Goal: Information Seeking & Learning: Learn about a topic

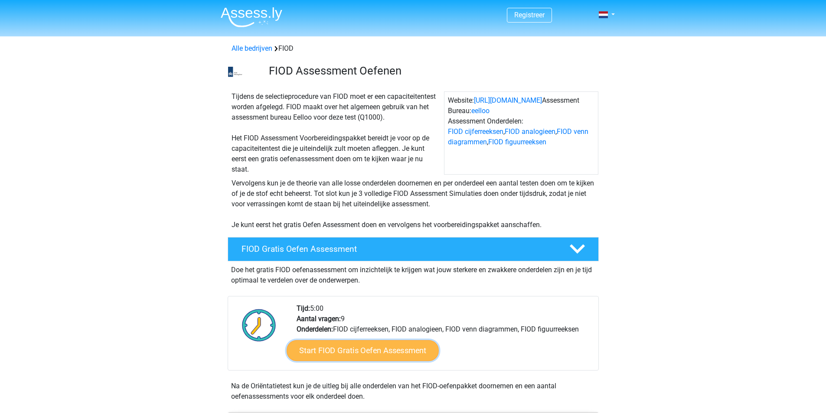
click at [362, 352] on link "Start FIOD Gratis Oefen Assessment" at bounding box center [363, 350] width 152 height 21
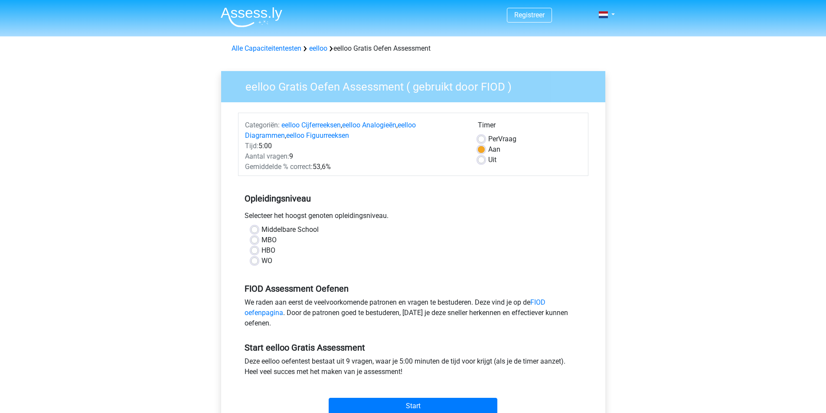
click at [255, 266] on div "WO" at bounding box center [413, 261] width 324 height 10
click at [261, 260] on label "WO" at bounding box center [266, 261] width 11 height 10
click at [255, 260] on input "WO" at bounding box center [254, 260] width 7 height 9
radio input "true"
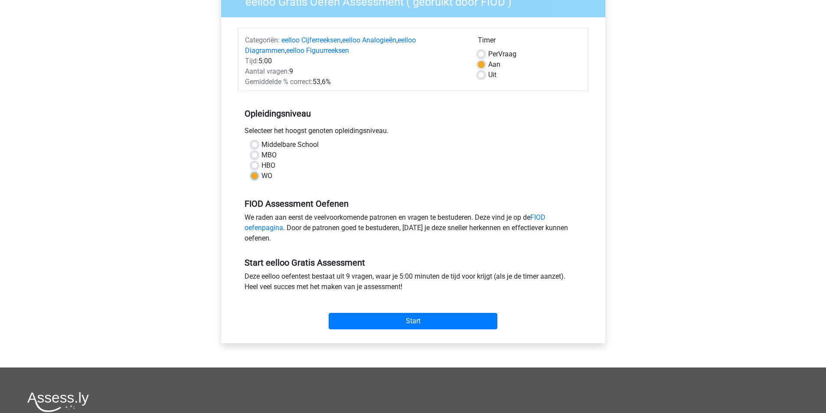
scroll to position [87, 0]
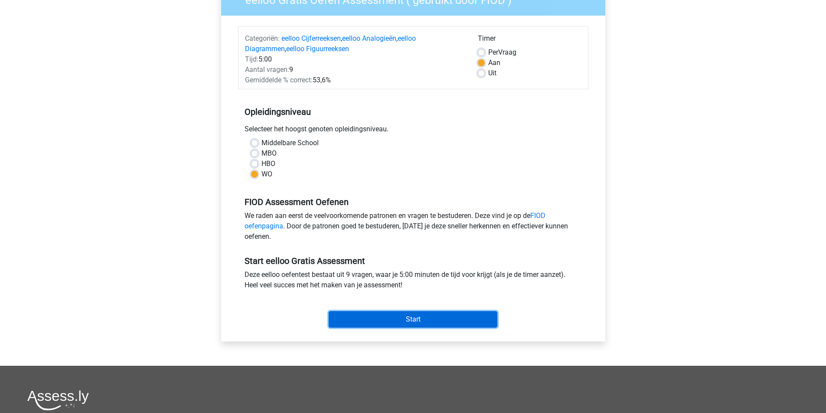
click at [394, 315] on input "Start" at bounding box center [413, 319] width 169 height 16
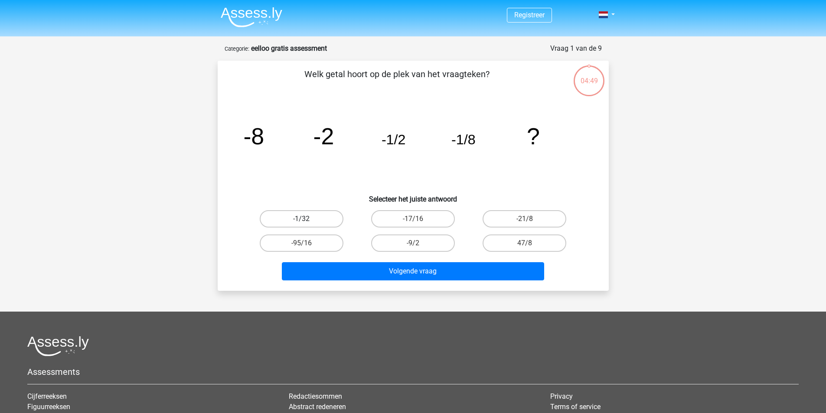
click at [310, 219] on label "-1/32" at bounding box center [302, 218] width 84 height 17
click at [307, 219] on input "-1/32" at bounding box center [304, 222] width 6 height 6
radio input "true"
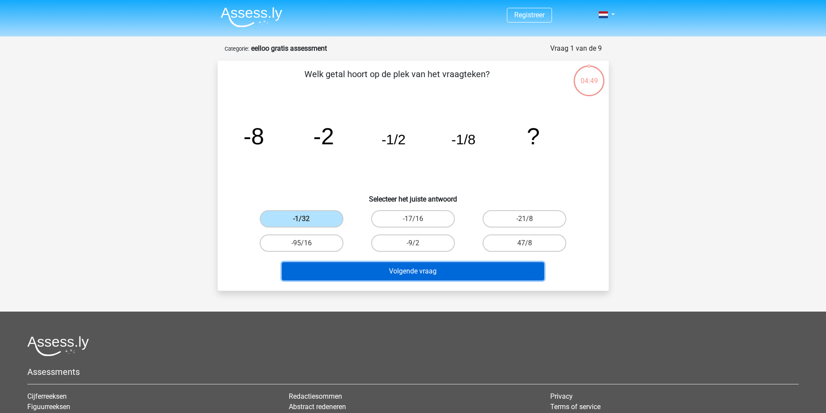
click at [373, 267] on button "Volgende vraag" at bounding box center [413, 271] width 262 height 18
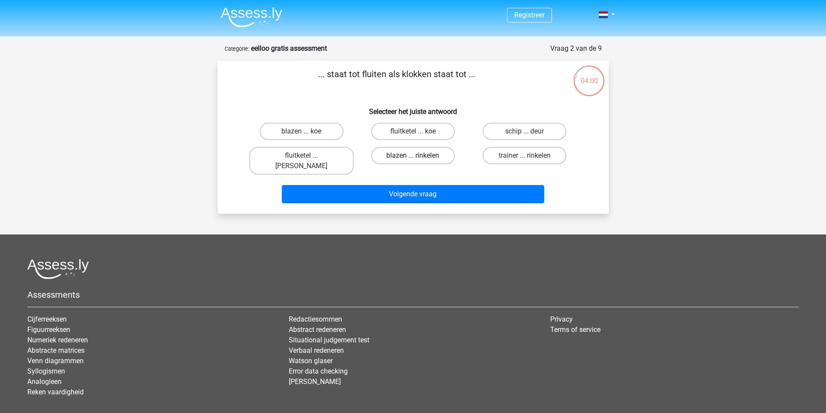
click at [423, 155] on label "blazen ... rinkelen" at bounding box center [413, 155] width 84 height 17
click at [418, 156] on input "blazen ... rinkelen" at bounding box center [416, 159] width 6 height 6
radio input "true"
click at [323, 154] on label "fluitketel ... luiden" at bounding box center [301, 161] width 104 height 28
click at [307, 156] on input "fluitketel ... luiden" at bounding box center [304, 159] width 6 height 6
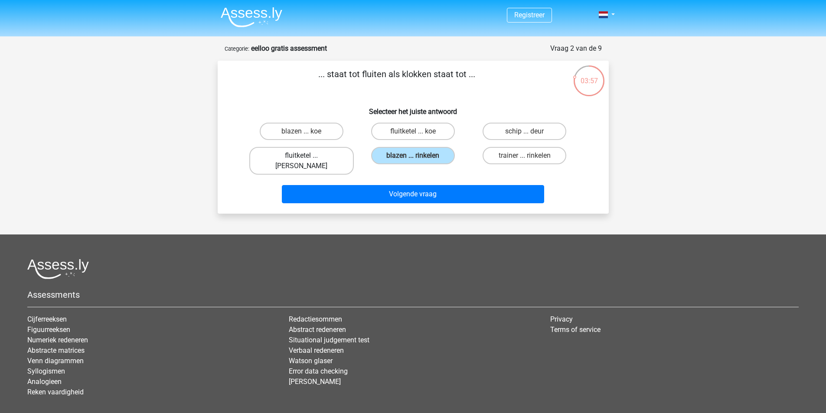
radio input "true"
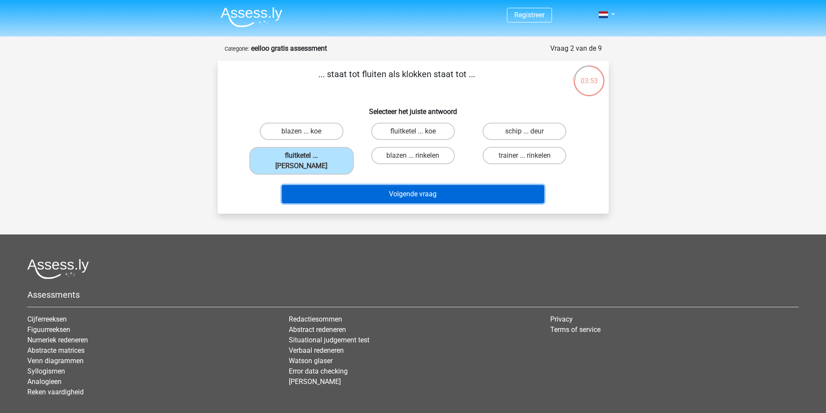
click at [425, 185] on button "Volgende vraag" at bounding box center [413, 194] width 262 height 18
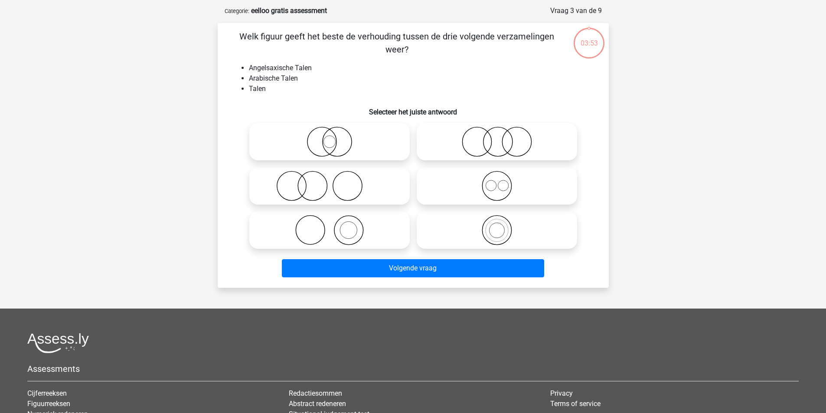
scroll to position [43, 0]
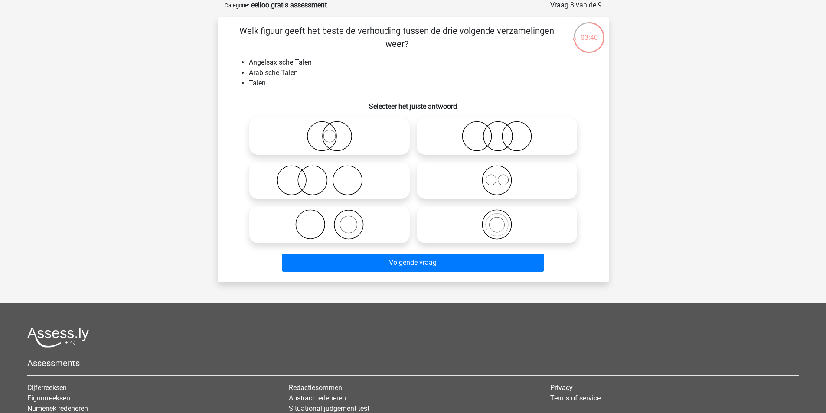
click at [503, 177] on icon at bounding box center [496, 180] width 153 height 30
click at [502, 176] on input "radio" at bounding box center [500, 173] width 6 height 6
radio input "true"
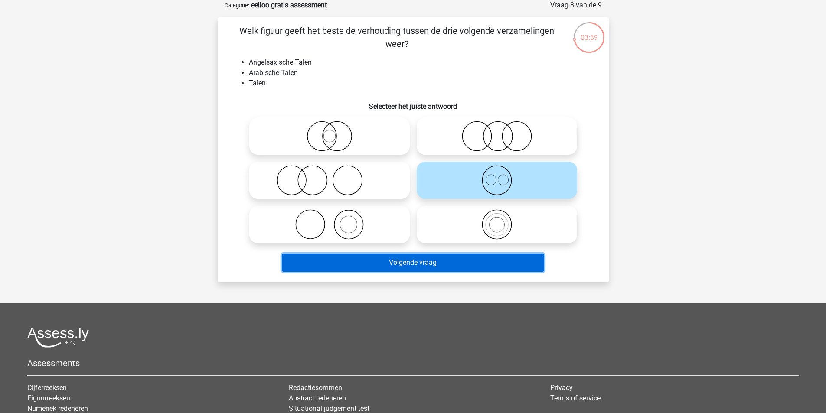
click at [447, 265] on button "Volgende vraag" at bounding box center [413, 263] width 262 height 18
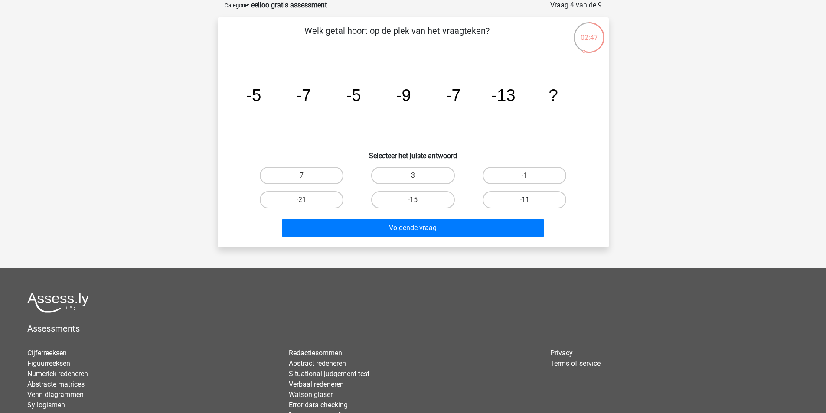
click at [512, 198] on label "-11" at bounding box center [524, 199] width 84 height 17
click at [525, 200] on input "-11" at bounding box center [528, 203] width 6 height 6
radio input "true"
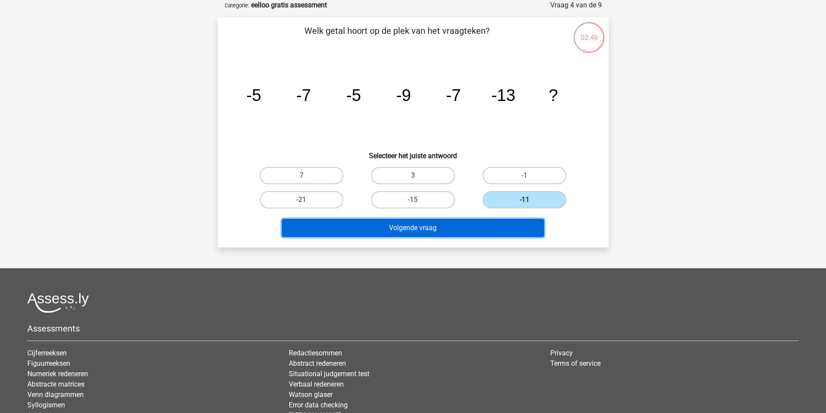
click at [433, 231] on button "Volgende vraag" at bounding box center [413, 228] width 262 height 18
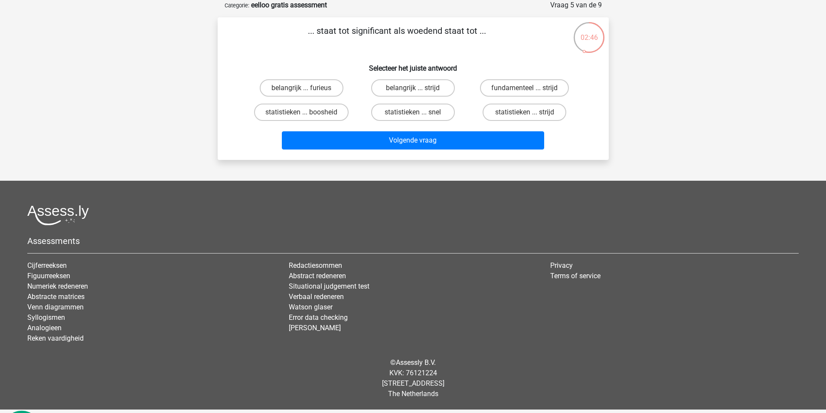
scroll to position [40, 0]
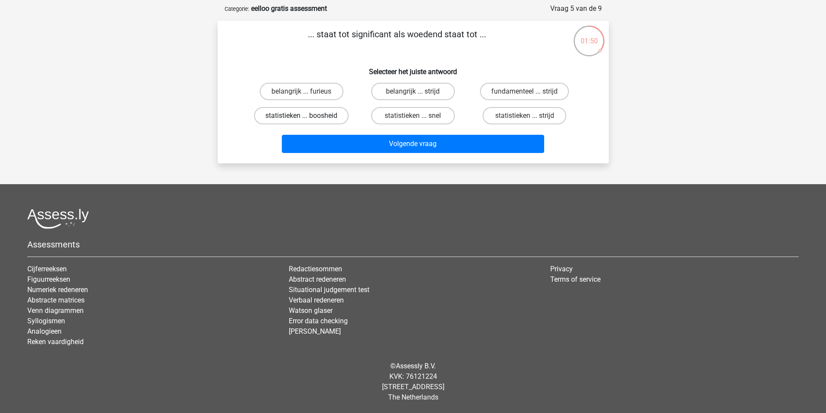
click at [316, 109] on label "statistieken ... boosheid" at bounding box center [301, 115] width 95 height 17
click at [307, 116] on input "statistieken ... boosheid" at bounding box center [304, 119] width 6 height 6
radio input "true"
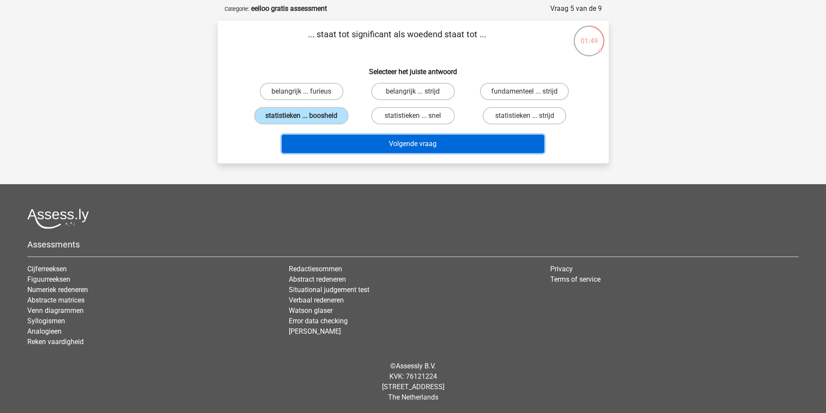
click at [342, 148] on button "Volgende vraag" at bounding box center [413, 144] width 262 height 18
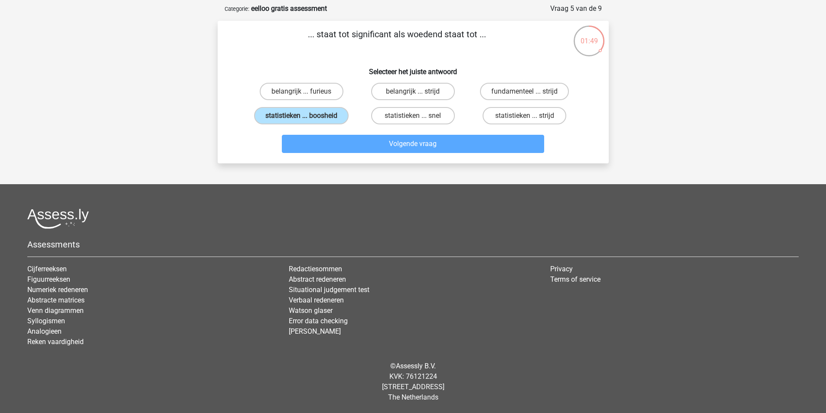
scroll to position [43, 0]
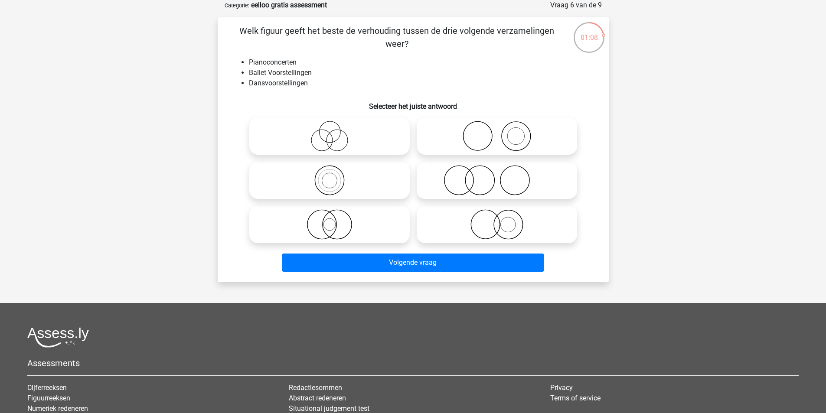
click at [500, 176] on input "radio" at bounding box center [500, 173] width 6 height 6
radio input "true"
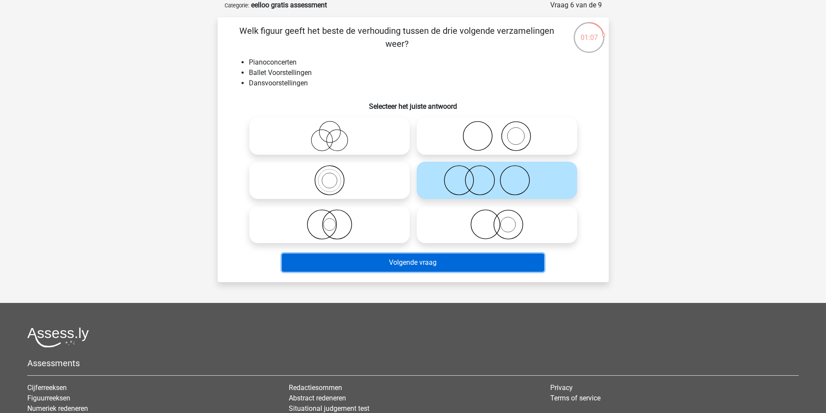
click at [418, 262] on button "Volgende vraag" at bounding box center [413, 263] width 262 height 18
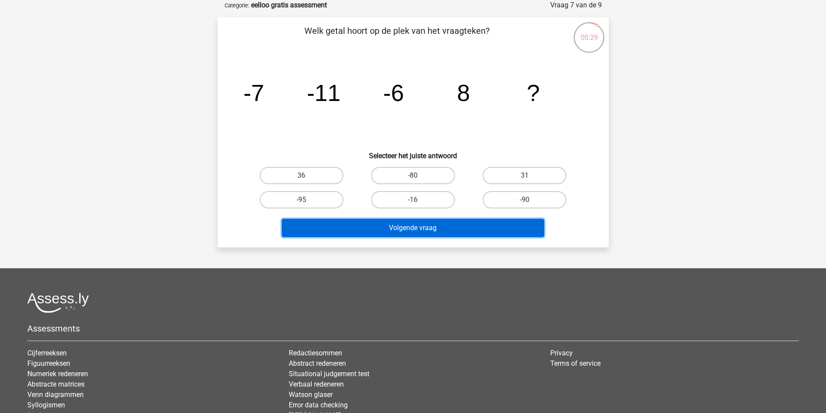
click at [424, 232] on button "Volgende vraag" at bounding box center [413, 228] width 262 height 18
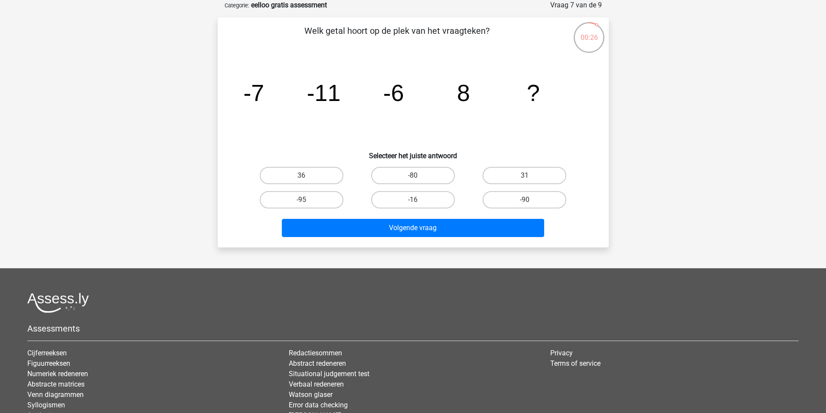
click at [532, 102] on tspan "?" at bounding box center [533, 93] width 13 height 26
click at [497, 184] on div "31" at bounding box center [524, 175] width 111 height 24
click at [502, 176] on label "31" at bounding box center [524, 175] width 84 height 17
click at [525, 176] on input "31" at bounding box center [528, 179] width 6 height 6
radio input "true"
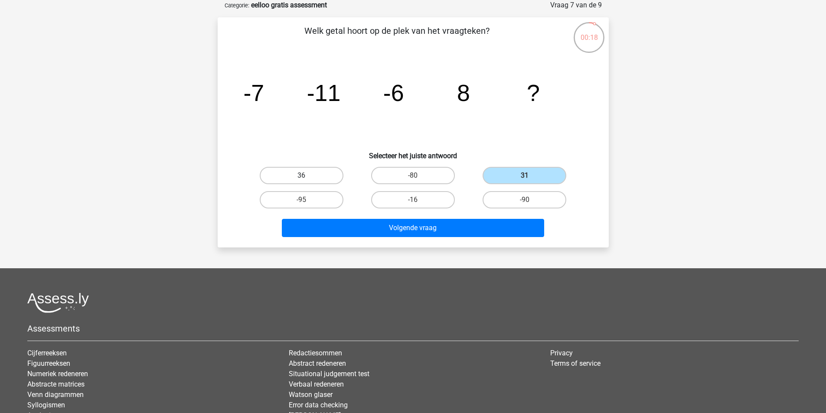
click at [317, 178] on label "36" at bounding box center [302, 175] width 84 height 17
click at [307, 178] on input "36" at bounding box center [304, 179] width 6 height 6
radio input "true"
click at [529, 170] on label "31" at bounding box center [524, 175] width 84 height 17
click at [529, 176] on input "31" at bounding box center [528, 179] width 6 height 6
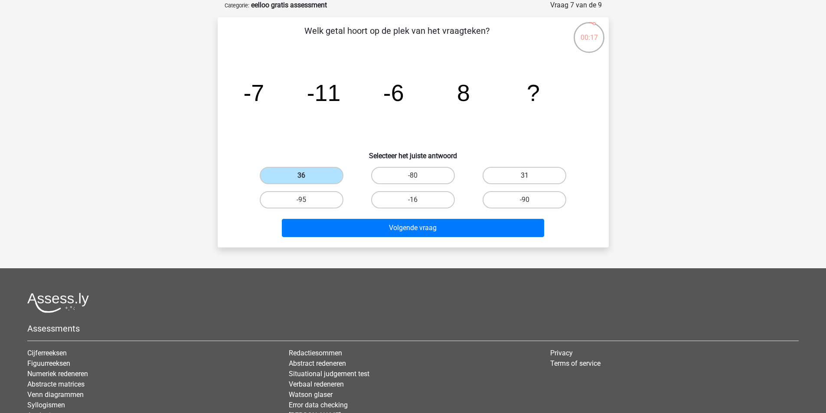
radio input "true"
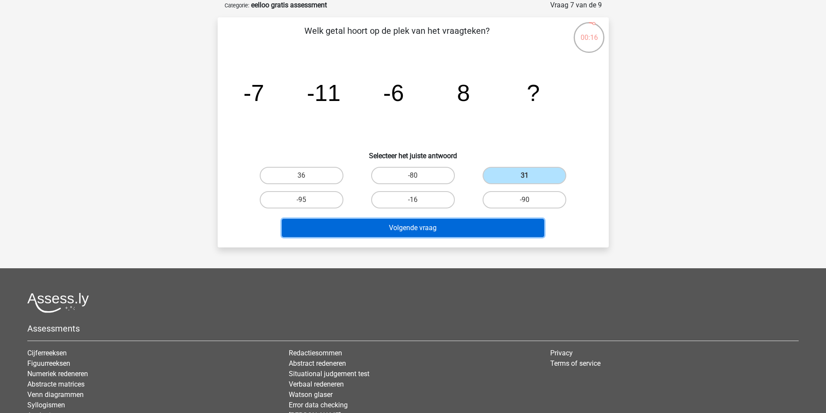
click at [451, 229] on button "Volgende vraag" at bounding box center [413, 228] width 262 height 18
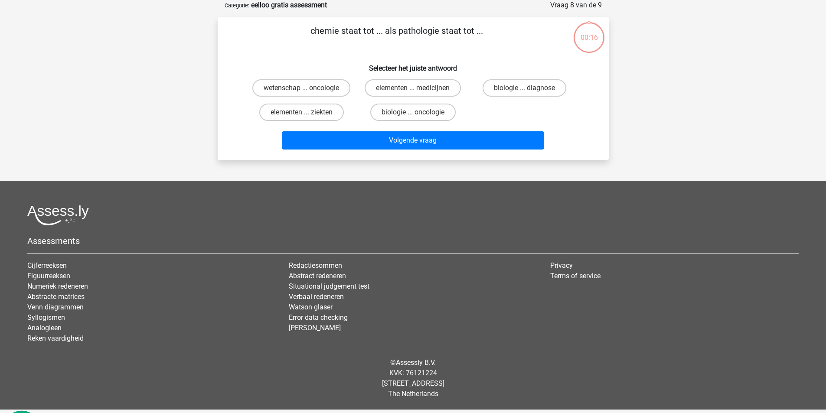
scroll to position [40, 0]
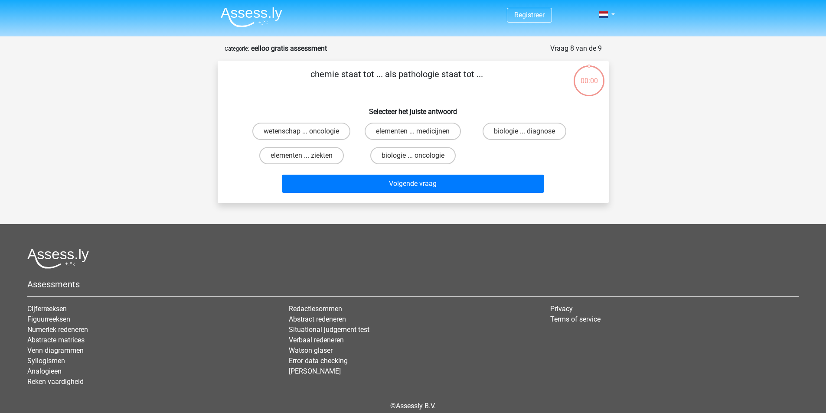
scroll to position [40, 0]
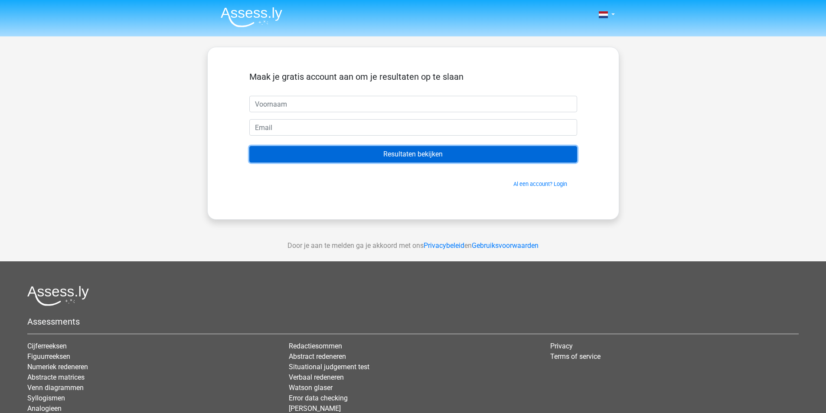
click at [447, 152] on input "Resultaten bekijken" at bounding box center [413, 154] width 328 height 16
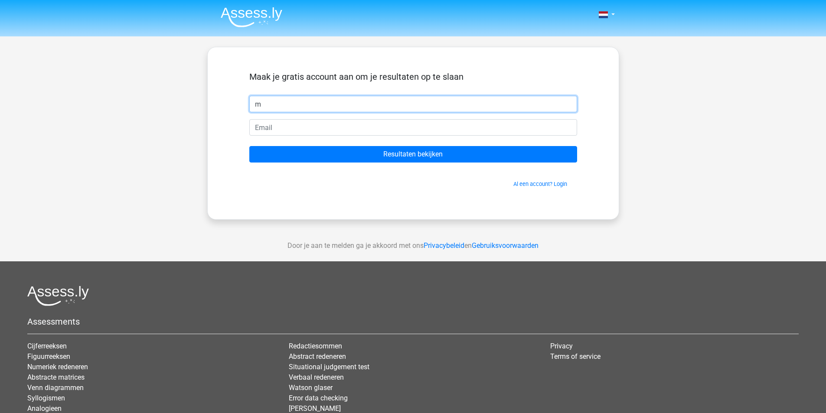
click at [323, 111] on input "m" at bounding box center [413, 104] width 328 height 16
type input "m"
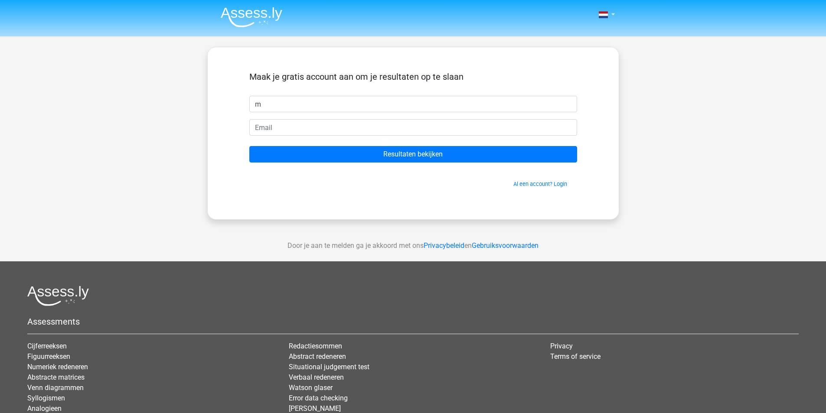
click at [326, 143] on form "Maak je gratis account aan om je resultaten op te slaan m Resultaten bekijken A…" at bounding box center [413, 130] width 328 height 117
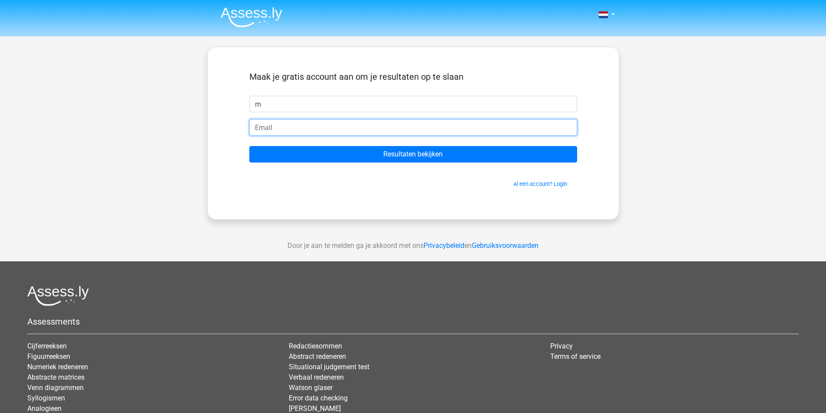
click at [322, 132] on input "email" at bounding box center [413, 127] width 328 height 16
type input "[EMAIL_ADDRESS][DOMAIN_NAME]"
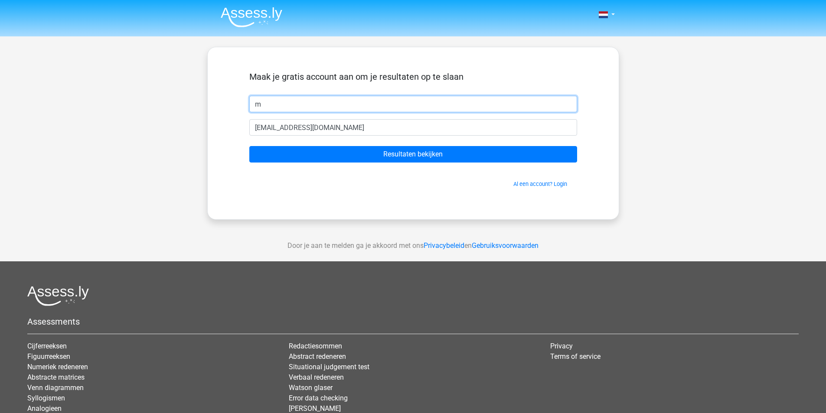
click at [306, 105] on input "m" at bounding box center [413, 104] width 328 height 16
type input "[PERSON_NAME]"
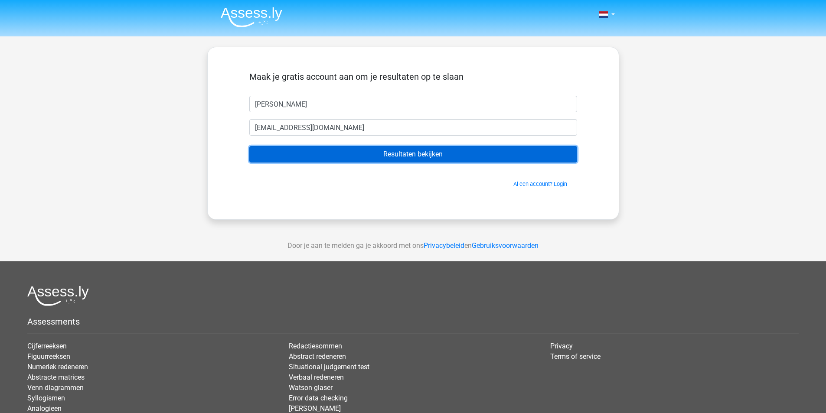
click at [323, 149] on input "Resultaten bekijken" at bounding box center [413, 154] width 328 height 16
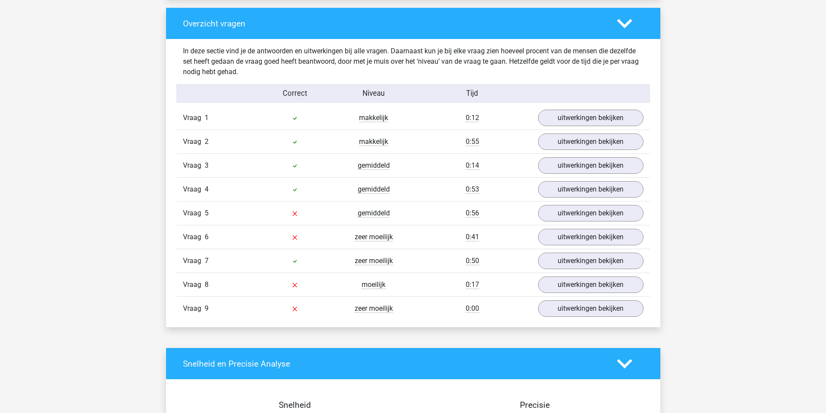
scroll to position [910, 0]
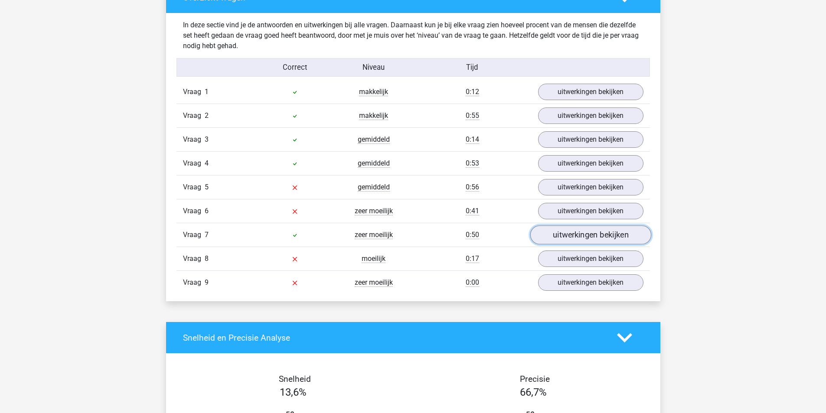
click at [573, 241] on link "uitwerkingen bekijken" at bounding box center [590, 235] width 121 height 19
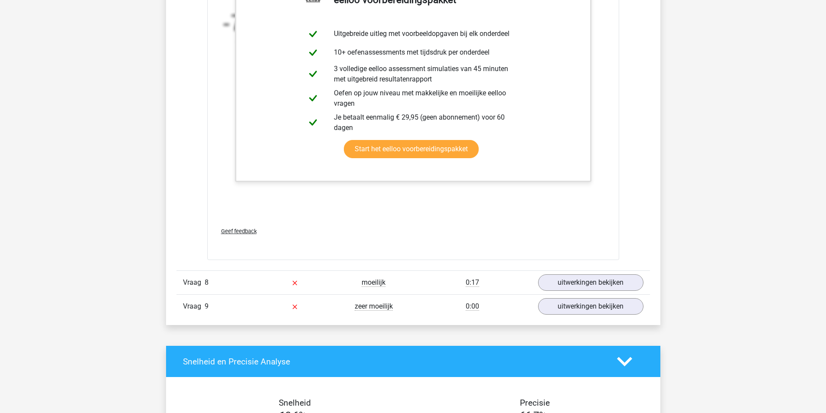
scroll to position [1431, 0]
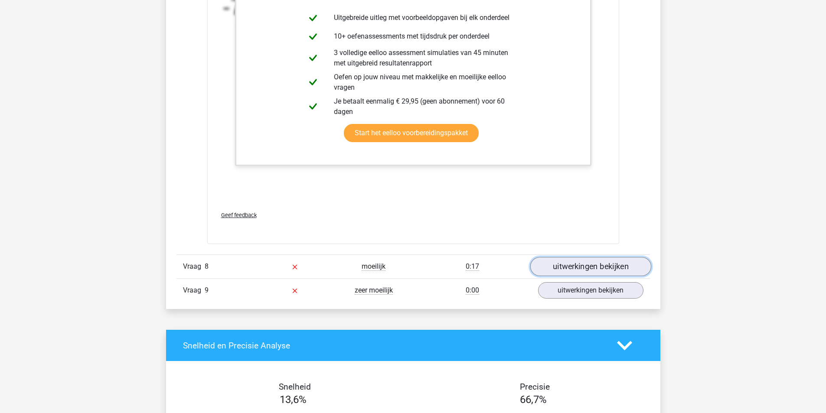
click at [562, 269] on link "uitwerkingen bekijken" at bounding box center [590, 266] width 121 height 19
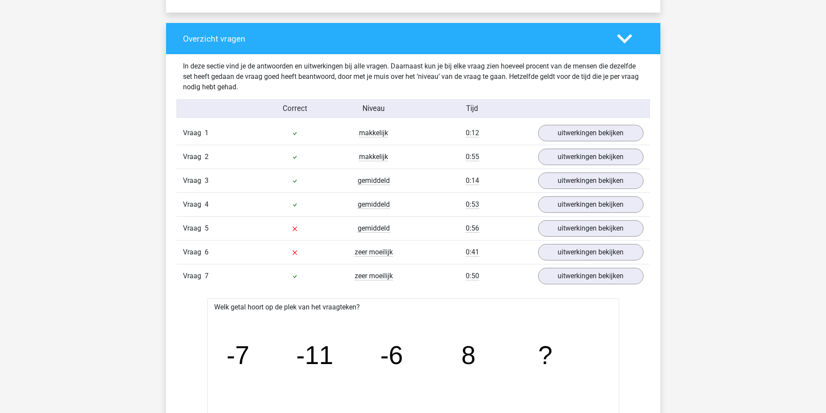
scroll to position [867, 0]
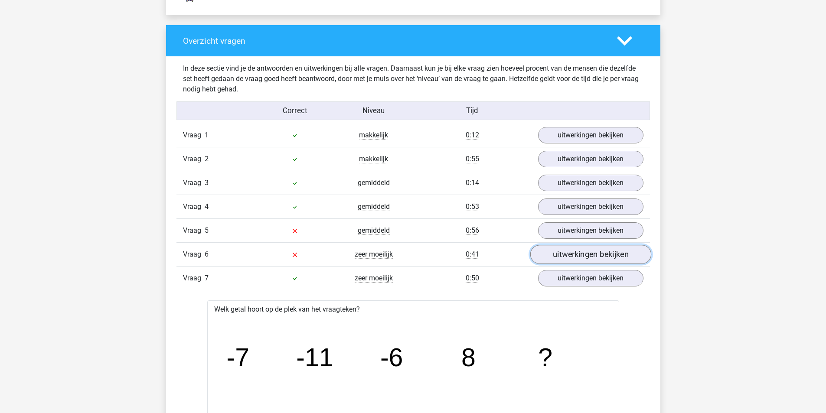
click at [561, 261] on link "uitwerkingen bekijken" at bounding box center [590, 254] width 121 height 19
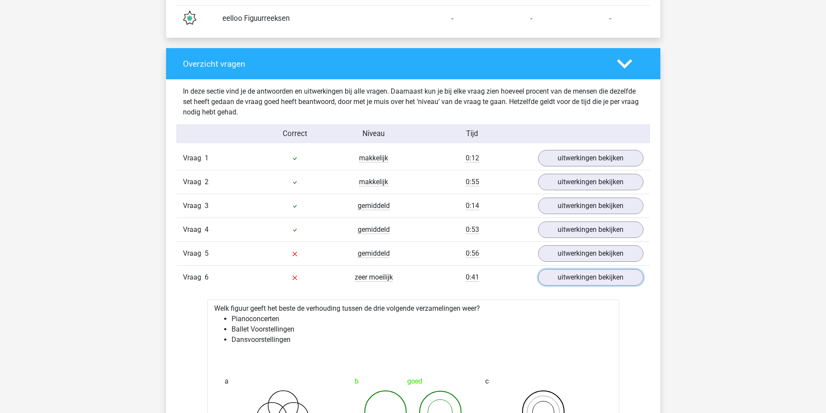
scroll to position [824, 0]
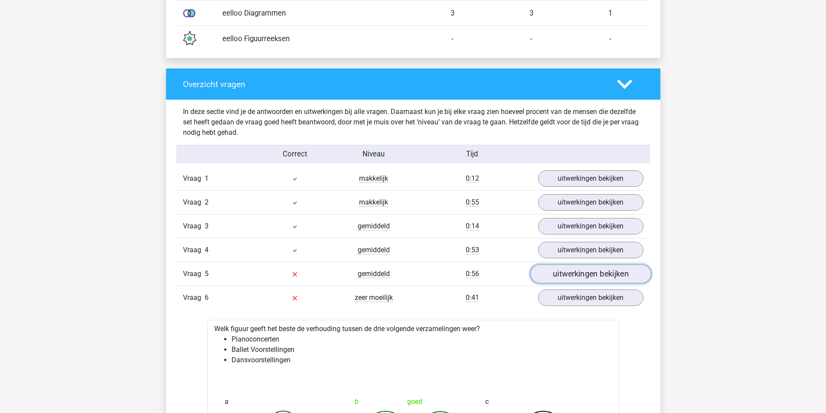
click at [570, 279] on link "uitwerkingen bekijken" at bounding box center [590, 274] width 121 height 19
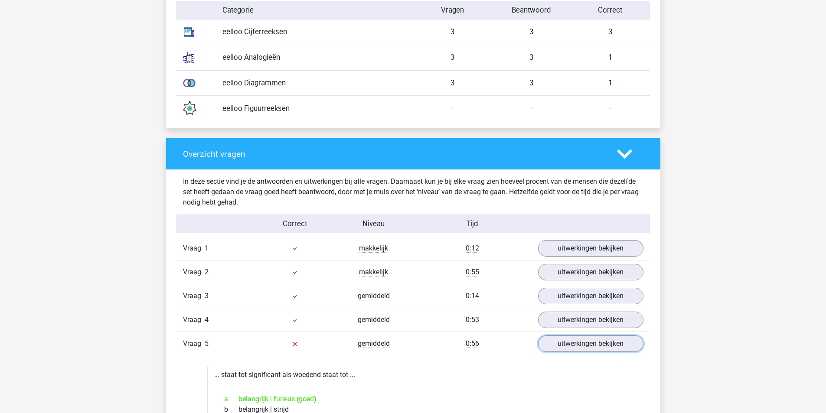
scroll to position [780, 0]
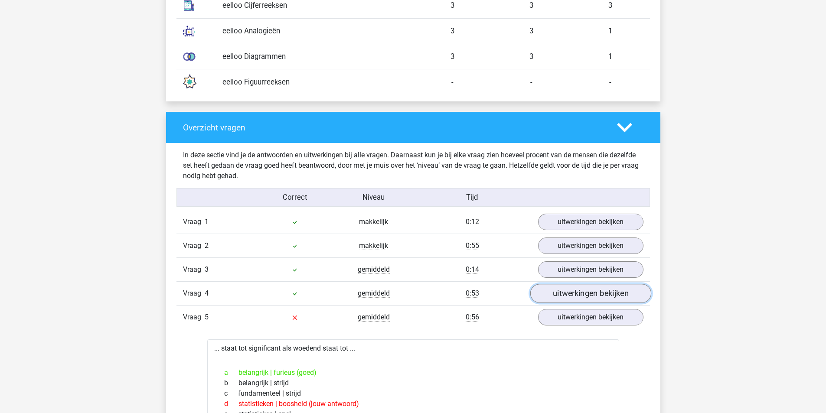
click at [565, 294] on link "uitwerkingen bekijken" at bounding box center [590, 293] width 121 height 19
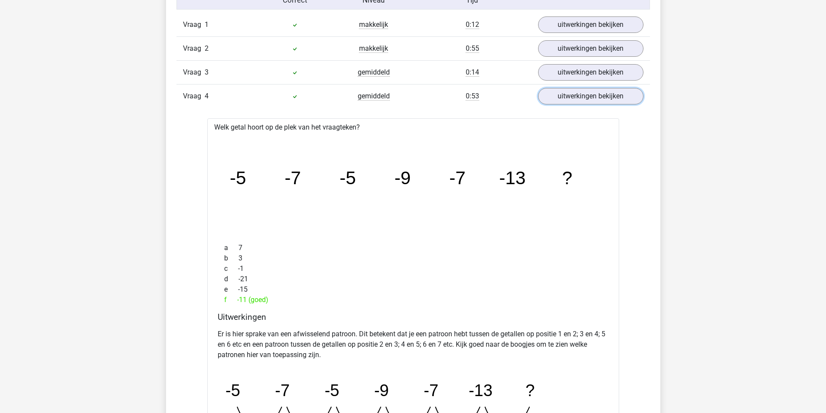
scroll to position [910, 0]
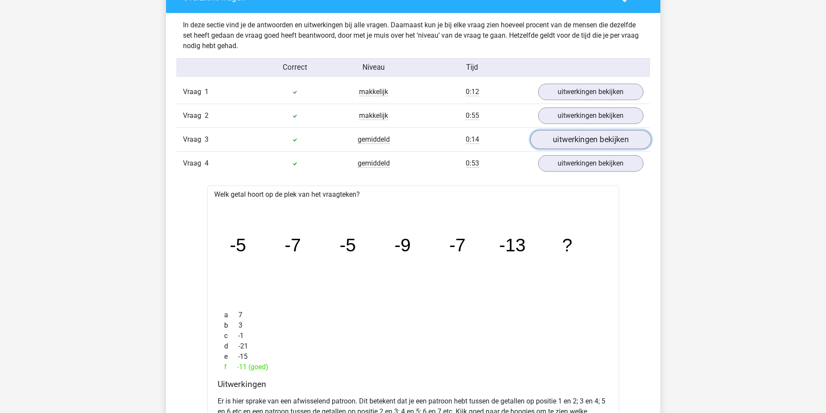
click at [564, 143] on link "uitwerkingen bekijken" at bounding box center [590, 139] width 121 height 19
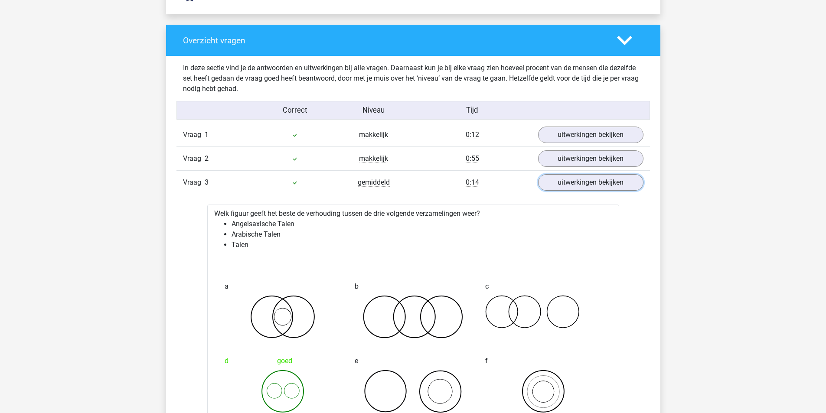
scroll to position [867, 0]
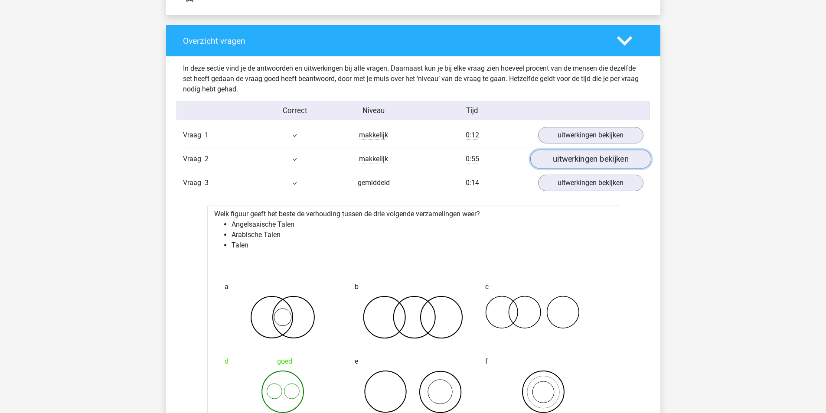
click at [555, 159] on link "uitwerkingen bekijken" at bounding box center [590, 159] width 121 height 19
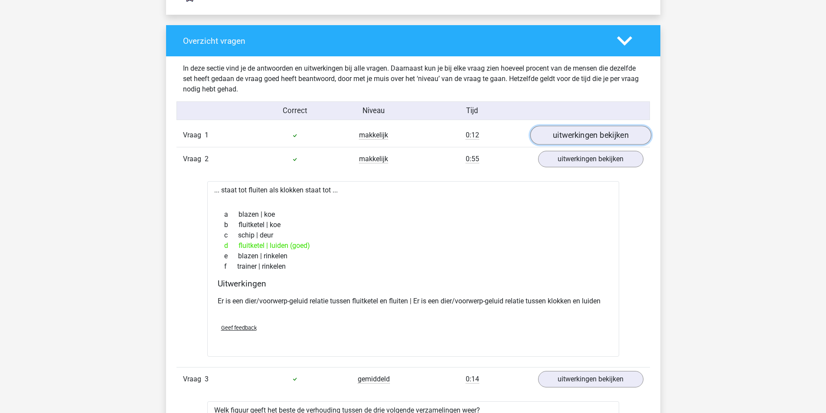
click at [582, 133] on link "uitwerkingen bekijken" at bounding box center [590, 135] width 121 height 19
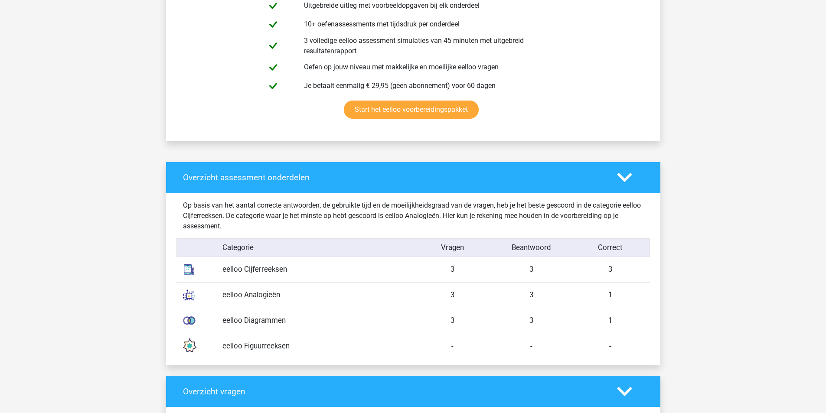
scroll to position [520, 0]
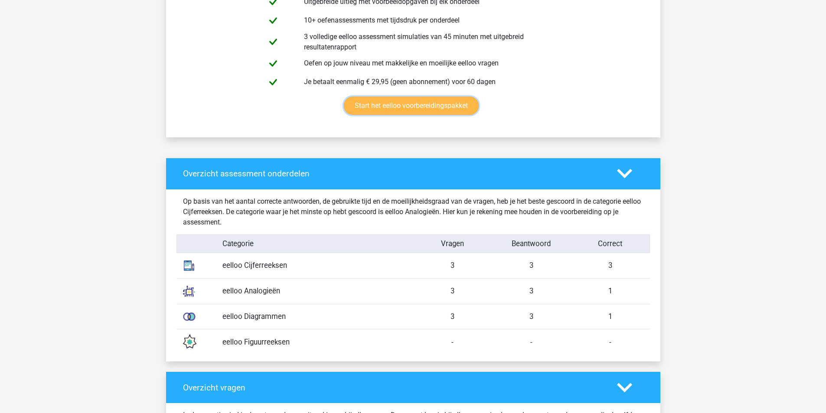
click at [365, 111] on link "Start het eelloo voorbereidingspakket" at bounding box center [411, 106] width 135 height 18
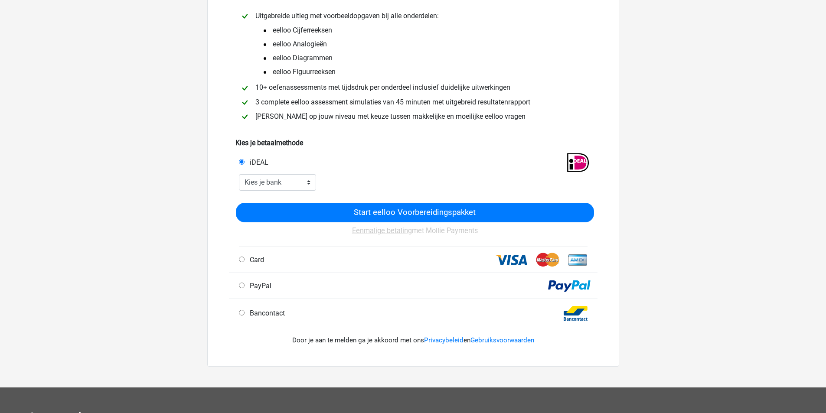
scroll to position [43, 0]
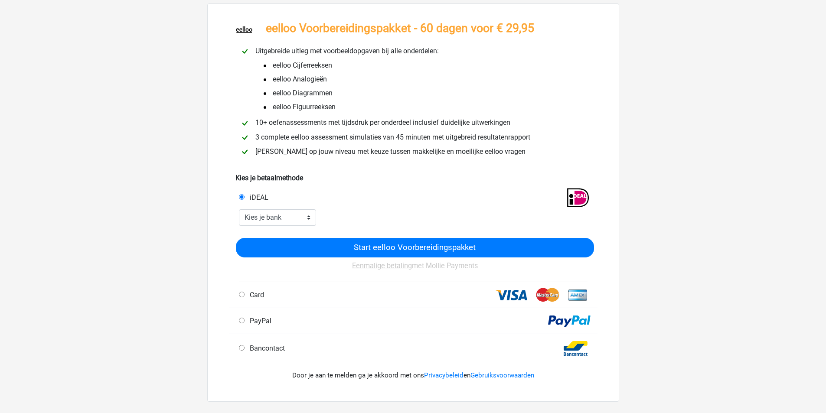
click at [303, 227] on div "Start eelloo Voorbereidingspakket Eenmalige betaling met Mollie Payments" at bounding box center [413, 254] width 362 height 56
click at [296, 219] on select "Kies je bank ABN AMRO ING Rabobank ASN Bank bunq Knab N26 NN Regiobank Revolut …" at bounding box center [278, 217] width 78 height 16
select select "ideal_[SWIFT_CODE]"
click at [239, 209] on select "Kies je bank ABN AMRO ING Rabobank ASN Bank bunq Knab N26 NN Regiobank Revolut …" at bounding box center [278, 217] width 78 height 16
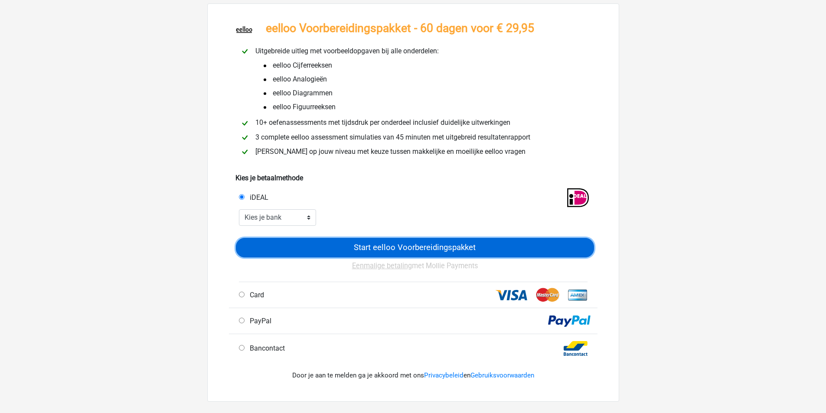
click at [332, 249] on input "Start eelloo Voorbereidingspakket" at bounding box center [415, 248] width 358 height 20
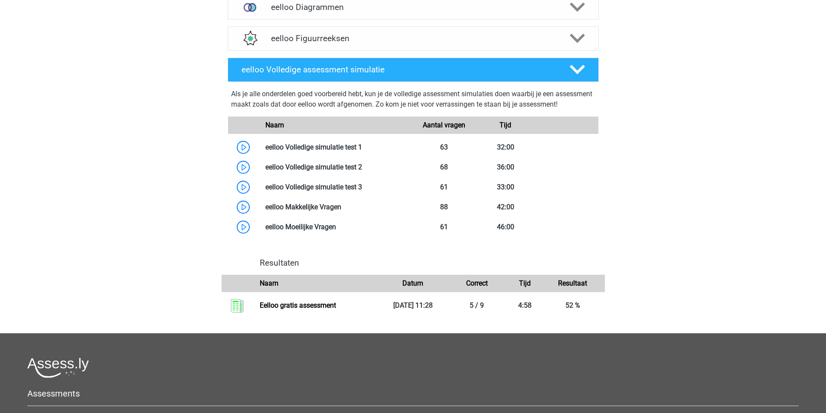
scroll to position [737, 0]
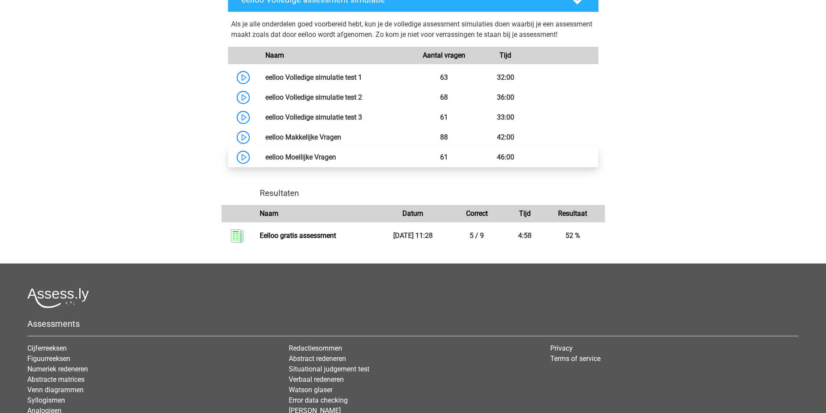
click at [336, 161] on link at bounding box center [336, 157] width 0 height 8
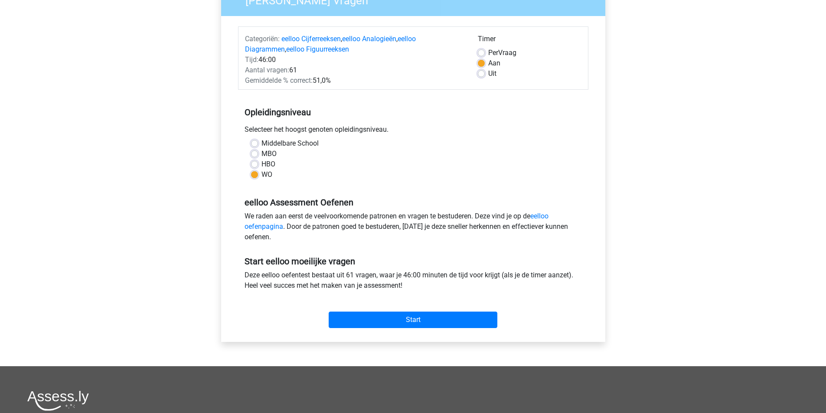
scroll to position [87, 0]
click at [410, 323] on input "Start" at bounding box center [413, 319] width 169 height 16
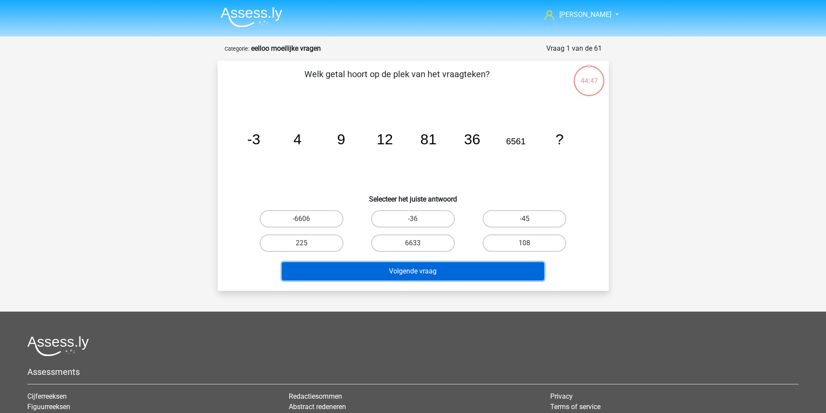
click at [369, 278] on button "Volgende vraag" at bounding box center [413, 271] width 262 height 18
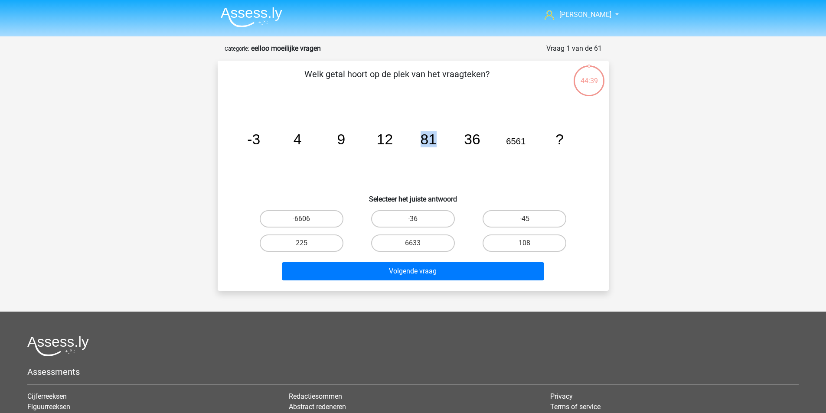
drag, startPoint x: 419, startPoint y: 139, endPoint x: 434, endPoint y: 143, distance: 15.4
type textarea "81"
click at [434, 143] on icon "image/svg+xml -3 4 9 12 81 36 6561 ?" at bounding box center [412, 145] width 349 height 88
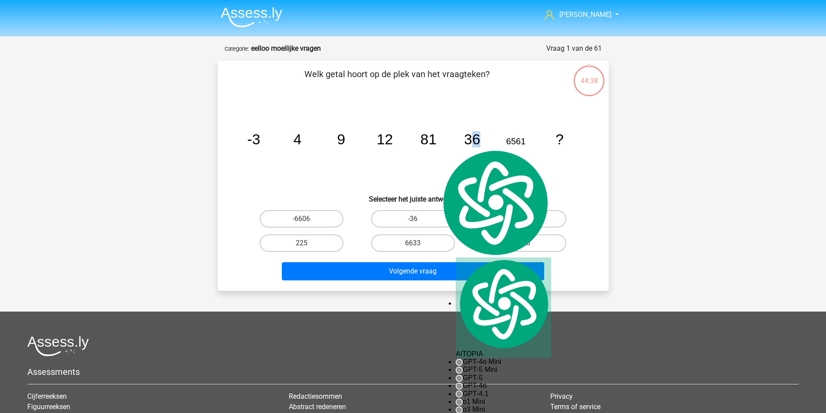
drag, startPoint x: 469, startPoint y: 137, endPoint x: 504, endPoint y: 135, distance: 34.8
click at [504, 135] on icon "image/svg+xml -3 4 9 12 81 36 6561 ?" at bounding box center [412, 145] width 349 height 88
drag, startPoint x: 506, startPoint y: 135, endPoint x: 514, endPoint y: 137, distance: 8.2
click at [507, 136] on icon "image/svg+xml -3 4 9 12 81 36 6561 ?" at bounding box center [412, 145] width 349 height 88
click at [516, 138] on tspan "6561" at bounding box center [516, 142] width 20 height 10
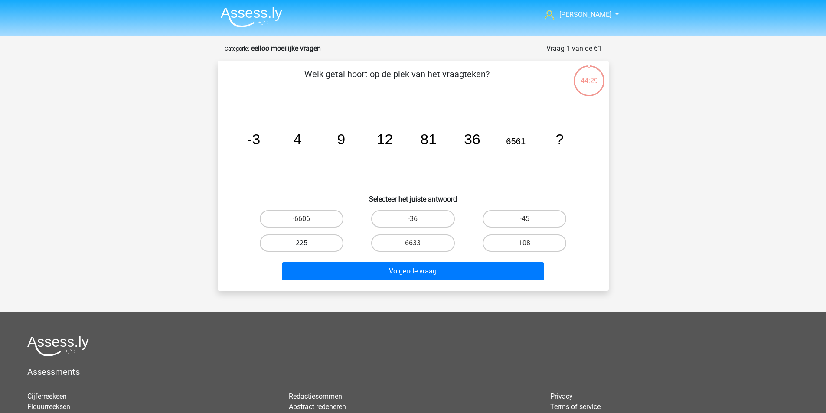
click at [310, 235] on label "225" at bounding box center [302, 243] width 84 height 17
click at [307, 243] on input "225" at bounding box center [304, 246] width 6 height 6
radio input "true"
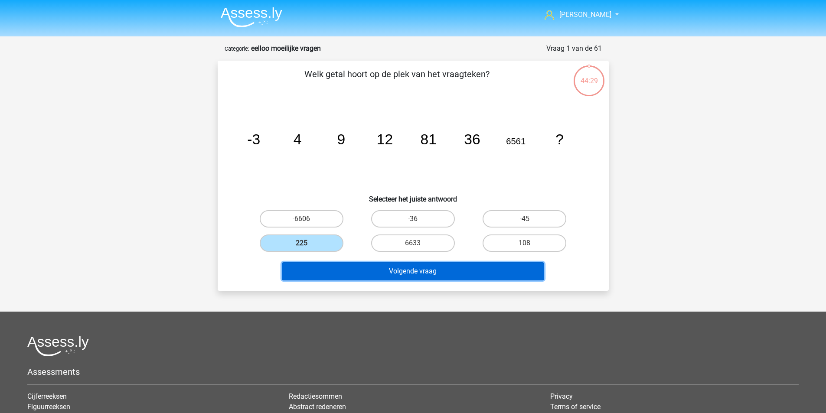
click at [420, 270] on button "Volgende vraag" at bounding box center [413, 271] width 262 height 18
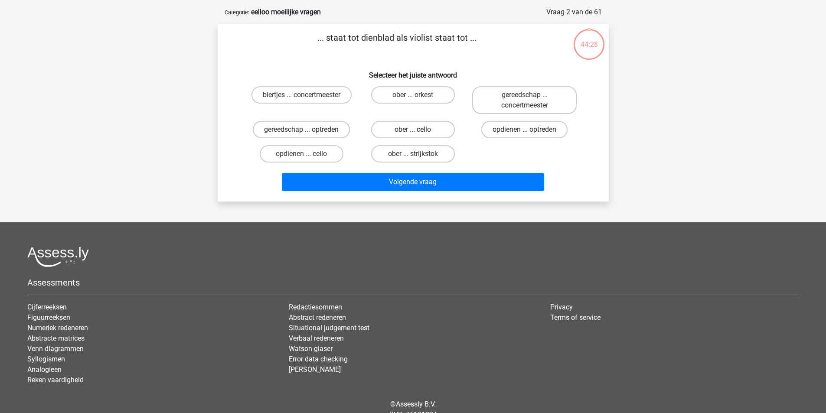
scroll to position [43, 0]
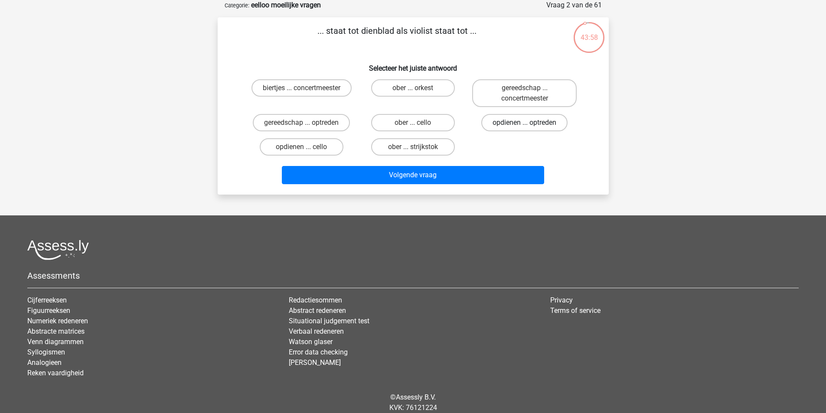
click at [515, 117] on label "opdienen ... optreden" at bounding box center [524, 122] width 86 height 17
click at [525, 123] on input "opdienen ... optreden" at bounding box center [528, 126] width 6 height 6
radio input "true"
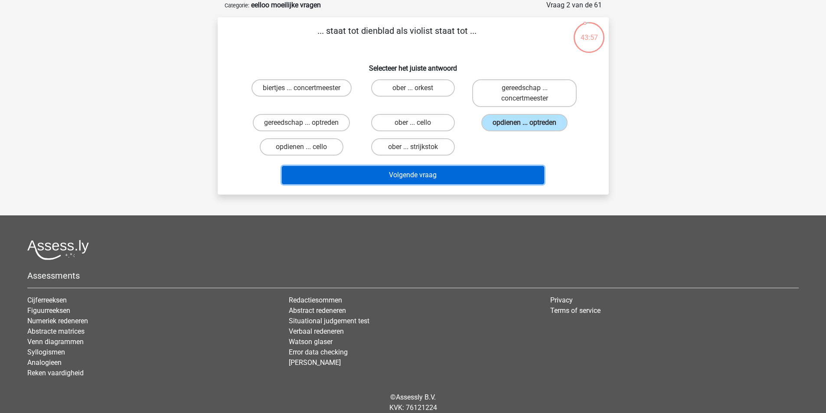
click at [484, 183] on button "Volgende vraag" at bounding box center [413, 175] width 262 height 18
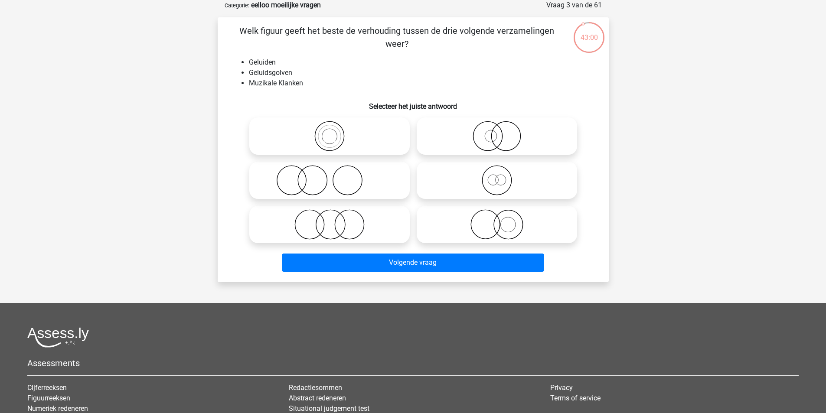
click at [334, 132] on icon at bounding box center [329, 136] width 153 height 30
click at [334, 132] on input "radio" at bounding box center [332, 129] width 6 height 6
radio input "true"
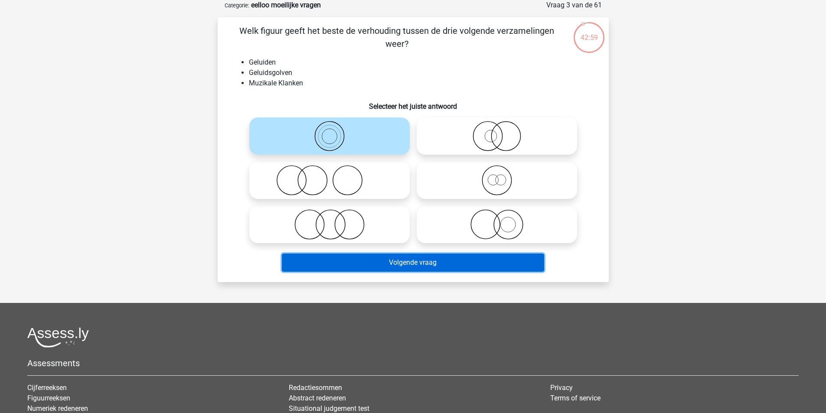
click at [406, 268] on button "Volgende vraag" at bounding box center [413, 263] width 262 height 18
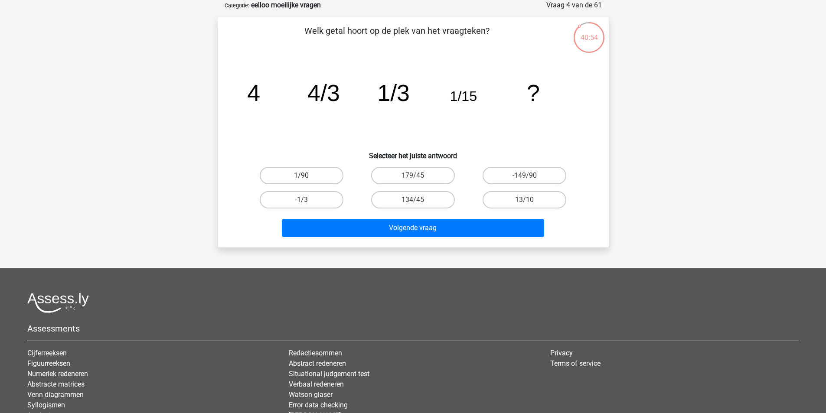
click at [299, 178] on label "1/90" at bounding box center [302, 175] width 84 height 17
click at [301, 178] on input "1/90" at bounding box center [304, 179] width 6 height 6
radio input "true"
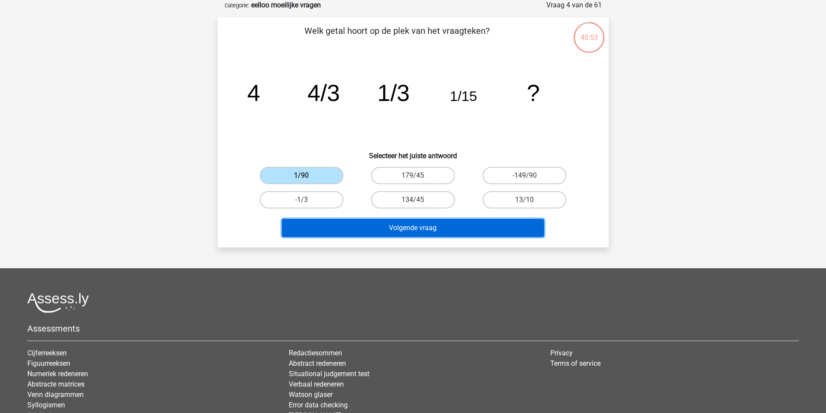
click at [373, 228] on button "Volgende vraag" at bounding box center [413, 228] width 262 height 18
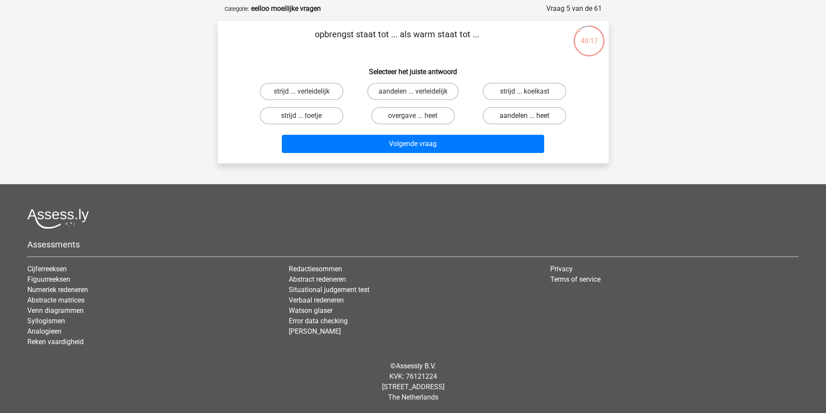
click at [518, 117] on label "aandelen ... heet" at bounding box center [524, 115] width 84 height 17
click at [525, 117] on input "aandelen ... heet" at bounding box center [528, 119] width 6 height 6
radio input "true"
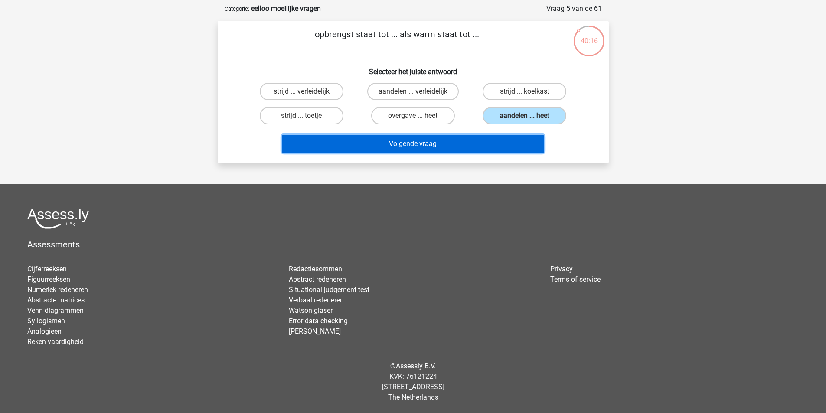
click at [508, 143] on button "Volgende vraag" at bounding box center [413, 144] width 262 height 18
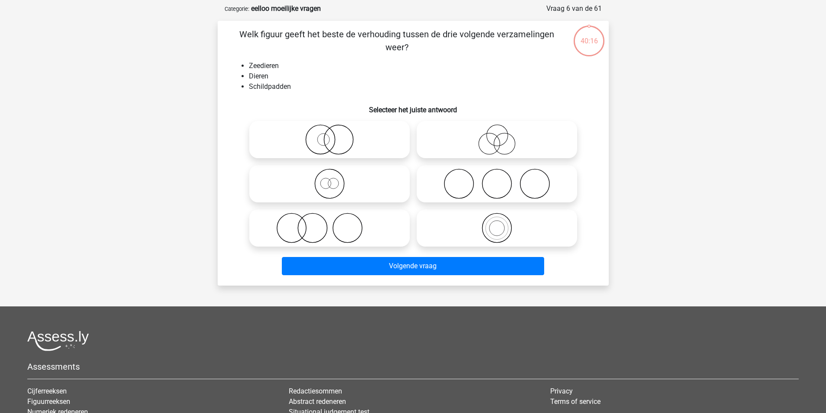
scroll to position [43, 0]
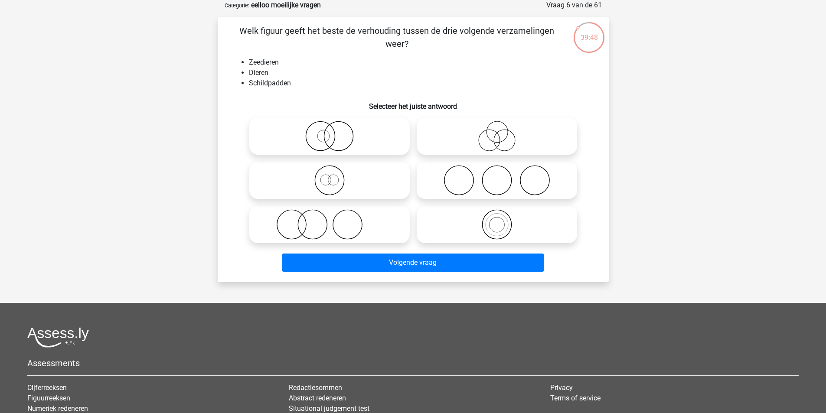
click at [521, 225] on icon at bounding box center [496, 224] width 153 height 30
click at [502, 220] on input "radio" at bounding box center [500, 218] width 6 height 6
radio input "true"
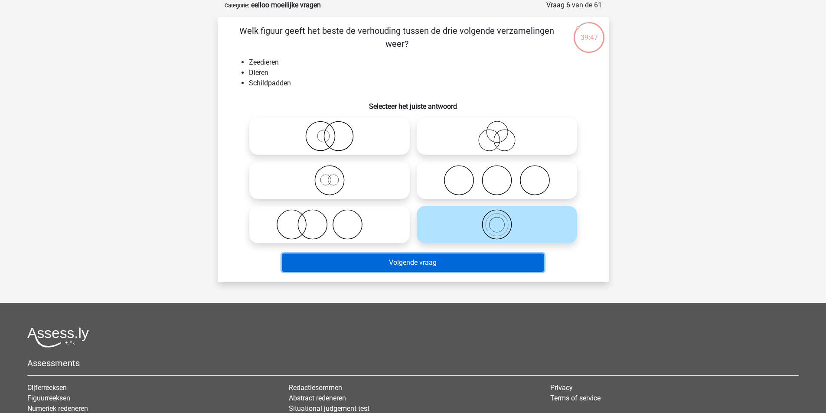
click at [488, 267] on button "Volgende vraag" at bounding box center [413, 263] width 262 height 18
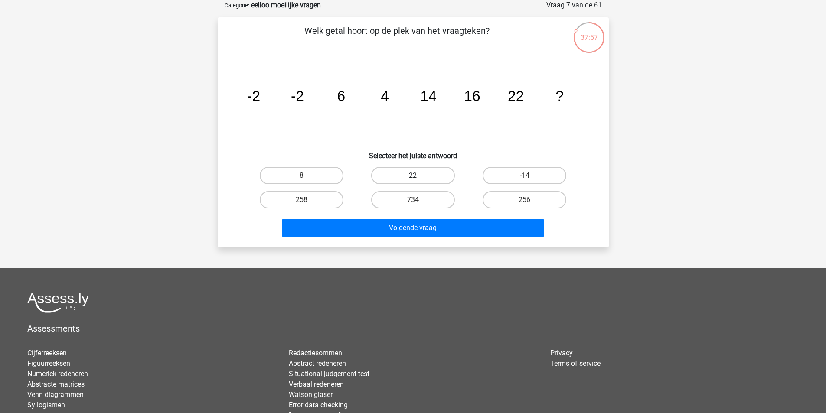
click at [411, 169] on label "22" at bounding box center [413, 175] width 84 height 17
click at [413, 176] on input "22" at bounding box center [416, 179] width 6 height 6
radio input "true"
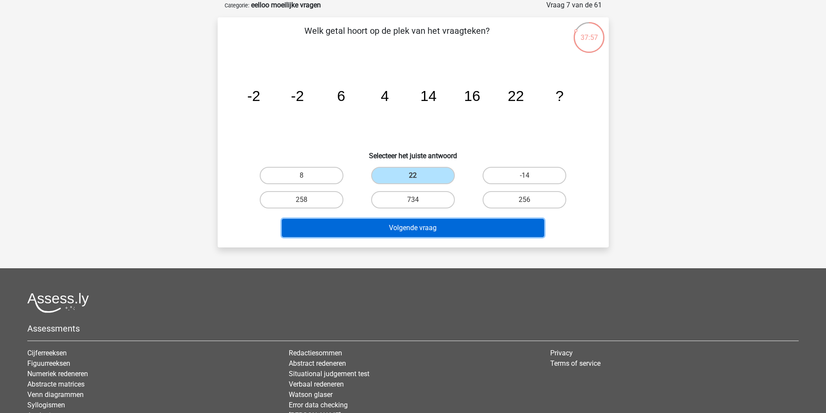
click at [460, 226] on button "Volgende vraag" at bounding box center [413, 228] width 262 height 18
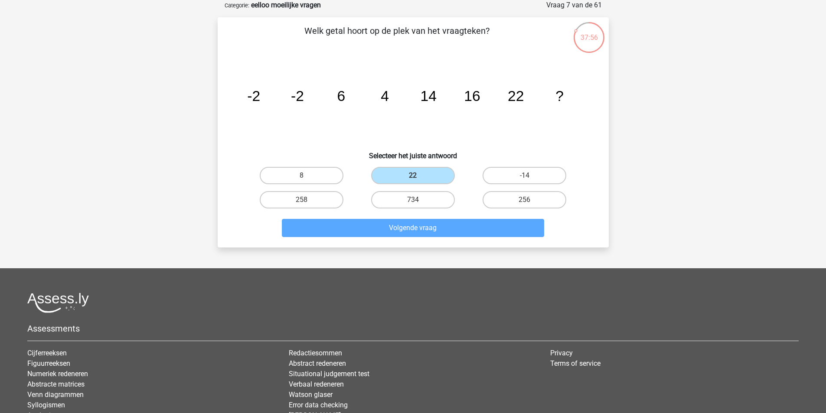
scroll to position [40, 0]
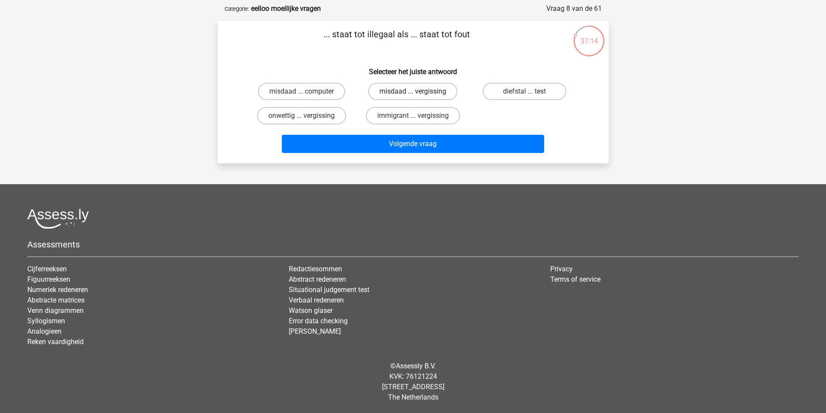
click at [410, 89] on label "misdaad ... vergissing" at bounding box center [412, 91] width 89 height 17
click at [413, 91] on input "misdaad ... vergissing" at bounding box center [416, 94] width 6 height 6
radio input "true"
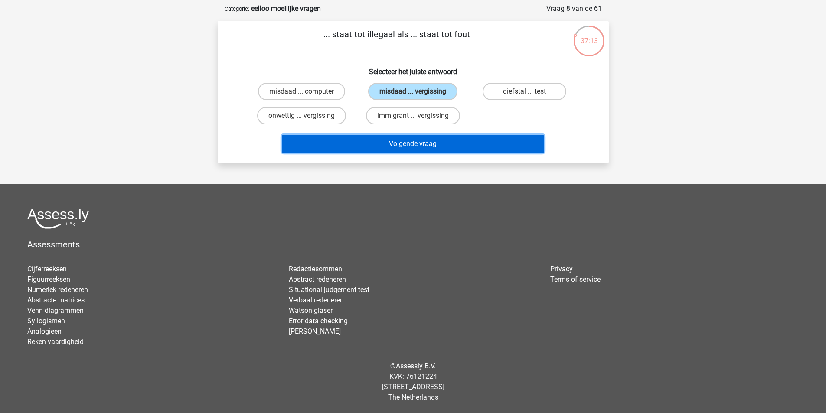
click at [430, 145] on button "Volgende vraag" at bounding box center [413, 144] width 262 height 18
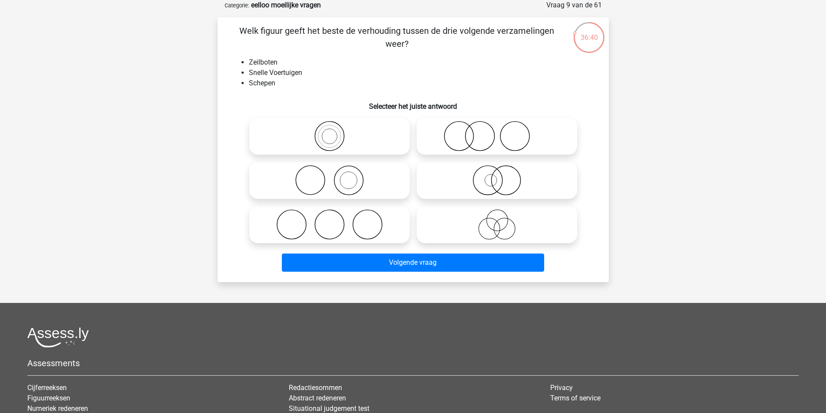
click at [499, 230] on icon at bounding box center [496, 224] width 153 height 30
click at [499, 220] on input "radio" at bounding box center [500, 218] width 6 height 6
radio input "true"
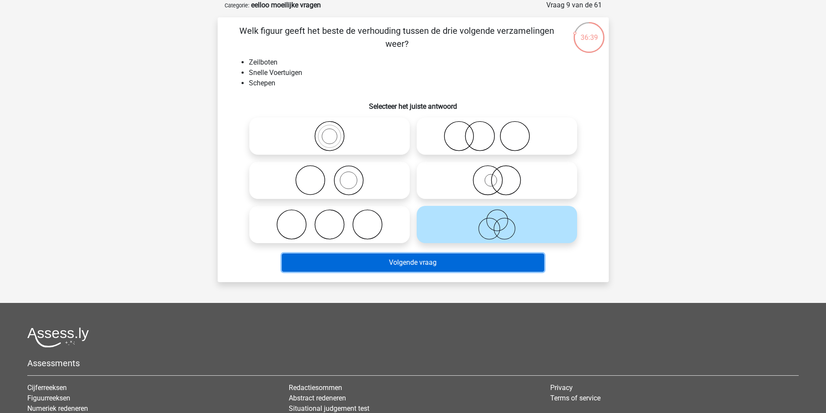
click at [490, 262] on button "Volgende vraag" at bounding box center [413, 263] width 262 height 18
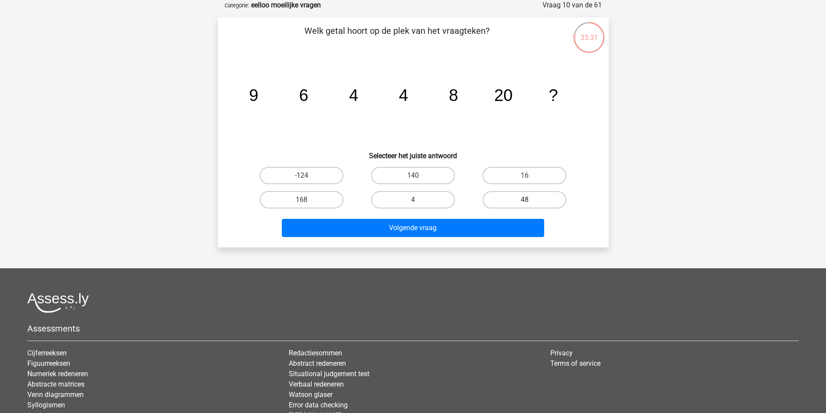
click at [523, 204] on label "48" at bounding box center [524, 199] width 84 height 17
click at [525, 204] on input "48" at bounding box center [528, 203] width 6 height 6
radio input "true"
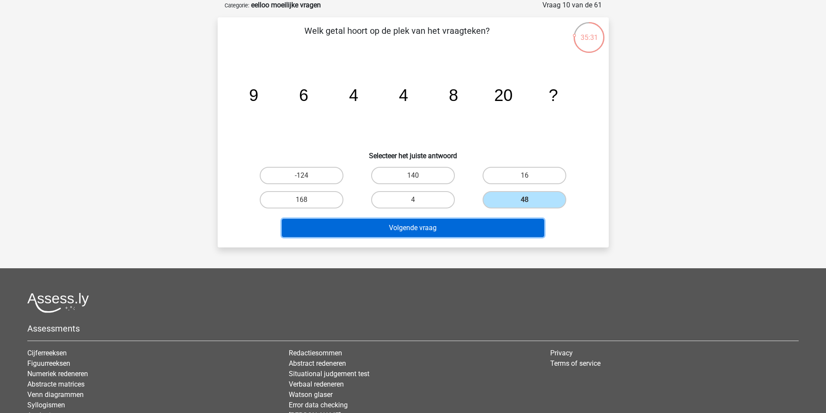
click at [526, 227] on button "Volgende vraag" at bounding box center [413, 228] width 262 height 18
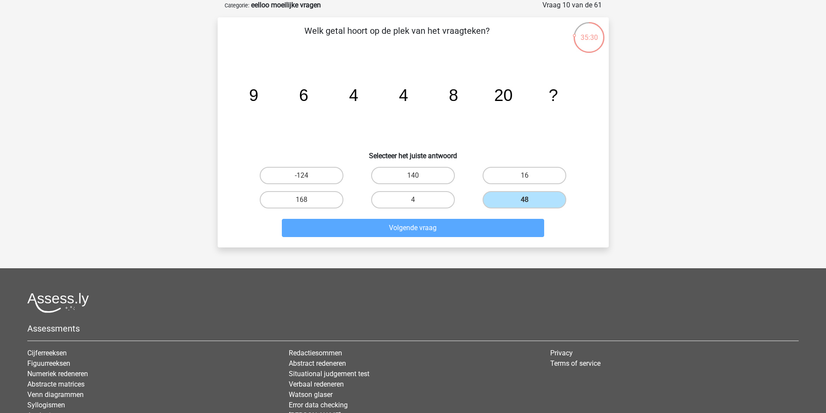
scroll to position [40, 0]
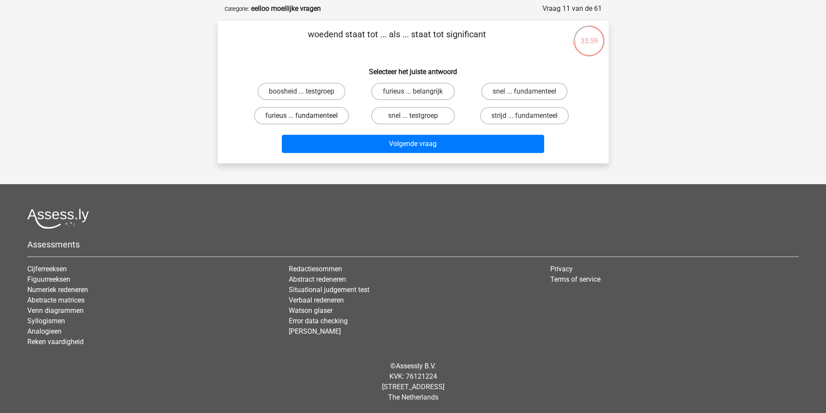
click at [323, 121] on label "furieus ... fundamenteel" at bounding box center [301, 115] width 95 height 17
click at [307, 121] on input "furieus ... fundamenteel" at bounding box center [304, 119] width 6 height 6
radio input "true"
click at [318, 95] on label "boosheid ... testgroep" at bounding box center [301, 91] width 88 height 17
click at [307, 95] on input "boosheid ... testgroep" at bounding box center [304, 94] width 6 height 6
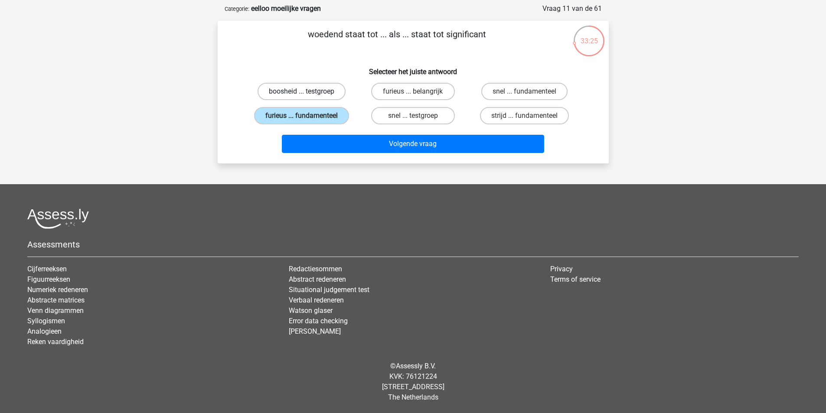
radio input "true"
click at [355, 154] on div "Volgende vraag" at bounding box center [413, 146] width 335 height 22
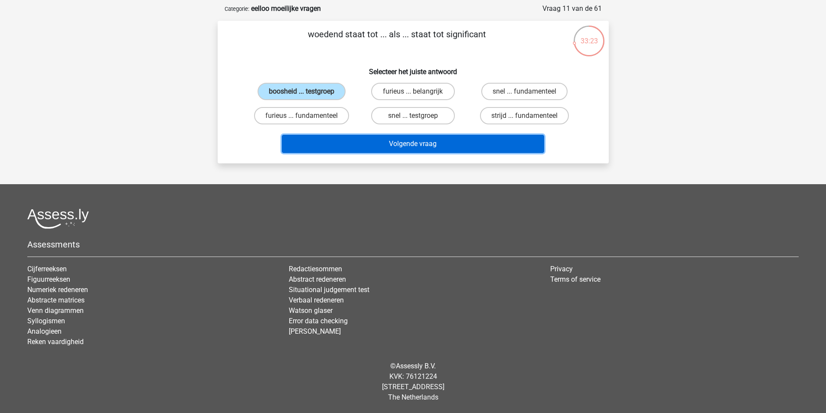
click at [354, 148] on button "Volgende vraag" at bounding box center [413, 144] width 262 height 18
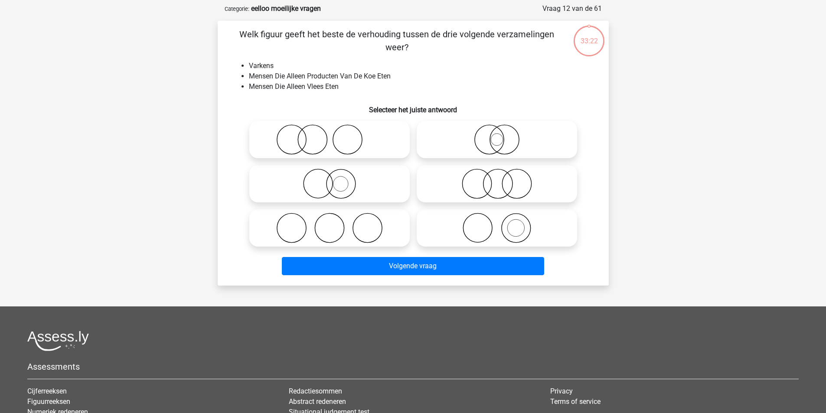
scroll to position [43, 0]
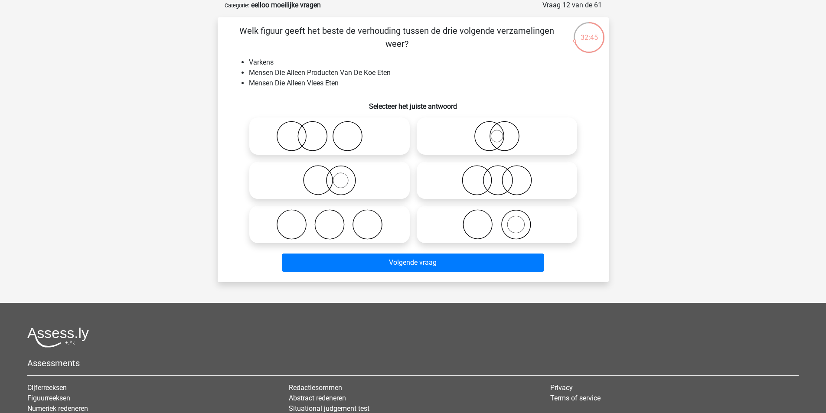
click at [355, 130] on icon at bounding box center [329, 136] width 153 height 30
click at [335, 130] on input "radio" at bounding box center [332, 129] width 6 height 6
radio input "true"
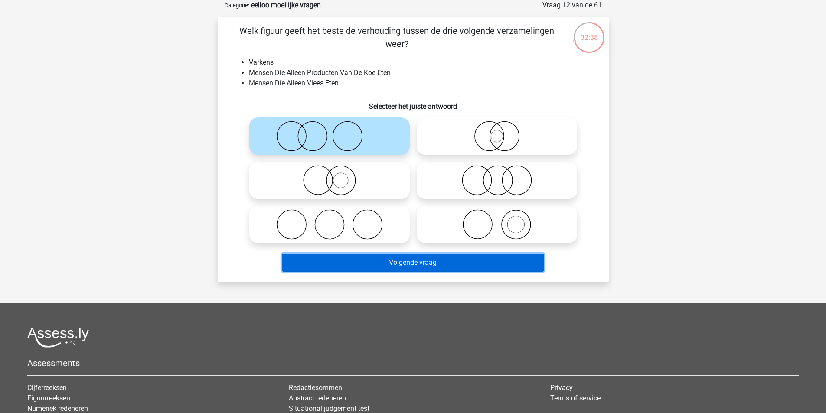
click at [440, 263] on button "Volgende vraag" at bounding box center [413, 263] width 262 height 18
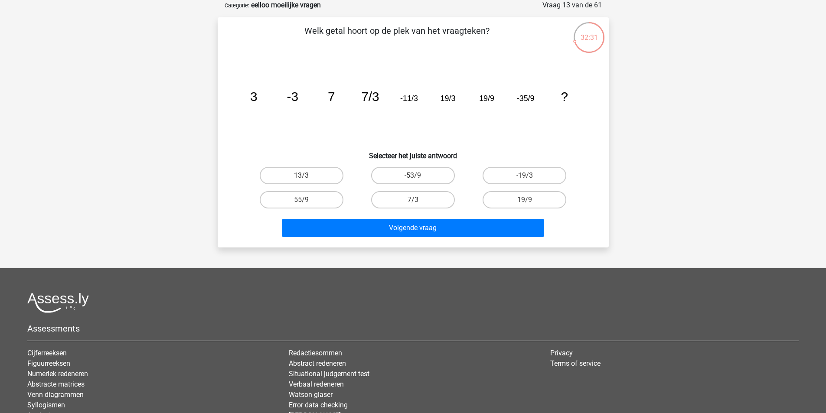
click at [450, 215] on div "Volgende vraag" at bounding box center [412, 226] width 363 height 29
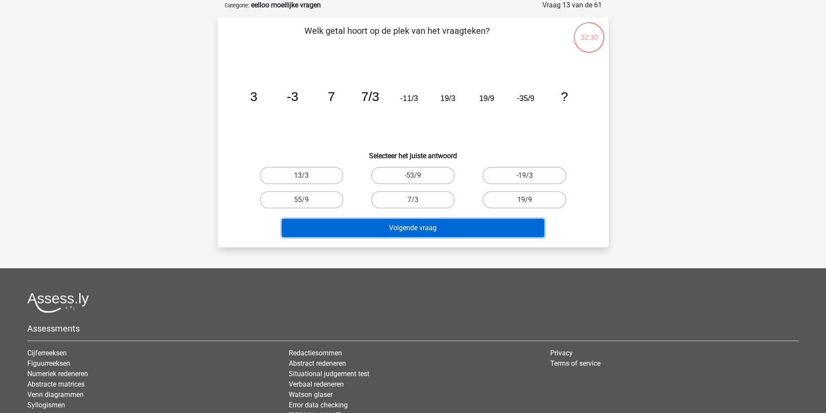
click at [450, 227] on button "Volgende vraag" at bounding box center [413, 228] width 262 height 18
click at [449, 228] on button "Volgende vraag" at bounding box center [413, 228] width 262 height 18
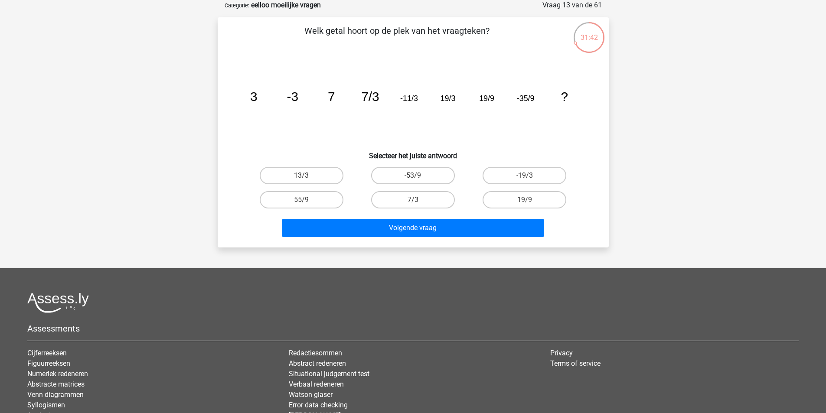
click at [381, 302] on div at bounding box center [412, 303] width 771 height 20
click at [332, 202] on label "55/9" at bounding box center [302, 199] width 84 height 17
click at [307, 202] on input "55/9" at bounding box center [304, 203] width 6 height 6
radio input "true"
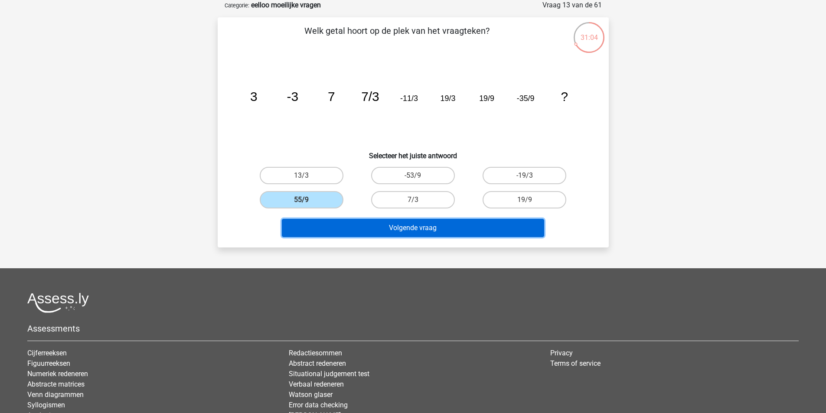
click at [343, 229] on button "Volgende vraag" at bounding box center [413, 228] width 262 height 18
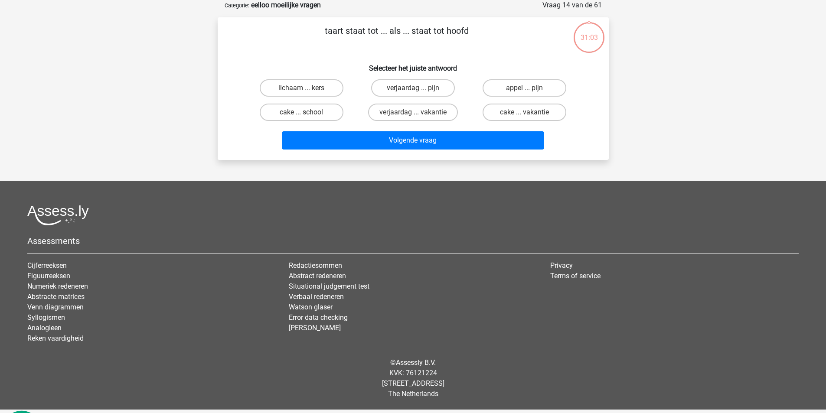
scroll to position [40, 0]
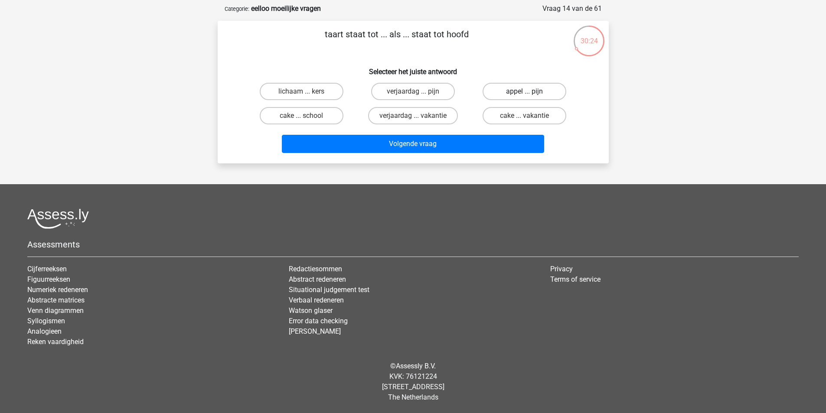
click at [543, 91] on label "appel ... pijn" at bounding box center [524, 91] width 84 height 17
click at [530, 91] on input "appel ... pijn" at bounding box center [528, 94] width 6 height 6
radio input "true"
drag, startPoint x: 419, startPoint y: 157, endPoint x: 375, endPoint y: 198, distance: 59.5
click at [375, 198] on footer "Assessments Cijferreeksen Figuurreeksen Numeriek redeneren Abstracte matrices V…" at bounding box center [413, 298] width 826 height 229
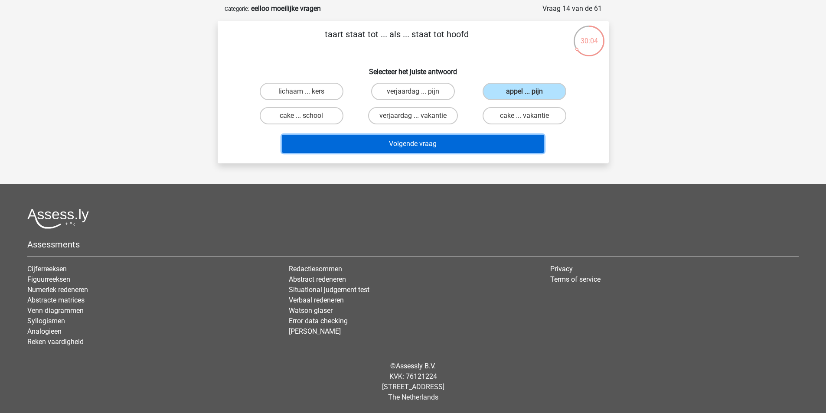
click at [466, 151] on button "Volgende vraag" at bounding box center [413, 144] width 262 height 18
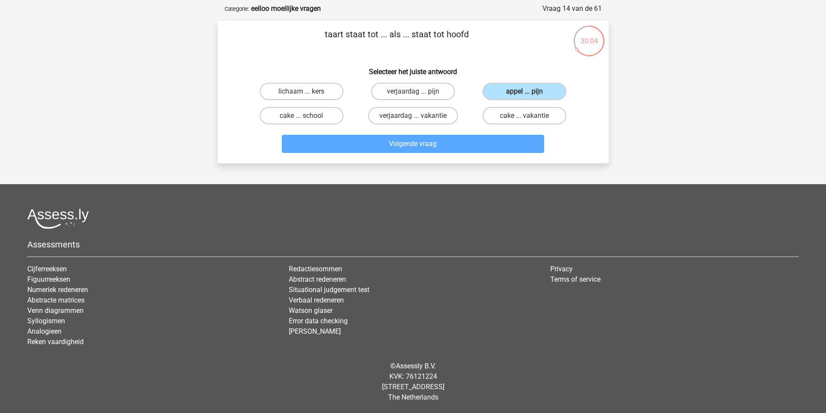
scroll to position [43, 0]
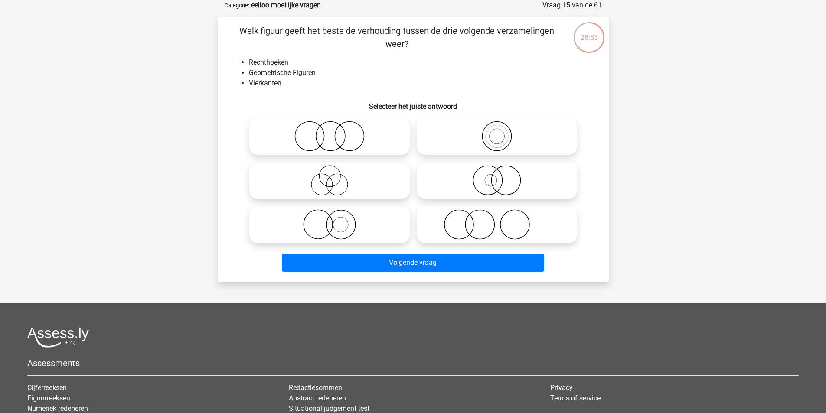
click at [335, 131] on icon at bounding box center [329, 136] width 153 height 30
click at [335, 131] on input "radio" at bounding box center [332, 129] width 6 height 6
radio input "true"
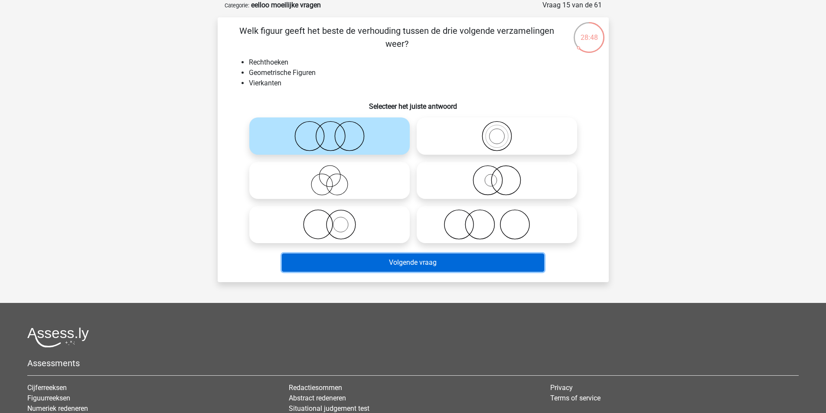
click at [381, 260] on button "Volgende vraag" at bounding box center [413, 263] width 262 height 18
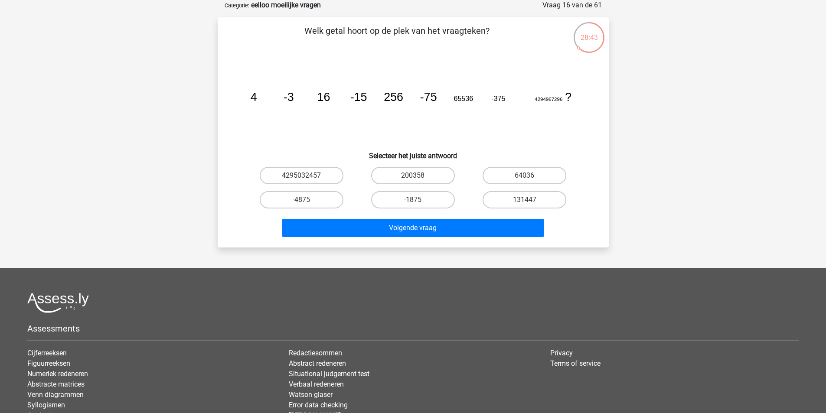
click at [416, 202] on input "-1875" at bounding box center [416, 203] width 6 height 6
radio input "true"
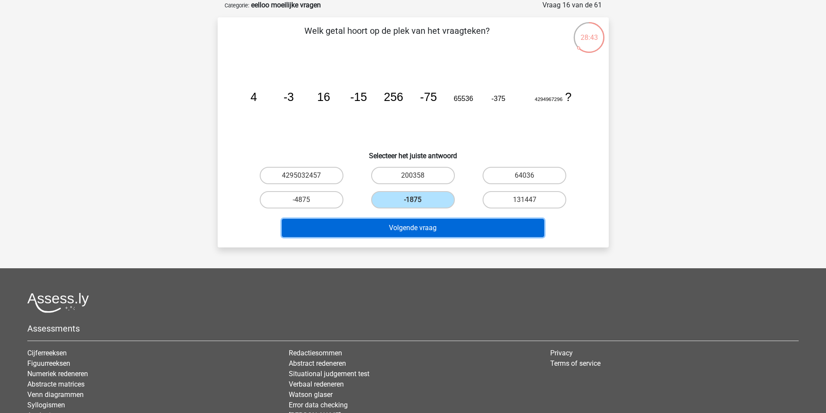
click at [421, 220] on button "Volgende vraag" at bounding box center [413, 228] width 262 height 18
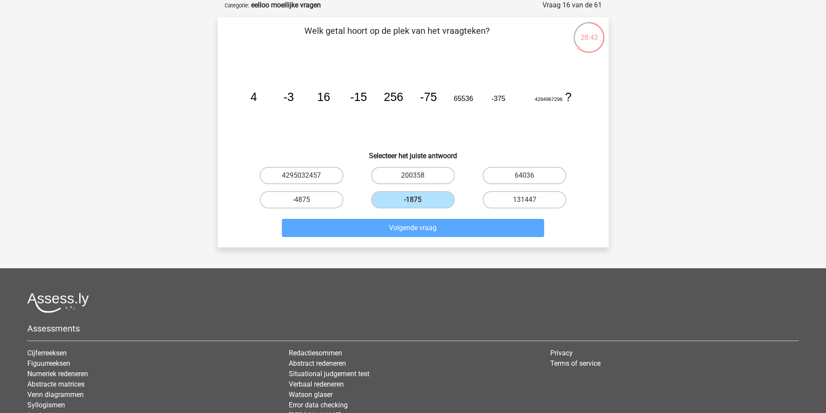
scroll to position [40, 0]
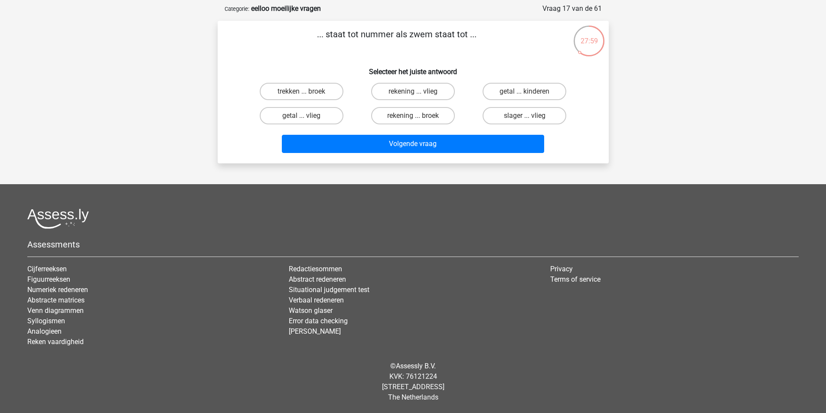
click at [526, 119] on input "slager ... vlieg" at bounding box center [528, 119] width 6 height 6
radio input "true"
click at [437, 98] on label "rekening ... vlieg" at bounding box center [413, 91] width 84 height 17
click at [418, 97] on input "rekening ... vlieg" at bounding box center [416, 94] width 6 height 6
radio input "true"
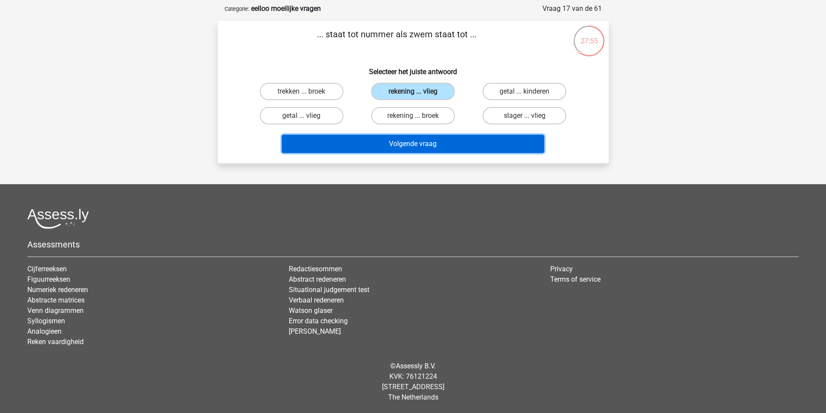
click at [443, 139] on button "Volgende vraag" at bounding box center [413, 144] width 262 height 18
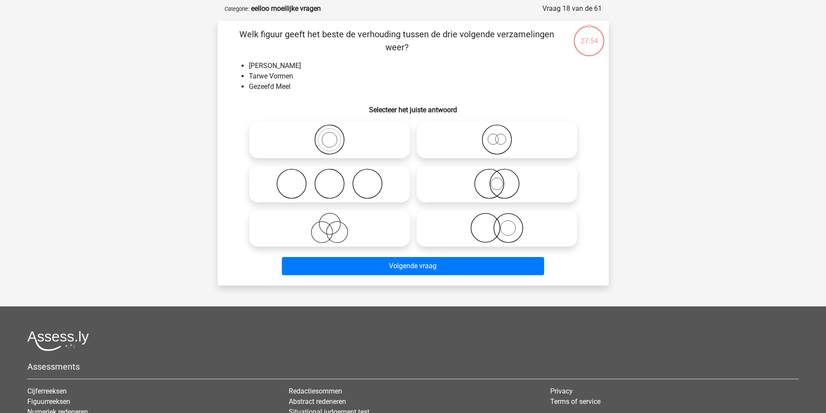
scroll to position [43, 0]
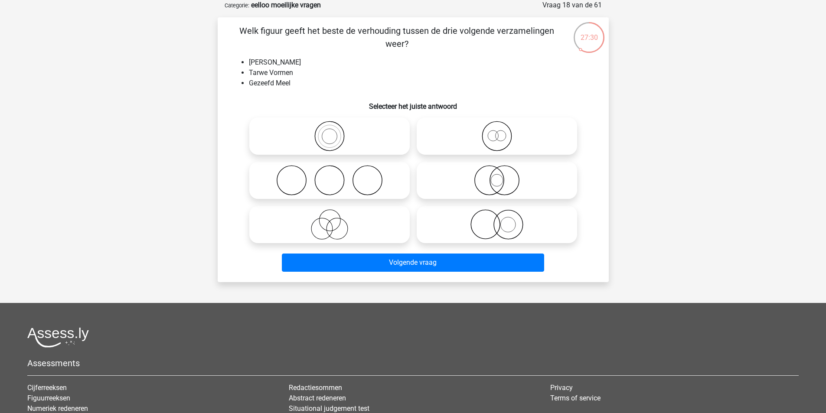
click at [346, 168] on icon at bounding box center [329, 180] width 153 height 30
click at [335, 170] on input "radio" at bounding box center [332, 173] width 6 height 6
radio input "true"
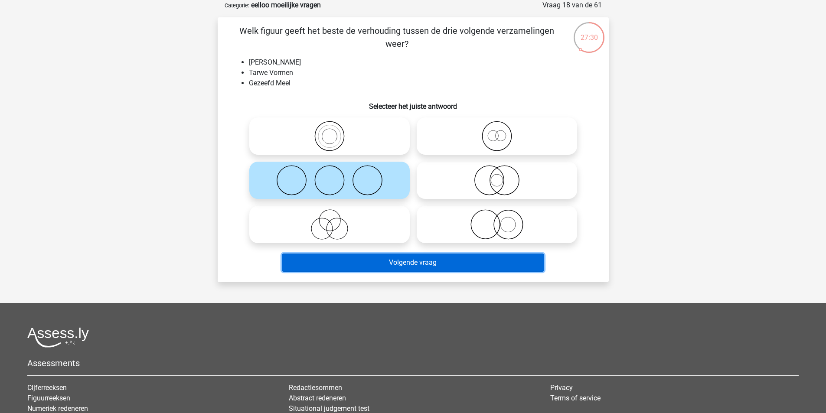
click at [397, 257] on button "Volgende vraag" at bounding box center [413, 263] width 262 height 18
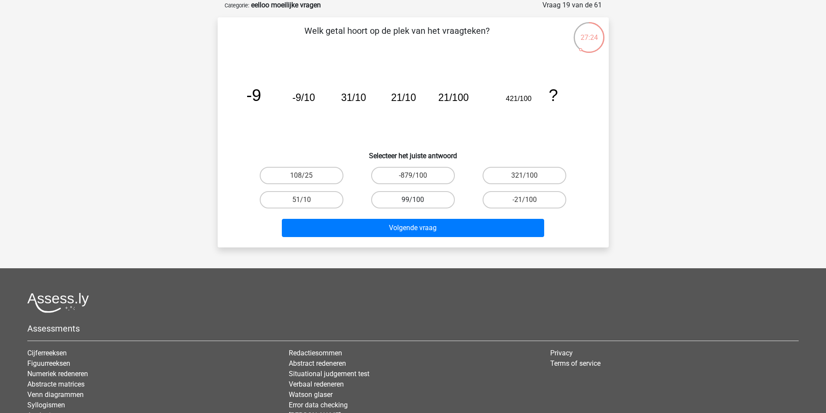
click at [411, 207] on label "99/100" at bounding box center [413, 199] width 84 height 17
click at [413, 205] on input "99/100" at bounding box center [416, 203] width 6 height 6
radio input "true"
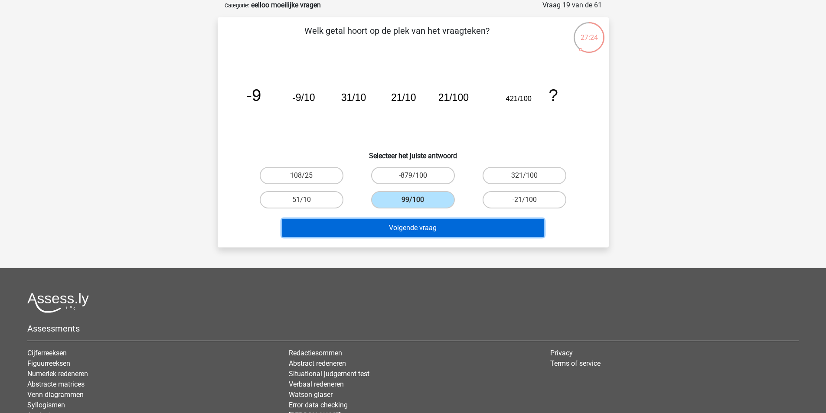
click at [411, 222] on button "Volgende vraag" at bounding box center [413, 228] width 262 height 18
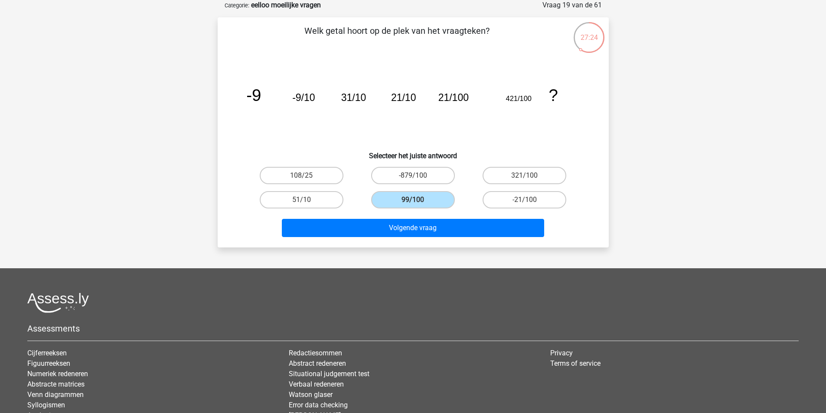
scroll to position [40, 0]
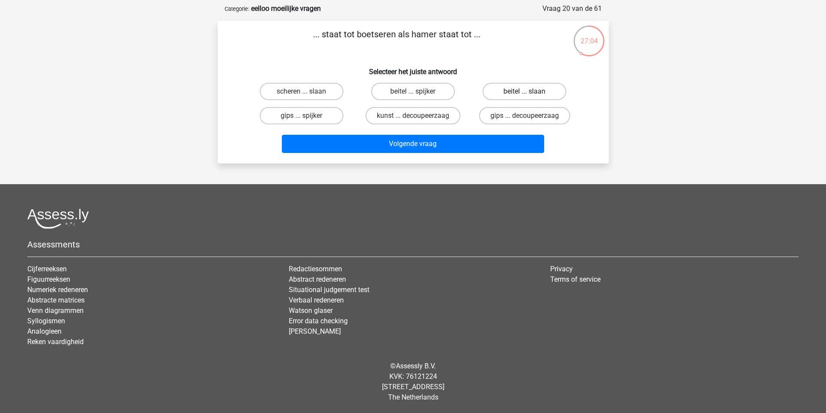
click at [531, 96] on label "beitel ... slaan" at bounding box center [524, 91] width 84 height 17
click at [530, 96] on input "beitel ... slaan" at bounding box center [528, 94] width 6 height 6
radio input "true"
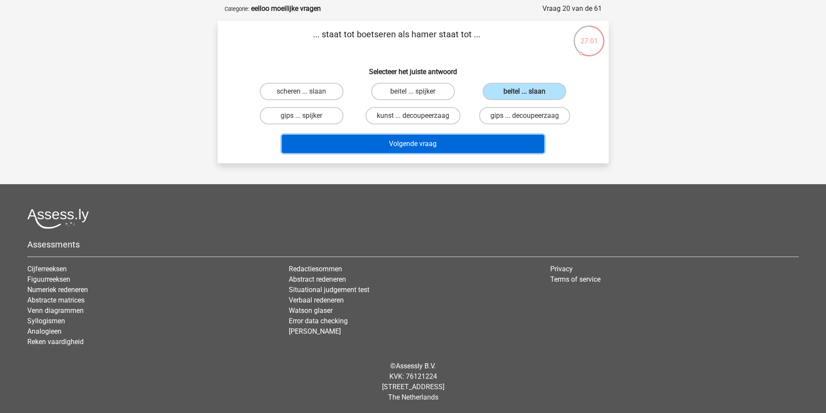
click at [391, 153] on button "Volgende vraag" at bounding box center [413, 144] width 262 height 18
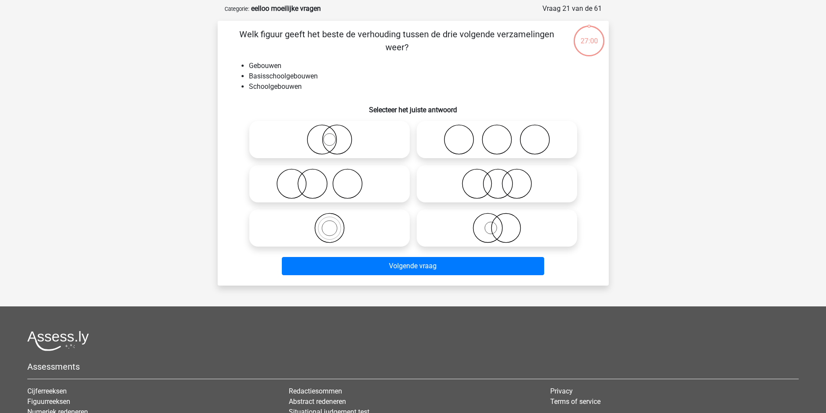
scroll to position [43, 0]
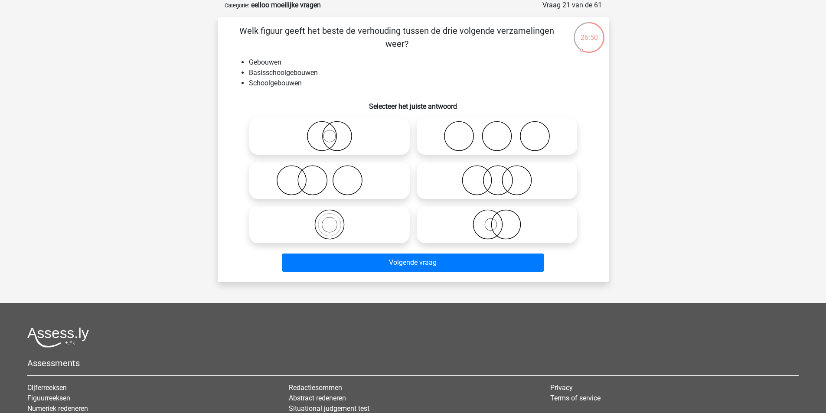
click at [361, 228] on icon at bounding box center [329, 224] width 153 height 30
click at [335, 220] on input "radio" at bounding box center [332, 218] width 6 height 6
radio input "true"
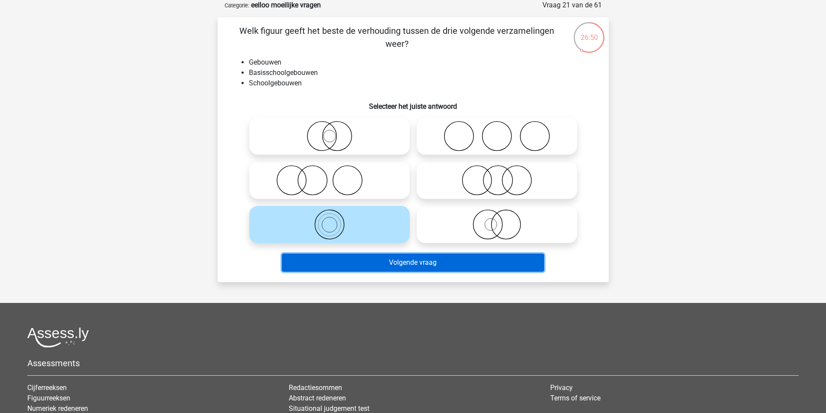
click at [377, 278] on div "Welk figuur geeft het beste de verhouding tussen de drie volgende verzamelingen…" at bounding box center [413, 149] width 391 height 265
click at [372, 263] on button "Volgende vraag" at bounding box center [413, 263] width 262 height 18
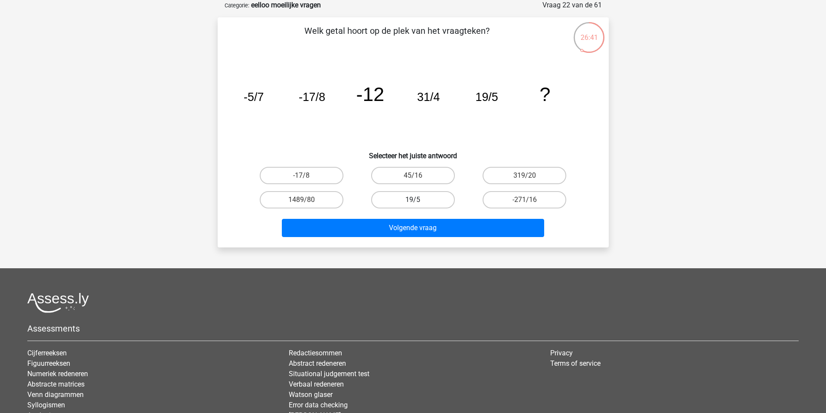
click at [428, 200] on label "19/5" at bounding box center [413, 199] width 84 height 17
click at [418, 200] on input "19/5" at bounding box center [416, 203] width 6 height 6
radio input "true"
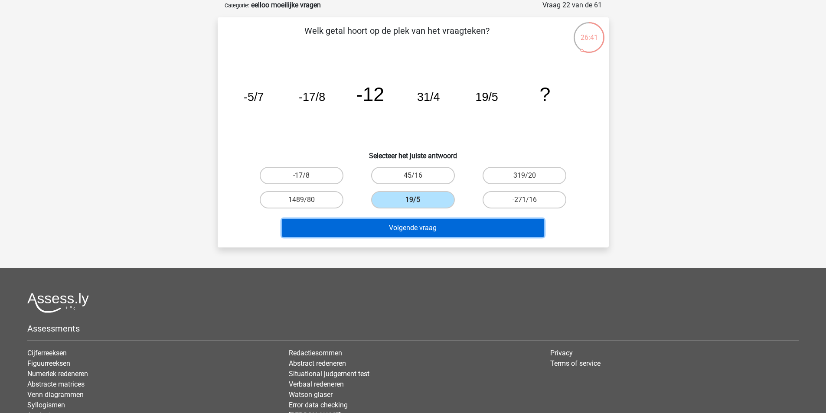
click at [458, 221] on button "Volgende vraag" at bounding box center [413, 228] width 262 height 18
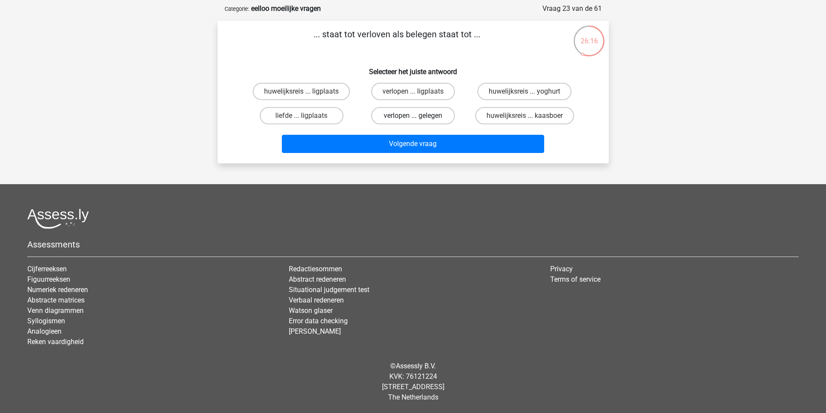
click at [411, 117] on label "verlopen ... gelegen" at bounding box center [413, 115] width 84 height 17
click at [413, 117] on input "verlopen ... gelegen" at bounding box center [416, 119] width 6 height 6
radio input "true"
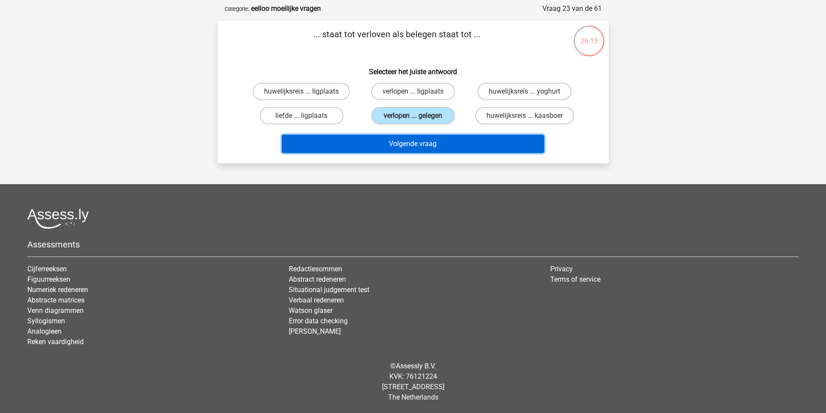
click at [411, 151] on button "Volgende vraag" at bounding box center [413, 144] width 262 height 18
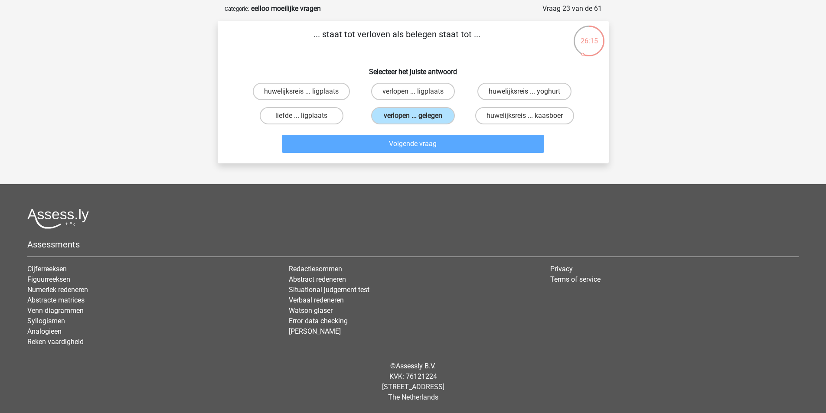
scroll to position [43, 0]
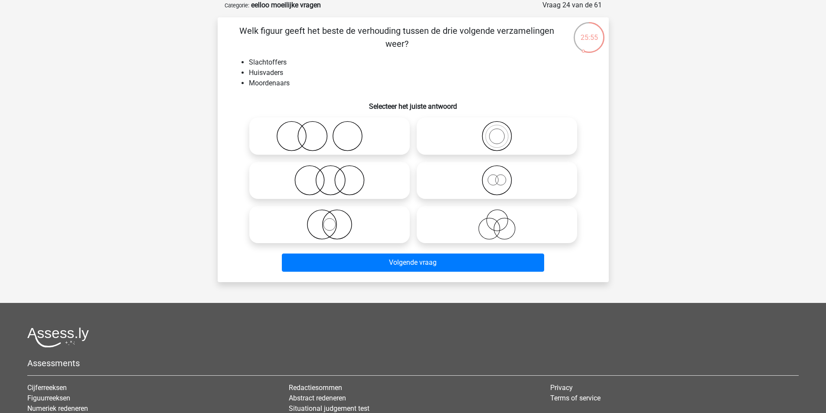
click at [313, 147] on icon at bounding box center [329, 136] width 153 height 30
click at [329, 132] on input "radio" at bounding box center [332, 129] width 6 height 6
radio input "true"
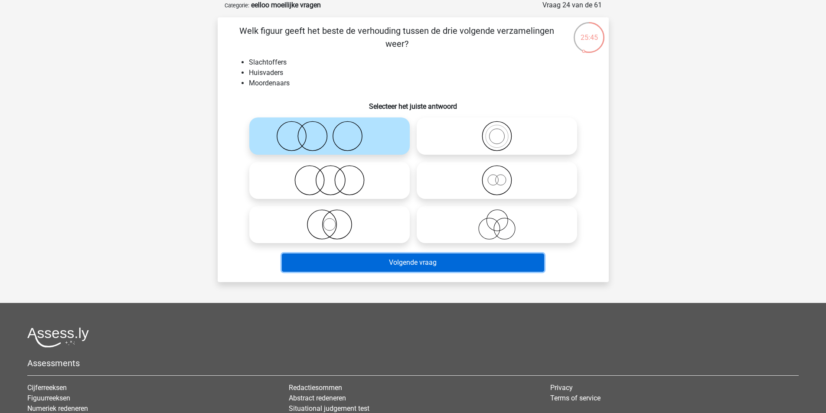
click at [430, 257] on button "Volgende vraag" at bounding box center [413, 263] width 262 height 18
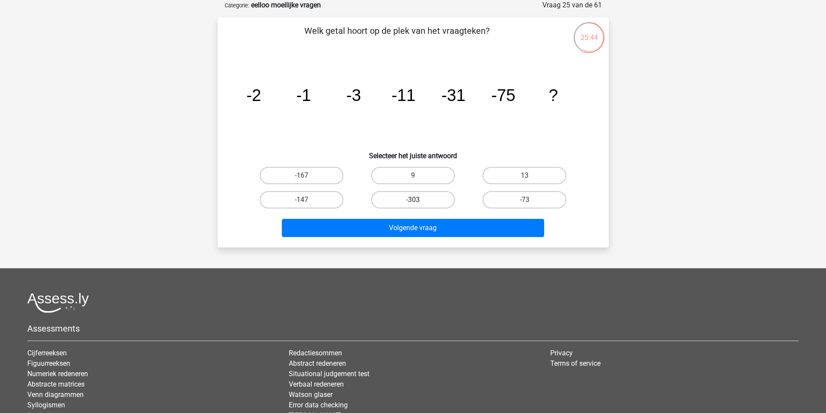
click at [411, 197] on label "-303" at bounding box center [413, 199] width 84 height 17
click at [413, 200] on input "-303" at bounding box center [416, 203] width 6 height 6
radio input "true"
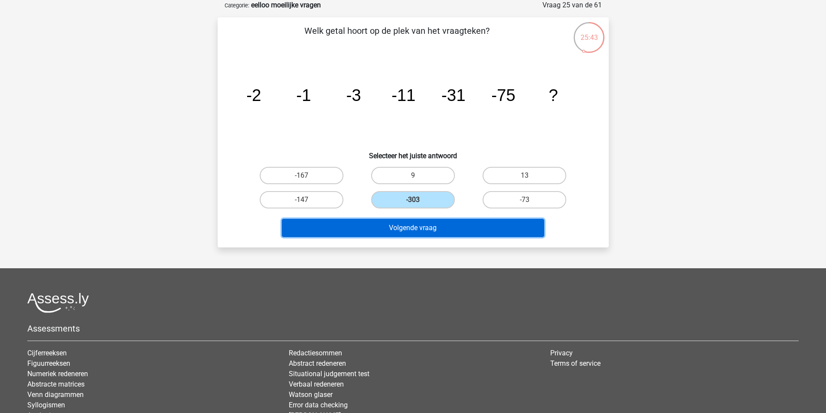
click at [411, 228] on button "Volgende vraag" at bounding box center [413, 228] width 262 height 18
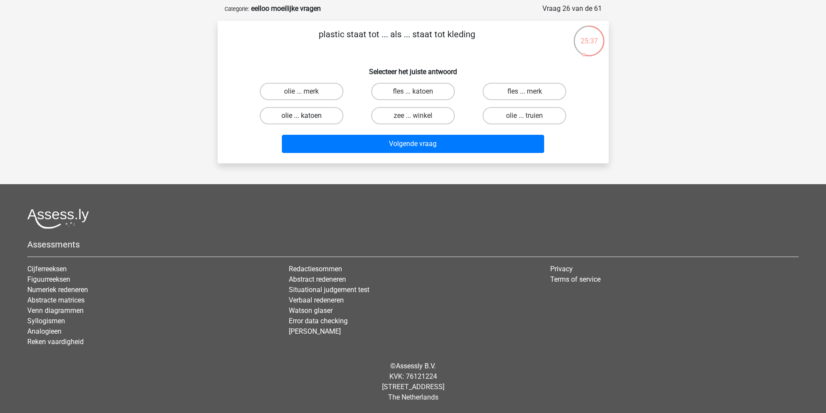
click at [324, 117] on label "olie ... katoen" at bounding box center [302, 115] width 84 height 17
click at [307, 117] on input "olie ... katoen" at bounding box center [304, 119] width 6 height 6
radio input "true"
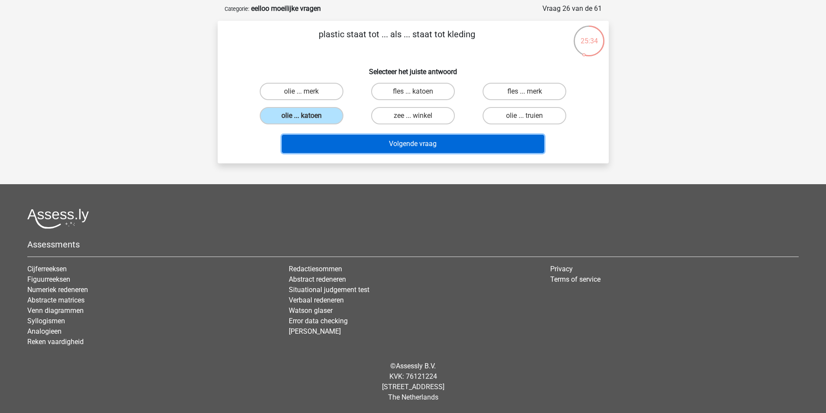
click at [385, 148] on button "Volgende vraag" at bounding box center [413, 144] width 262 height 18
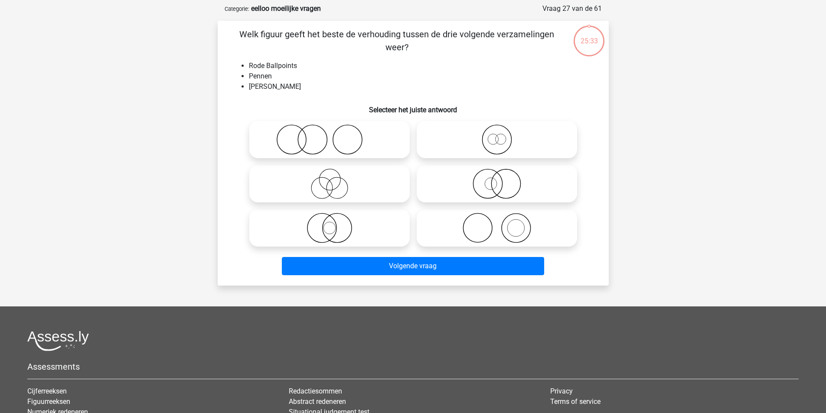
scroll to position [43, 0]
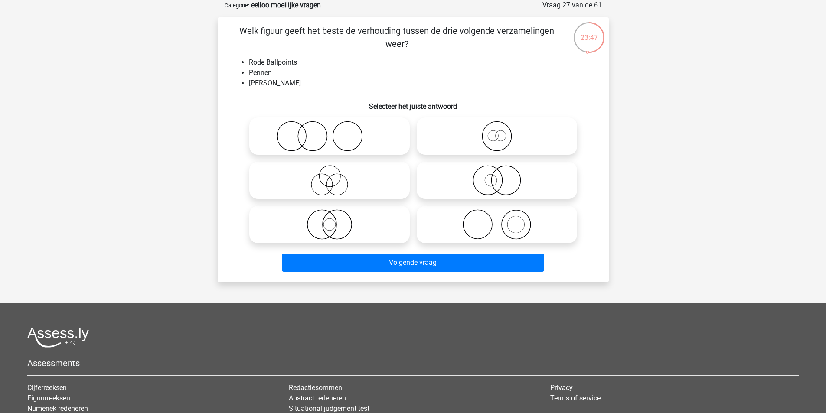
click at [500, 178] on icon at bounding box center [496, 180] width 153 height 30
click at [500, 176] on input "radio" at bounding box center [500, 173] width 6 height 6
radio input "true"
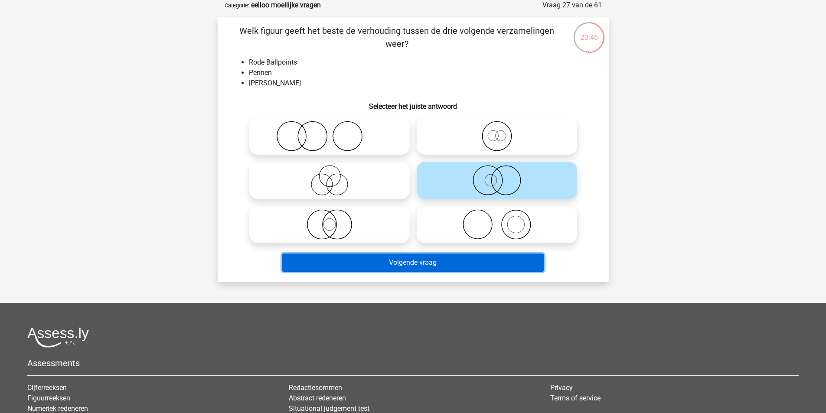
click at [378, 263] on button "Volgende vraag" at bounding box center [413, 263] width 262 height 18
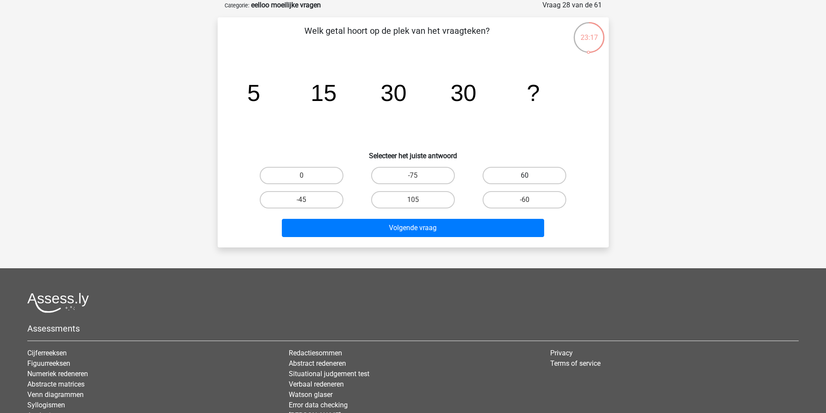
click at [503, 171] on label "60" at bounding box center [524, 175] width 84 height 17
click at [525, 176] on input "60" at bounding box center [528, 179] width 6 height 6
radio input "true"
click at [317, 176] on label "0" at bounding box center [302, 175] width 84 height 17
click at [307, 176] on input "0" at bounding box center [304, 179] width 6 height 6
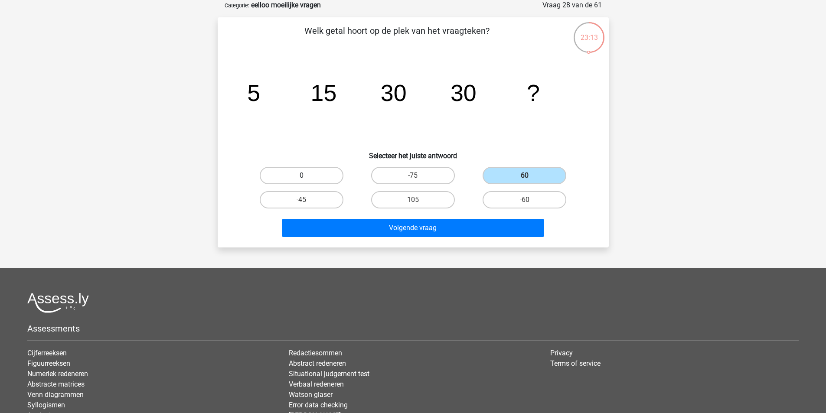
radio input "true"
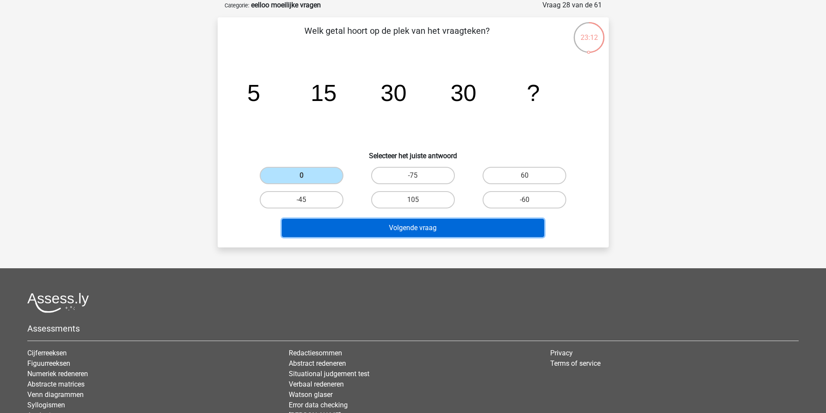
click at [422, 232] on button "Volgende vraag" at bounding box center [413, 228] width 262 height 18
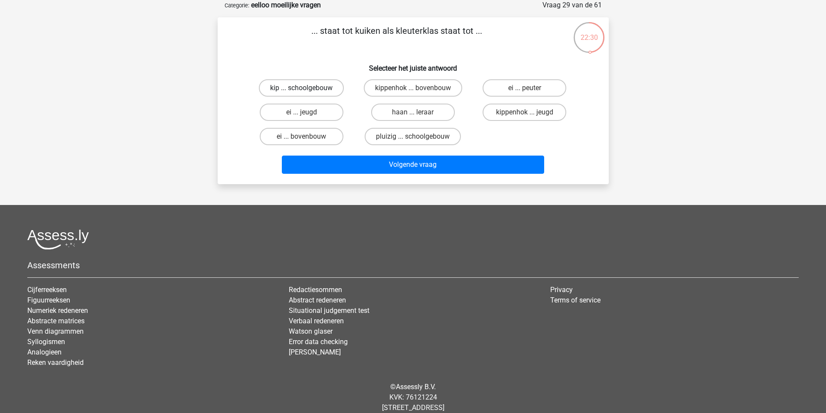
click at [313, 83] on label "kip ... schoolgebouw" at bounding box center [301, 87] width 85 height 17
click at [307, 88] on input "kip ... schoolgebouw" at bounding box center [304, 91] width 6 height 6
radio input "true"
click at [396, 85] on label "kippenhok ... bovenbouw" at bounding box center [413, 87] width 98 height 17
click at [413, 88] on input "kippenhok ... bovenbouw" at bounding box center [416, 91] width 6 height 6
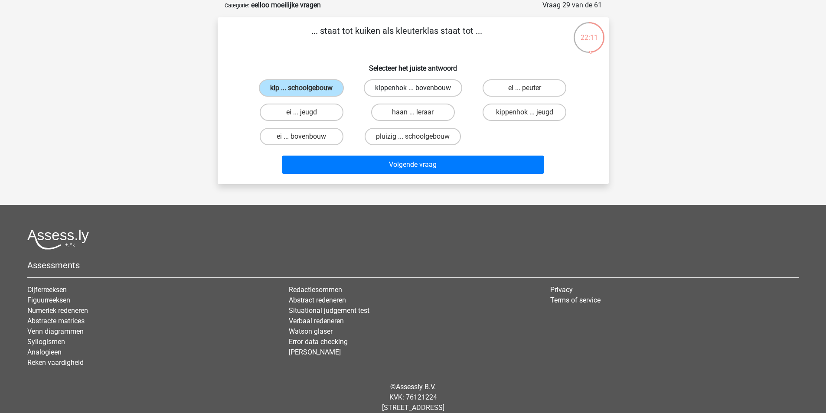
radio input "true"
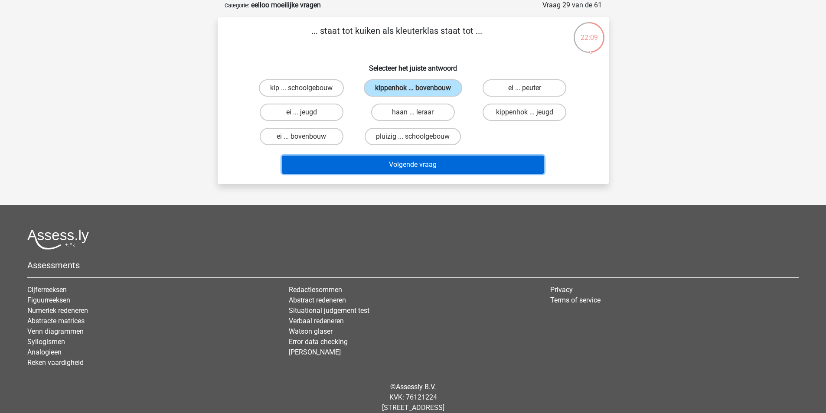
click at [368, 162] on button "Volgende vraag" at bounding box center [413, 165] width 262 height 18
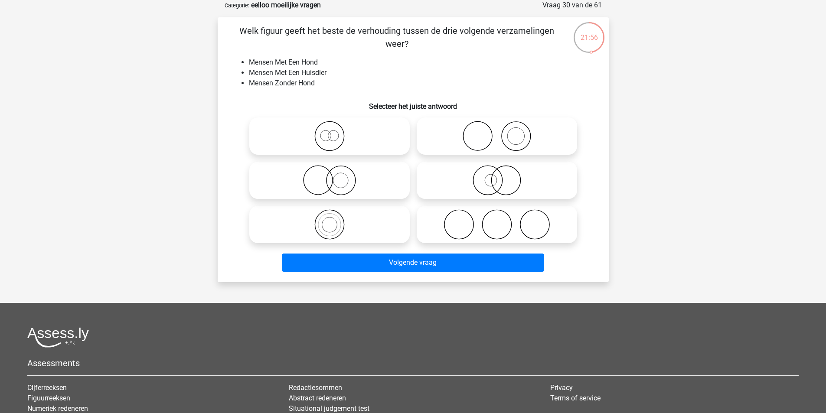
click at [491, 131] on circle at bounding box center [477, 136] width 29 height 29
click at [497, 131] on input "radio" at bounding box center [500, 129] width 6 height 6
radio input "true"
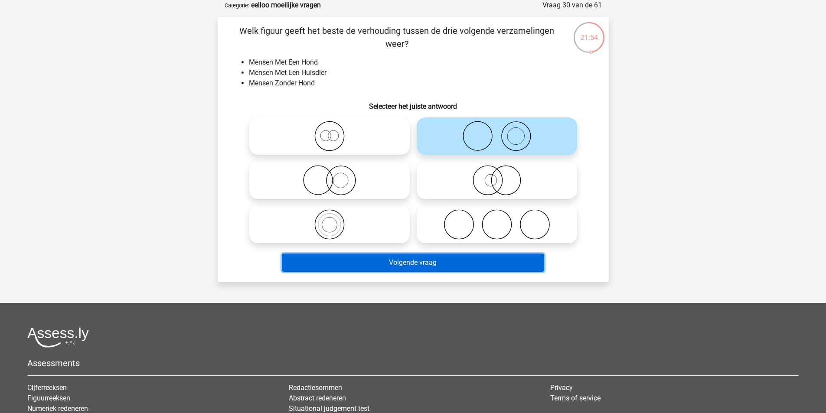
click at [403, 257] on button "Volgende vraag" at bounding box center [413, 263] width 262 height 18
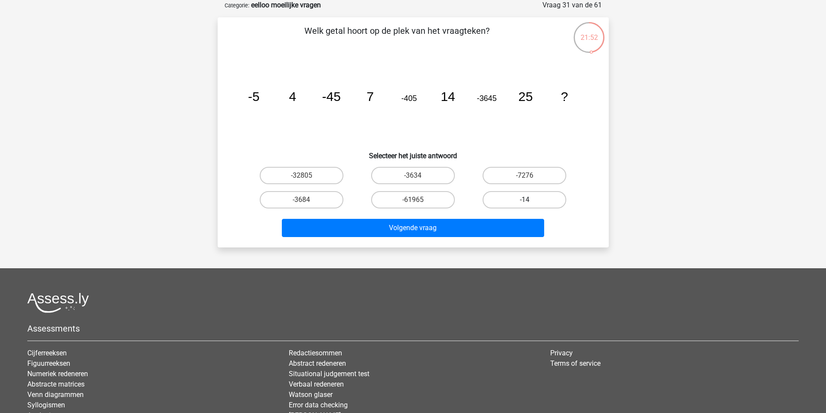
click at [540, 199] on label "-14" at bounding box center [524, 199] width 84 height 17
click at [530, 200] on input "-14" at bounding box center [528, 203] width 6 height 6
radio input "true"
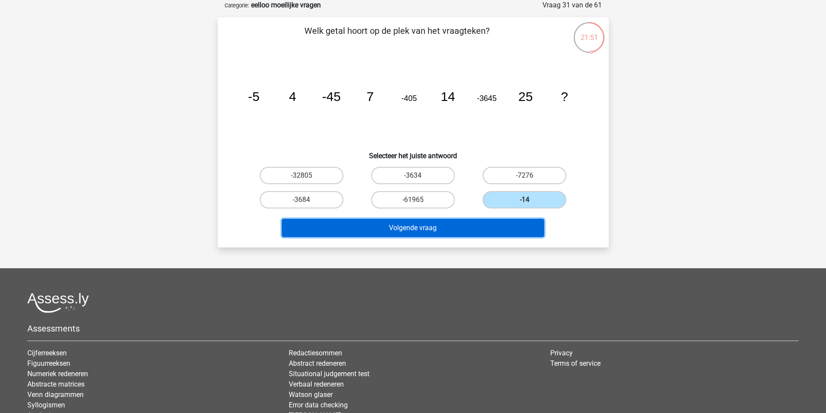
click at [495, 229] on button "Volgende vraag" at bounding box center [413, 228] width 262 height 18
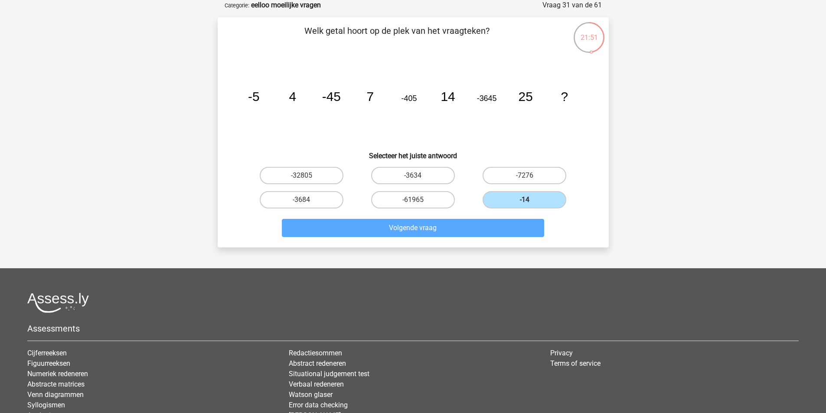
scroll to position [40, 0]
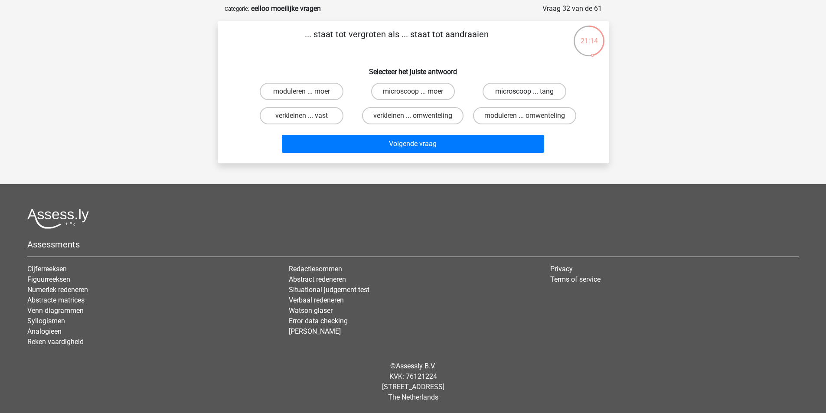
click at [521, 91] on label "microscoop ... tang" at bounding box center [524, 91] width 84 height 17
click at [525, 91] on input "microscoop ... tang" at bounding box center [528, 94] width 6 height 6
radio input "true"
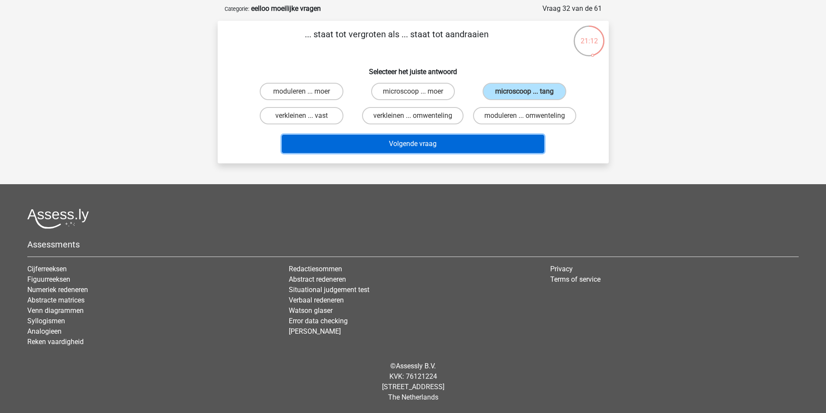
click at [450, 144] on button "Volgende vraag" at bounding box center [413, 144] width 262 height 18
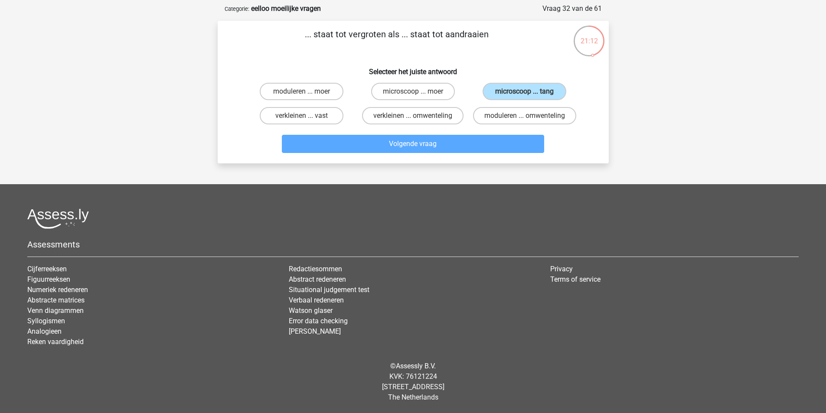
scroll to position [43, 0]
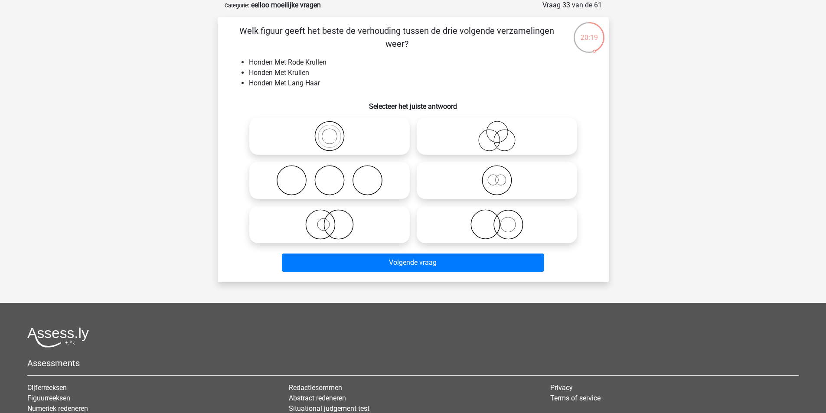
click at [359, 237] on icon at bounding box center [329, 224] width 153 height 30
click at [335, 220] on input "radio" at bounding box center [332, 218] width 6 height 6
radio input "true"
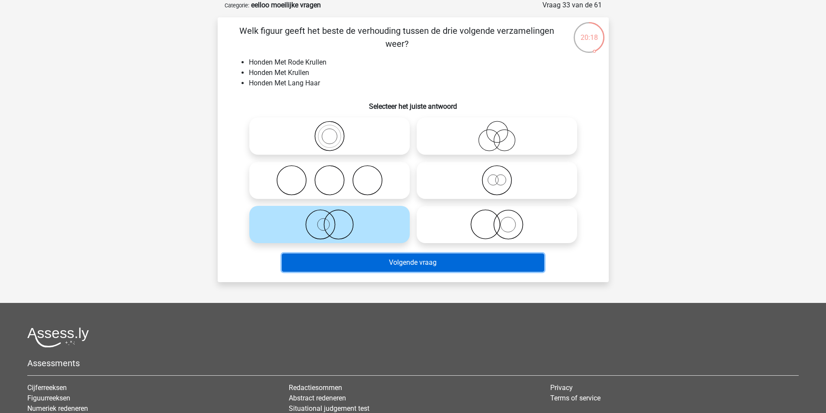
click at [355, 263] on button "Volgende vraag" at bounding box center [413, 263] width 262 height 18
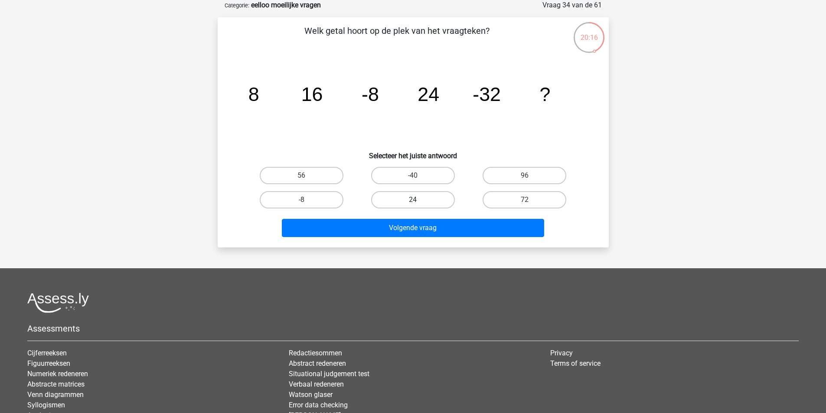
click at [420, 201] on label "24" at bounding box center [413, 199] width 84 height 17
click at [418, 201] on input "24" at bounding box center [416, 203] width 6 height 6
radio input "true"
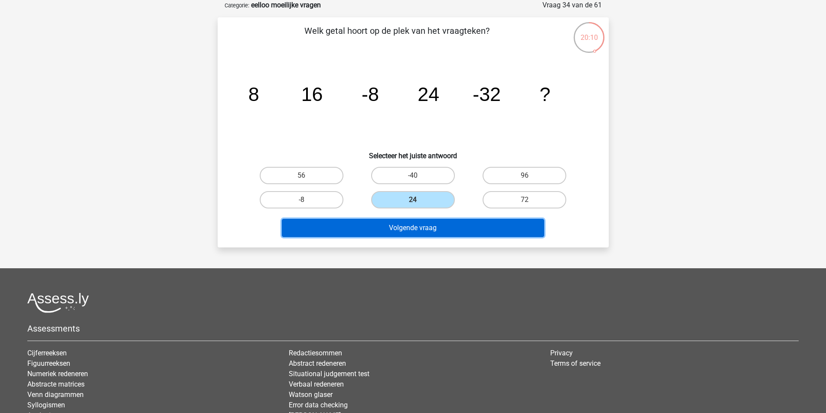
click at [509, 229] on button "Volgende vraag" at bounding box center [413, 228] width 262 height 18
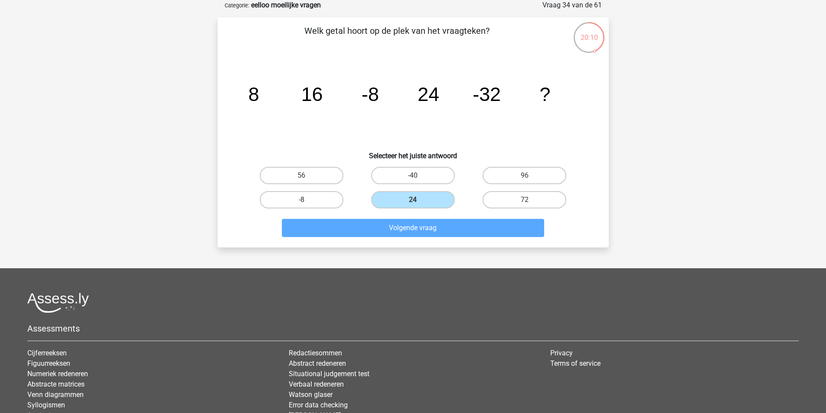
scroll to position [40, 0]
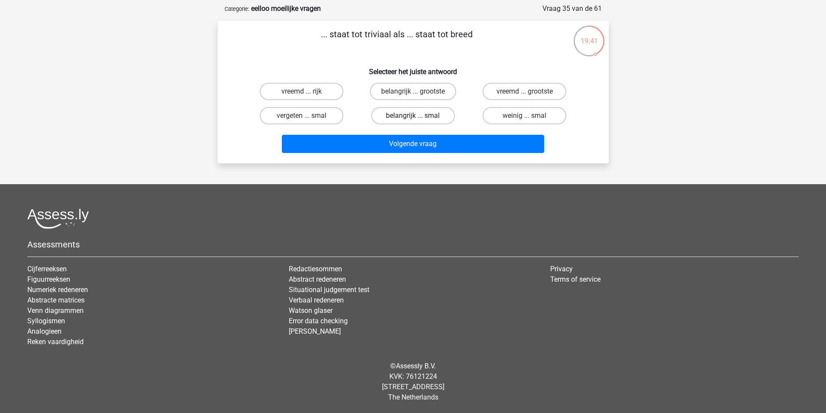
click at [397, 124] on label "belangrijk ... smal" at bounding box center [413, 115] width 84 height 17
click at [413, 121] on input "belangrijk ... smal" at bounding box center [416, 119] width 6 height 6
radio input "true"
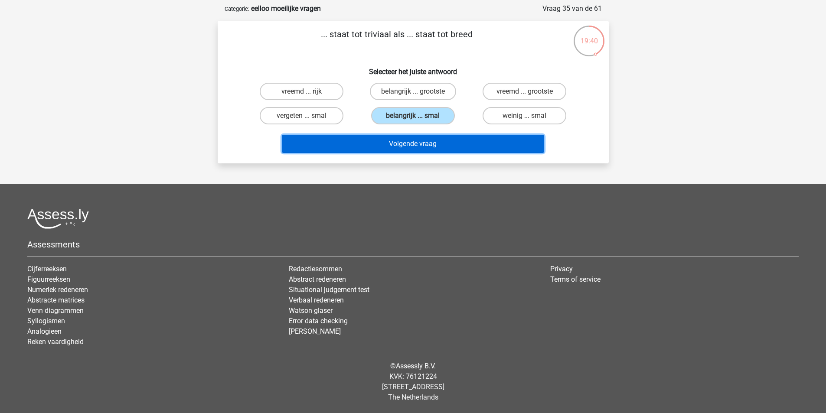
click at [457, 148] on button "Volgende vraag" at bounding box center [413, 144] width 262 height 18
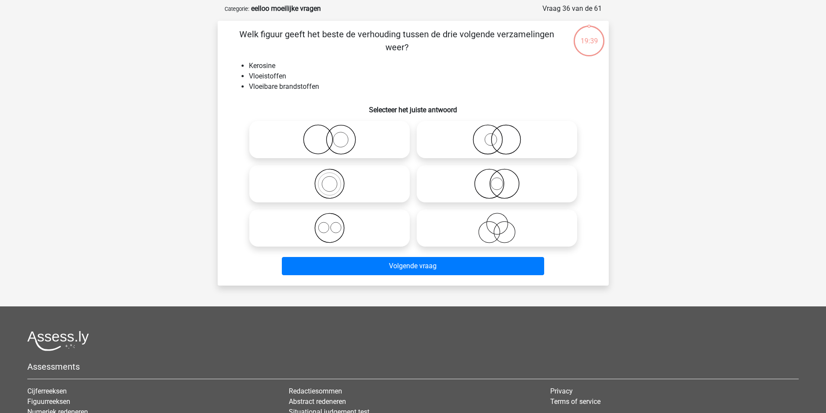
scroll to position [43, 0]
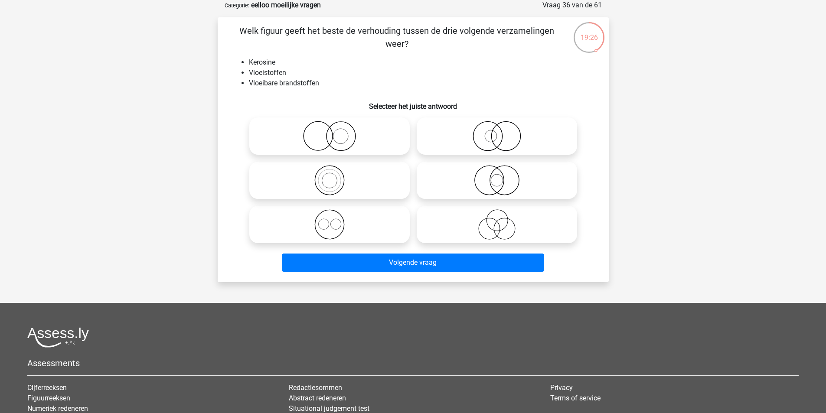
click at [352, 190] on icon at bounding box center [329, 180] width 153 height 30
click at [335, 176] on input "radio" at bounding box center [332, 173] width 6 height 6
radio input "true"
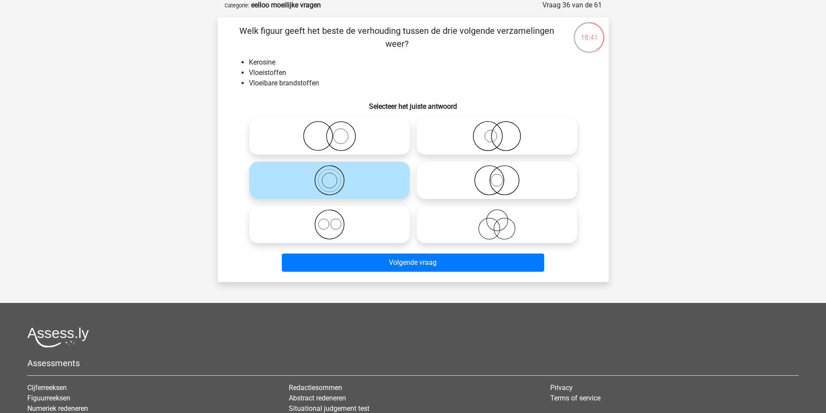
click at [452, 274] on div "Volgende vraag" at bounding box center [413, 265] width 335 height 22
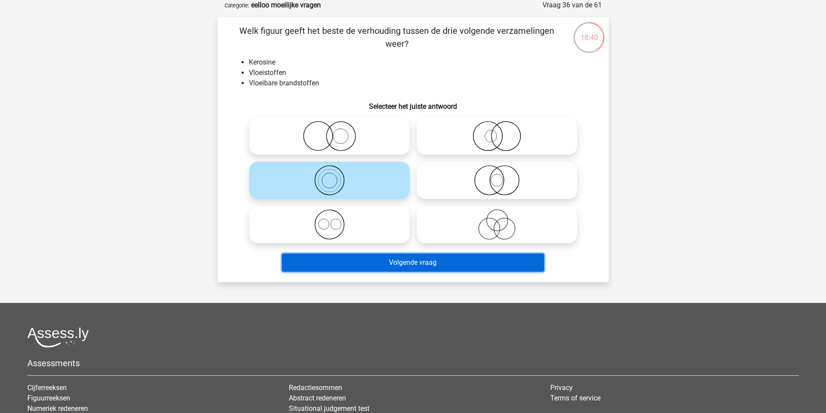
click at [436, 267] on button "Volgende vraag" at bounding box center [413, 263] width 262 height 18
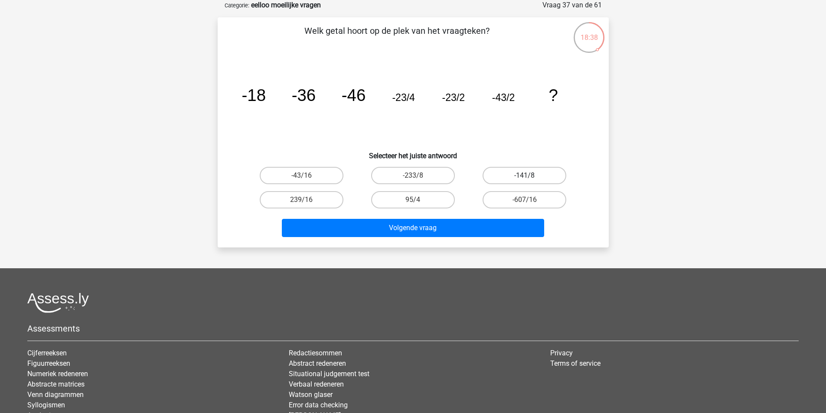
click at [519, 168] on label "-141/8" at bounding box center [524, 175] width 84 height 17
click at [525, 176] on input "-141/8" at bounding box center [528, 179] width 6 height 6
radio input "true"
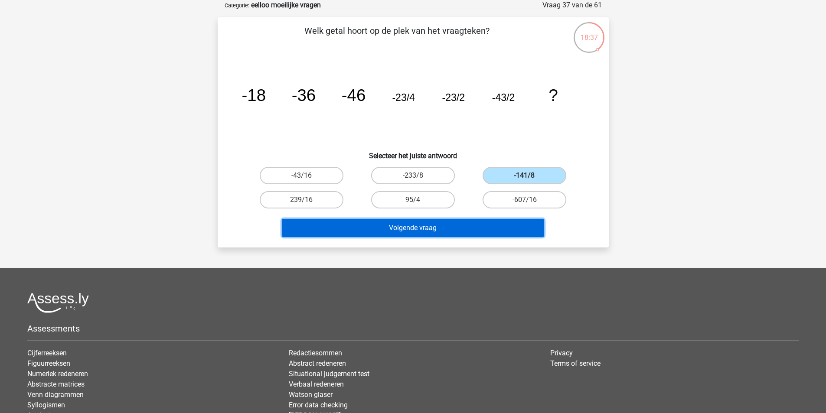
click at [479, 232] on button "Volgende vraag" at bounding box center [413, 228] width 262 height 18
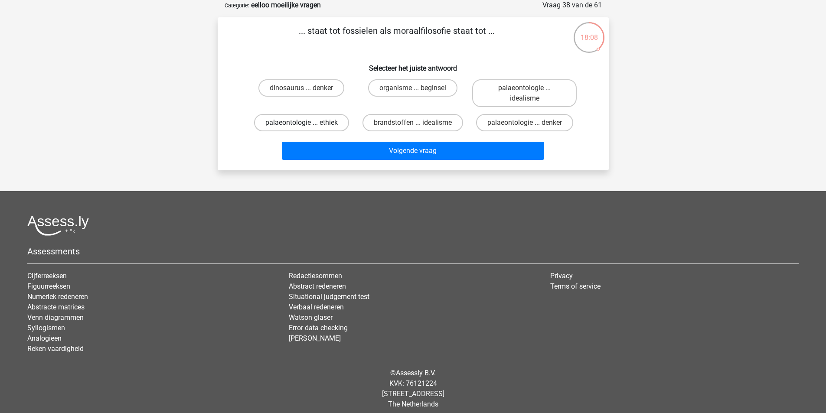
click at [268, 128] on label "palaeontologie ... ethiek" at bounding box center [301, 122] width 95 height 17
click at [301, 128] on input "palaeontologie ... ethiek" at bounding box center [304, 126] width 6 height 6
radio input "true"
click at [311, 91] on label "dinosaurus ... denker" at bounding box center [301, 87] width 86 height 17
click at [307, 91] on input "dinosaurus ... denker" at bounding box center [304, 91] width 6 height 6
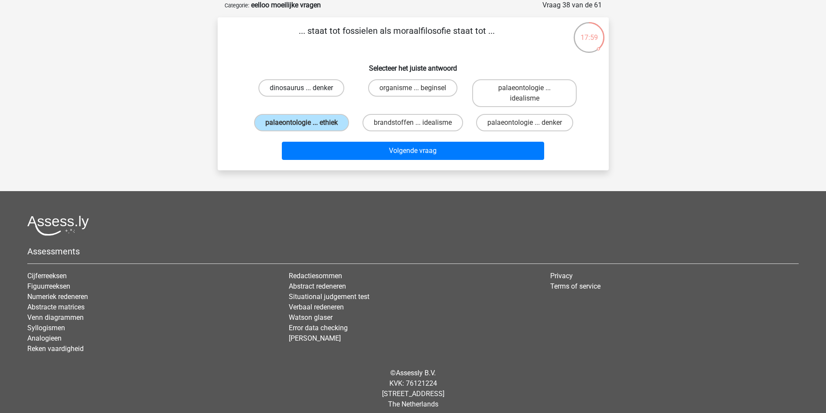
radio input "true"
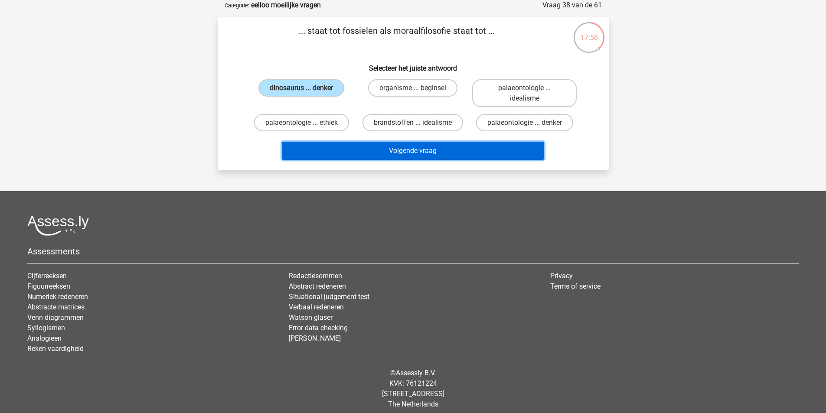
click at [316, 149] on button "Volgende vraag" at bounding box center [413, 151] width 262 height 18
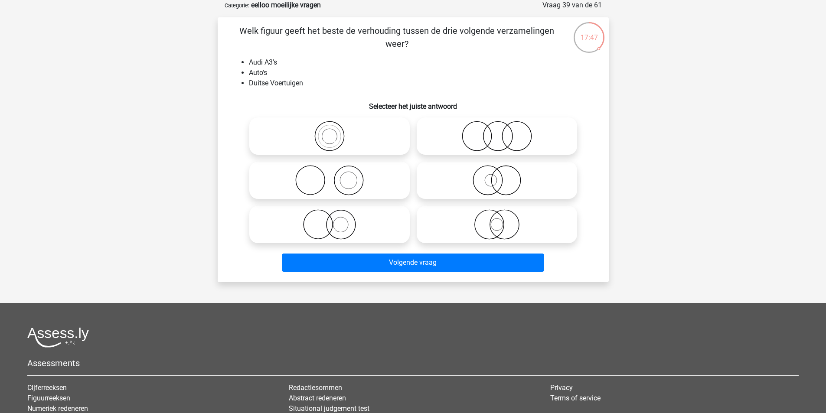
click at [469, 138] on icon at bounding box center [496, 136] width 153 height 30
click at [497, 132] on input "radio" at bounding box center [500, 129] width 6 height 6
radio input "true"
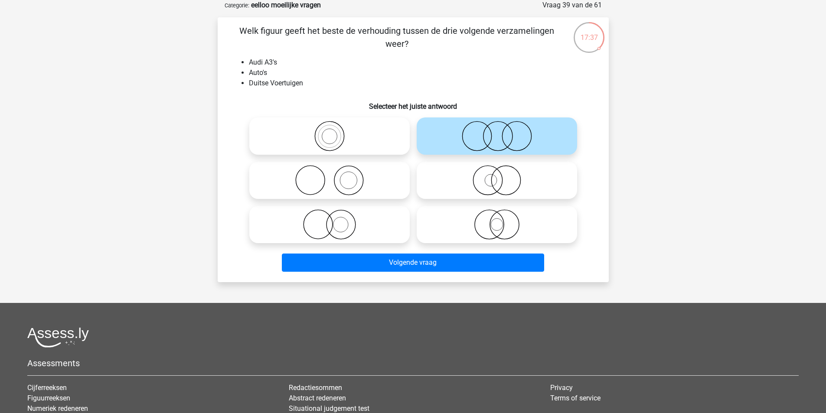
click at [326, 228] on icon at bounding box center [329, 224] width 153 height 30
click at [329, 220] on input "radio" at bounding box center [332, 218] width 6 height 6
radio input "true"
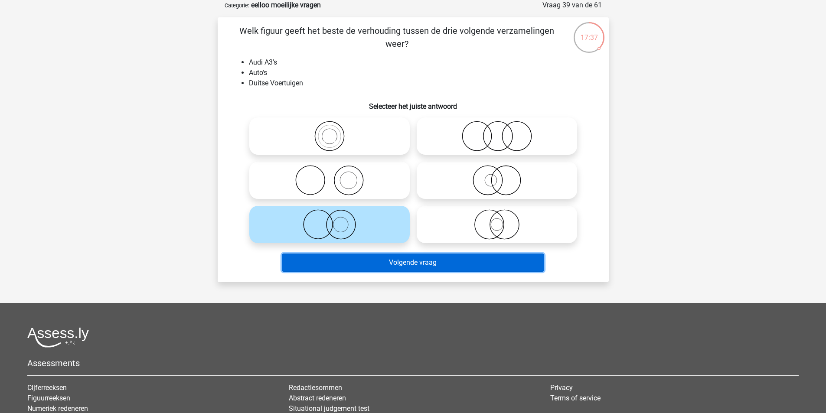
click at [378, 261] on button "Volgende vraag" at bounding box center [413, 263] width 262 height 18
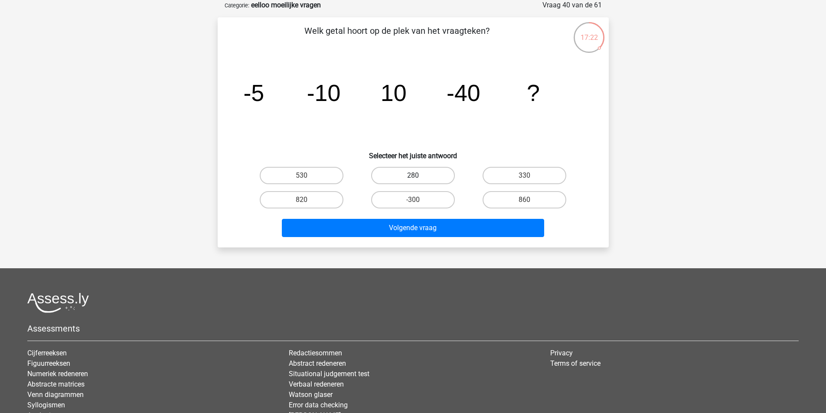
click at [384, 176] on label "280" at bounding box center [413, 175] width 84 height 17
click at [413, 176] on input "280" at bounding box center [416, 179] width 6 height 6
radio input "true"
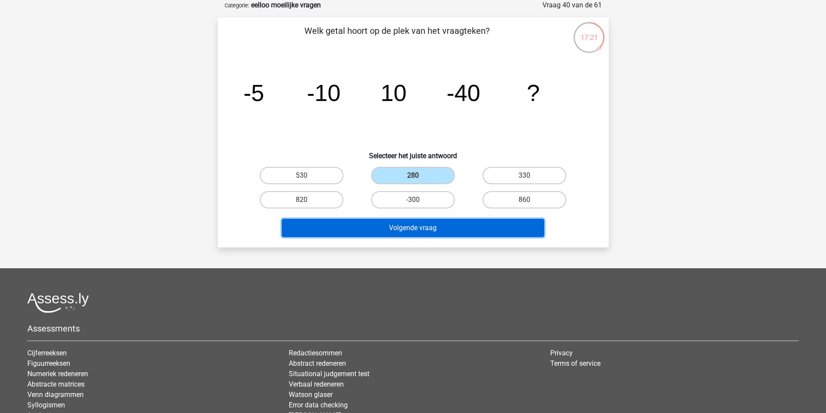
click at [414, 235] on button "Volgende vraag" at bounding box center [413, 228] width 262 height 18
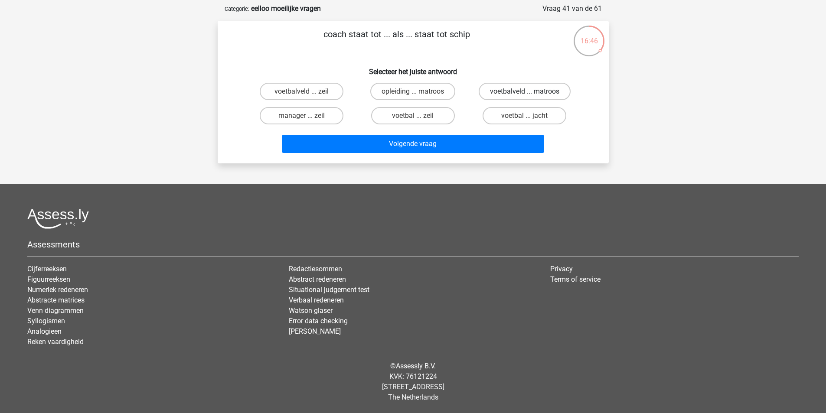
click at [521, 88] on label "voetbalveld ... matroos" at bounding box center [525, 91] width 92 height 17
click at [525, 91] on input "voetbalveld ... matroos" at bounding box center [528, 94] width 6 height 6
radio input "true"
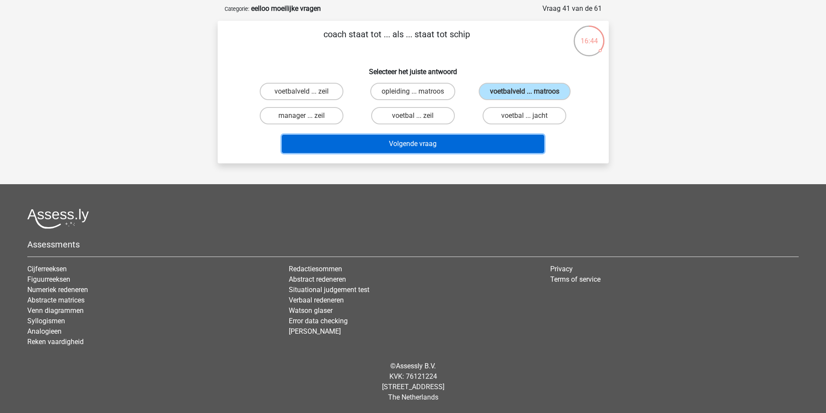
click at [459, 144] on button "Volgende vraag" at bounding box center [413, 144] width 262 height 18
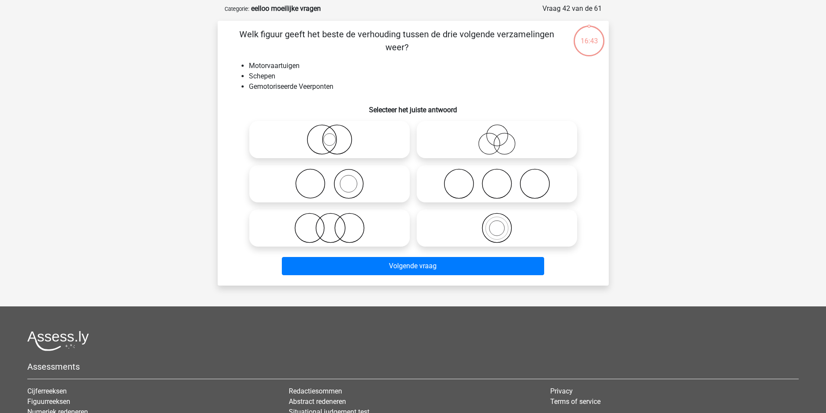
scroll to position [43, 0]
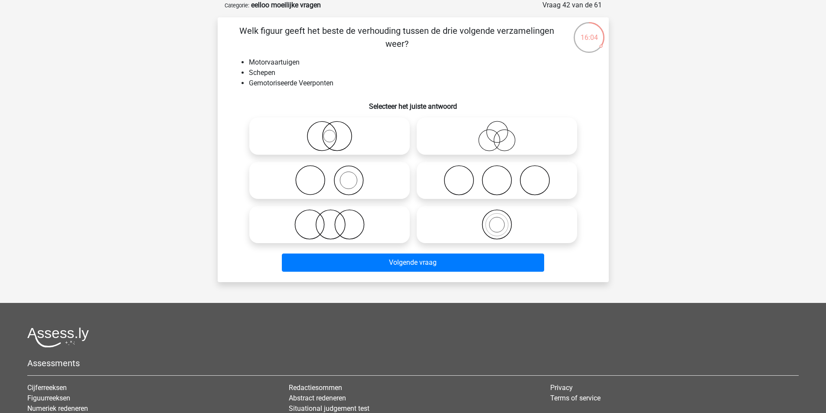
click at [513, 158] on div at bounding box center [496, 180] width 167 height 44
click at [501, 149] on icon at bounding box center [496, 136] width 153 height 30
click at [501, 132] on input "radio" at bounding box center [500, 129] width 6 height 6
radio input "true"
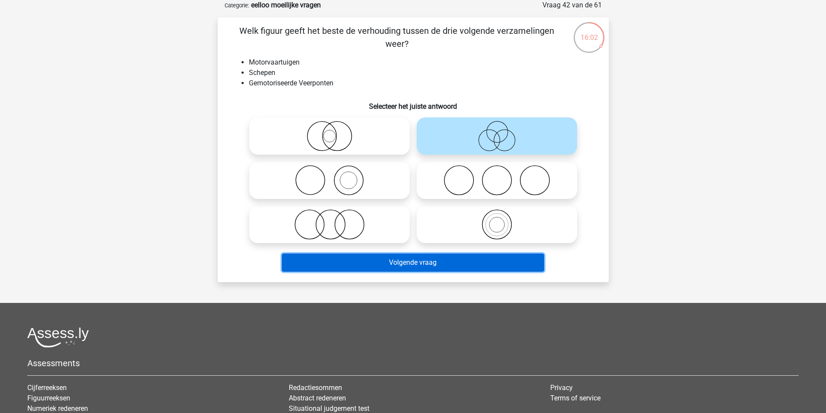
click at [383, 261] on button "Volgende vraag" at bounding box center [413, 263] width 262 height 18
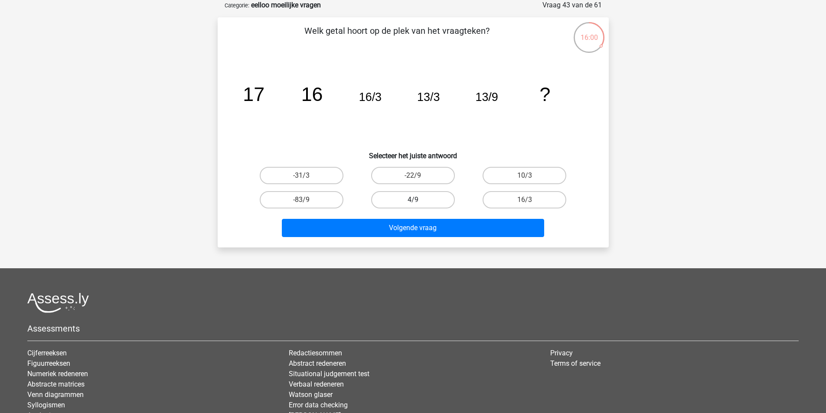
click at [406, 200] on label "4/9" at bounding box center [413, 199] width 84 height 17
click at [413, 200] on input "4/9" at bounding box center [416, 203] width 6 height 6
radio input "true"
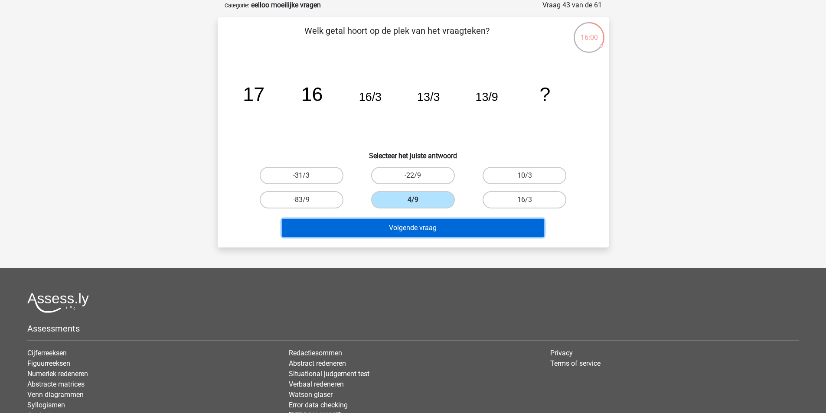
click at [433, 228] on button "Volgende vraag" at bounding box center [413, 228] width 262 height 18
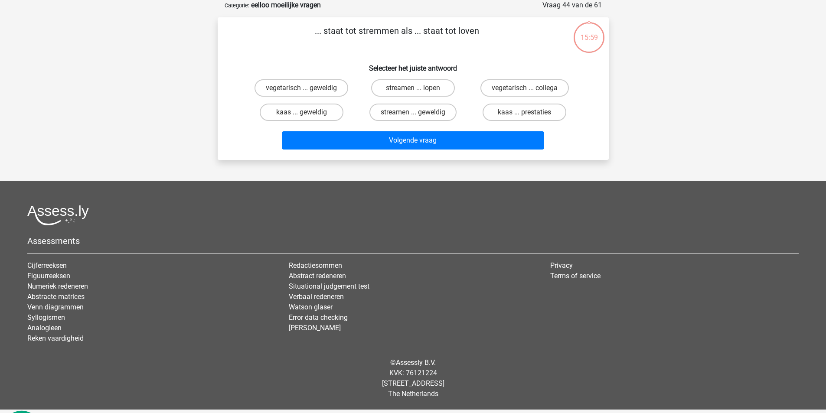
scroll to position [40, 0]
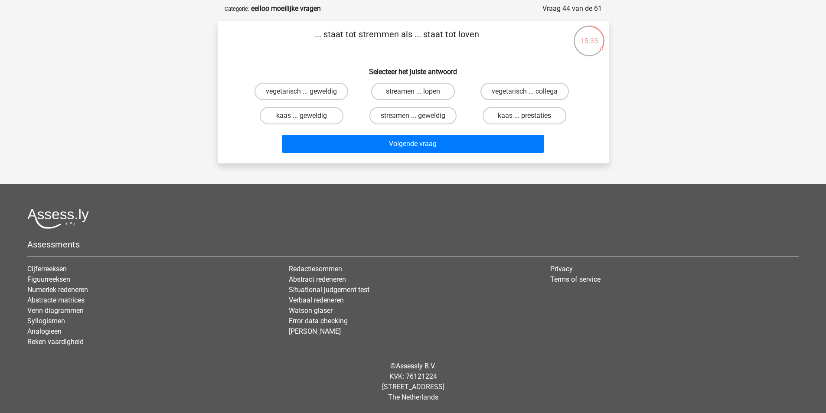
click at [543, 111] on label "kaas ... prestaties" at bounding box center [524, 115] width 84 height 17
click at [530, 116] on input "kaas ... prestaties" at bounding box center [528, 119] width 6 height 6
radio input "true"
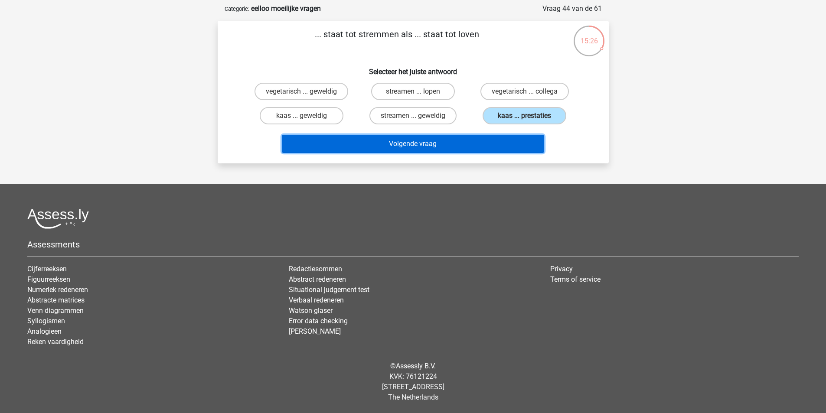
click at [486, 150] on button "Volgende vraag" at bounding box center [413, 144] width 262 height 18
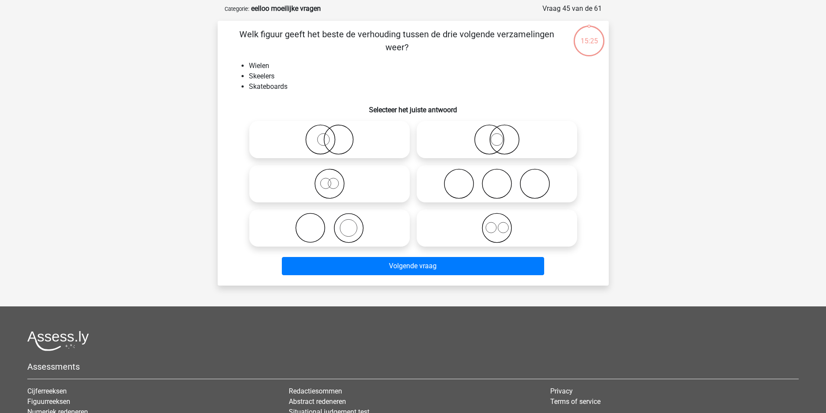
scroll to position [43, 0]
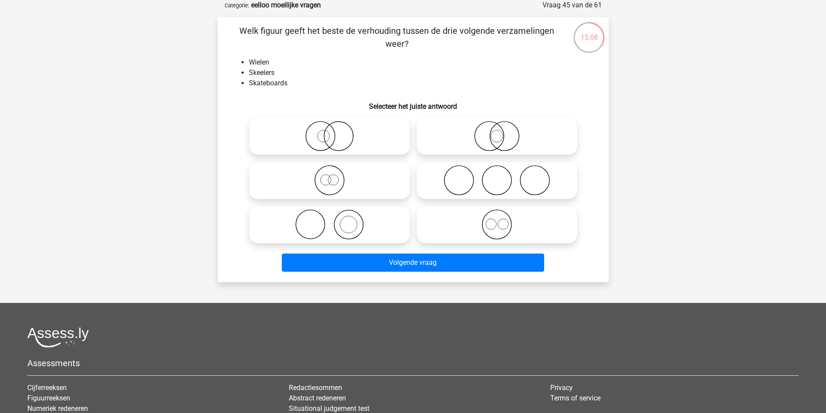
click at [506, 251] on div "Volgende vraag" at bounding box center [412, 261] width 363 height 29
click at [458, 223] on icon at bounding box center [496, 224] width 153 height 30
click at [497, 220] on input "radio" at bounding box center [500, 218] width 6 height 6
radio input "true"
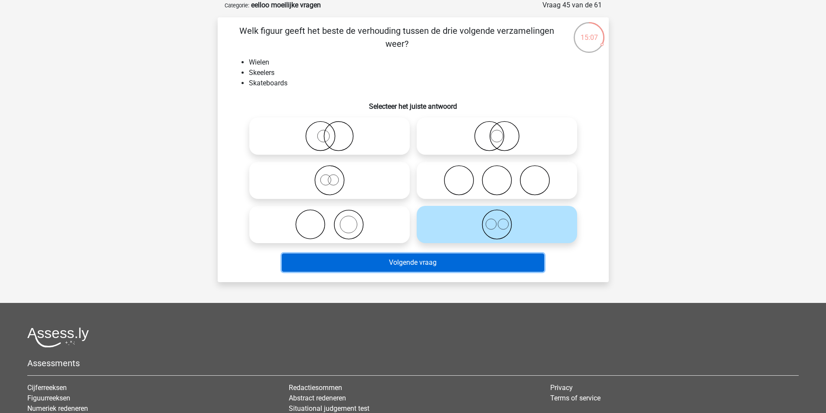
click at [440, 264] on button "Volgende vraag" at bounding box center [413, 263] width 262 height 18
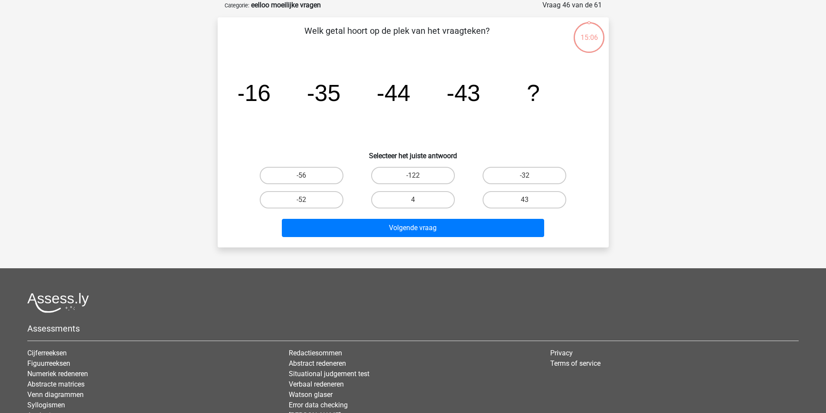
click at [535, 185] on div "-32" at bounding box center [524, 175] width 111 height 24
click at [536, 215] on div "Volgende vraag" at bounding box center [412, 226] width 363 height 29
click at [505, 182] on label "-32" at bounding box center [524, 175] width 84 height 17
click at [525, 181] on input "-32" at bounding box center [528, 179] width 6 height 6
radio input "true"
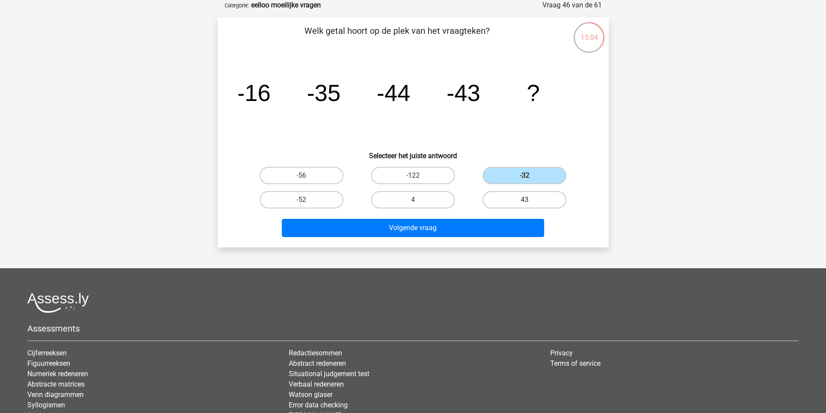
drag, startPoint x: 505, startPoint y: 199, endPoint x: 500, endPoint y: 203, distance: 6.8
click at [503, 199] on label "43" at bounding box center [524, 199] width 84 height 17
click at [525, 200] on input "43" at bounding box center [528, 203] width 6 height 6
radio input "true"
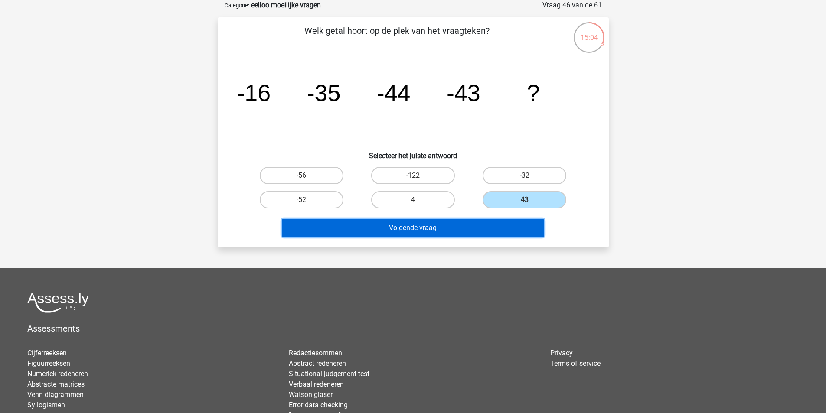
click at [490, 232] on button "Volgende vraag" at bounding box center [413, 228] width 262 height 18
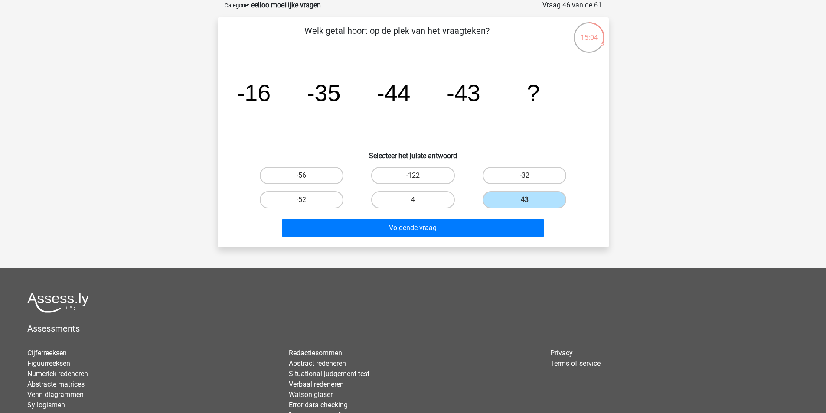
scroll to position [40, 0]
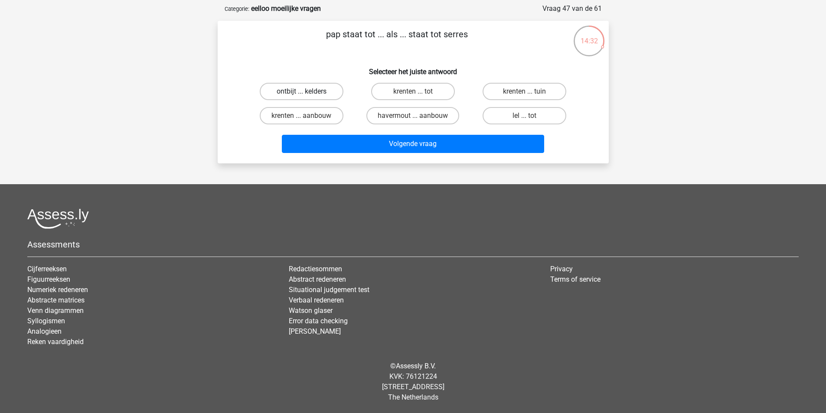
click at [332, 89] on label "ontbijt ... kelders" at bounding box center [302, 91] width 84 height 17
click at [307, 91] on input "ontbijt ... kelders" at bounding box center [304, 94] width 6 height 6
radio input "true"
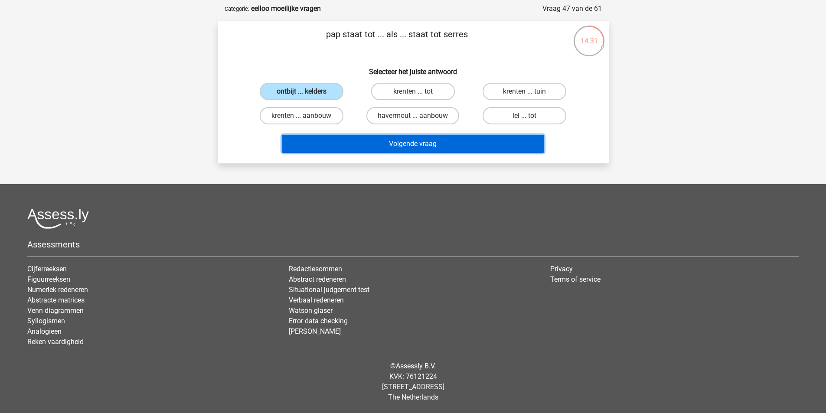
click at [392, 138] on button "Volgende vraag" at bounding box center [413, 144] width 262 height 18
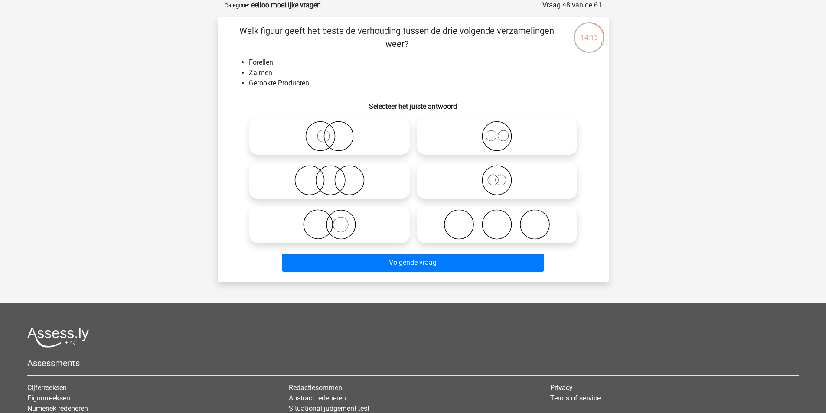
click at [319, 181] on icon at bounding box center [329, 180] width 153 height 30
click at [329, 176] on input "radio" at bounding box center [332, 173] width 6 height 6
radio input "true"
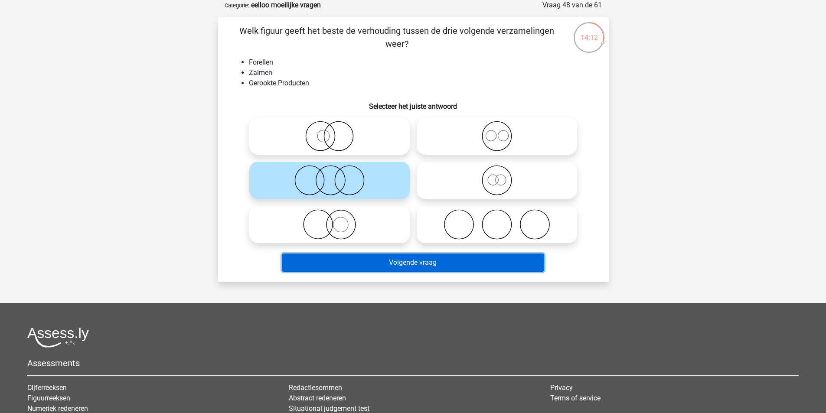
click at [429, 263] on button "Volgende vraag" at bounding box center [413, 263] width 262 height 18
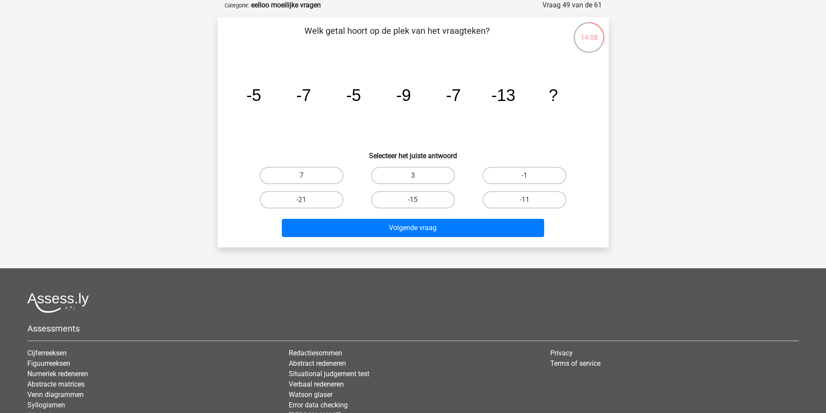
click at [456, 166] on div "3" at bounding box center [412, 175] width 111 height 24
click at [439, 176] on label "3" at bounding box center [413, 175] width 84 height 17
click at [418, 176] on input "3" at bounding box center [416, 179] width 6 height 6
radio input "true"
click at [432, 241] on div "Welk getal hoort op de plek van het vraagteken? image/svg+xml -5 -7 -5 -9 -7 -1…" at bounding box center [413, 132] width 391 height 230
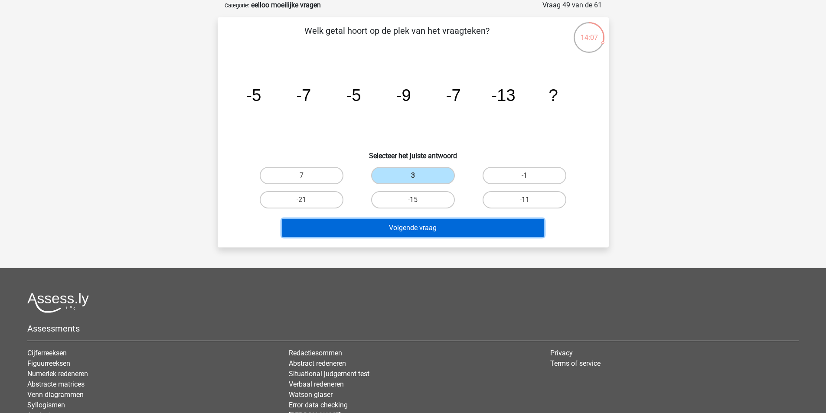
click at [407, 222] on button "Volgende vraag" at bounding box center [413, 228] width 262 height 18
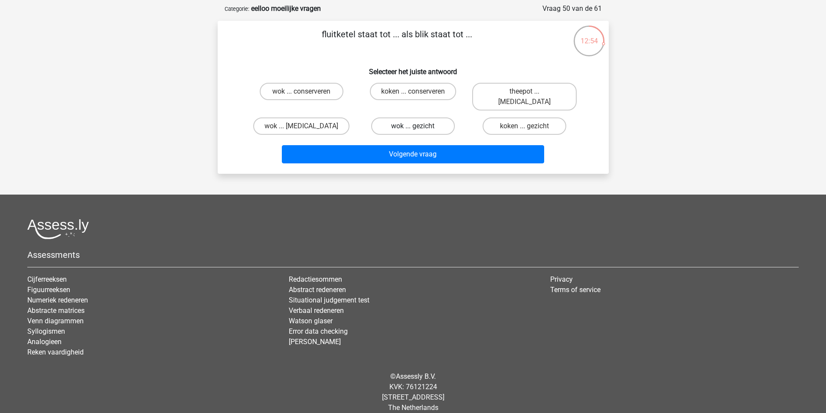
click at [403, 119] on label "wok ... gezicht" at bounding box center [413, 125] width 84 height 17
click at [413, 126] on input "wok ... gezicht" at bounding box center [416, 129] width 6 height 6
radio input "true"
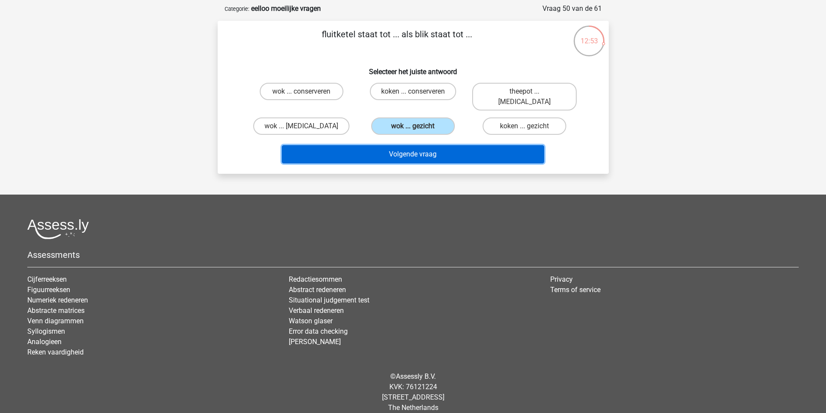
click at [424, 145] on button "Volgende vraag" at bounding box center [413, 154] width 262 height 18
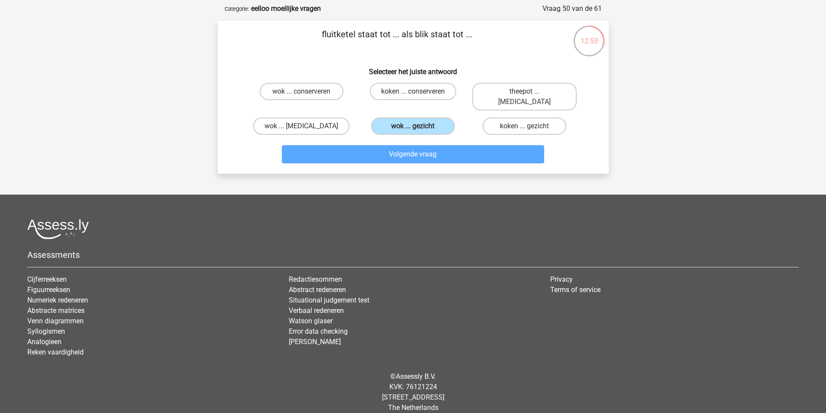
scroll to position [43, 0]
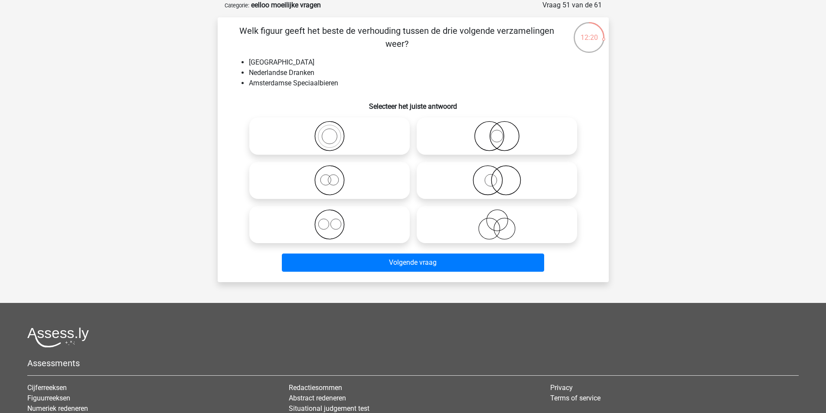
click at [504, 183] on icon at bounding box center [496, 180] width 153 height 30
click at [502, 176] on input "radio" at bounding box center [500, 173] width 6 height 6
radio input "true"
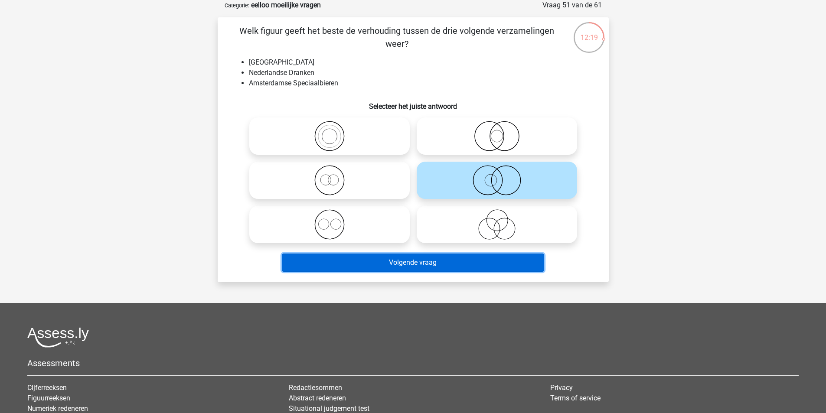
click at [458, 257] on button "Volgende vraag" at bounding box center [413, 263] width 262 height 18
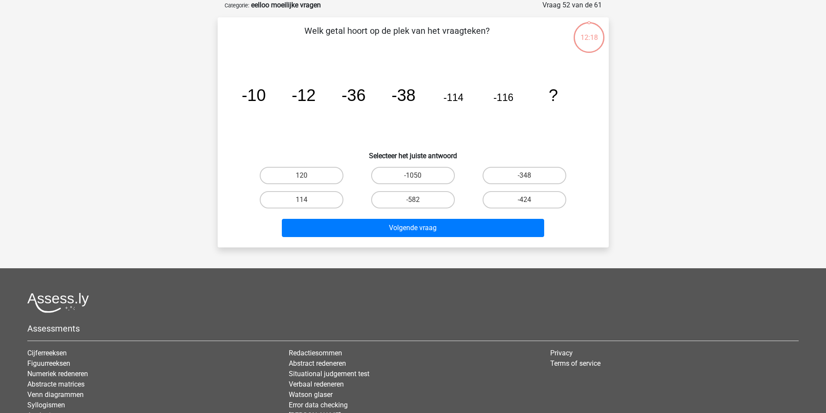
drag, startPoint x: 471, startPoint y: 201, endPoint x: 473, endPoint y: 196, distance: 4.7
click at [473, 196] on div "-424" at bounding box center [524, 200] width 111 height 24
click at [423, 187] on div "-1050" at bounding box center [412, 175] width 111 height 24
click at [404, 214] on div "Volgende vraag" at bounding box center [412, 226] width 363 height 29
click at [397, 205] on label "-582" at bounding box center [413, 199] width 84 height 17
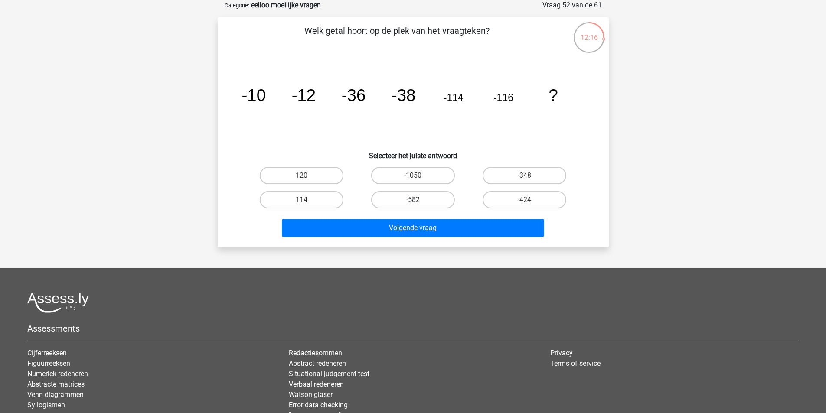
click at [413, 205] on input "-582" at bounding box center [416, 203] width 6 height 6
radio input "true"
click at [412, 250] on div "Michel michelgeilen2002@gmail.com" at bounding box center [413, 227] width 826 height 541
drag, startPoint x: 409, startPoint y: 243, endPoint x: 402, endPoint y: 241, distance: 7.4
click at [408, 243] on div "Welk getal hoort op de plek van het vraagteken? image/svg+xml -10 -12 -36 -38 -…" at bounding box center [413, 132] width 391 height 230
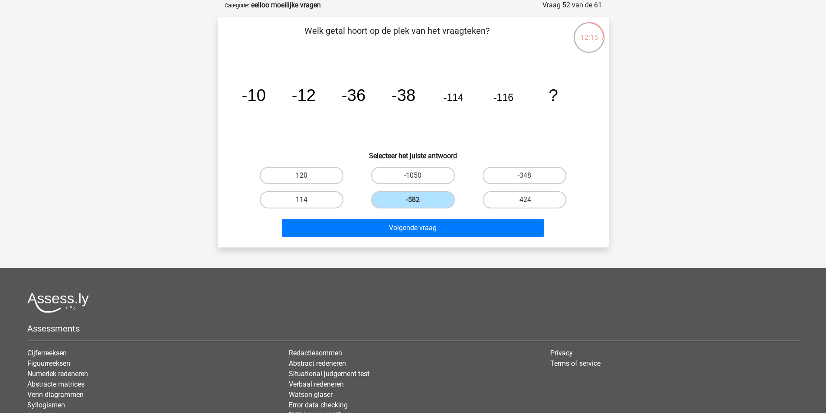
click at [400, 239] on div "Volgende vraag" at bounding box center [413, 230] width 335 height 22
click at [376, 218] on div "Volgende vraag" at bounding box center [412, 226] width 363 height 29
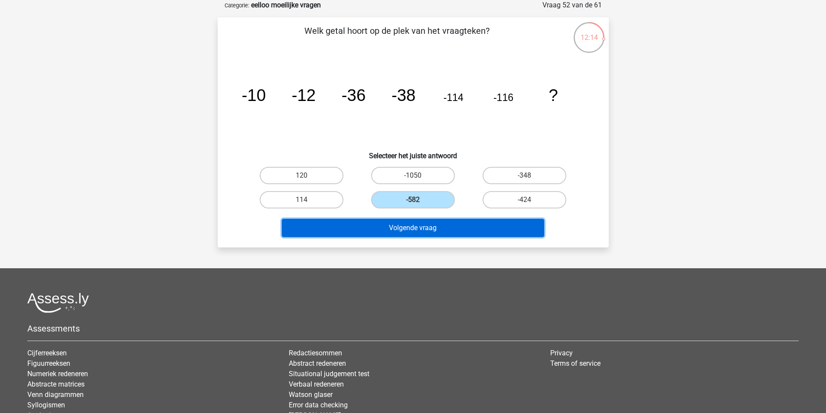
click at [383, 230] on button "Volgende vraag" at bounding box center [413, 228] width 262 height 18
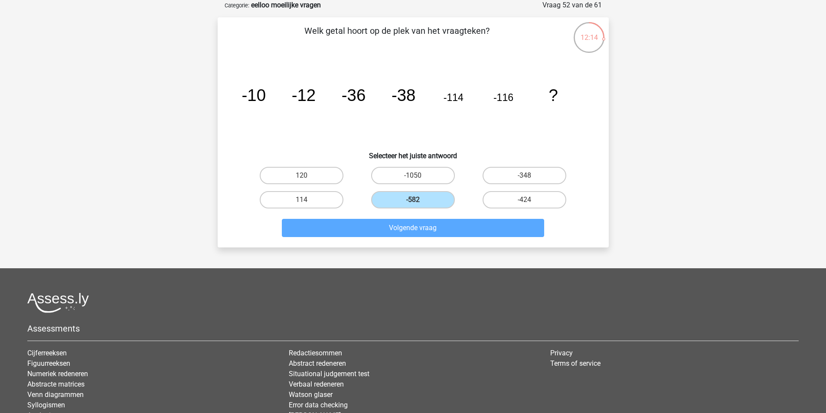
scroll to position [40, 0]
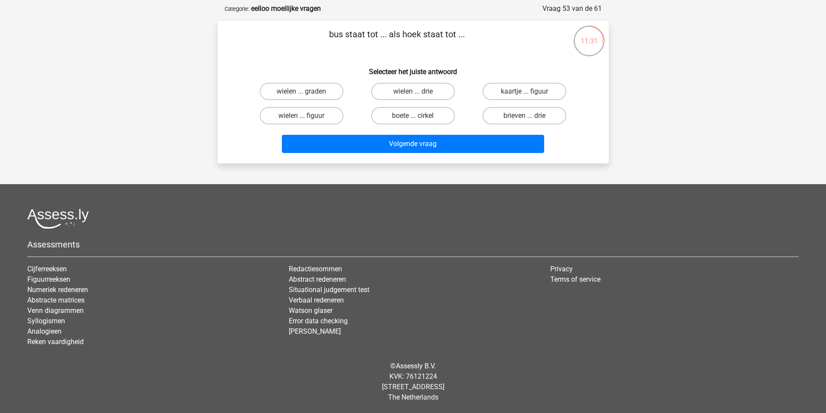
click at [304, 96] on input "wielen ... graden" at bounding box center [304, 94] width 6 height 6
radio input "true"
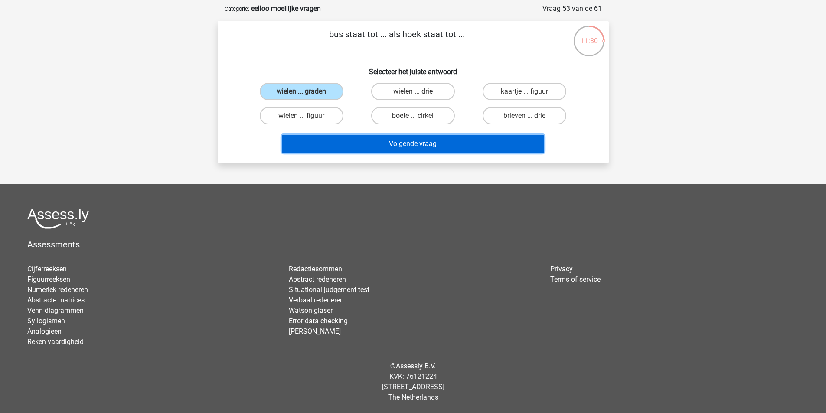
click at [336, 153] on button "Volgende vraag" at bounding box center [413, 144] width 262 height 18
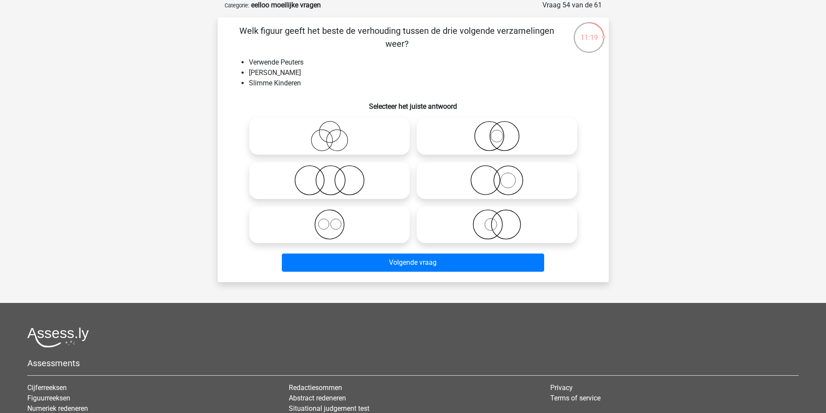
drag, startPoint x: 493, startPoint y: 194, endPoint x: 499, endPoint y: 183, distance: 11.6
click at [499, 183] on icon at bounding box center [496, 180] width 153 height 30
click at [499, 176] on input "radio" at bounding box center [500, 173] width 6 height 6
radio input "true"
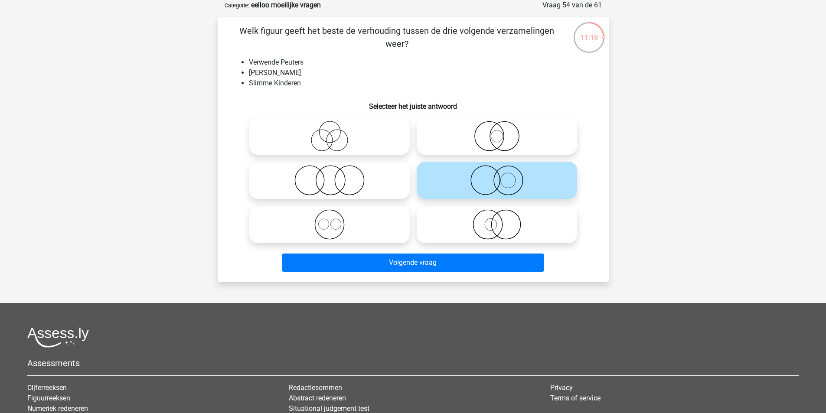
click at [475, 248] on div "Volgende vraag" at bounding box center [412, 261] width 363 height 29
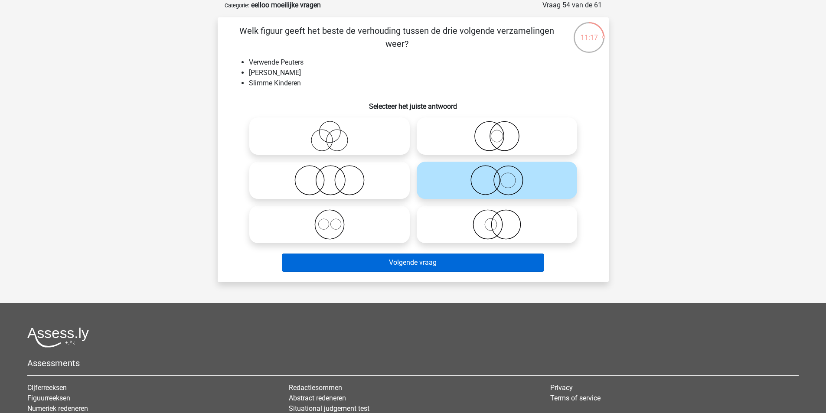
click at [481, 255] on div "Volgende vraag" at bounding box center [412, 261] width 363 height 29
click at [485, 257] on button "Volgende vraag" at bounding box center [413, 263] width 262 height 18
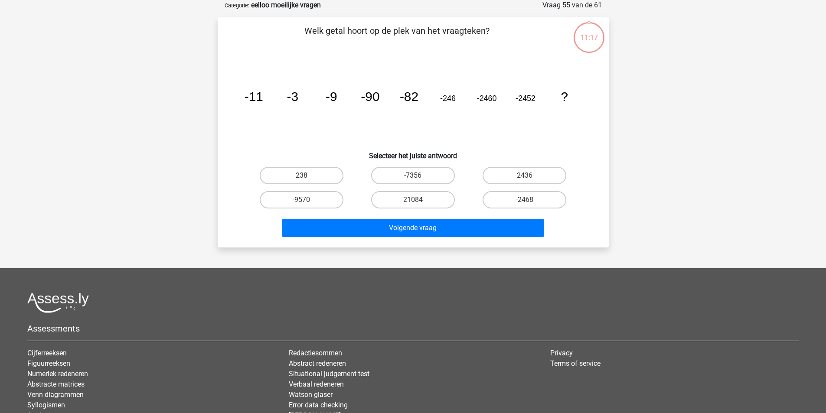
click at [383, 164] on div "-7356" at bounding box center [412, 175] width 111 height 24
click at [394, 173] on label "-7356" at bounding box center [413, 175] width 84 height 17
click at [413, 176] on input "-7356" at bounding box center [416, 179] width 6 height 6
radio input "true"
click at [407, 239] on div "Volgende vraag" at bounding box center [413, 230] width 335 height 22
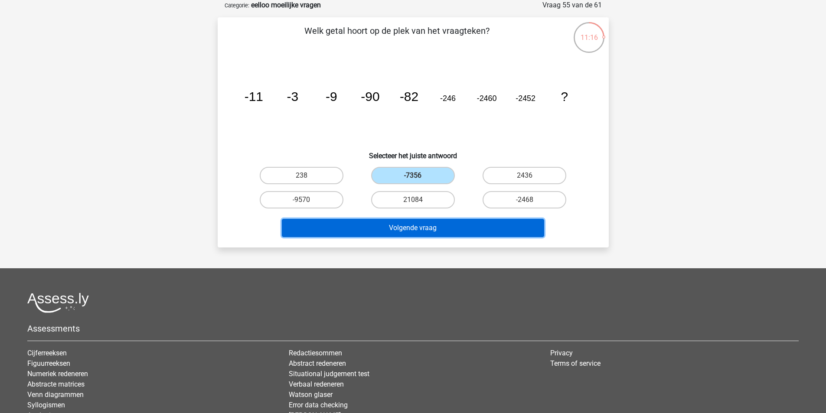
click at [407, 234] on button "Volgende vraag" at bounding box center [413, 228] width 262 height 18
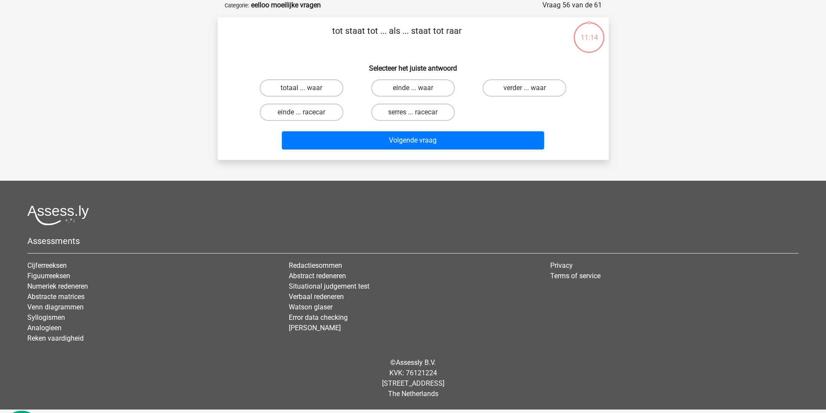
scroll to position [40, 0]
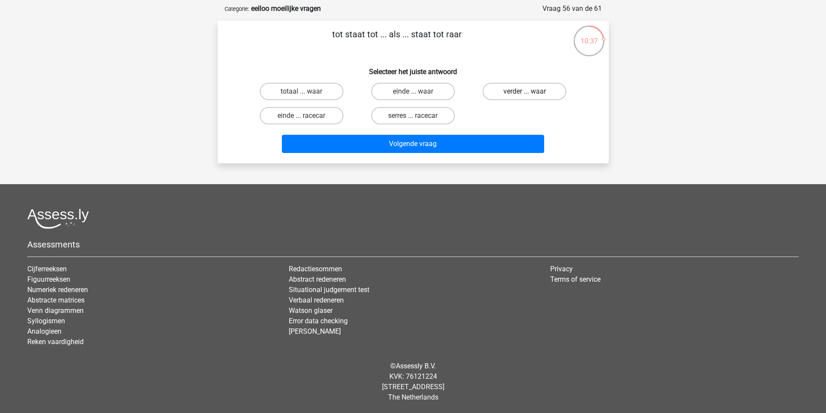
click at [510, 87] on label "verder ... waar" at bounding box center [524, 91] width 84 height 17
click at [525, 91] on input "verder ... waar" at bounding box center [528, 94] width 6 height 6
radio input "true"
drag, startPoint x: 502, startPoint y: 154, endPoint x: 499, endPoint y: 159, distance: 5.8
click at [499, 159] on div "tot staat tot ... als ... staat tot raar Selecteer het juiste antwoord totaal .…" at bounding box center [413, 92] width 391 height 143
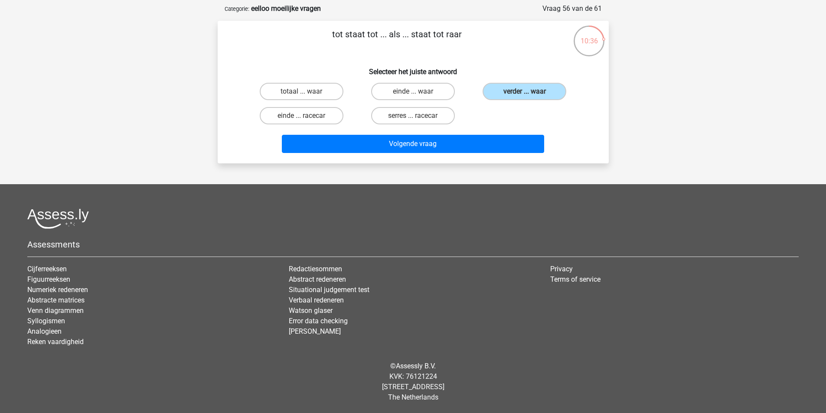
click at [499, 159] on div "tot staat tot ... als ... staat tot raar Selecteer het juiste antwoord totaal .…" at bounding box center [413, 92] width 391 height 143
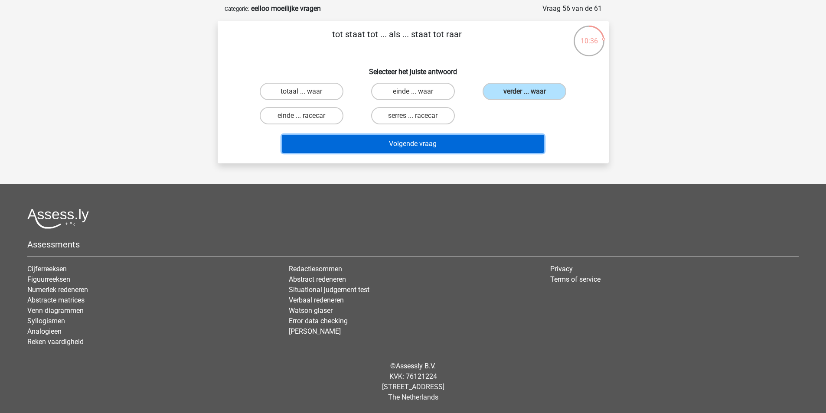
click at [476, 147] on button "Volgende vraag" at bounding box center [413, 144] width 262 height 18
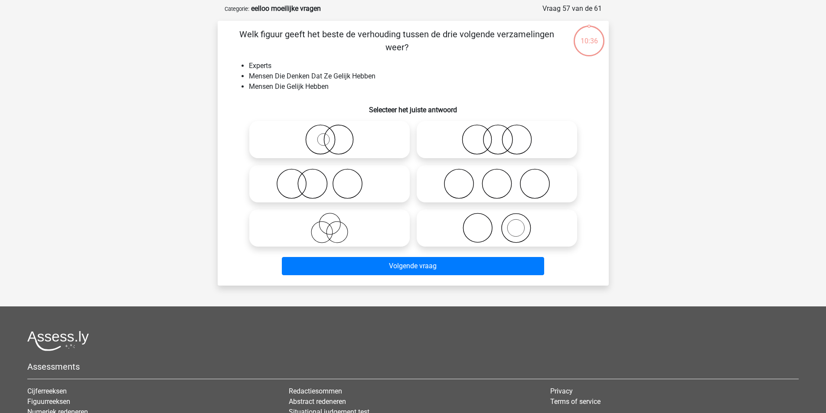
scroll to position [43, 0]
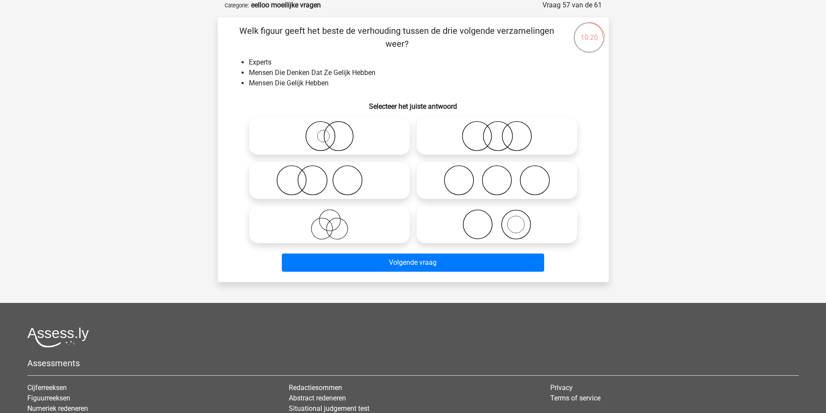
click at [454, 194] on icon at bounding box center [496, 180] width 153 height 30
click at [497, 176] on input "radio" at bounding box center [500, 173] width 6 height 6
radio input "true"
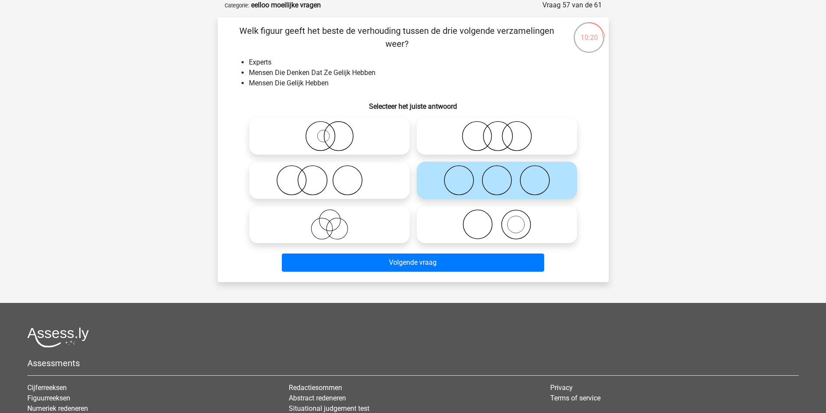
click at [445, 248] on div "Welk figuur geeft het beste de verhouding tussen de drie volgende verzamelingen…" at bounding box center [413, 149] width 384 height 251
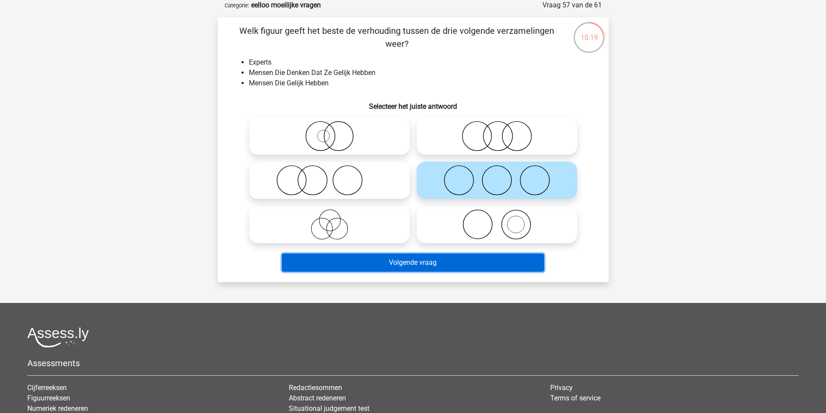
click at [445, 265] on button "Volgende vraag" at bounding box center [413, 263] width 262 height 18
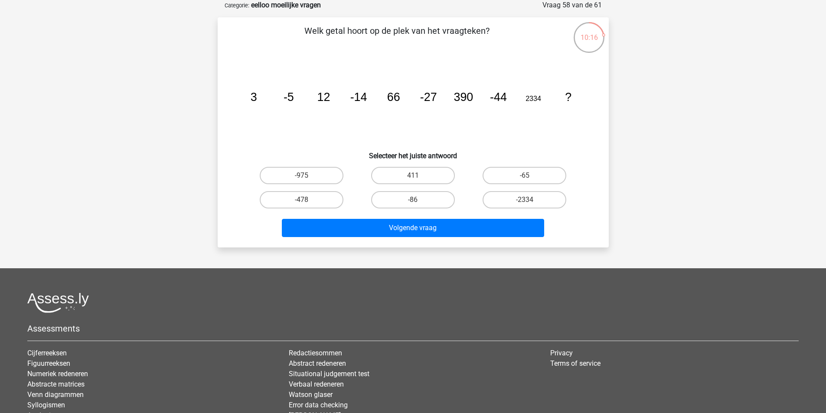
drag, startPoint x: 466, startPoint y: 206, endPoint x: 443, endPoint y: 195, distance: 25.2
click at [465, 205] on div "-86" at bounding box center [412, 200] width 111 height 24
click at [443, 195] on label "-86" at bounding box center [413, 199] width 84 height 17
click at [418, 200] on input "-86" at bounding box center [416, 203] width 6 height 6
radio input "true"
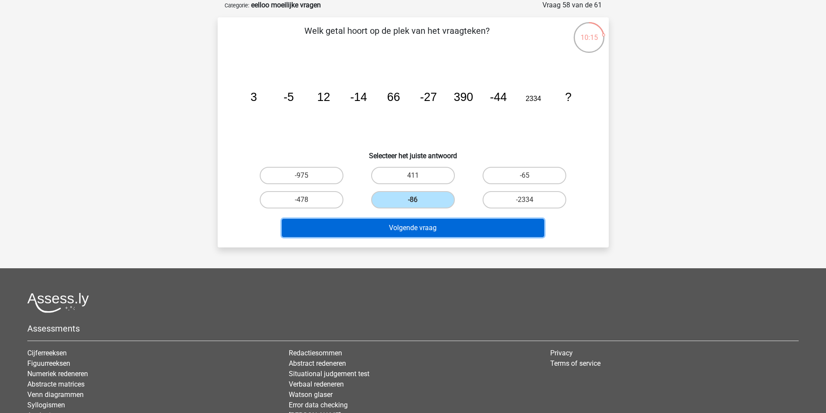
click at [434, 234] on button "Volgende vraag" at bounding box center [413, 228] width 262 height 18
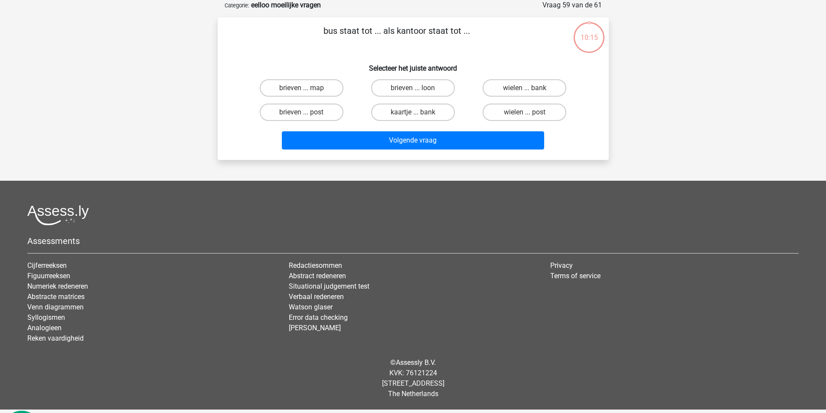
scroll to position [40, 0]
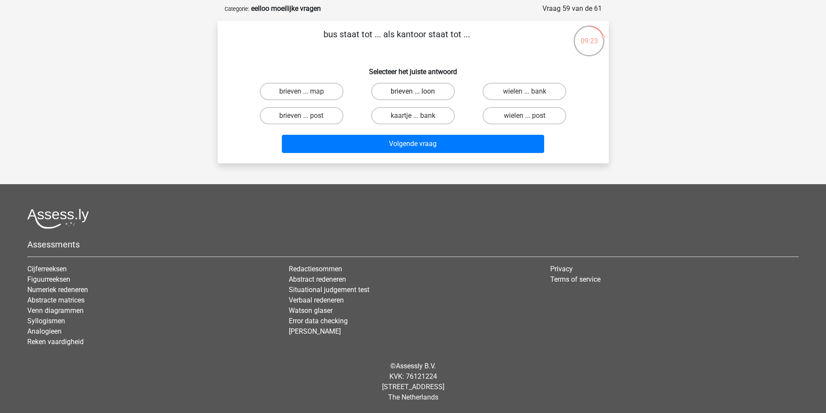
drag, startPoint x: 394, startPoint y: 96, endPoint x: 416, endPoint y: 135, distance: 45.1
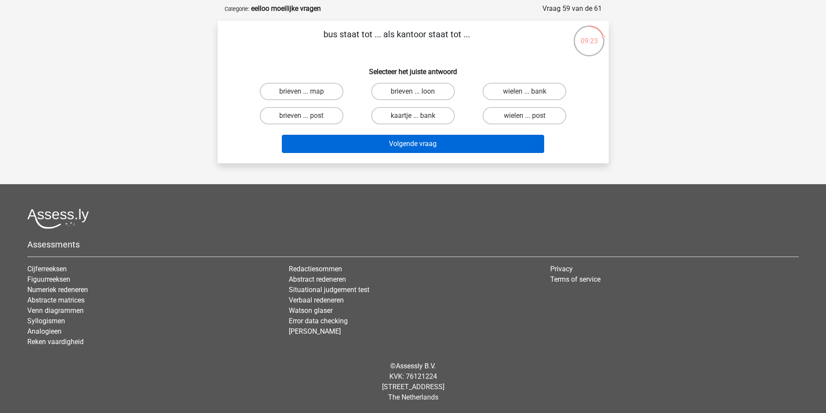
click at [394, 96] on label "brieven ... loon" at bounding box center [413, 91] width 84 height 17
click at [413, 96] on input "brieven ... loon" at bounding box center [416, 94] width 6 height 6
radio input "true"
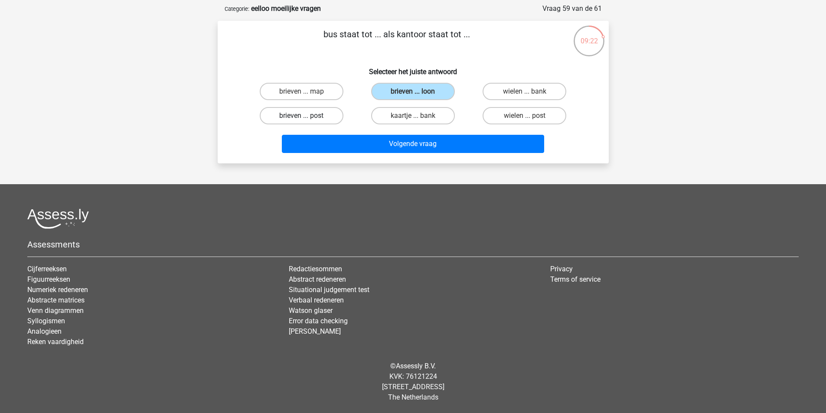
click at [300, 111] on label "brieven ... post" at bounding box center [302, 115] width 84 height 17
click at [301, 116] on input "brieven ... post" at bounding box center [304, 119] width 6 height 6
radio input "true"
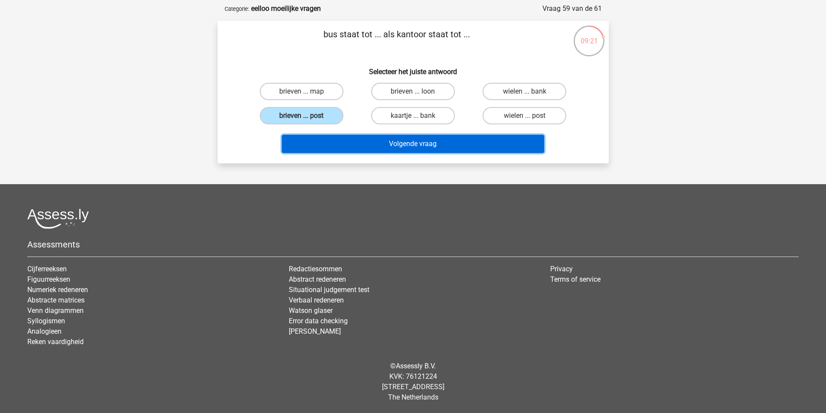
click at [322, 143] on button "Volgende vraag" at bounding box center [413, 144] width 262 height 18
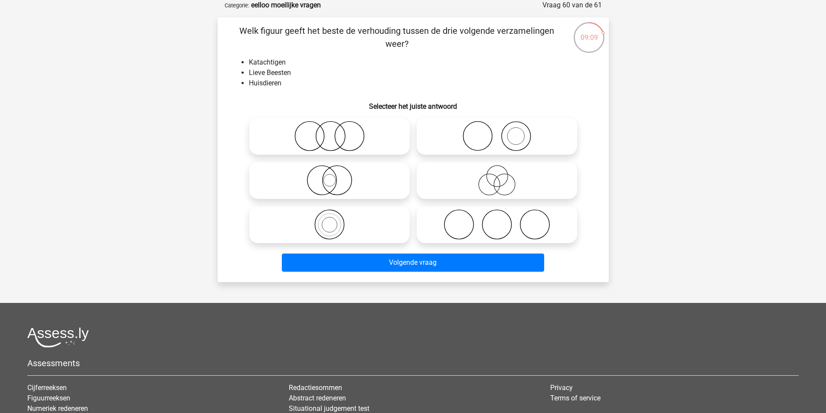
click at [335, 135] on circle at bounding box center [349, 136] width 29 height 29
click at [335, 132] on input "radio" at bounding box center [332, 129] width 6 height 6
radio input "true"
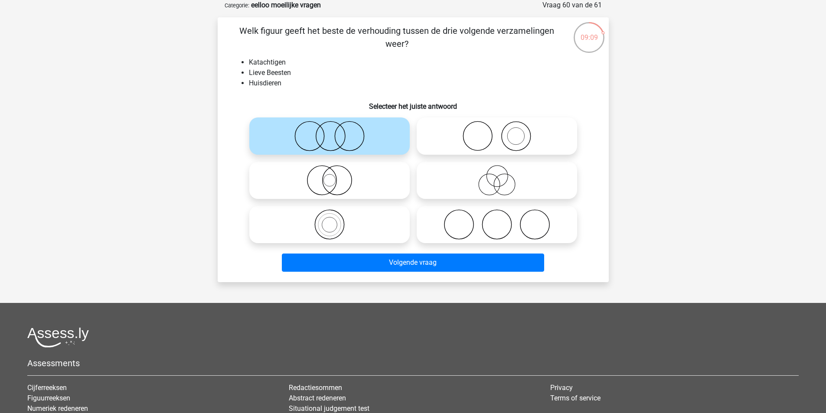
click at [360, 273] on div "Volgende vraag" at bounding box center [413, 265] width 335 height 22
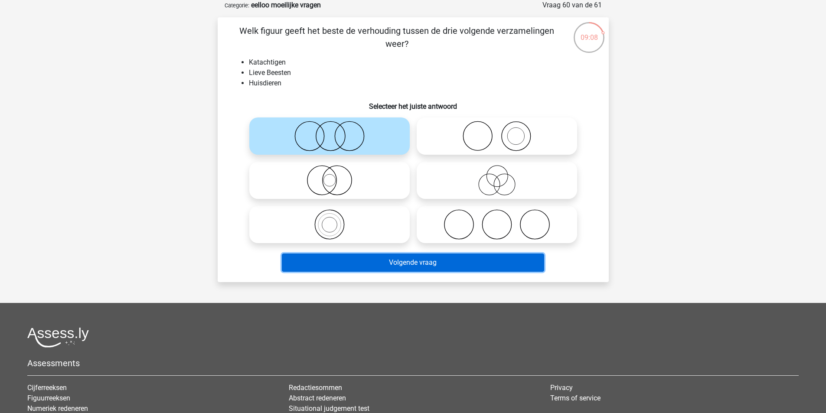
click at [349, 266] on button "Volgende vraag" at bounding box center [413, 263] width 262 height 18
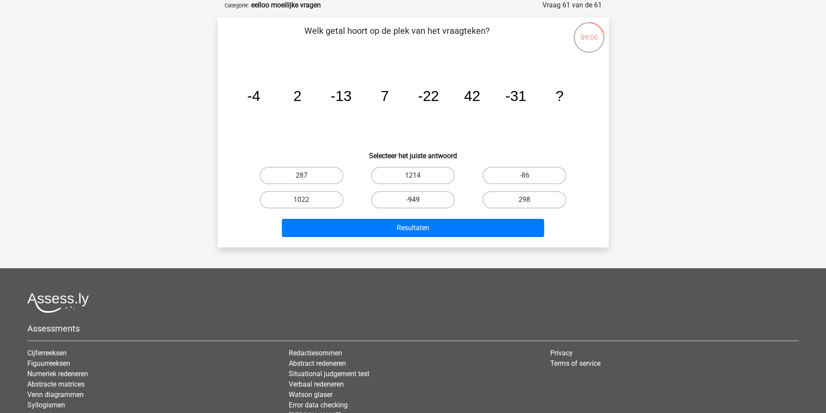
click at [417, 195] on label "-949" at bounding box center [413, 199] width 84 height 17
click at [417, 200] on input "-949" at bounding box center [416, 203] width 6 height 6
radio input "true"
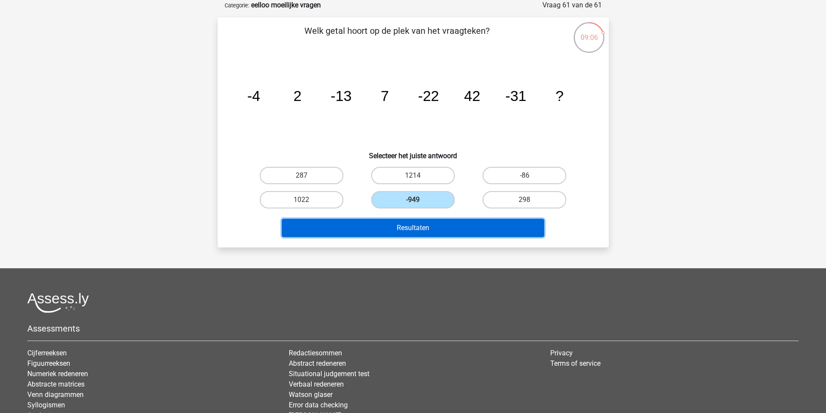
click at [421, 237] on div "Resultaten" at bounding box center [413, 230] width 335 height 22
click at [412, 231] on button "Resultaten" at bounding box center [413, 228] width 262 height 18
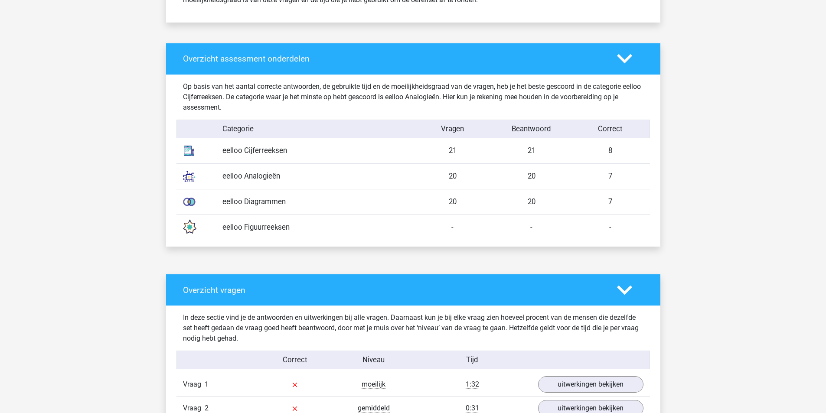
scroll to position [433, 0]
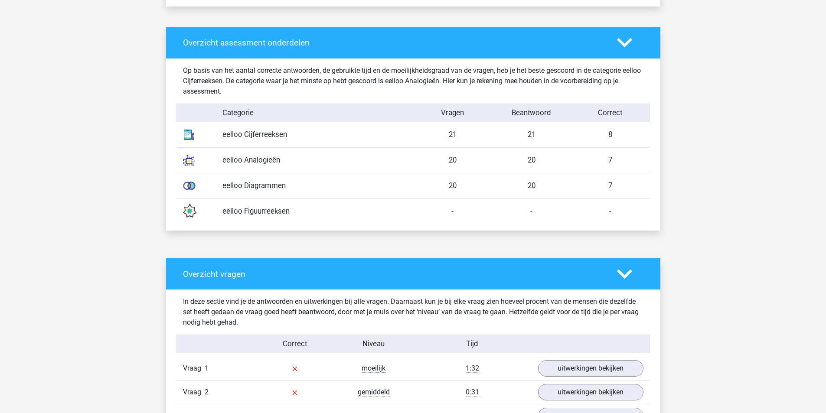
click at [552, 137] on div "21" at bounding box center [531, 134] width 79 height 11
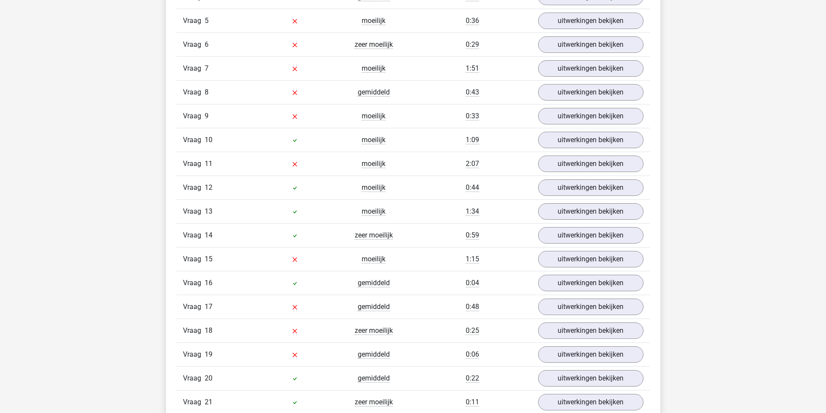
scroll to position [650, 0]
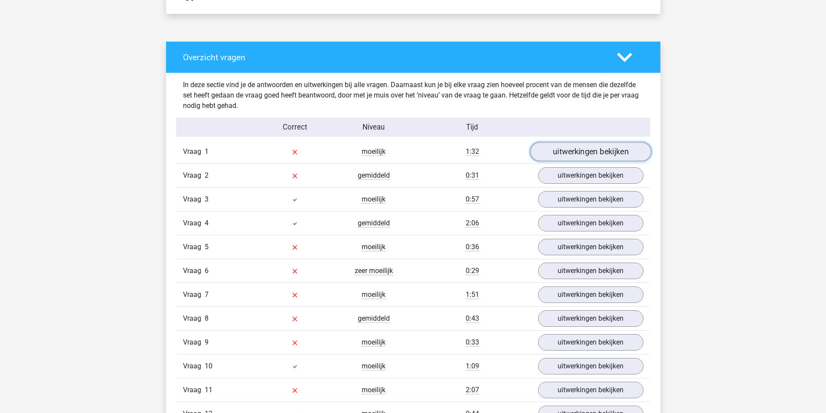
click at [572, 157] on link "uitwerkingen bekijken" at bounding box center [590, 152] width 121 height 19
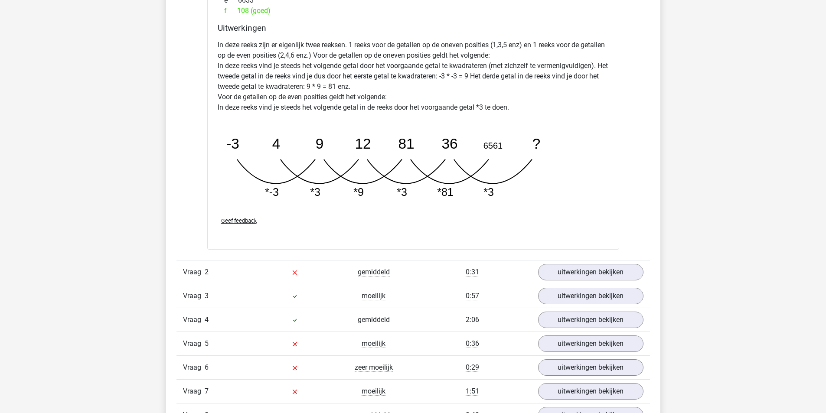
scroll to position [997, 0]
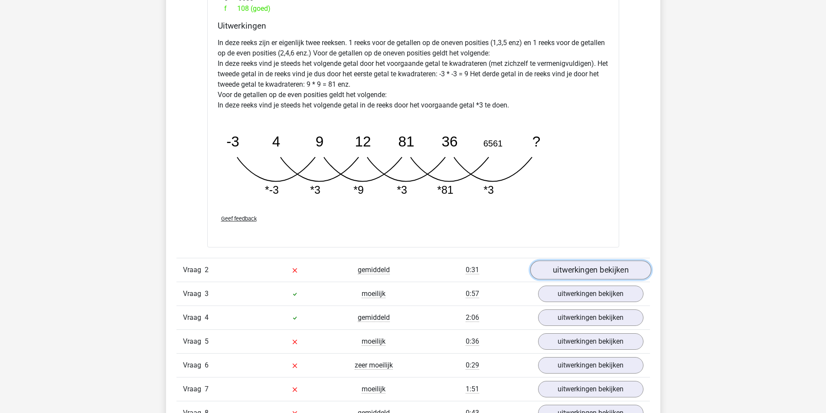
click at [583, 276] on link "uitwerkingen bekijken" at bounding box center [590, 270] width 121 height 19
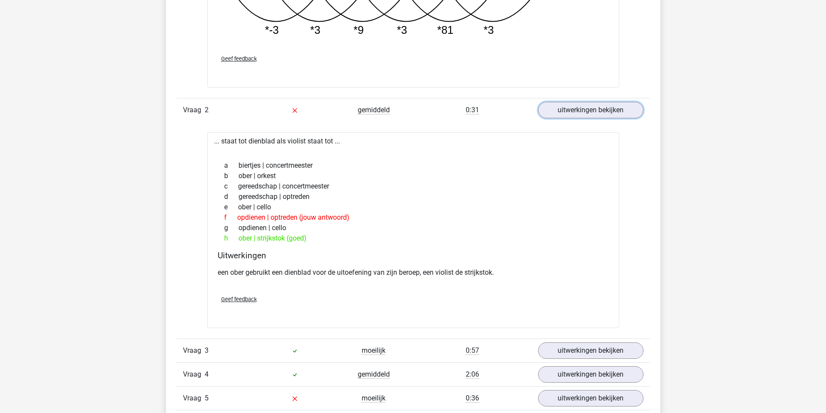
scroll to position [1170, 0]
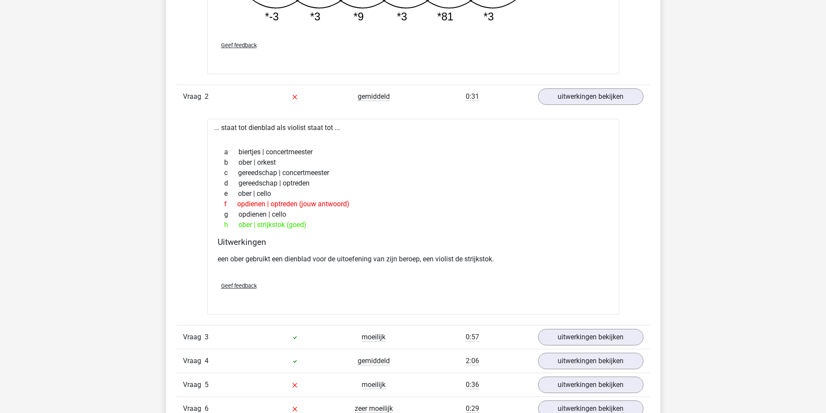
drag, startPoint x: 431, startPoint y: 335, endPoint x: 336, endPoint y: 222, distance: 147.6
type textarea "hober | strijkstok (goed)"
click at [337, 222] on div "a biertjes | concertmeester b ober | orkest c gereedschap | concertmeester d ge…" at bounding box center [413, 188] width 391 height 90
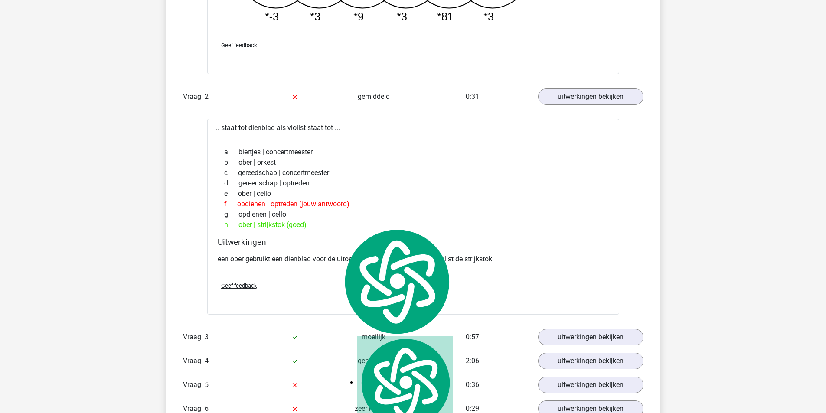
click at [396, 183] on div "d gereedschap | optreden" at bounding box center [413, 183] width 391 height 10
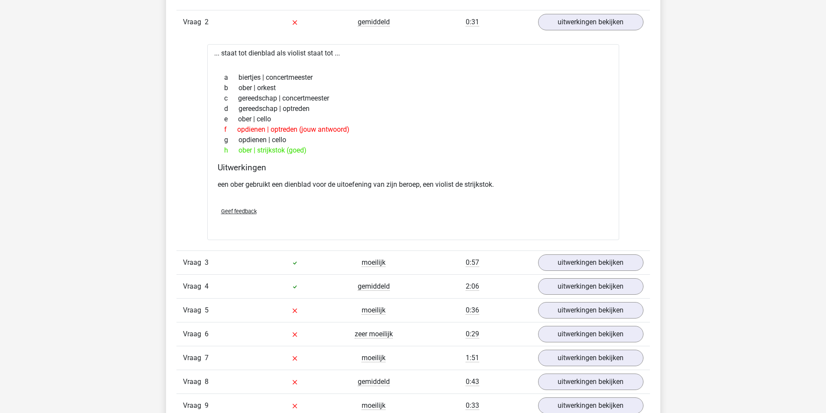
scroll to position [1257, 0]
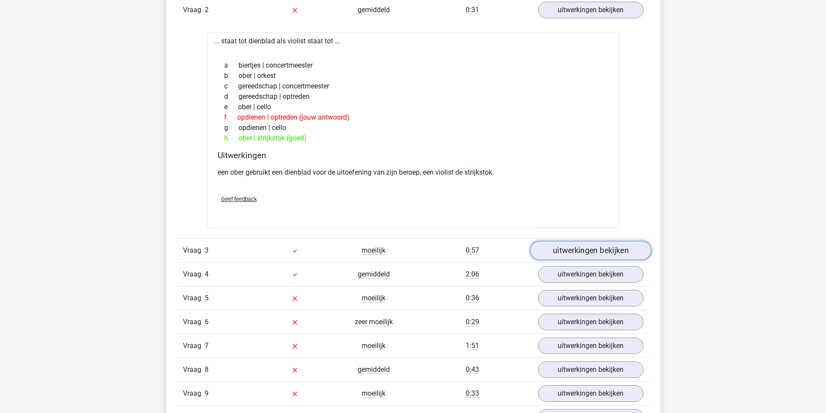
click at [580, 250] on link "uitwerkingen bekijken" at bounding box center [590, 250] width 121 height 19
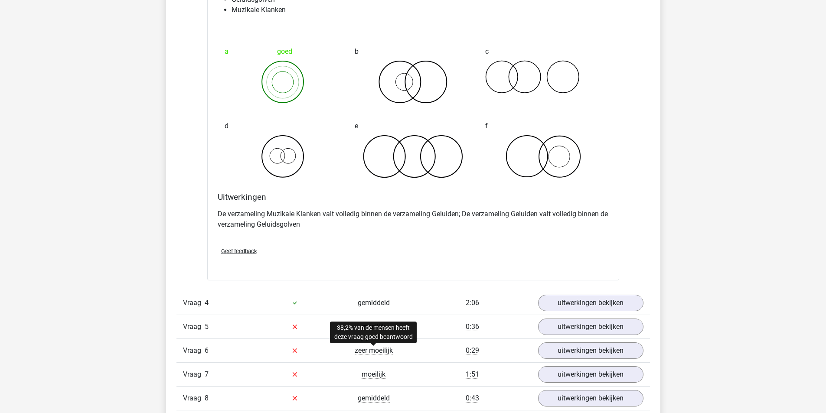
scroll to position [1561, 0]
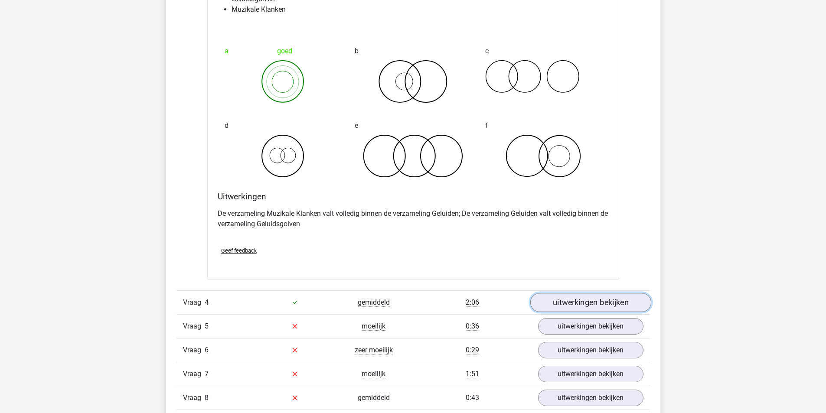
click at [586, 302] on link "uitwerkingen bekijken" at bounding box center [590, 302] width 121 height 19
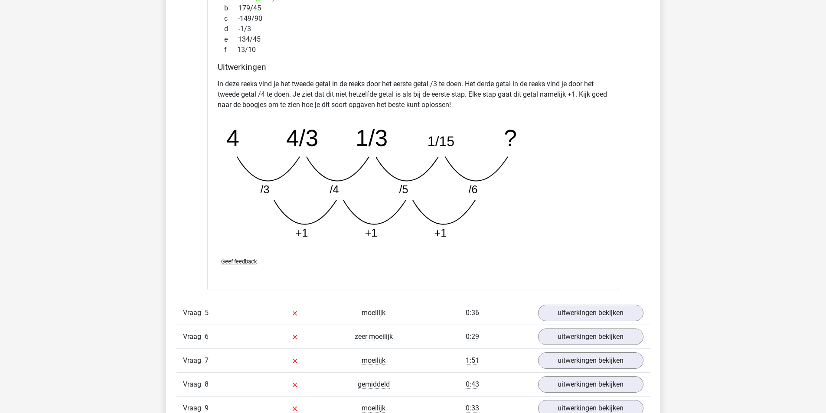
scroll to position [2124, 0]
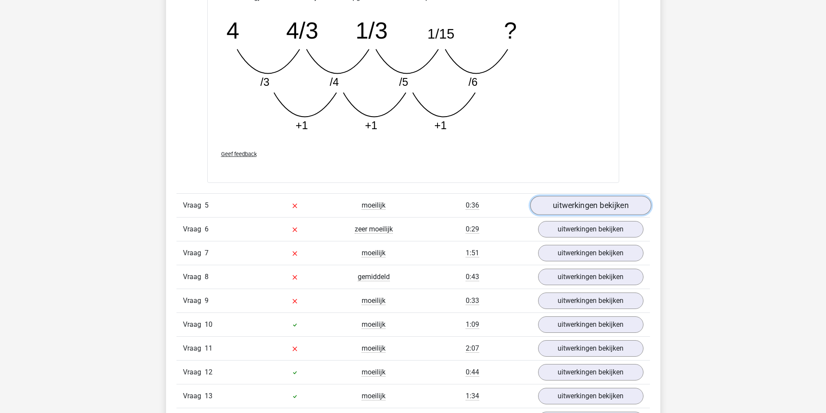
click at [590, 205] on link "uitwerkingen bekijken" at bounding box center [590, 205] width 121 height 19
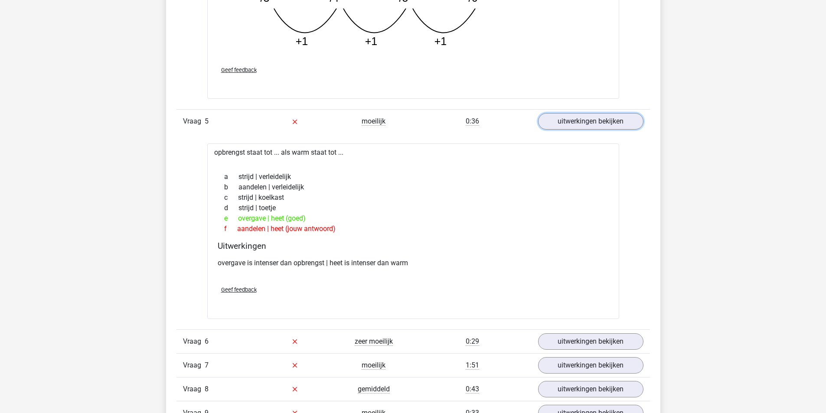
scroll to position [2211, 0]
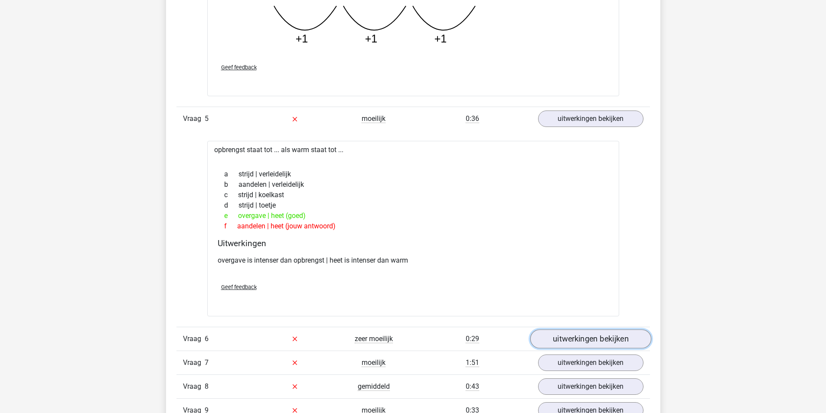
click at [577, 341] on link "uitwerkingen bekijken" at bounding box center [590, 338] width 121 height 19
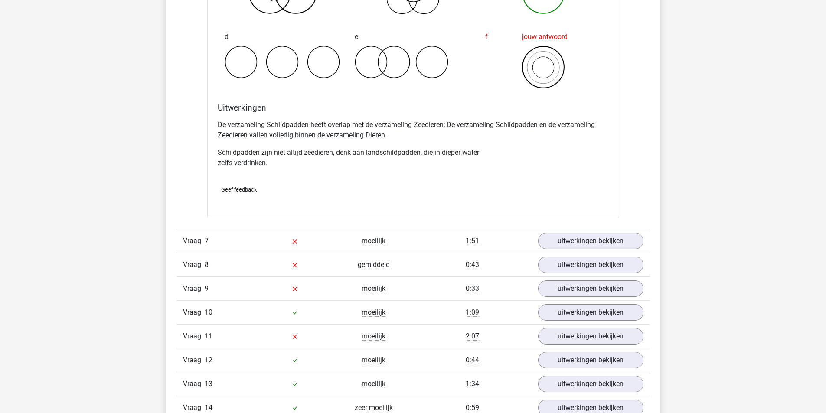
scroll to position [2731, 0]
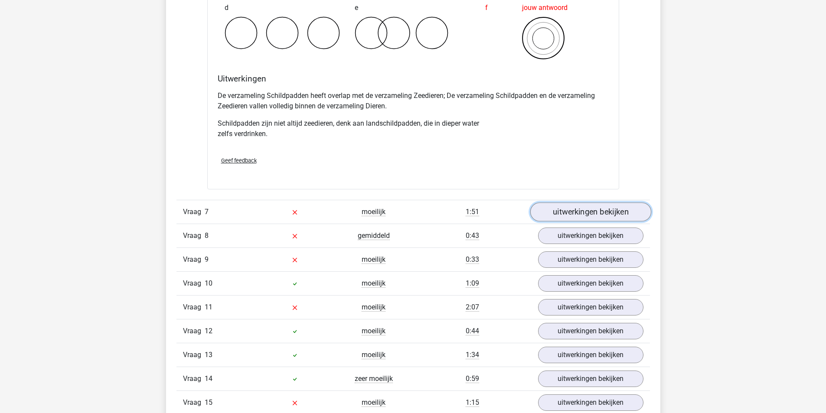
click at [557, 215] on link "uitwerkingen bekijken" at bounding box center [590, 211] width 121 height 19
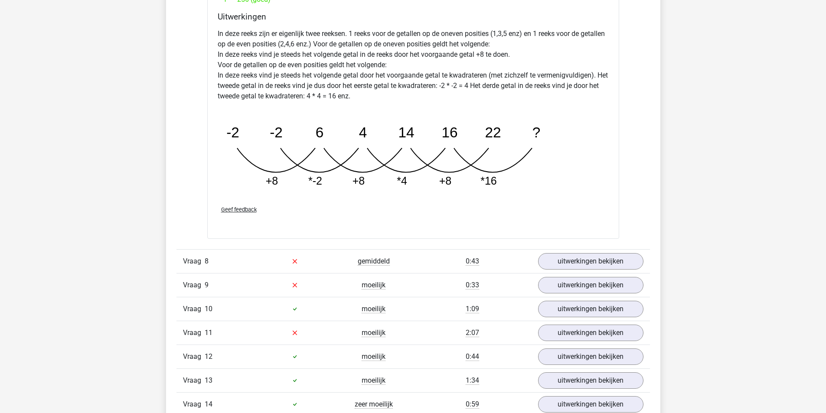
scroll to position [3034, 0]
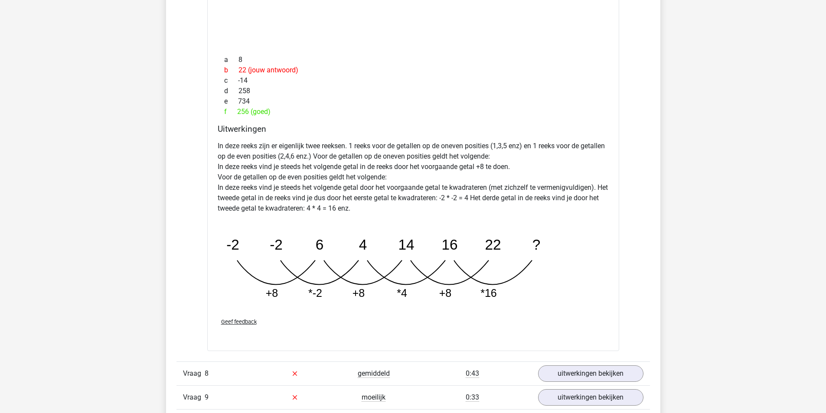
drag, startPoint x: 303, startPoint y: 333, endPoint x: 277, endPoint y: 323, distance: 28.0
click at [277, 323] on div "Geef feedback" at bounding box center [413, 322] width 398 height 22
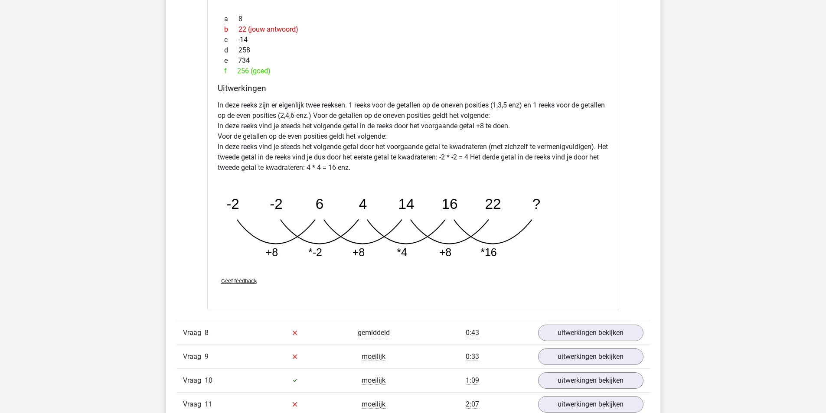
scroll to position [3078, 0]
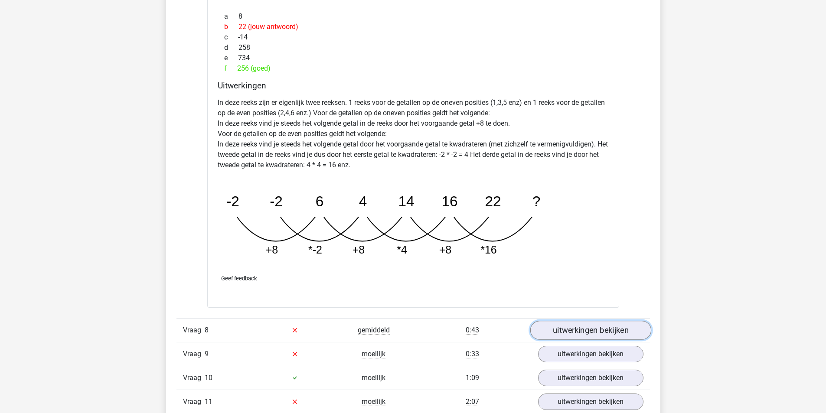
click at [580, 335] on link "uitwerkingen bekijken" at bounding box center [590, 330] width 121 height 19
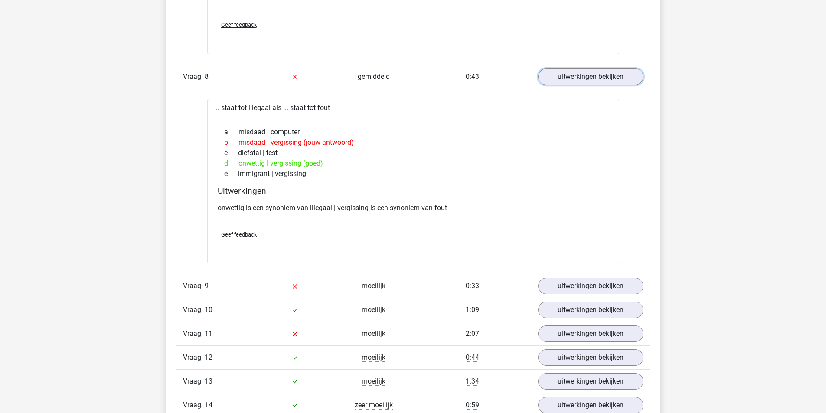
scroll to position [3338, 0]
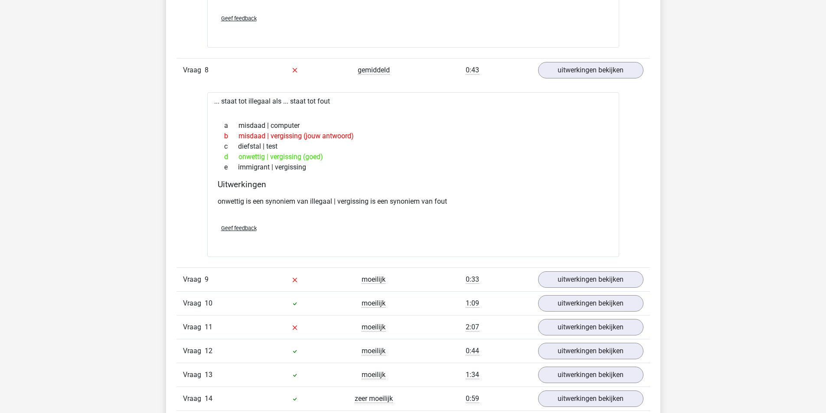
drag, startPoint x: 327, startPoint y: 247, endPoint x: 297, endPoint y: 210, distance: 48.1
click at [297, 210] on div "onwettig is een synoniem van illegaal | vergissing is een synoniem van fout" at bounding box center [413, 205] width 391 height 24
drag, startPoint x: 236, startPoint y: 194, endPoint x: 336, endPoint y: 191, distance: 100.6
click at [336, 191] on div "Uitwerkingen onwettig is een synoniem van illegaal | vergissing is een synoniem…" at bounding box center [413, 198] width 398 height 38
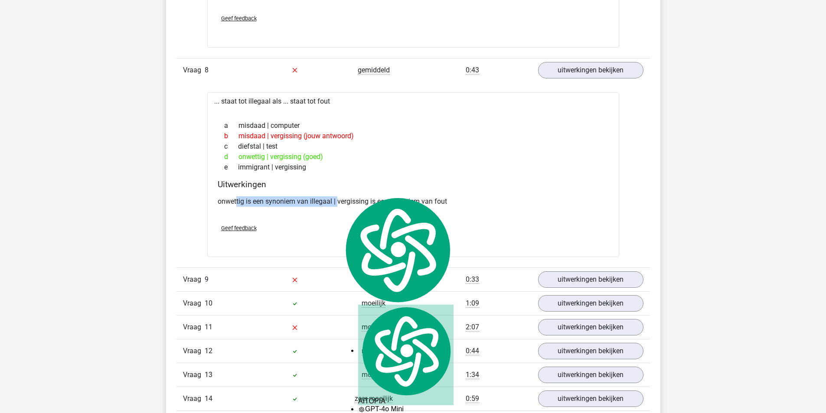
click at [338, 190] on div "Uitwerkingen onwettig is een synoniem van illegaal | vergissing is een synoniem…" at bounding box center [413, 198] width 398 height 38
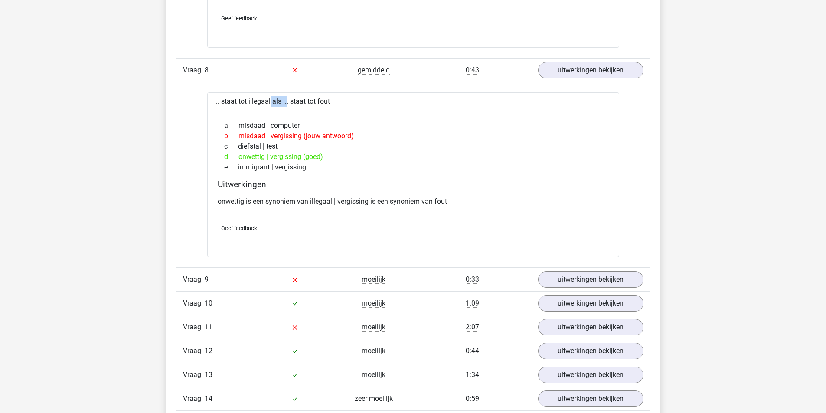
drag, startPoint x: 247, startPoint y: 97, endPoint x: 265, endPoint y: 101, distance: 18.5
click at [265, 101] on div "... staat tot illegaal als ... staat tot fout a misdaad | computer b misdaad | …" at bounding box center [413, 174] width 412 height 165
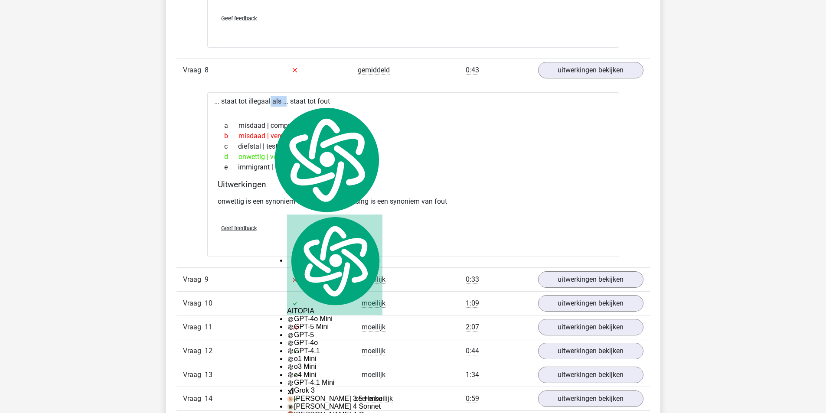
click at [265, 101] on div "... staat tot illegaal als ... staat tot fout a misdaad | computer b misdaad | …" at bounding box center [413, 174] width 412 height 165
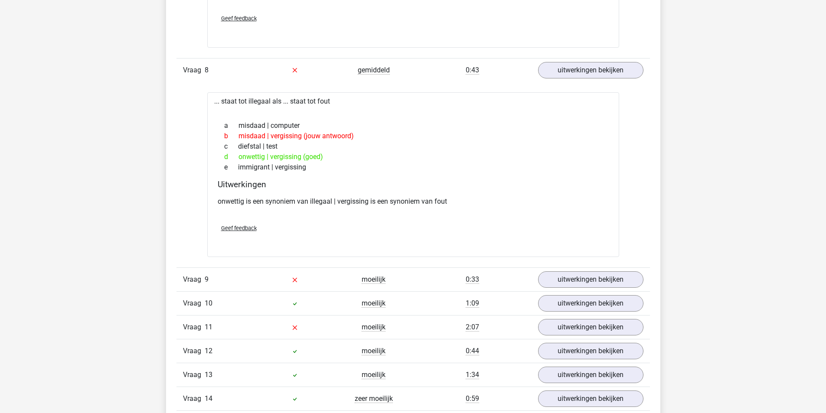
drag, startPoint x: 319, startPoint y: 103, endPoint x: 352, endPoint y: 107, distance: 33.1
click at [334, 105] on div "... staat tot illegaal als ... staat tot fout a misdaad | computer b misdaad | …" at bounding box center [413, 174] width 412 height 165
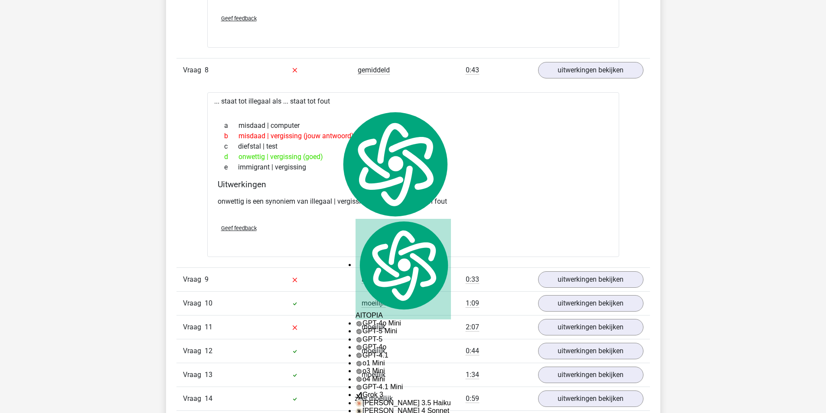
click at [352, 107] on div at bounding box center [413, 110] width 398 height 7
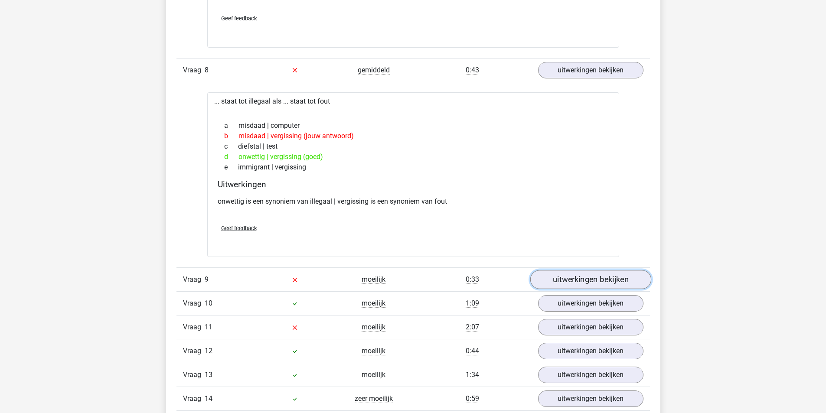
click at [576, 281] on link "uitwerkingen bekijken" at bounding box center [590, 279] width 121 height 19
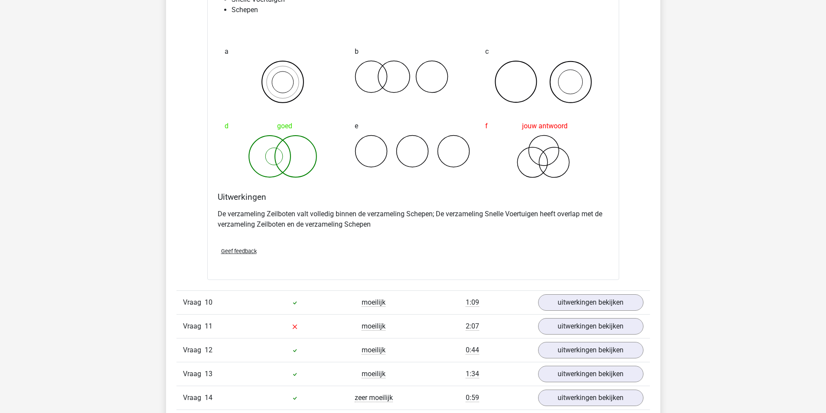
scroll to position [3685, 0]
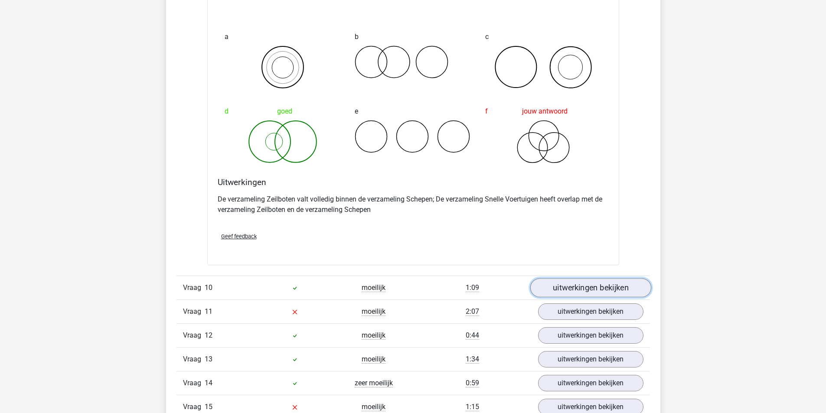
click at [586, 291] on link "uitwerkingen bekijken" at bounding box center [590, 287] width 121 height 19
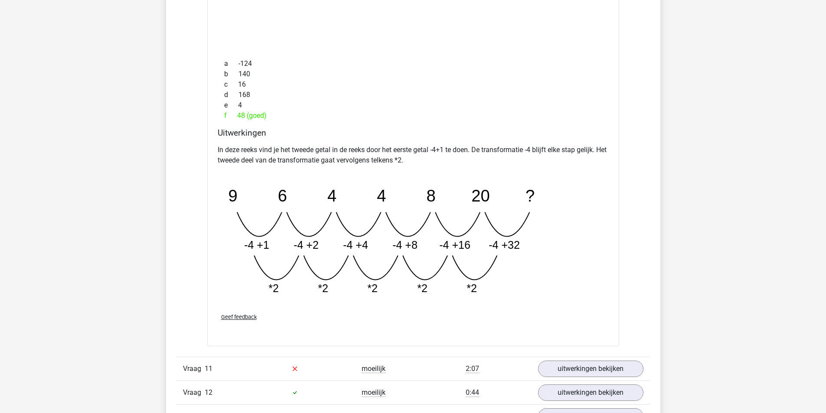
scroll to position [4118, 0]
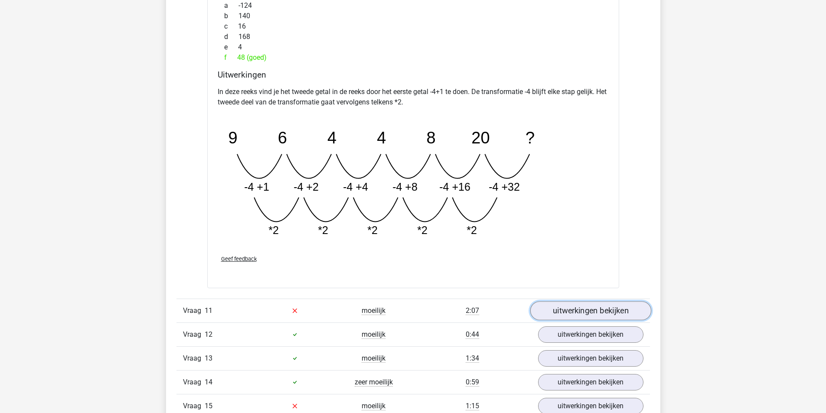
click at [579, 314] on link "uitwerkingen bekijken" at bounding box center [590, 310] width 121 height 19
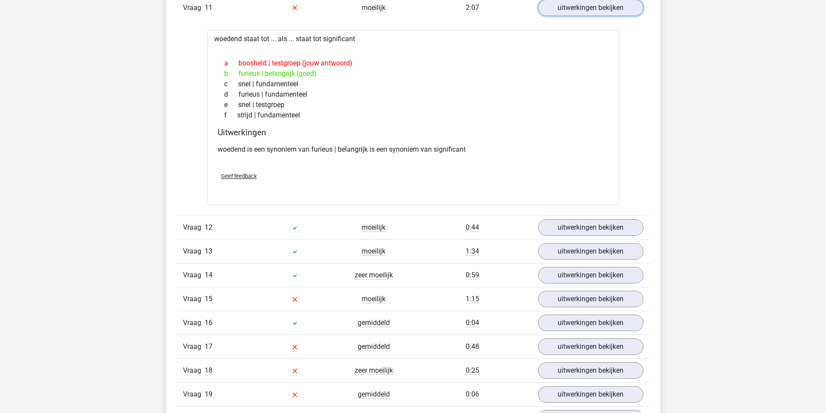
scroll to position [4422, 0]
click at [574, 230] on link "uitwerkingen bekijken" at bounding box center [590, 227] width 121 height 19
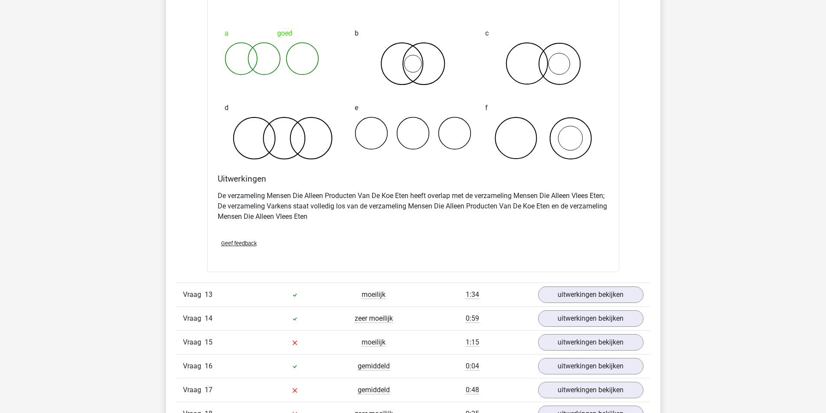
scroll to position [4812, 0]
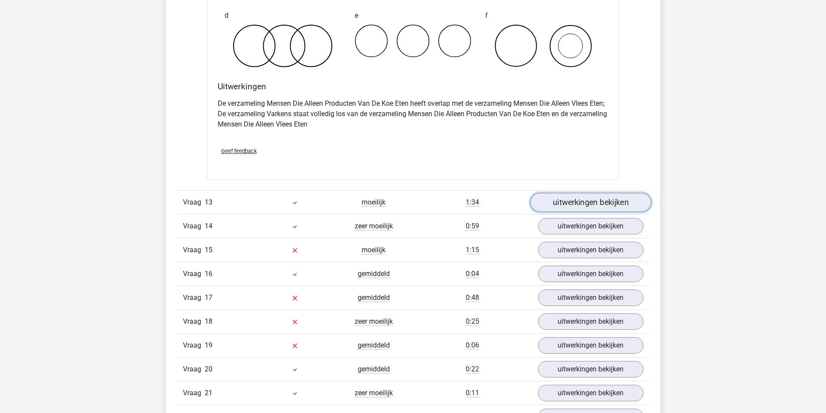
click at [587, 203] on link "uitwerkingen bekijken" at bounding box center [590, 202] width 121 height 19
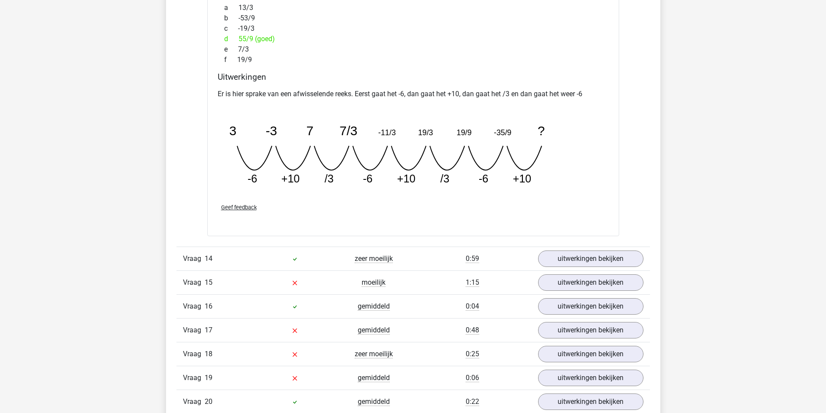
scroll to position [5159, 0]
click at [558, 261] on link "uitwerkingen bekijken" at bounding box center [590, 258] width 121 height 19
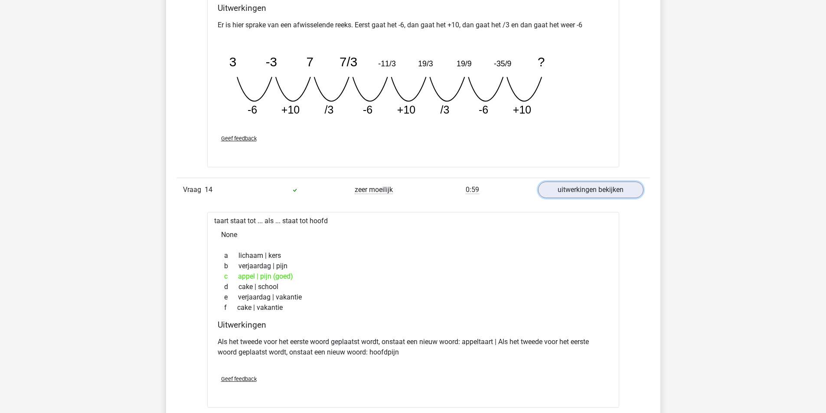
scroll to position [5245, 0]
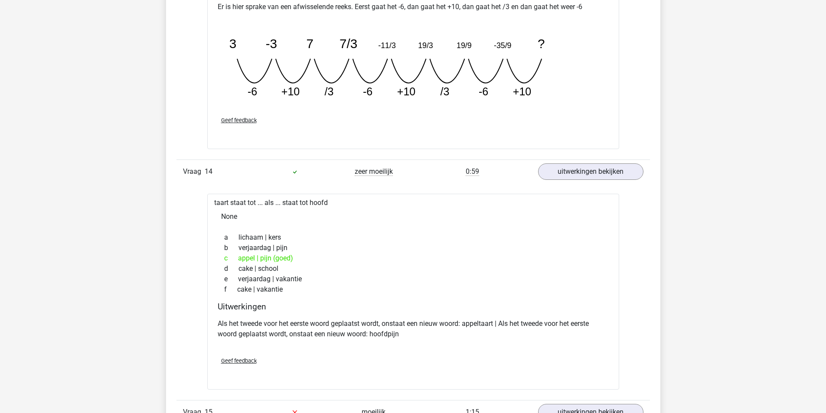
drag, startPoint x: 290, startPoint y: 276, endPoint x: 407, endPoint y: 315, distance: 123.4
click at [373, 326] on p "Als het tweede voor het eerste woord geplaatst wordt, onstaat een nieuw woord: …" at bounding box center [413, 329] width 391 height 21
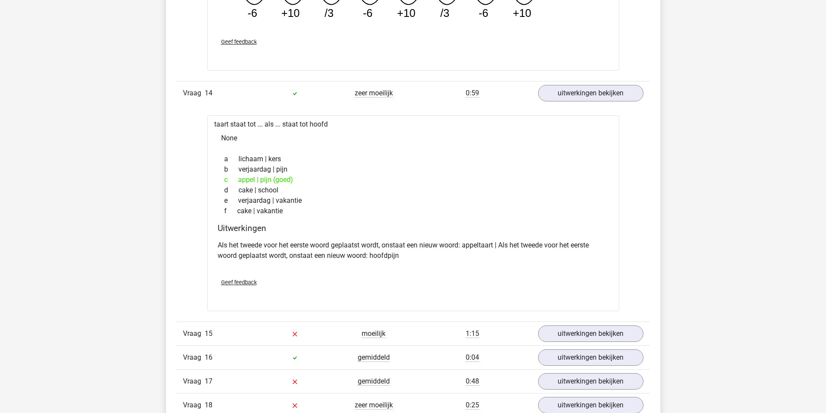
scroll to position [5332, 0]
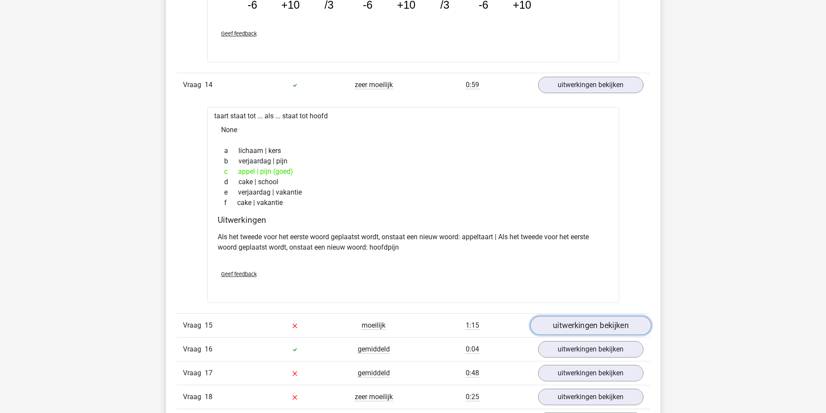
click at [582, 327] on link "uitwerkingen bekijken" at bounding box center [590, 325] width 121 height 19
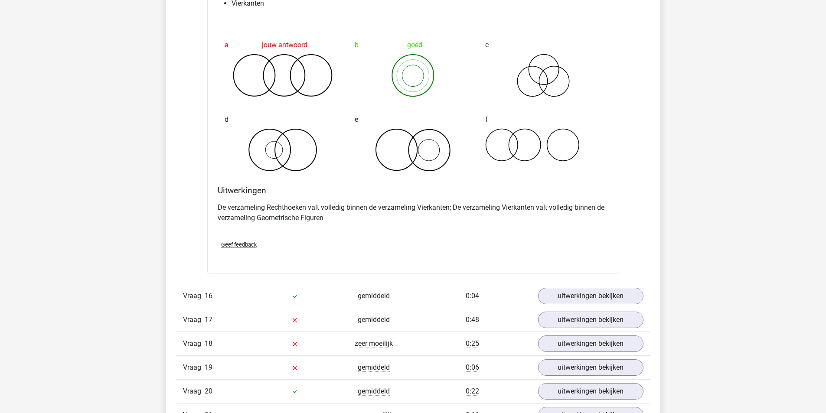
scroll to position [5722, 0]
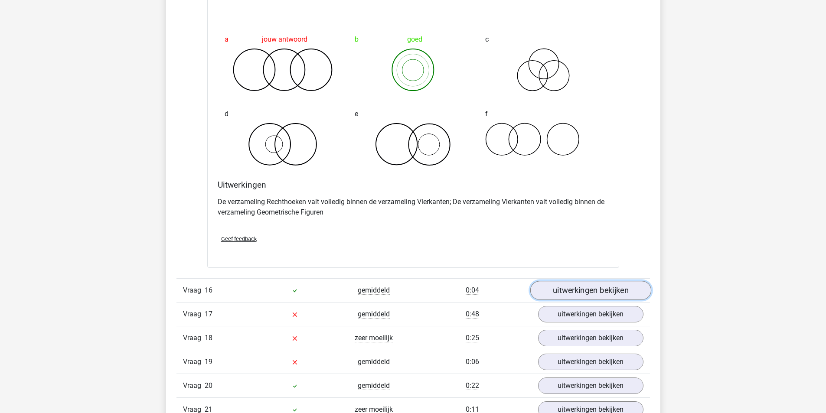
click at [592, 284] on link "uitwerkingen bekijken" at bounding box center [590, 290] width 121 height 19
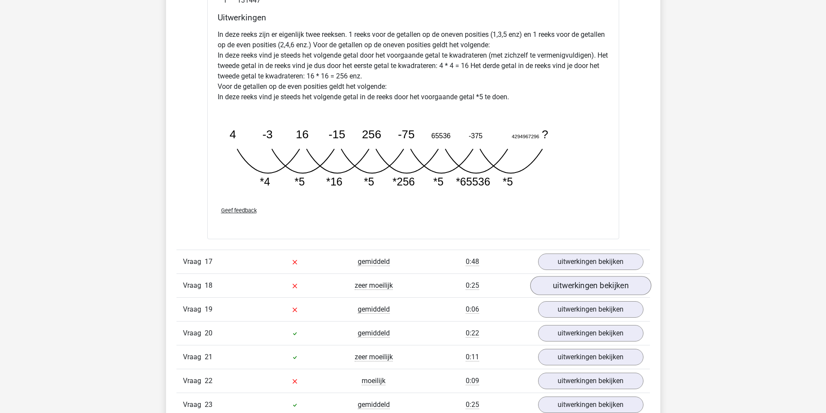
scroll to position [6242, 0]
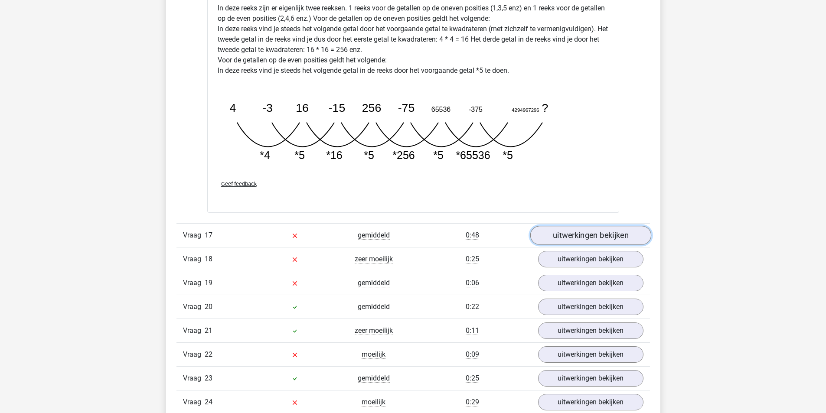
click at [594, 241] on link "uitwerkingen bekijken" at bounding box center [590, 235] width 121 height 19
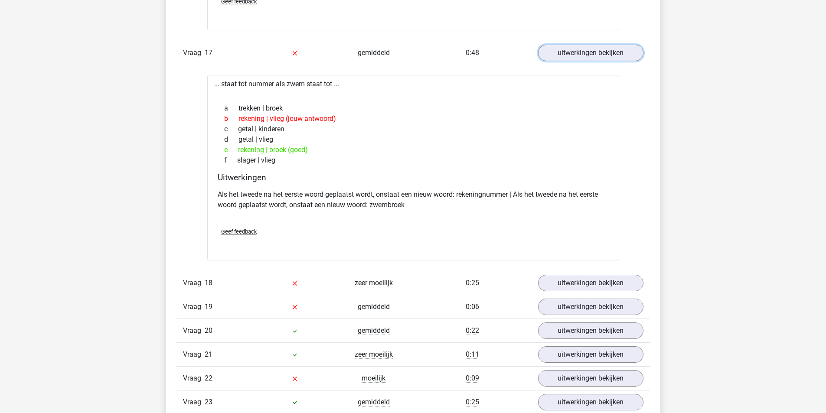
scroll to position [6459, 0]
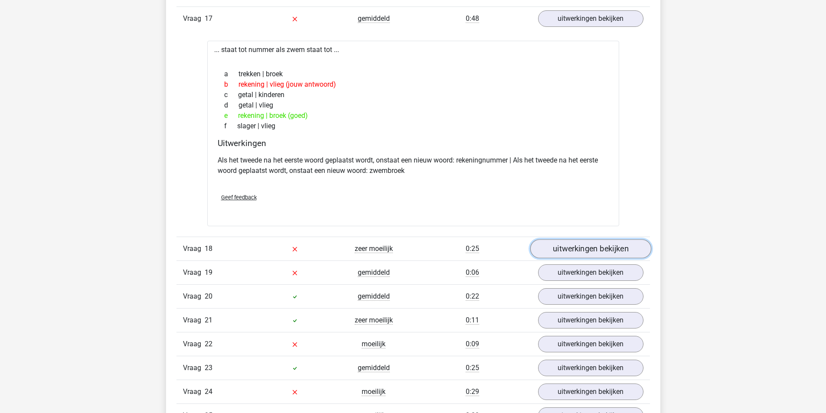
click at [627, 255] on link "uitwerkingen bekijken" at bounding box center [590, 248] width 121 height 19
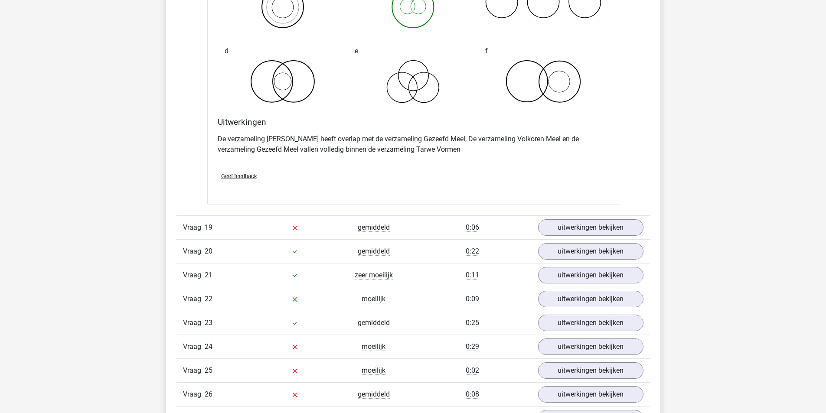
scroll to position [6849, 0]
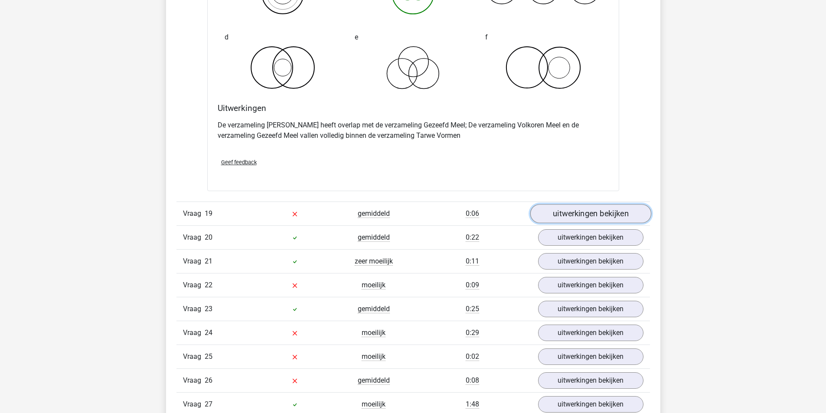
click at [588, 215] on link "uitwerkingen bekijken" at bounding box center [590, 214] width 121 height 19
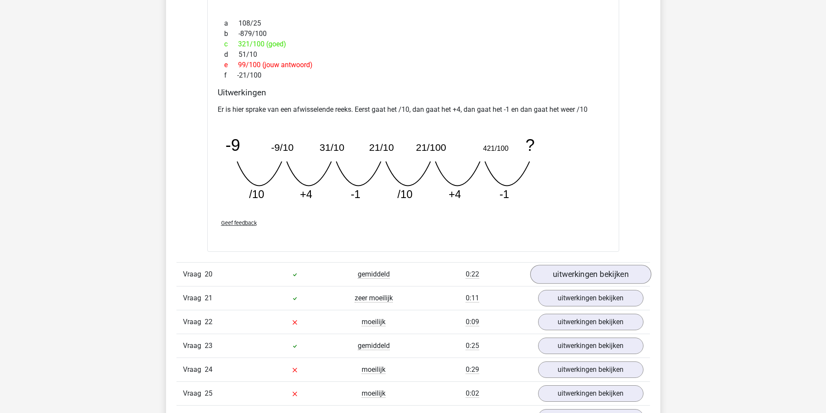
scroll to position [7239, 0]
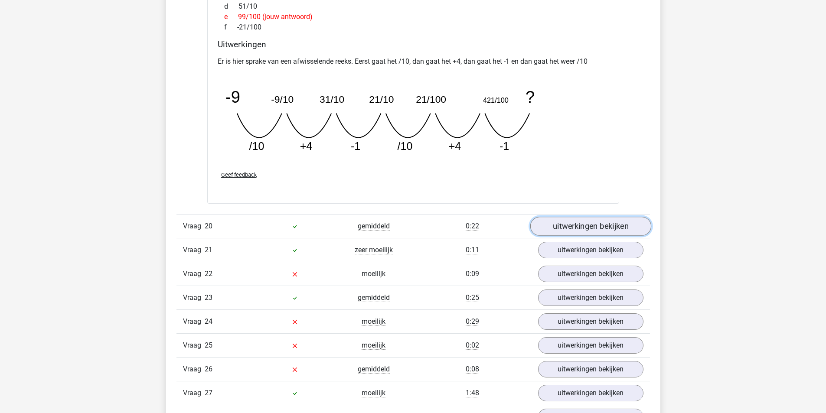
click at [555, 221] on link "uitwerkingen bekijken" at bounding box center [590, 226] width 121 height 19
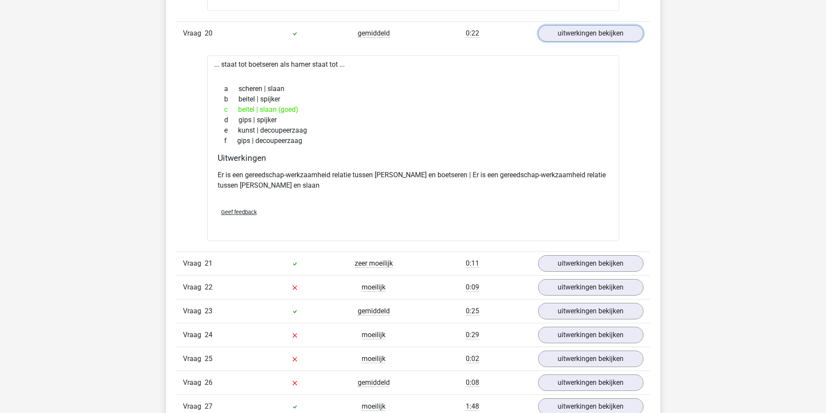
scroll to position [7456, 0]
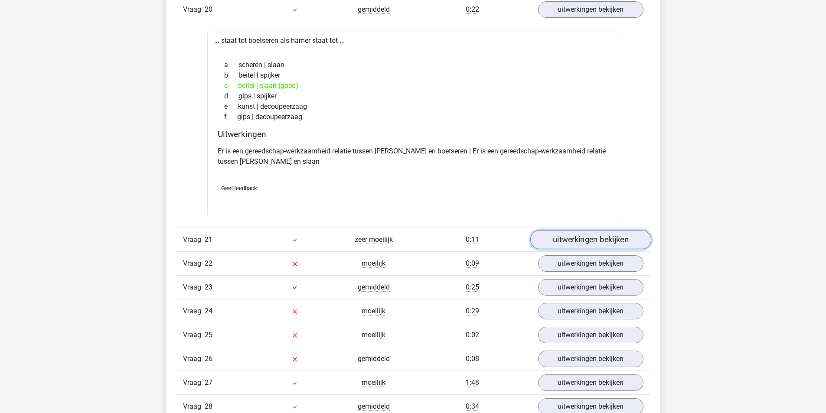
click at [583, 248] on link "uitwerkingen bekijken" at bounding box center [590, 240] width 121 height 19
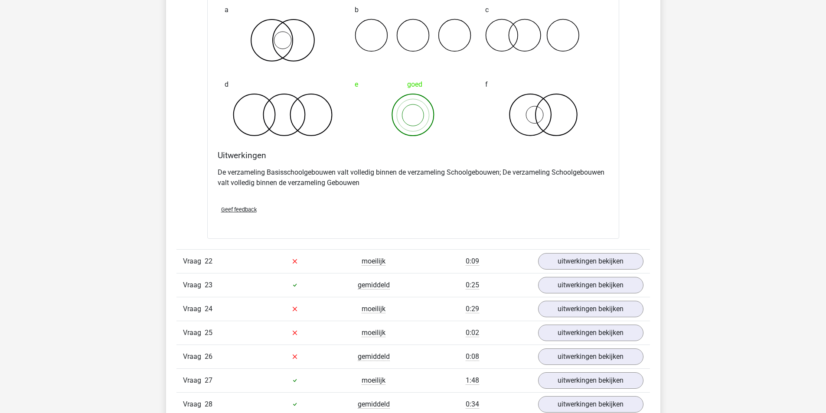
scroll to position [7803, 0]
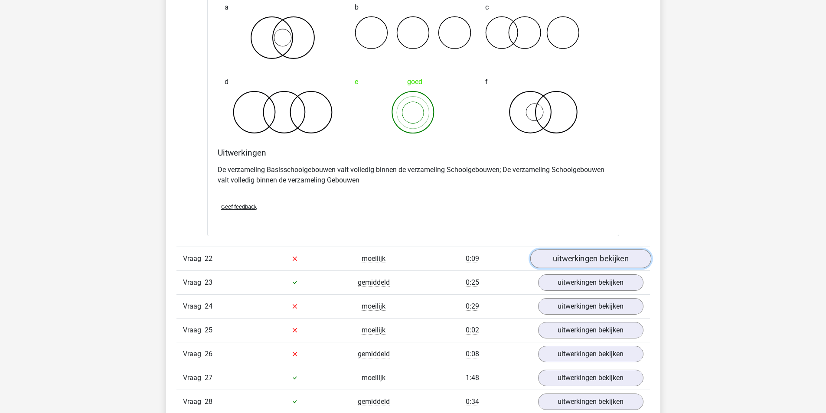
click at [601, 252] on link "uitwerkingen bekijken" at bounding box center [590, 258] width 121 height 19
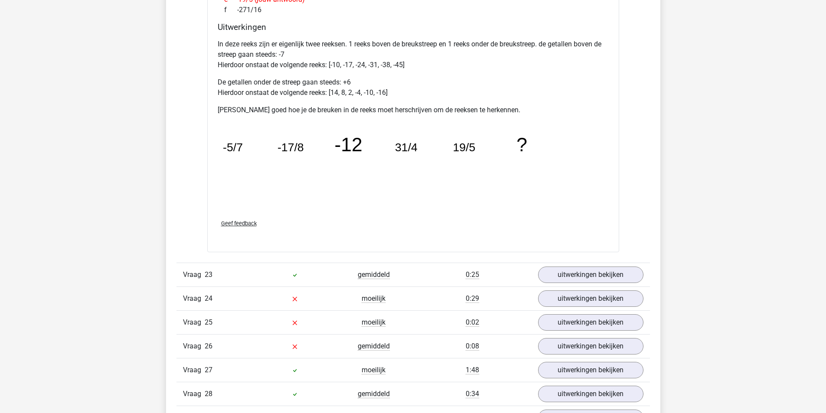
scroll to position [8280, 0]
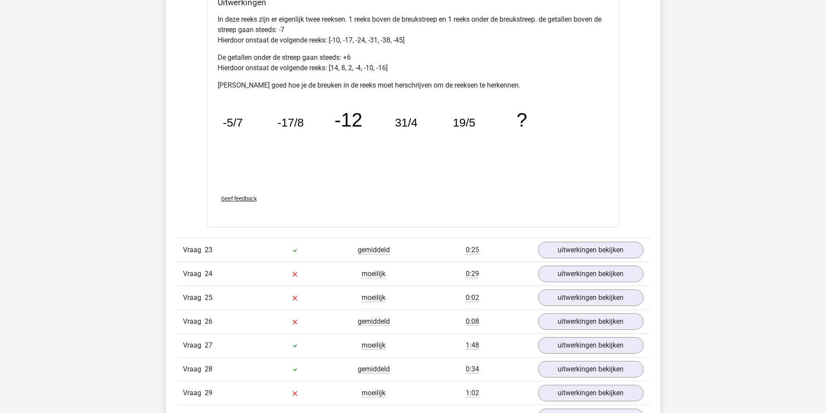
drag, startPoint x: 244, startPoint y: 110, endPoint x: 279, endPoint y: 104, distance: 36.1
click at [264, 103] on icon "image/svg+xml -5/7 -17/8 -12 31/4 19/5 ?" at bounding box center [391, 141] width 347 height 87
click at [311, 110] on icon "image/svg+xml -5/7 -17/8 -12 31/4 19/5 ?" at bounding box center [391, 141] width 347 height 87
click at [285, 128] on tspan "-17/8" at bounding box center [290, 122] width 26 height 13
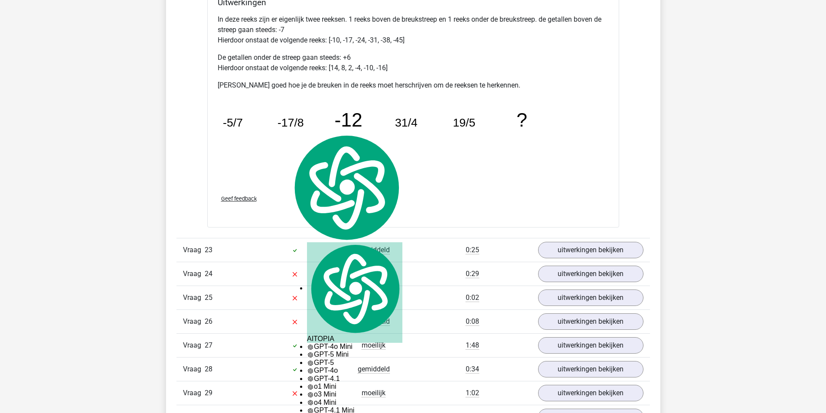
click at [475, 120] on icon "image/svg+xml -5/7 -17/8 -12 31/4 19/5 ?" at bounding box center [391, 141] width 347 height 87
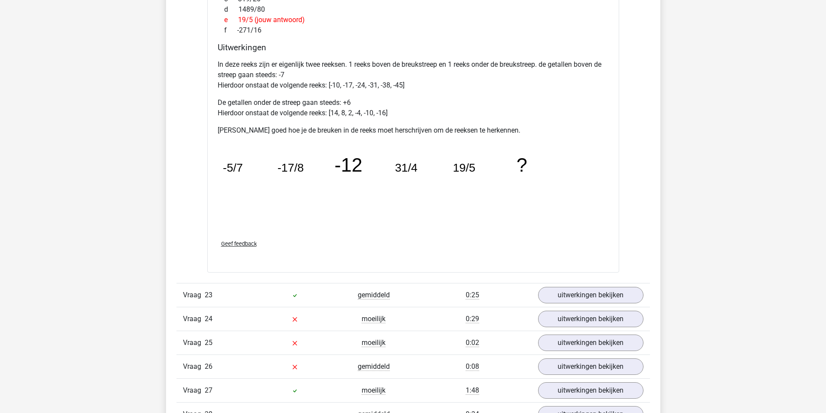
scroll to position [8236, 0]
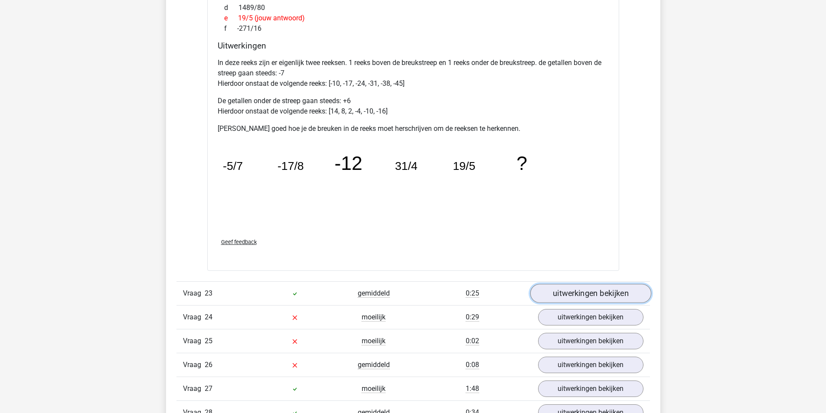
click at [576, 294] on link "uitwerkingen bekijken" at bounding box center [590, 293] width 121 height 19
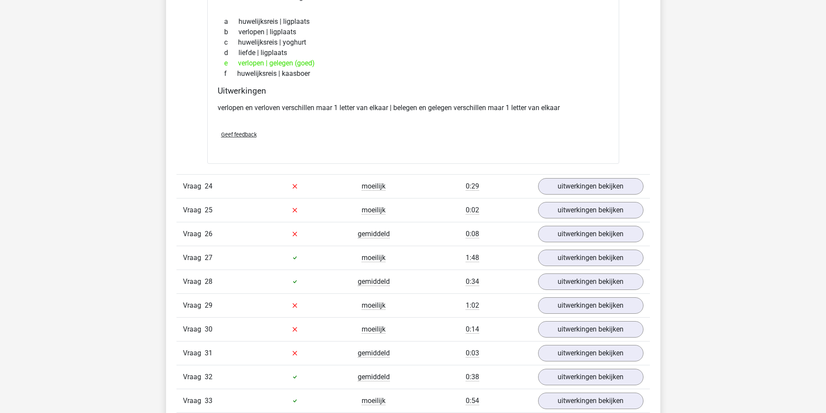
scroll to position [8583, 0]
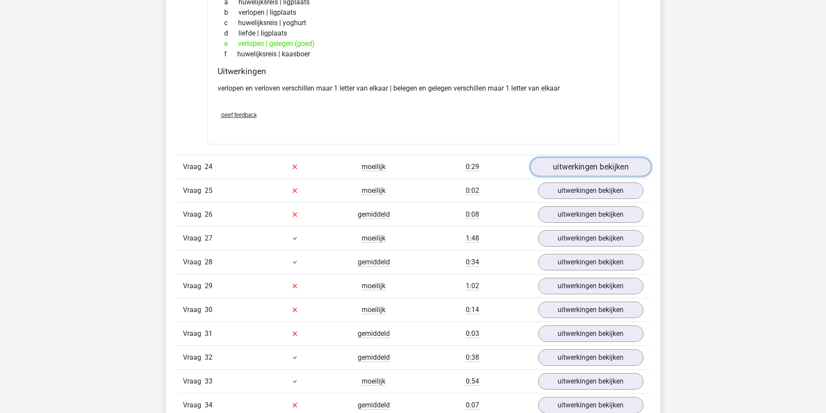
click at [601, 168] on link "uitwerkingen bekijken" at bounding box center [590, 166] width 121 height 19
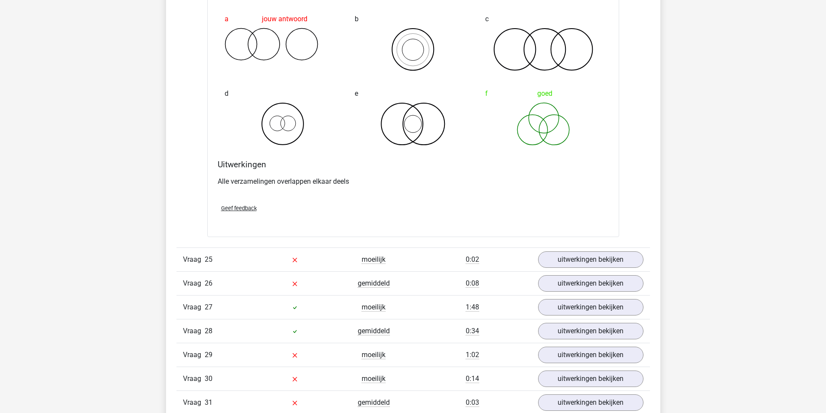
scroll to position [8843, 0]
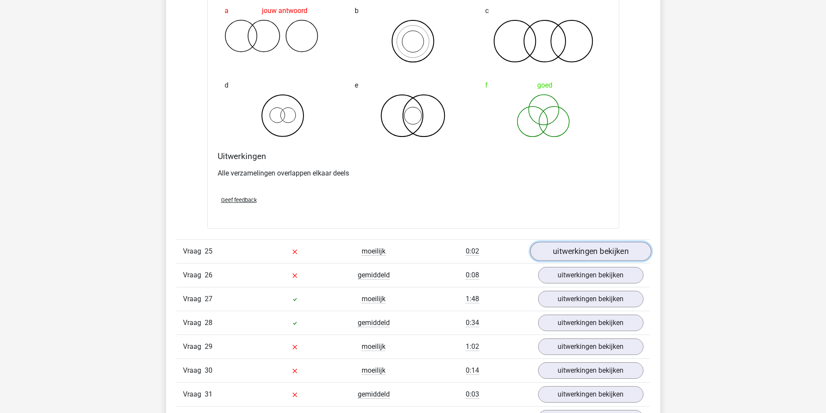
click at [586, 251] on link "uitwerkingen bekijken" at bounding box center [590, 251] width 121 height 19
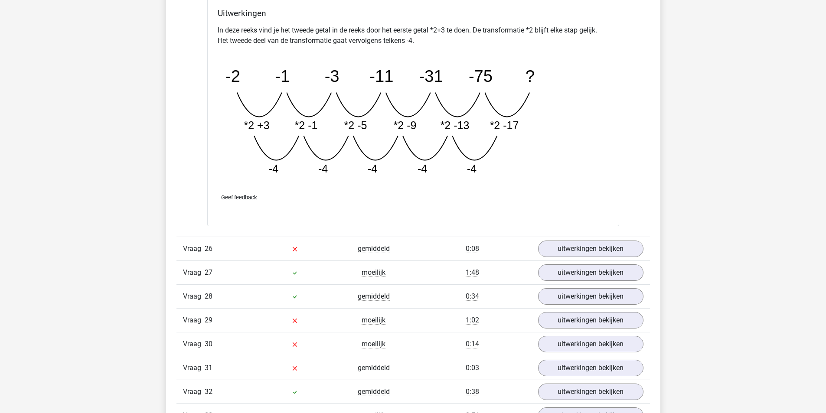
scroll to position [9320, 0]
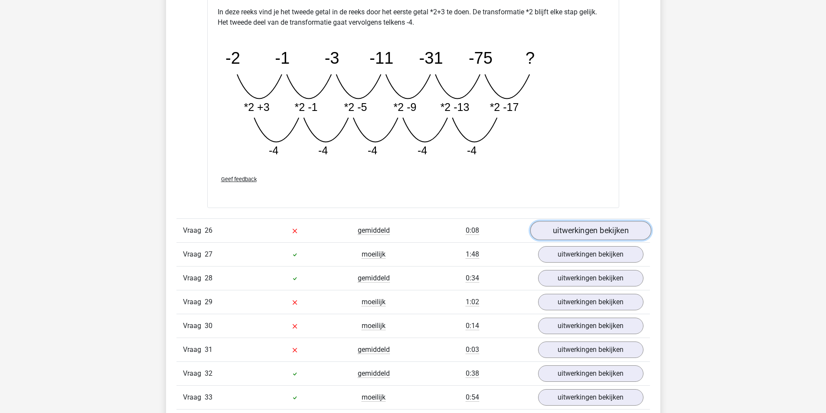
click at [581, 226] on link "uitwerkingen bekijken" at bounding box center [590, 231] width 121 height 19
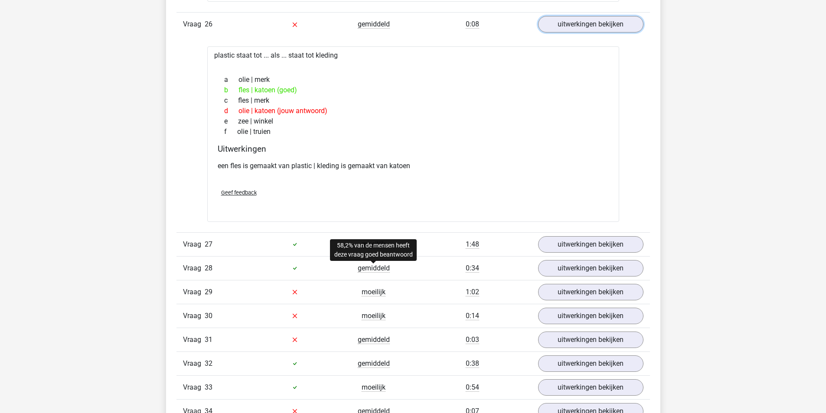
scroll to position [9537, 0]
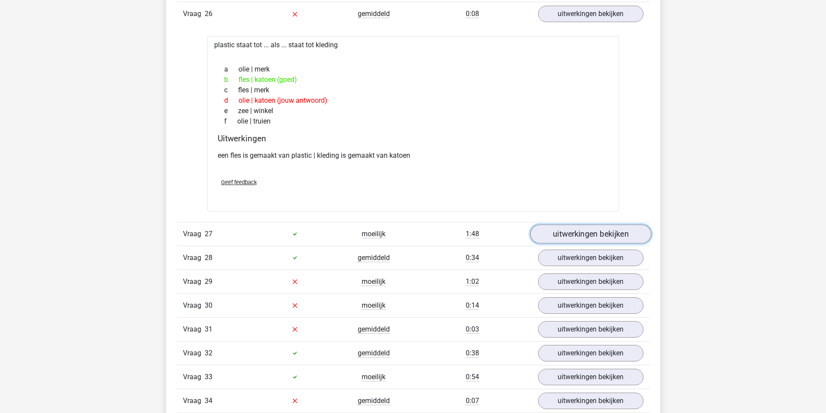
click at [560, 238] on link "uitwerkingen bekijken" at bounding box center [590, 234] width 121 height 19
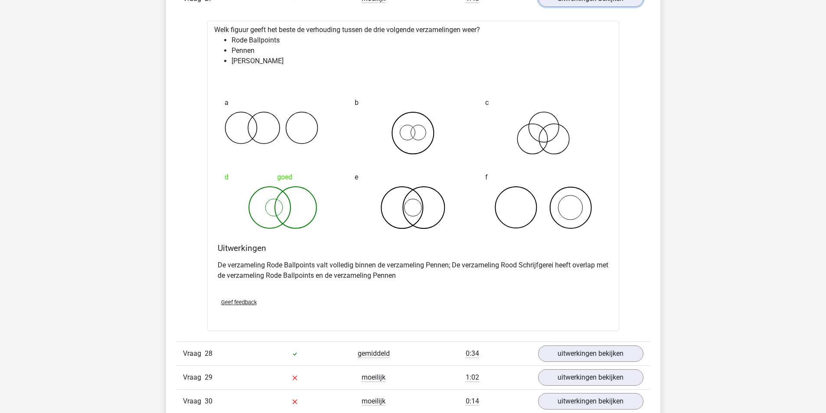
scroll to position [9840, 0]
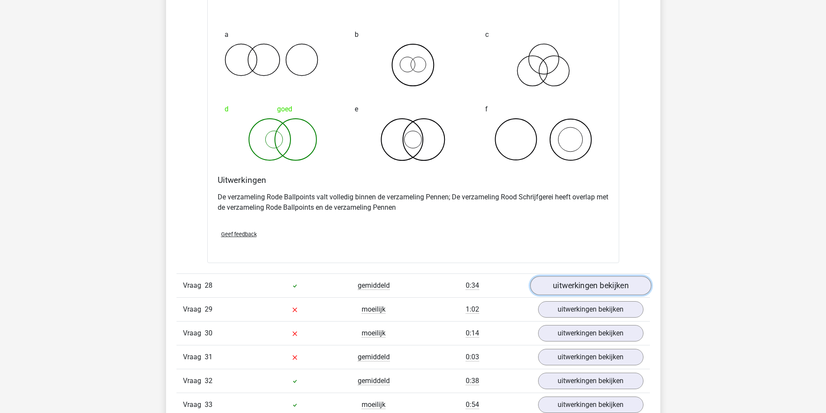
click at [568, 289] on link "uitwerkingen bekijken" at bounding box center [590, 285] width 121 height 19
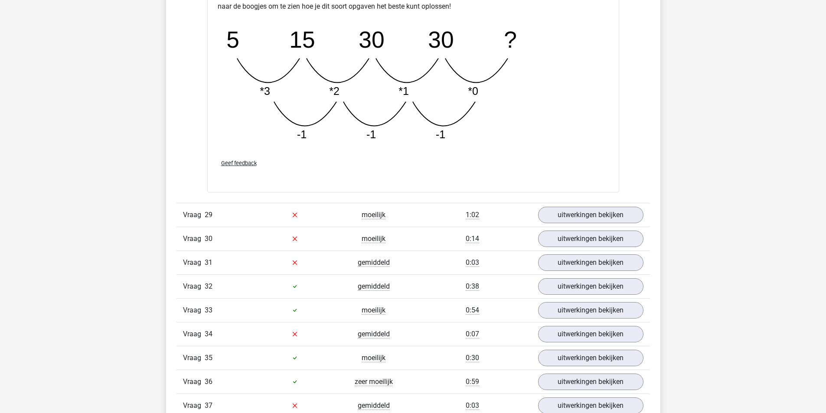
scroll to position [10404, 0]
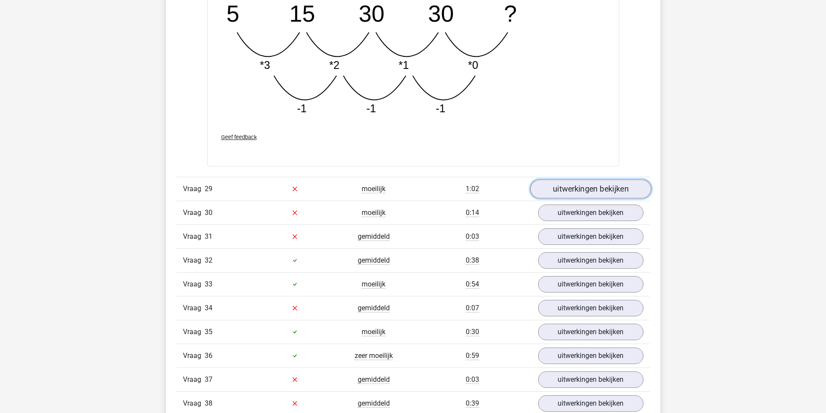
click at [589, 193] on link "uitwerkingen bekijken" at bounding box center [590, 188] width 121 height 19
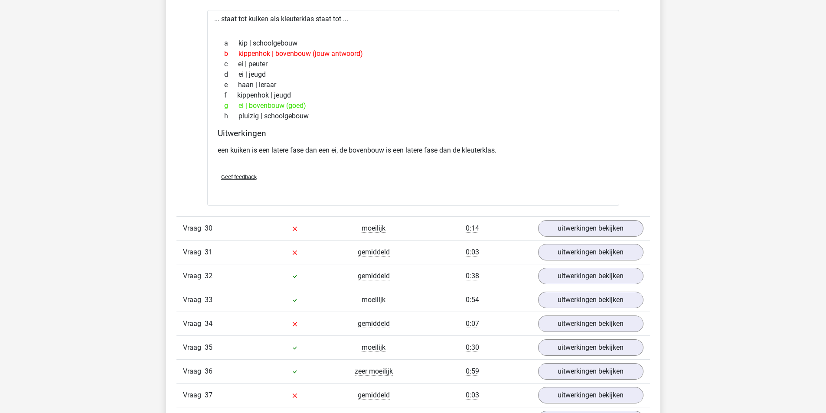
scroll to position [10621, 0]
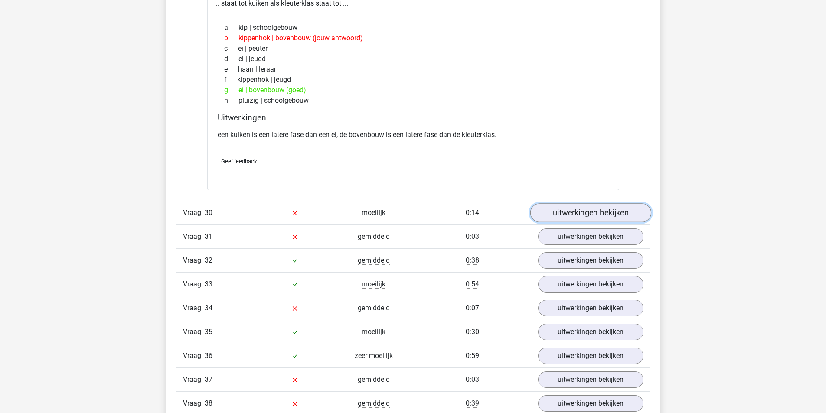
click at [568, 219] on link "uitwerkingen bekijken" at bounding box center [590, 212] width 121 height 19
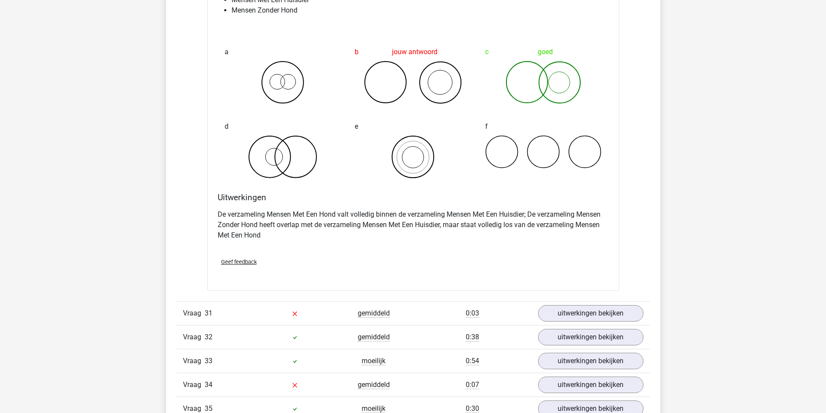
scroll to position [10837, 0]
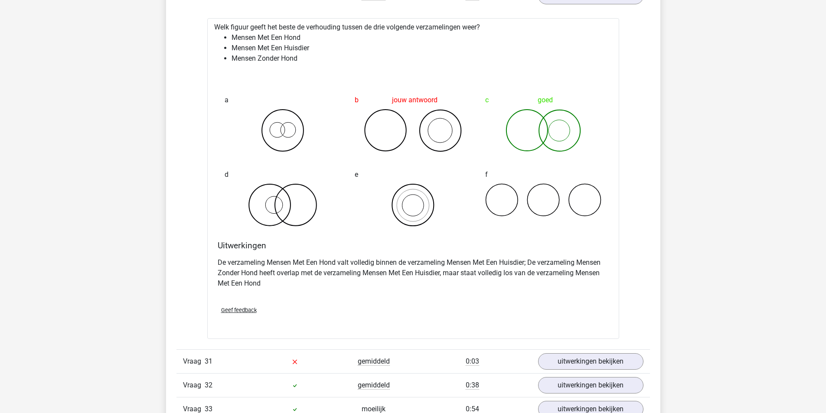
drag, startPoint x: 572, startPoint y: 248, endPoint x: 476, endPoint y: 285, distance: 103.2
click at [477, 285] on p "De verzameling Mensen Met Een Hond valt volledig binnen de verzameling Mensen M…" at bounding box center [413, 272] width 391 height 31
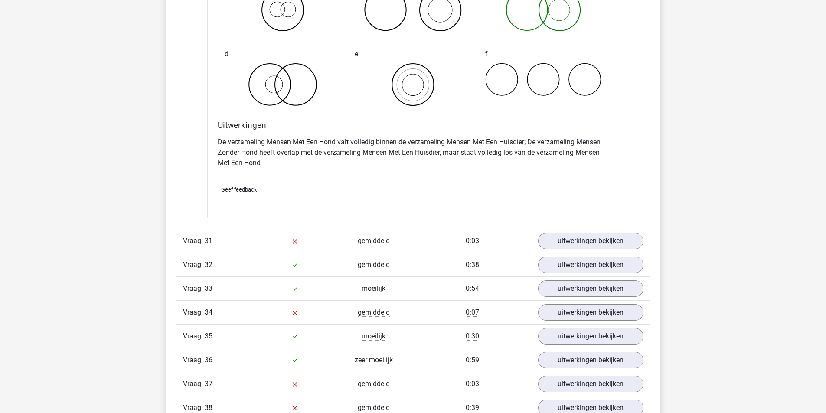
scroll to position [10967, 0]
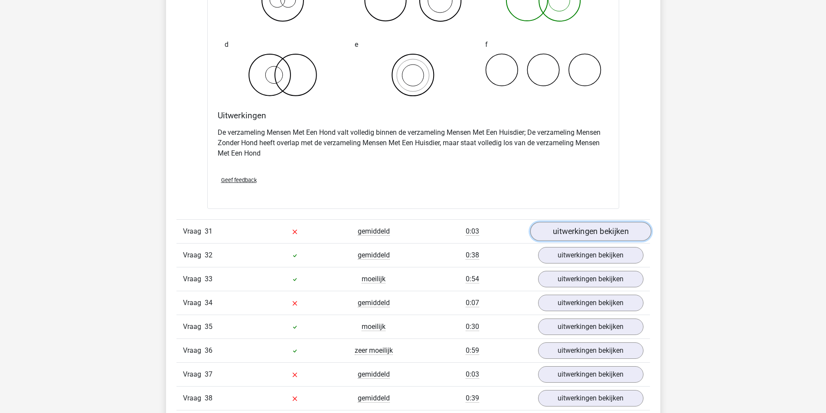
click at [604, 232] on link "uitwerkingen bekijken" at bounding box center [590, 231] width 121 height 19
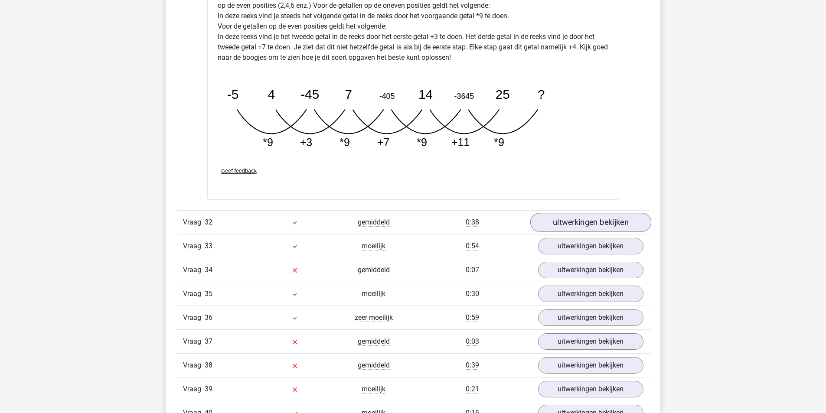
scroll to position [11444, 0]
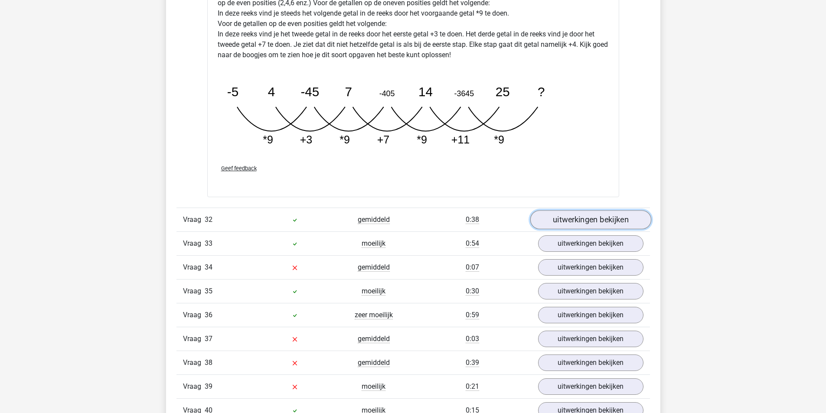
click at [574, 222] on link "uitwerkingen bekijken" at bounding box center [590, 219] width 121 height 19
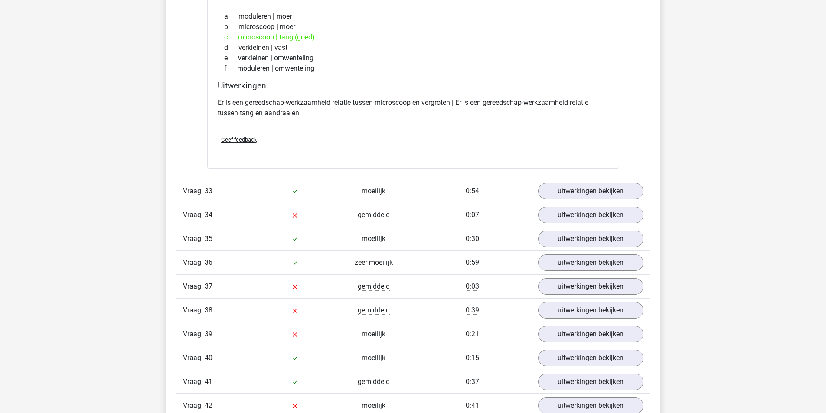
scroll to position [11704, 0]
click at [598, 194] on link "uitwerkingen bekijken" at bounding box center [590, 189] width 121 height 19
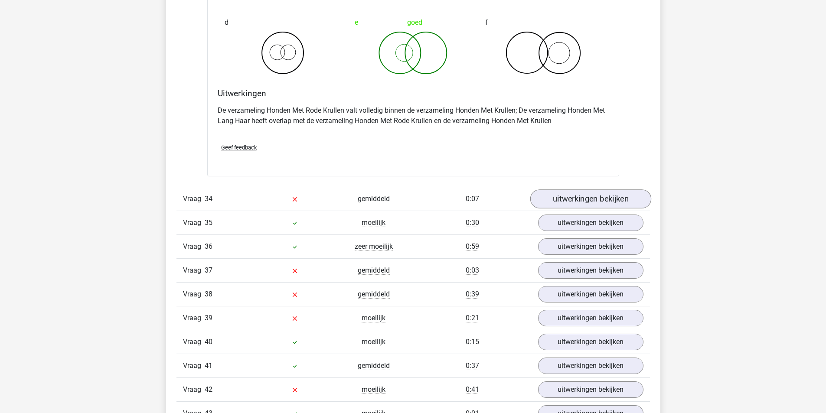
scroll to position [12051, 0]
click at [579, 199] on link "uitwerkingen bekijken" at bounding box center [590, 198] width 121 height 19
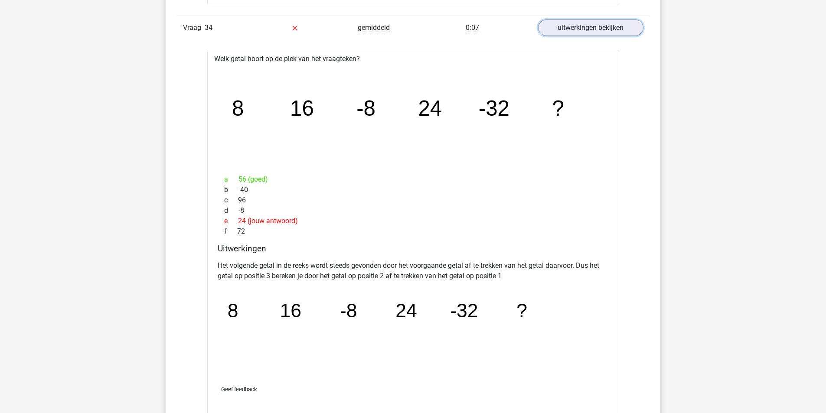
scroll to position [12225, 0]
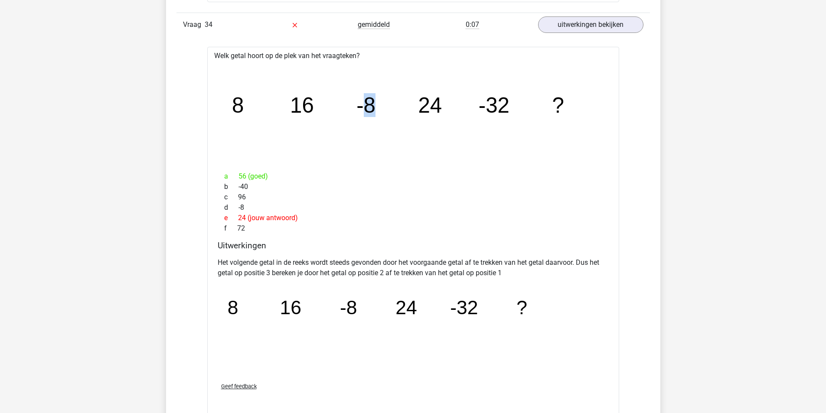
drag, startPoint x: 363, startPoint y: 106, endPoint x: 390, endPoint y: 110, distance: 27.1
click at [390, 110] on icon "image/svg+xml 8 16 -8 24 -32 ?" at bounding box center [413, 113] width 384 height 96
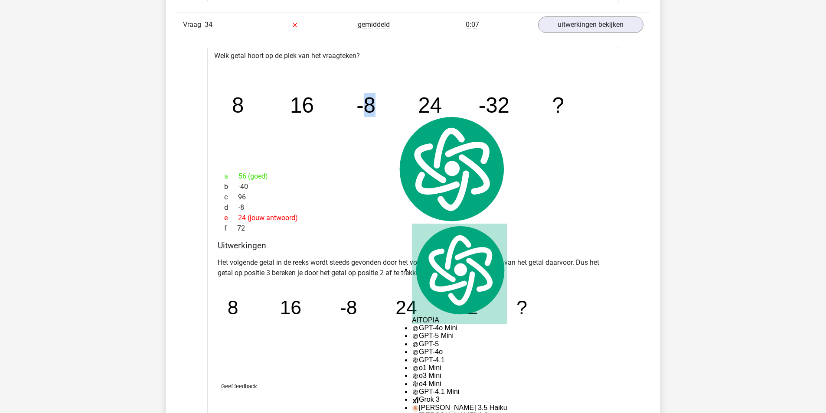
click at [390, 110] on icon "image/svg+xml 8 16 -8 24 -32 ?" at bounding box center [413, 113] width 384 height 96
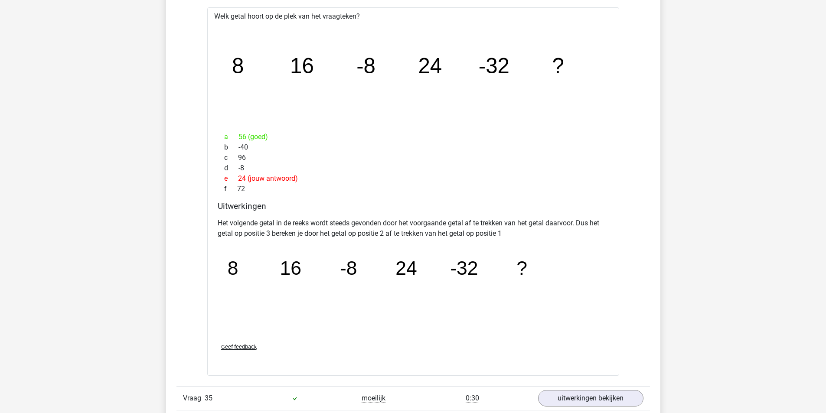
scroll to position [12268, 0]
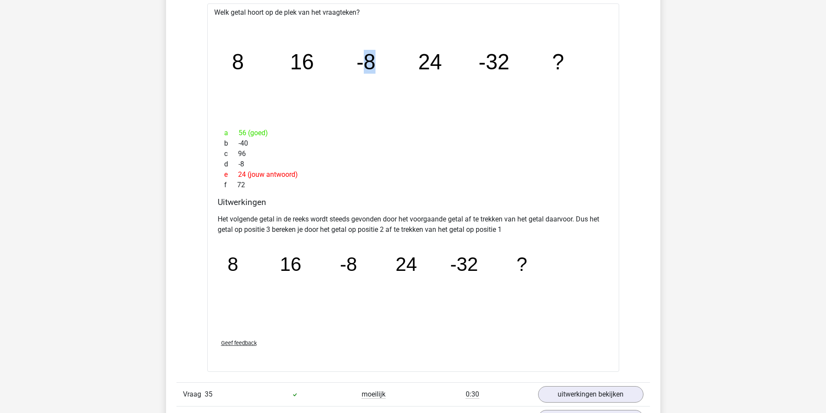
drag, startPoint x: 363, startPoint y: 23, endPoint x: 389, endPoint y: 58, distance: 43.3
click at [389, 58] on icon "image/svg+xml 8 16 -8 24 -32 ?" at bounding box center [413, 69] width 384 height 96
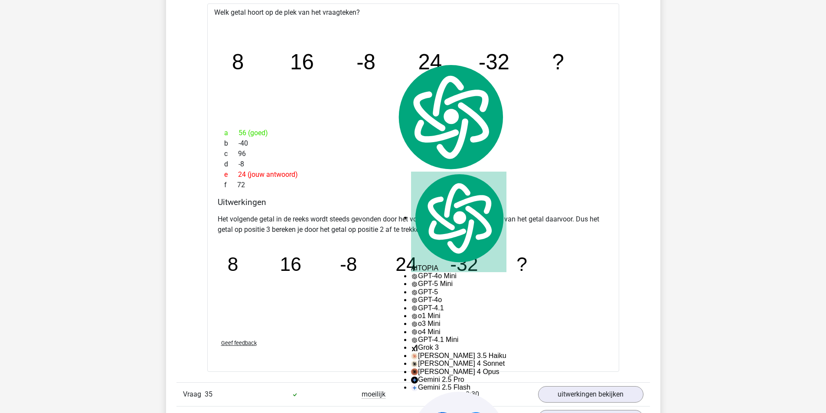
click at [314, 65] on icon "image/svg+xml 8 16 -8 24 -32 ?" at bounding box center [413, 69] width 384 height 96
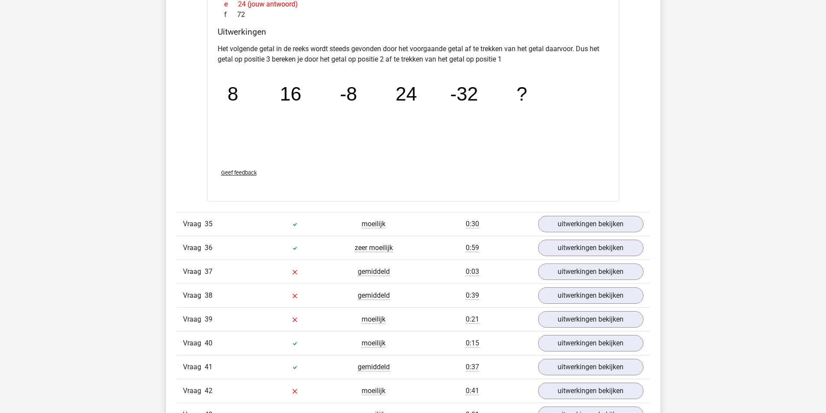
scroll to position [12441, 0]
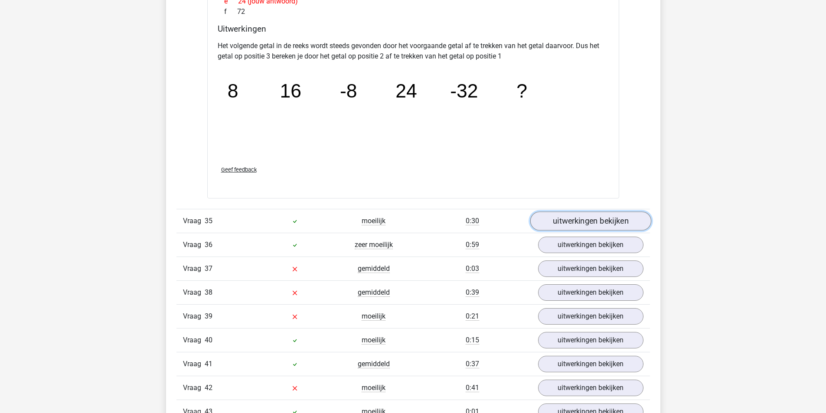
click at [583, 220] on link "uitwerkingen bekijken" at bounding box center [590, 221] width 121 height 19
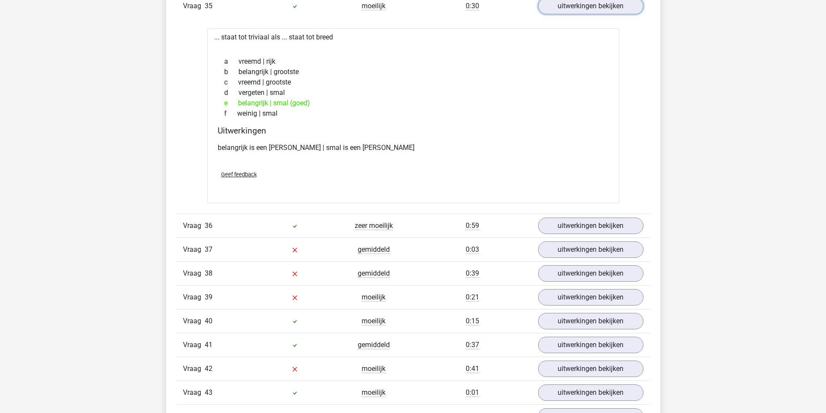
scroll to position [12658, 0]
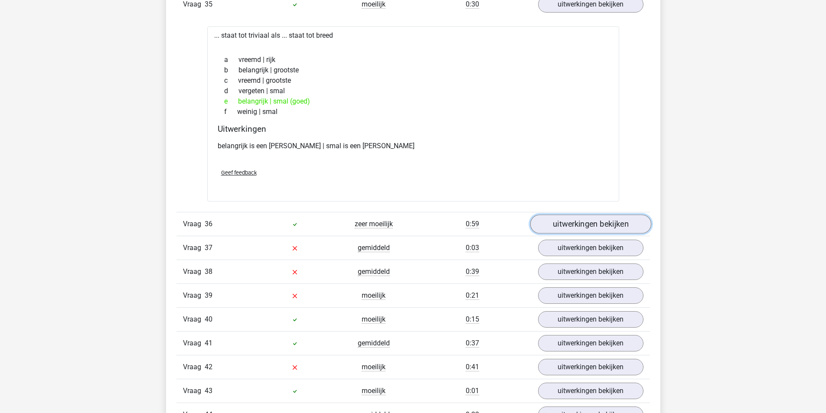
click at [608, 216] on link "uitwerkingen bekijken" at bounding box center [590, 224] width 121 height 19
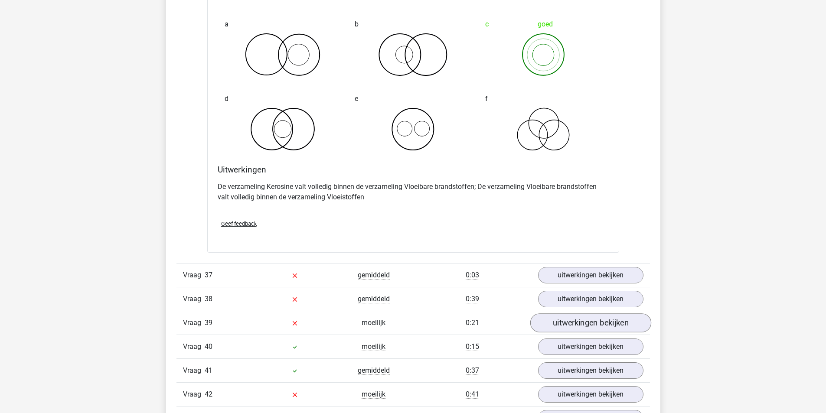
scroll to position [13005, 0]
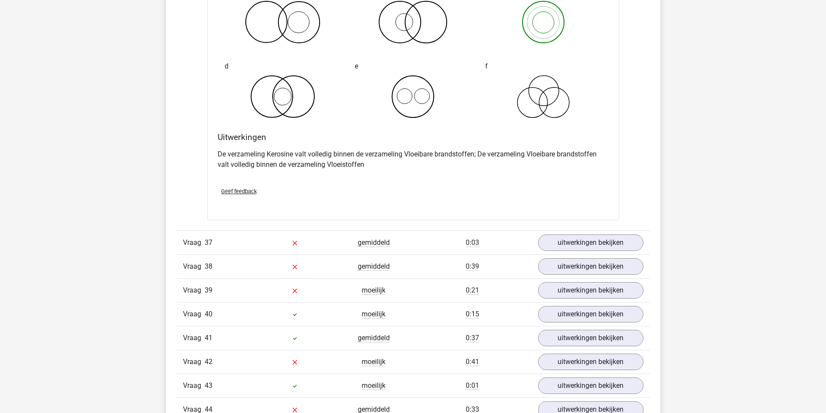
click at [572, 257] on div "Vraag 38 gemiddeld 0:39 uitwerkingen bekijken" at bounding box center [412, 266] width 473 height 24
click at [583, 248] on link "uitwerkingen bekijken" at bounding box center [590, 243] width 121 height 19
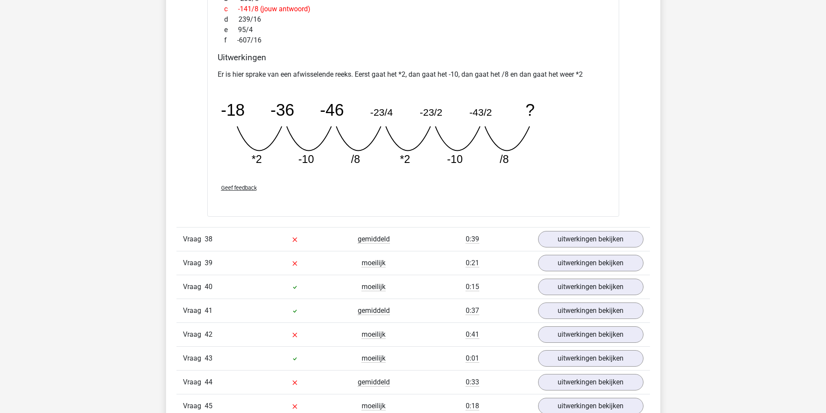
scroll to position [13438, 0]
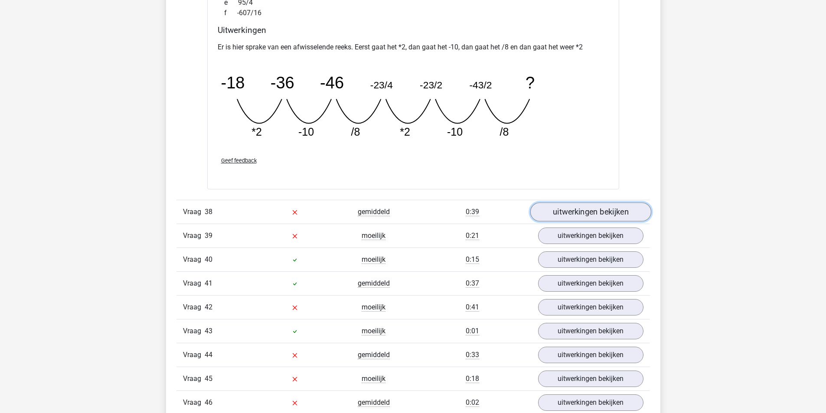
click at [618, 208] on link "uitwerkingen bekijken" at bounding box center [590, 211] width 121 height 19
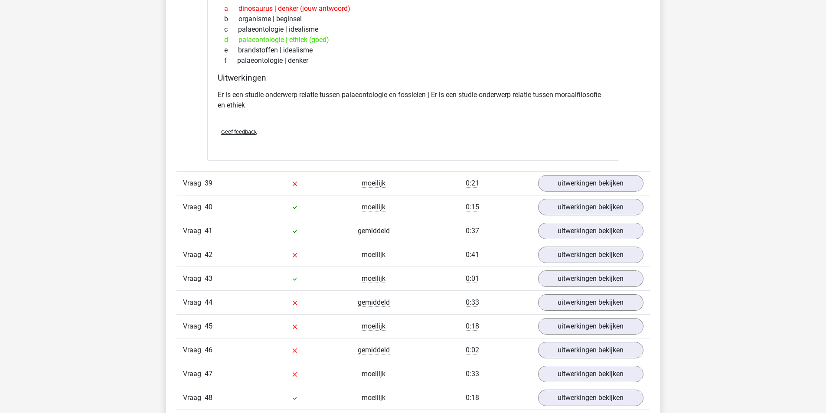
scroll to position [13698, 0]
click at [584, 188] on link "uitwerkingen bekijken" at bounding box center [590, 182] width 121 height 19
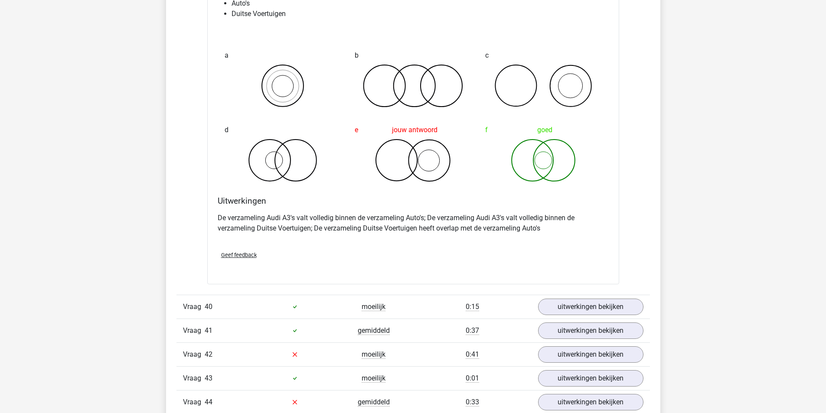
scroll to position [13959, 0]
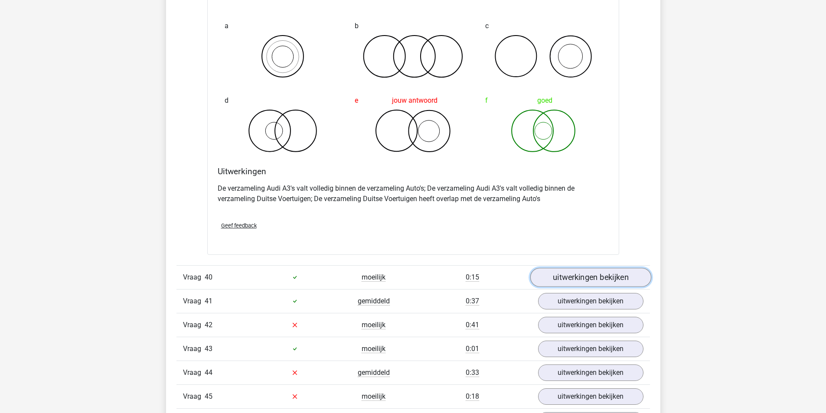
click at [598, 276] on link "uitwerkingen bekijken" at bounding box center [590, 277] width 121 height 19
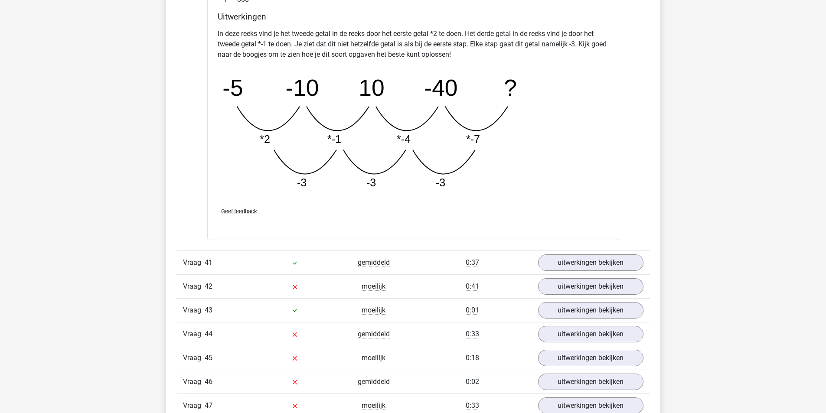
scroll to position [14479, 0]
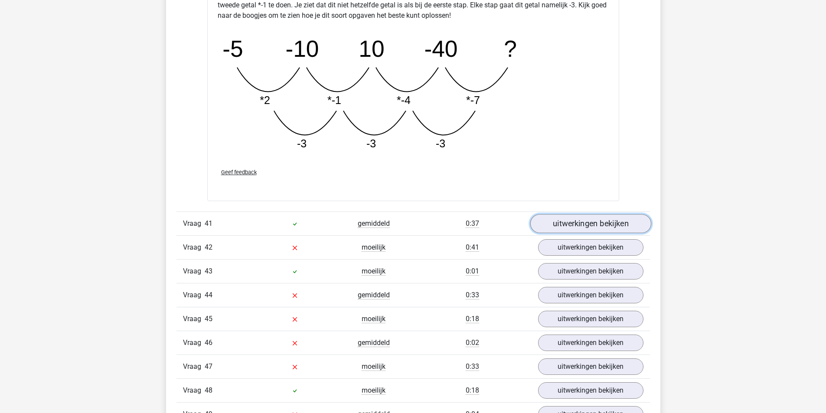
click at [612, 226] on link "uitwerkingen bekijken" at bounding box center [590, 223] width 121 height 19
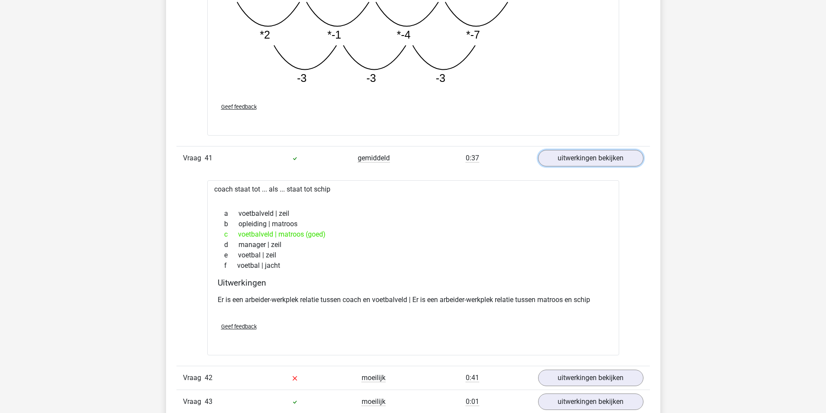
scroll to position [14565, 0]
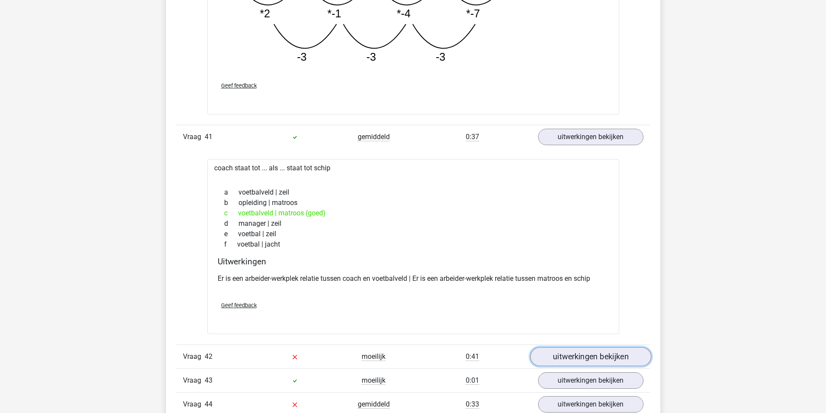
click at [596, 357] on link "uitwerkingen bekijken" at bounding box center [590, 357] width 121 height 19
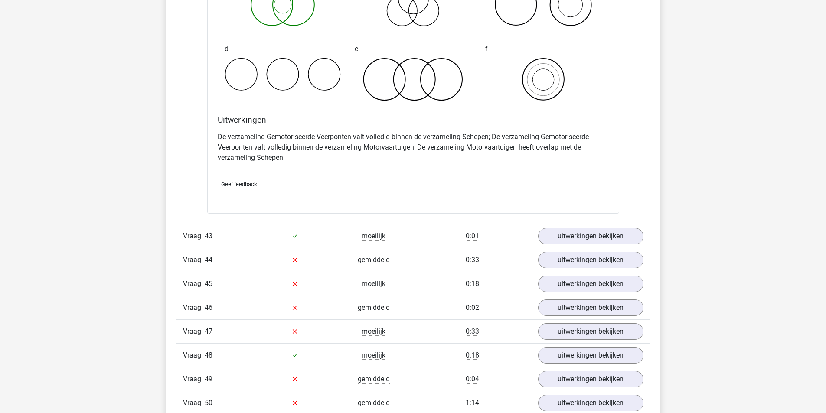
scroll to position [15086, 0]
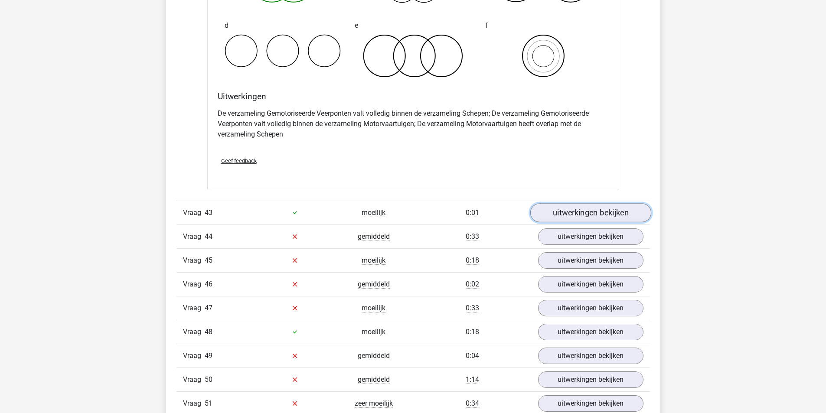
click at [613, 213] on link "uitwerkingen bekijken" at bounding box center [590, 212] width 121 height 19
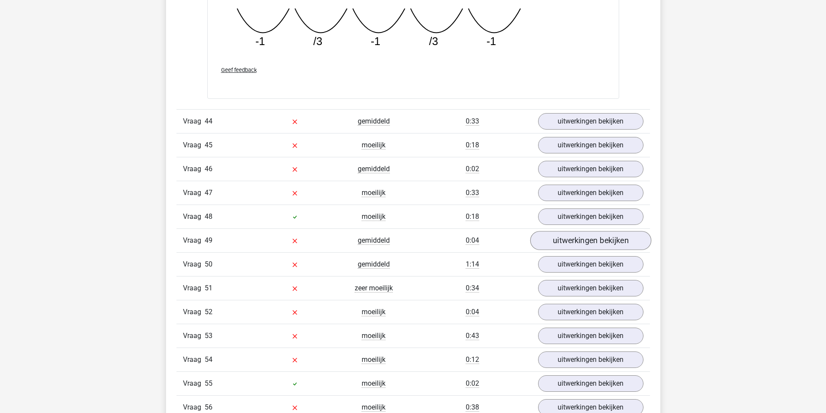
scroll to position [15606, 0]
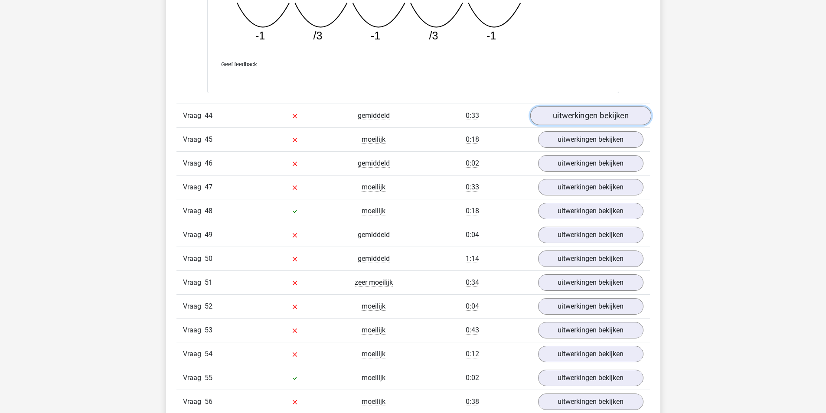
click at [601, 117] on link "uitwerkingen bekijken" at bounding box center [590, 116] width 121 height 19
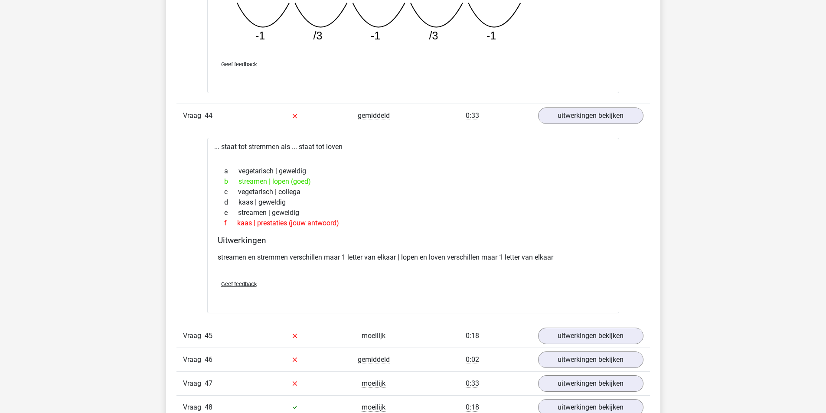
click at [247, 284] on span "Geef feedback" at bounding box center [239, 284] width 36 height 7
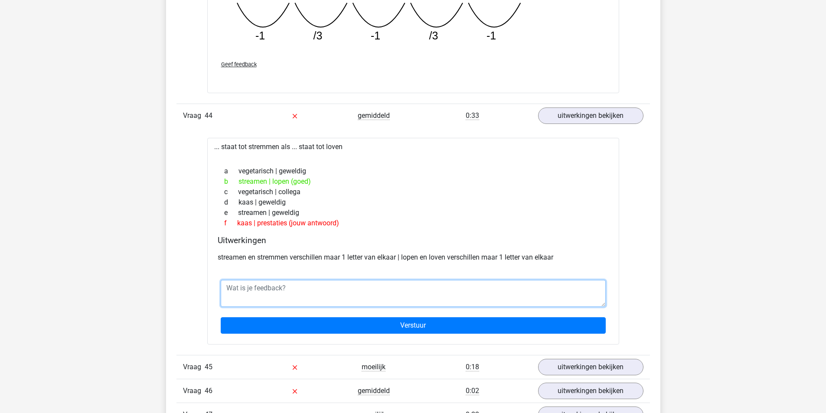
click at [259, 286] on textarea at bounding box center [413, 293] width 385 height 27
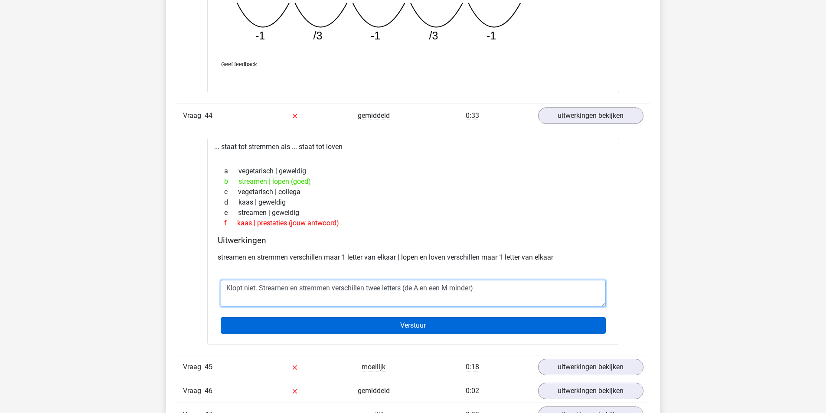
type textarea "Klopt niet. Streamen en stremmen verschillen twee letters (de A en een M minder)"
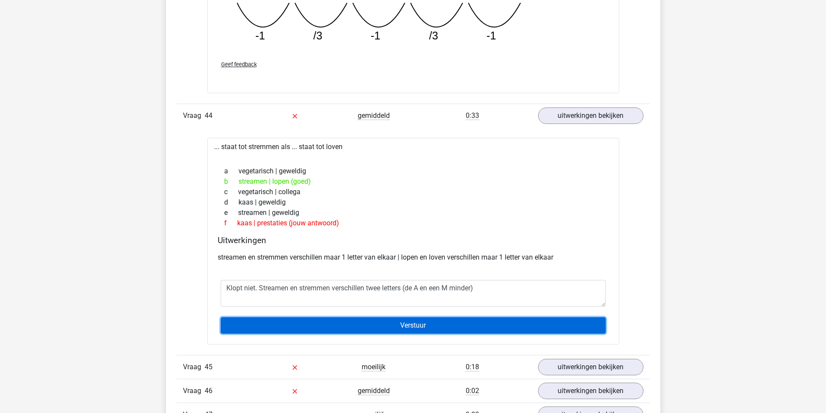
click at [433, 323] on input "Verstuur" at bounding box center [413, 325] width 385 height 16
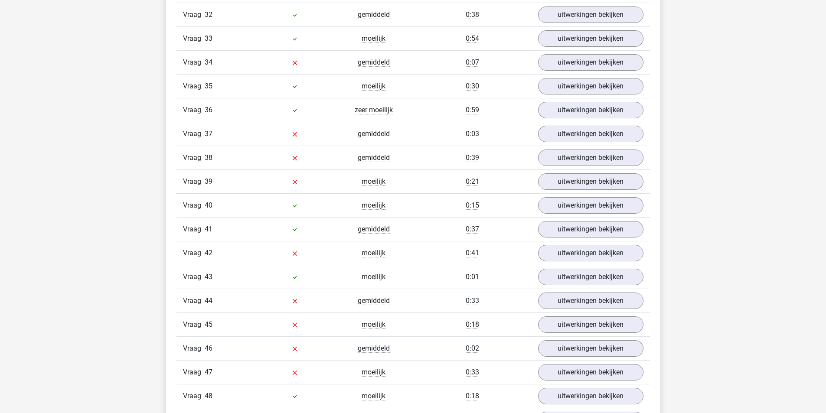
scroll to position [1529, 0]
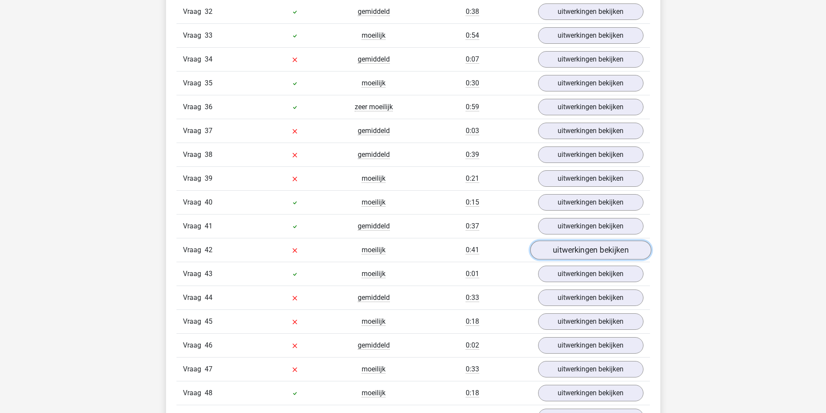
click at [589, 252] on link "uitwerkingen bekijken" at bounding box center [590, 250] width 121 height 19
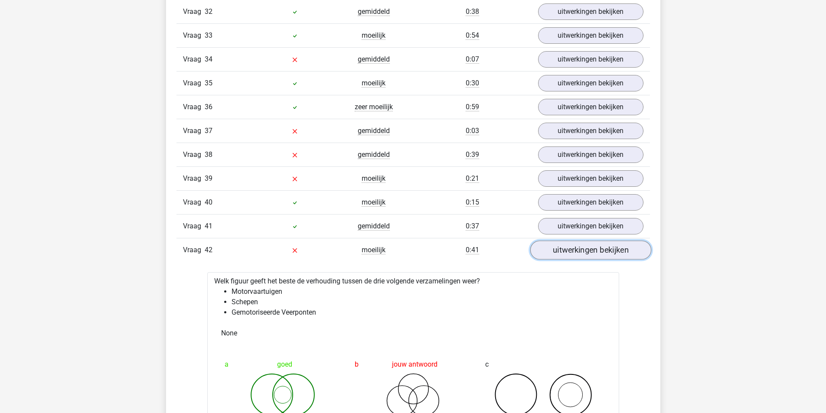
click at [590, 252] on link "uitwerkingen bekijken" at bounding box center [590, 250] width 121 height 19
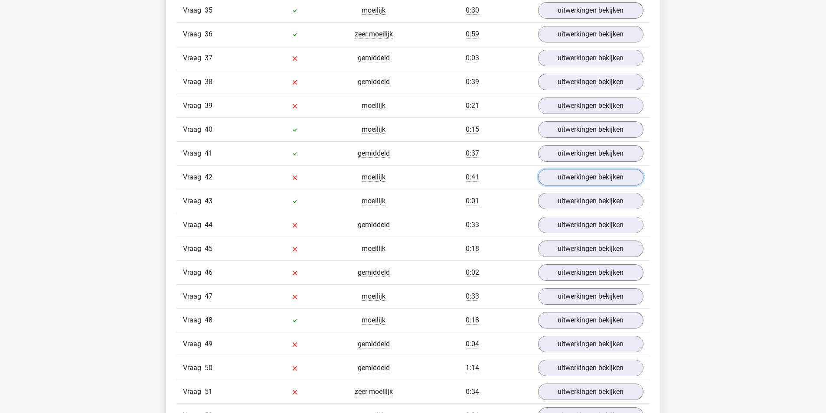
scroll to position [1659, 0]
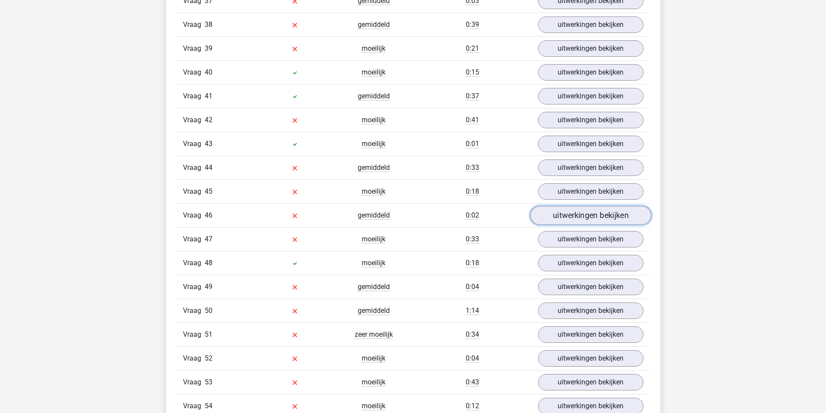
click at [584, 216] on link "uitwerkingen bekijken" at bounding box center [590, 215] width 121 height 19
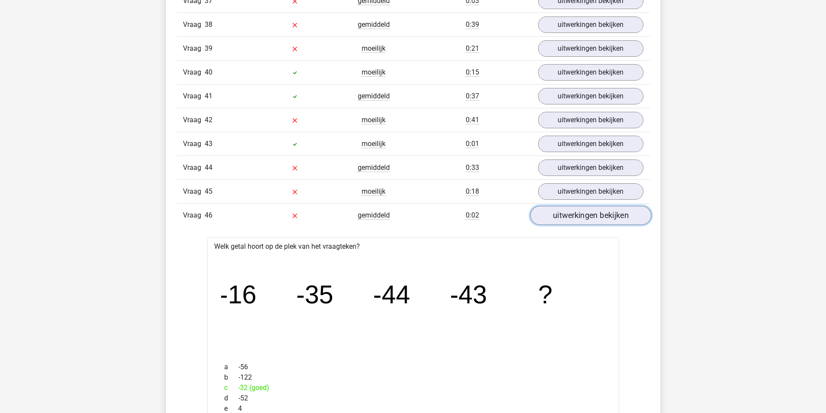
click at [584, 216] on link "uitwerkingen bekijken" at bounding box center [590, 215] width 121 height 19
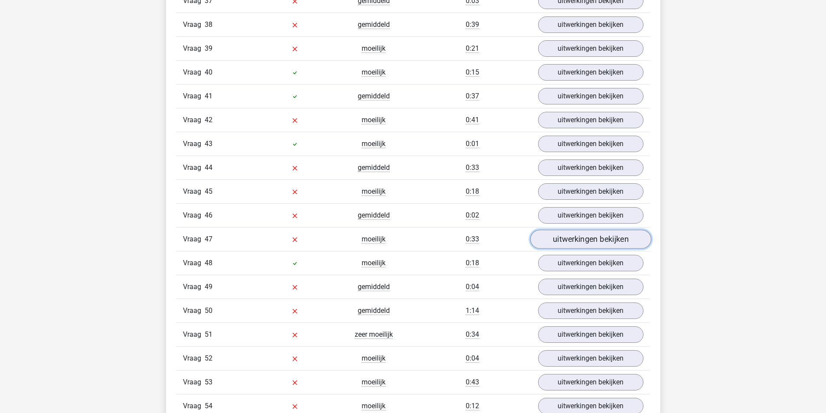
click at [593, 241] on link "uitwerkingen bekijken" at bounding box center [590, 239] width 121 height 19
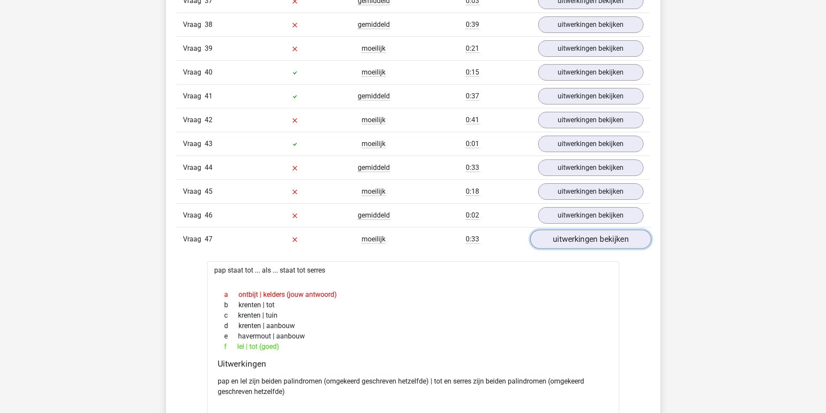
click at [593, 240] on link "uitwerkingen bekijken" at bounding box center [590, 239] width 121 height 19
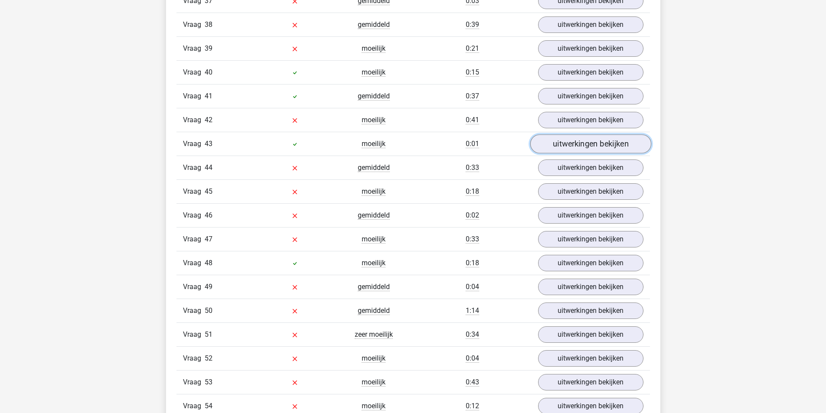
click at [593, 142] on link "uitwerkingen bekijken" at bounding box center [590, 144] width 121 height 19
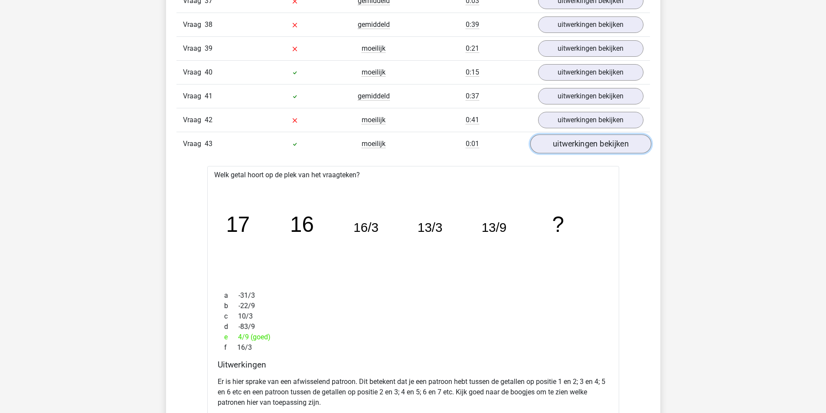
click at [594, 147] on link "uitwerkingen bekijken" at bounding box center [590, 144] width 121 height 19
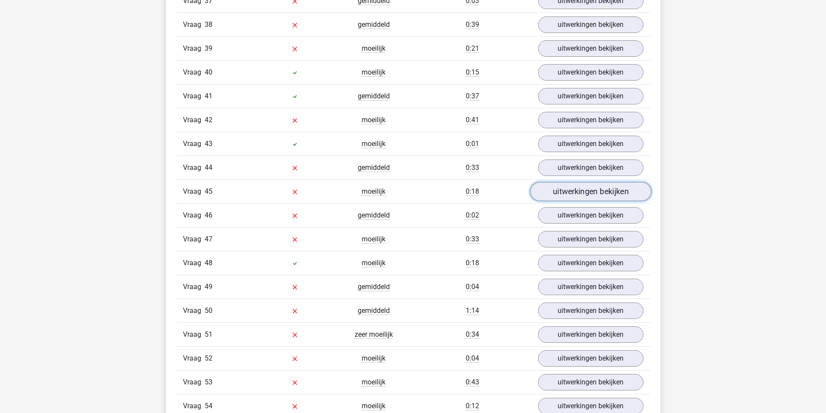
click at [594, 192] on link "uitwerkingen bekijken" at bounding box center [590, 192] width 121 height 19
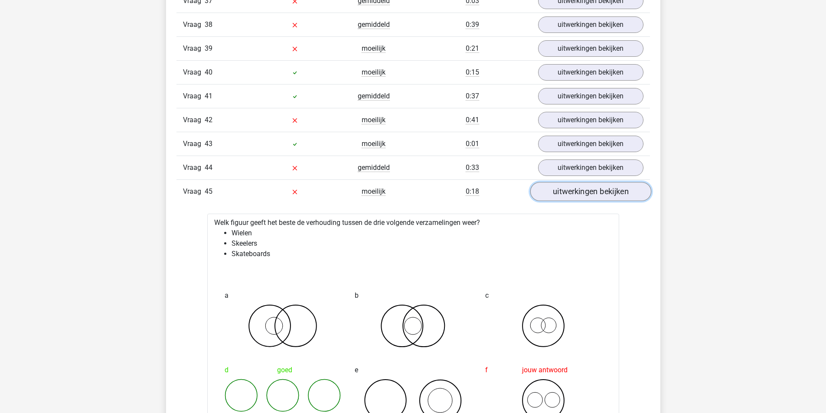
click at [594, 192] on link "uitwerkingen bekijken" at bounding box center [590, 192] width 121 height 19
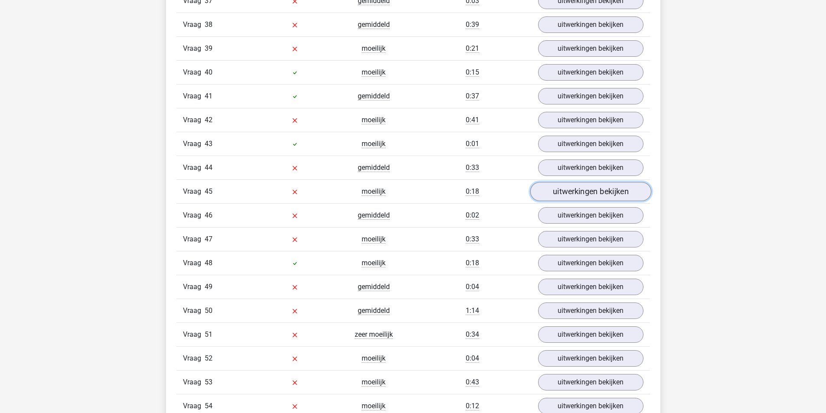
click at [594, 192] on link "uitwerkingen bekijken" at bounding box center [590, 192] width 121 height 19
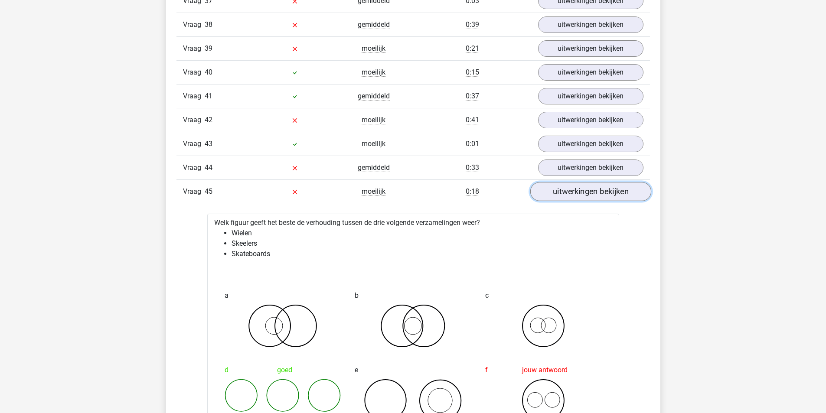
click at [594, 192] on link "uitwerkingen bekijken" at bounding box center [590, 192] width 121 height 19
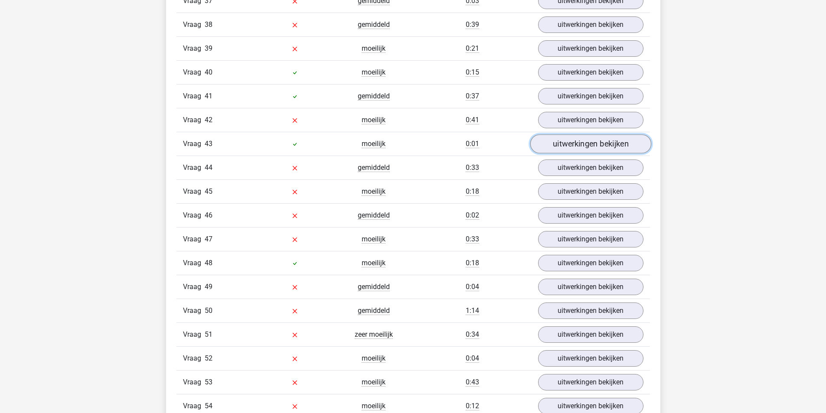
click at [581, 151] on link "uitwerkingen bekijken" at bounding box center [590, 144] width 121 height 19
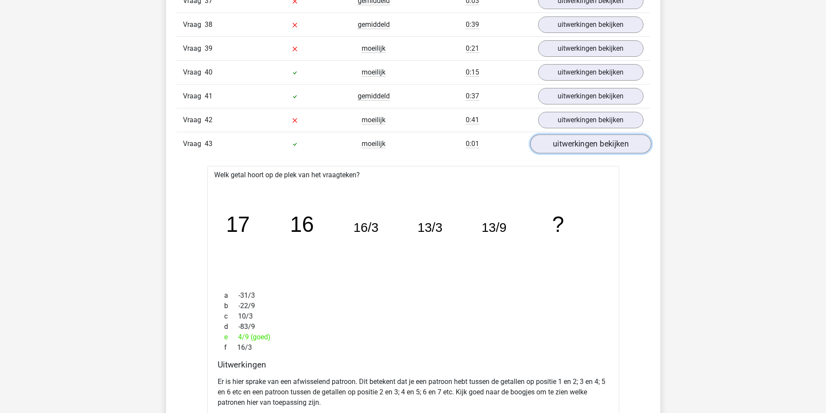
click at [579, 151] on link "uitwerkingen bekijken" at bounding box center [590, 144] width 121 height 19
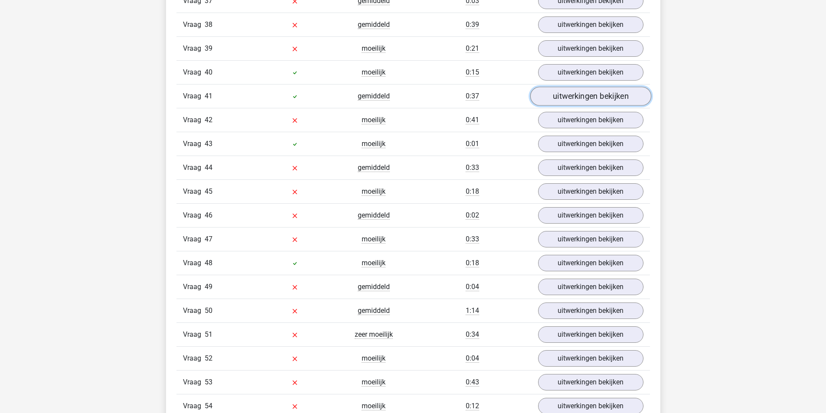
click at [576, 88] on link "uitwerkingen bekijken" at bounding box center [590, 96] width 121 height 19
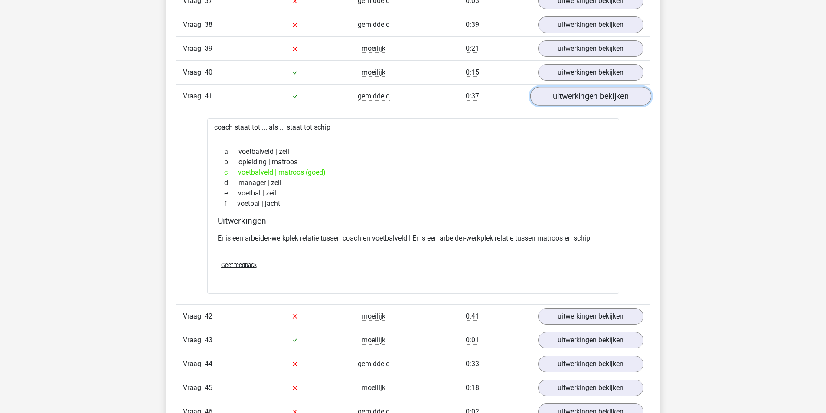
click at [574, 93] on link "uitwerkingen bekijken" at bounding box center [590, 96] width 121 height 19
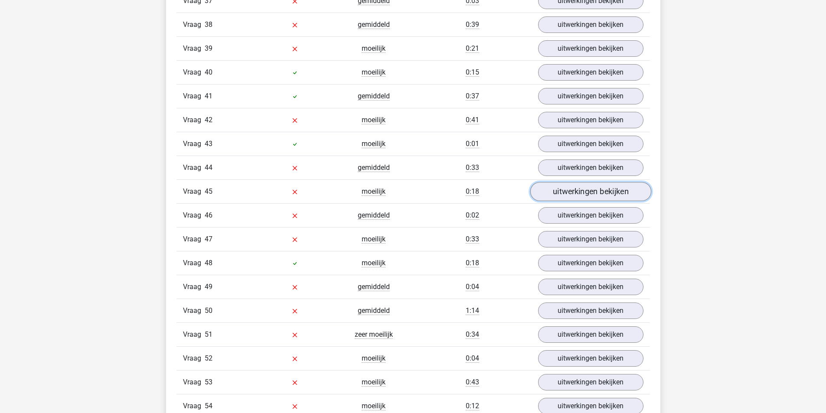
click at [581, 186] on link "uitwerkingen bekijken" at bounding box center [590, 192] width 121 height 19
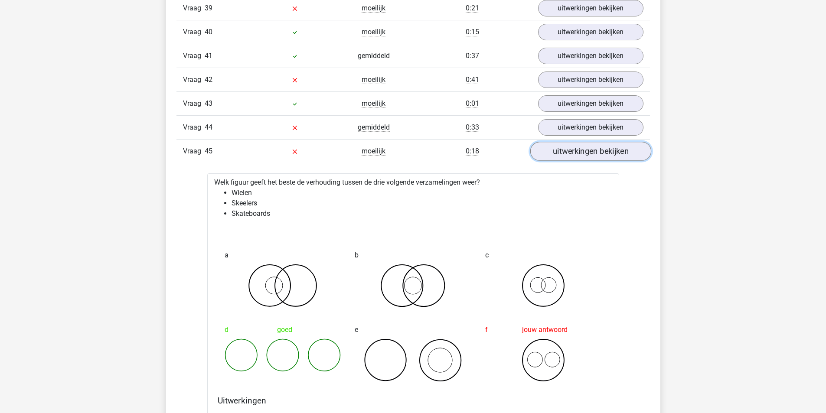
scroll to position [1703, 0]
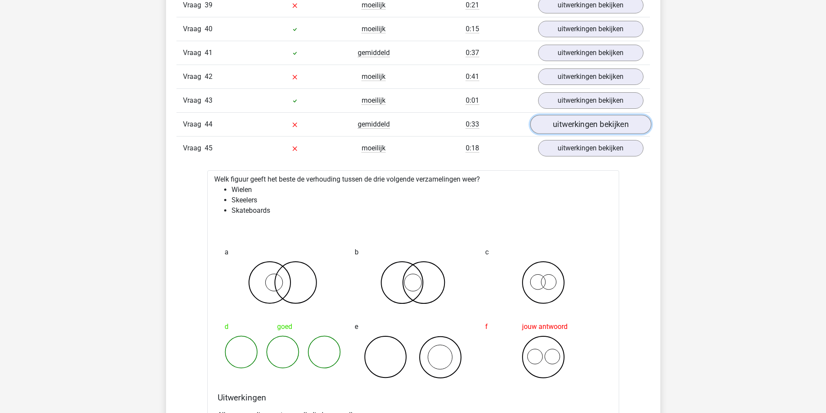
click at [586, 129] on link "uitwerkingen bekijken" at bounding box center [590, 124] width 121 height 19
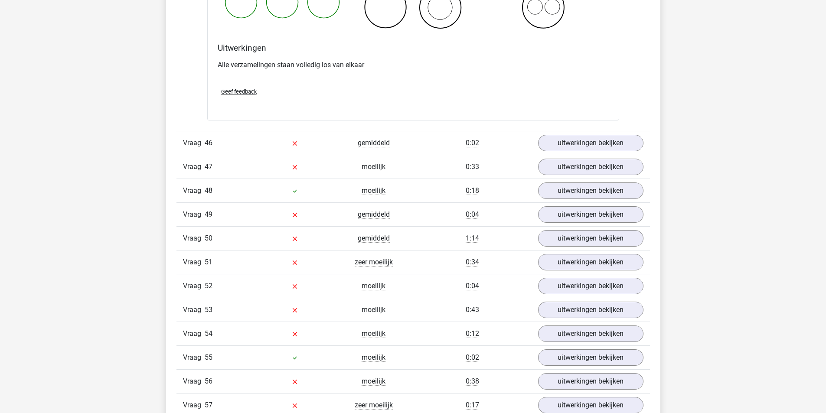
scroll to position [2266, 0]
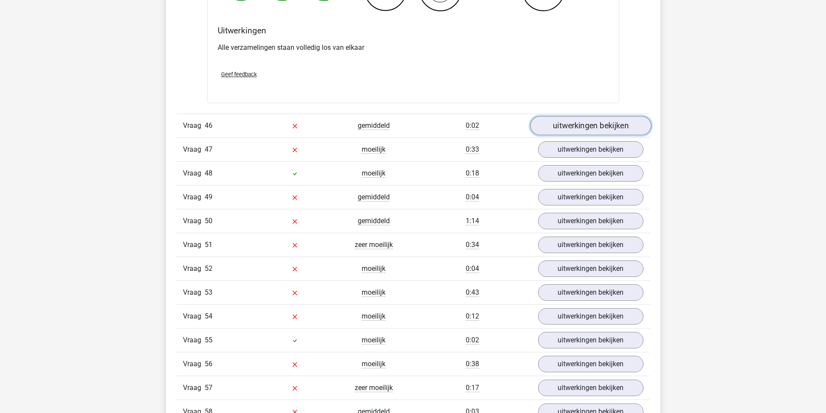
click at [587, 119] on link "uitwerkingen bekijken" at bounding box center [590, 125] width 121 height 19
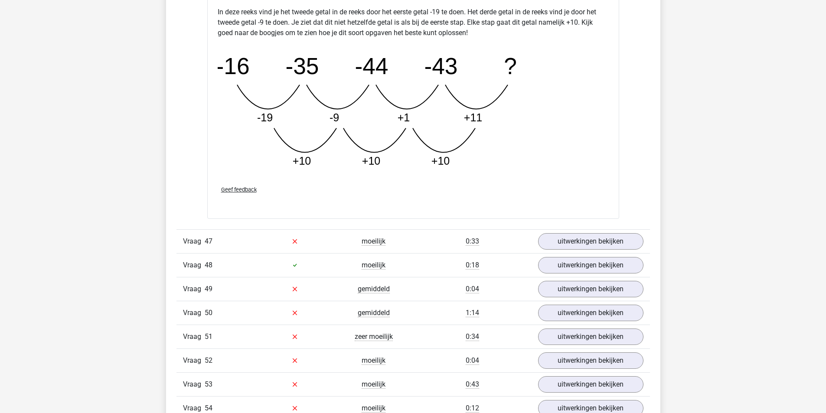
scroll to position [2656, 0]
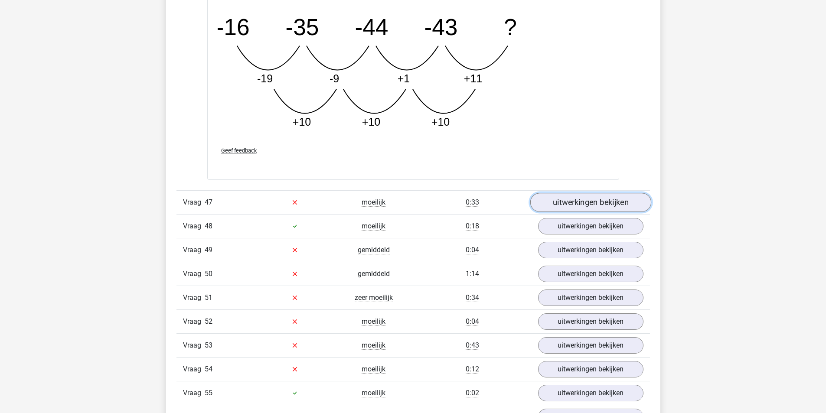
click at [570, 199] on link "uitwerkingen bekijken" at bounding box center [590, 202] width 121 height 19
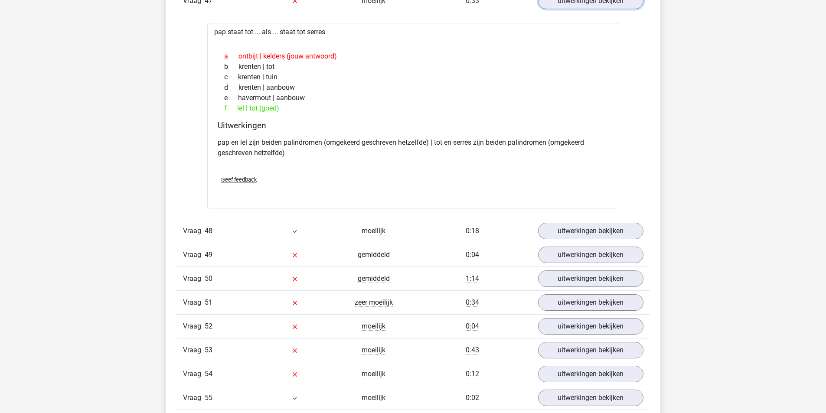
scroll to position [2873, 0]
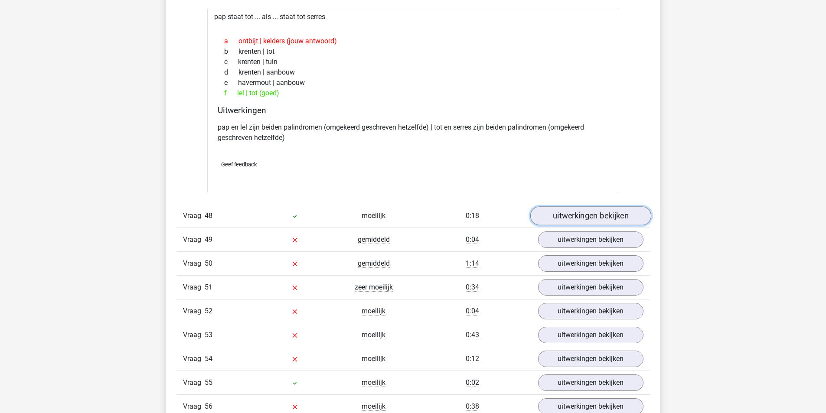
click at [591, 214] on link "uitwerkingen bekijken" at bounding box center [590, 215] width 121 height 19
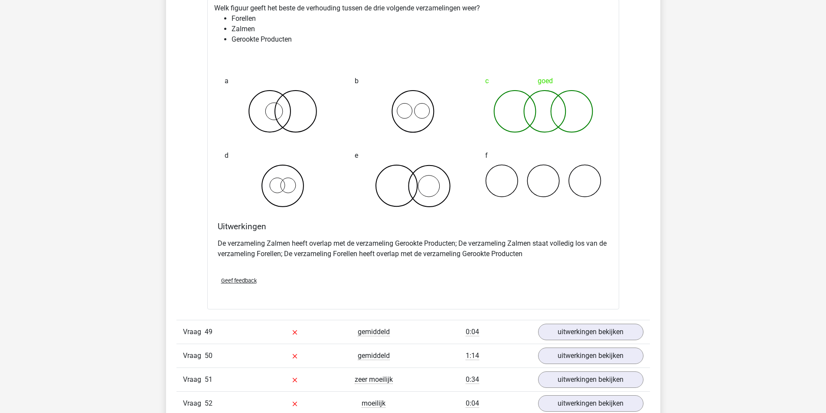
scroll to position [3177, 0]
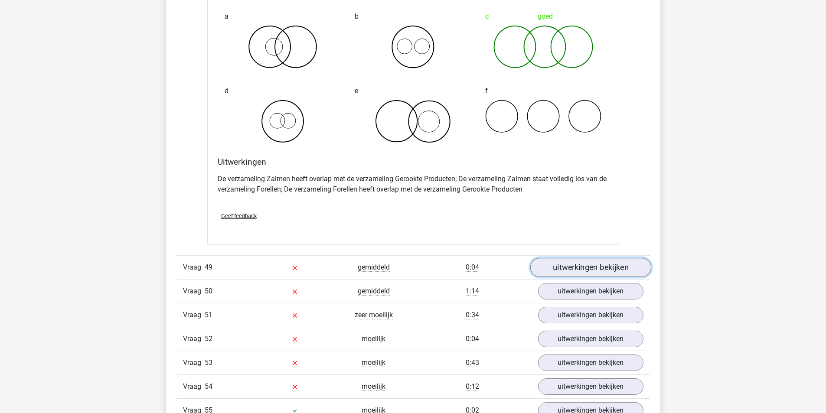
click at [564, 271] on link "uitwerkingen bekijken" at bounding box center [590, 267] width 121 height 19
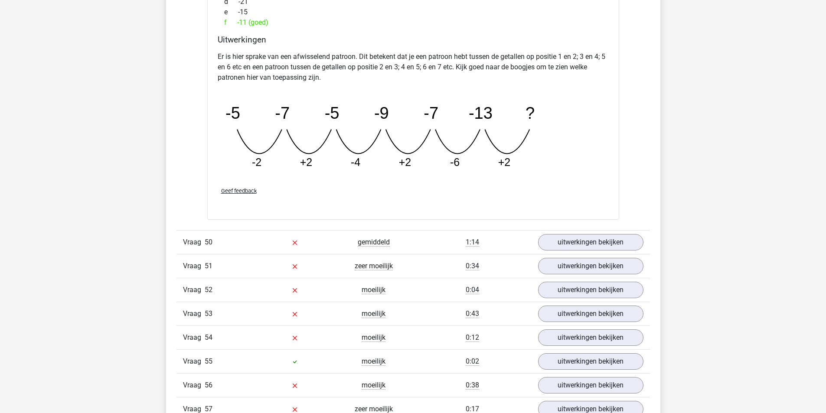
scroll to position [3697, 0]
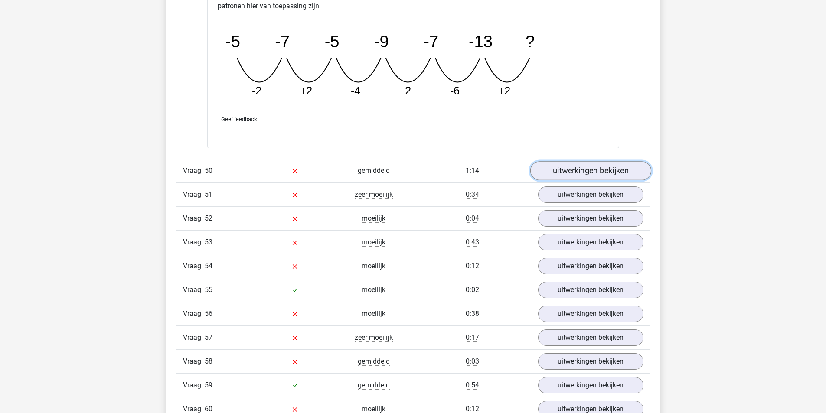
click at [569, 173] on link "uitwerkingen bekijken" at bounding box center [590, 170] width 121 height 19
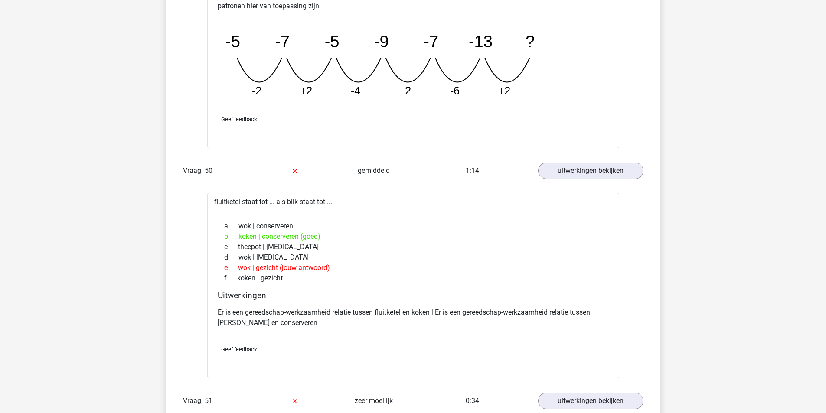
drag, startPoint x: 313, startPoint y: 184, endPoint x: 258, endPoint y: 296, distance: 124.8
click at [258, 296] on h4 "Uitwerkingen" at bounding box center [413, 295] width 391 height 10
drag, startPoint x: 423, startPoint y: 244, endPoint x: 417, endPoint y: 250, distance: 7.4
drag, startPoint x: 417, startPoint y: 250, endPoint x: 360, endPoint y: 270, distance: 60.6
click at [360, 270] on div "e wok | gezicht (jouw antwoord)" at bounding box center [413, 268] width 391 height 10
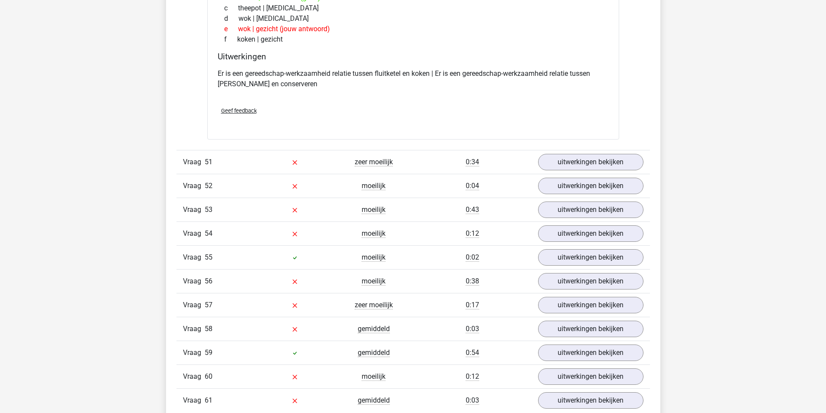
scroll to position [3957, 0]
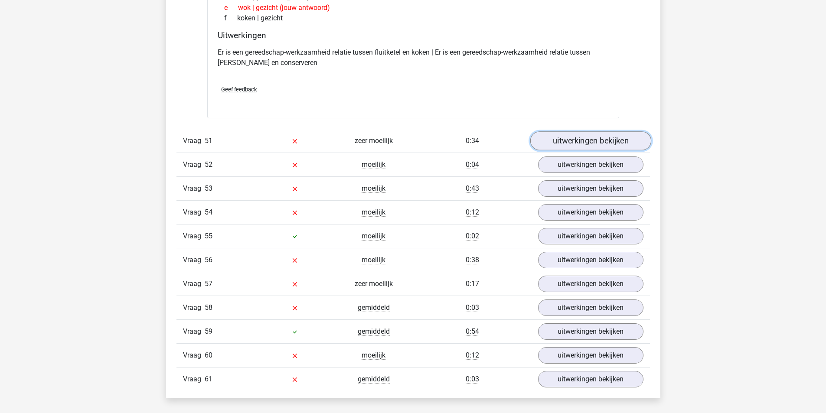
click at [571, 144] on link "uitwerkingen bekijken" at bounding box center [590, 140] width 121 height 19
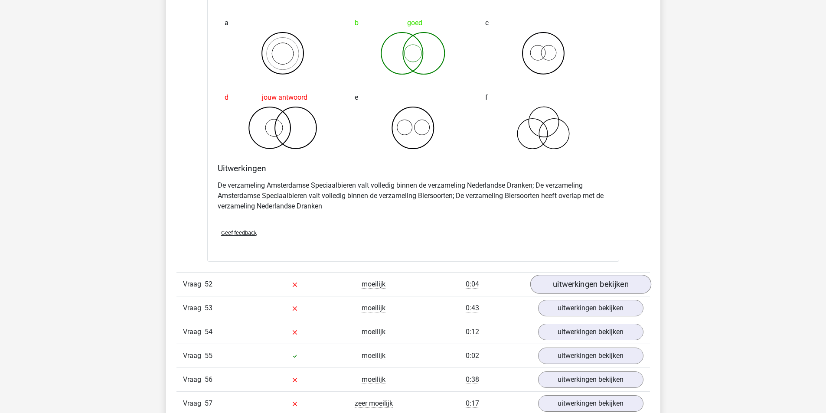
scroll to position [4174, 0]
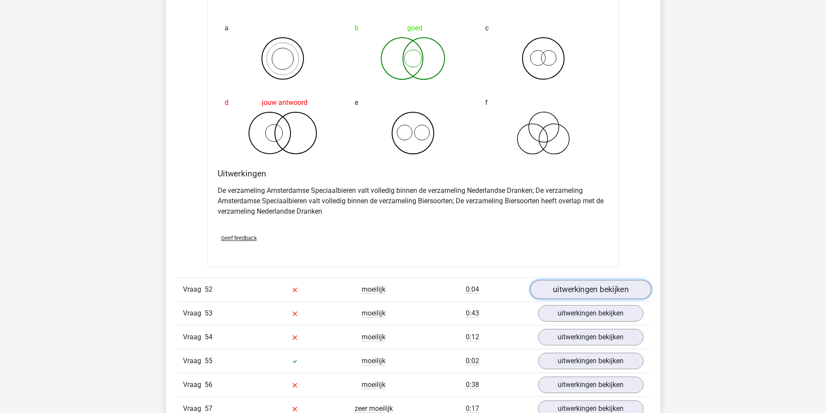
click at [606, 290] on link "uitwerkingen bekijken" at bounding box center [590, 289] width 121 height 19
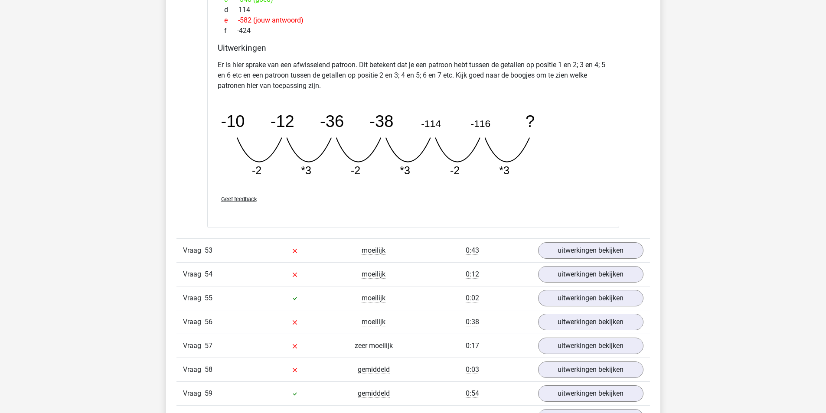
scroll to position [4694, 0]
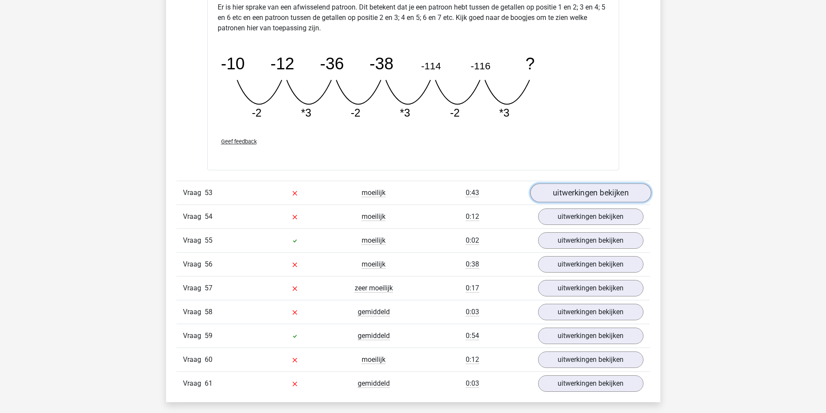
click at [587, 193] on link "uitwerkingen bekijken" at bounding box center [590, 192] width 121 height 19
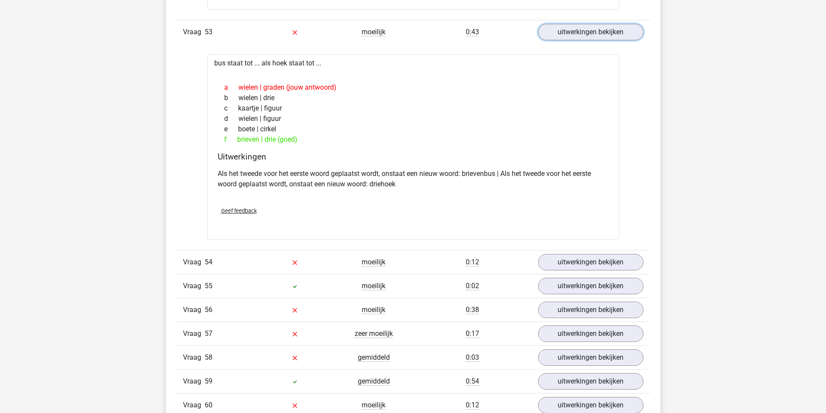
scroll to position [4867, 0]
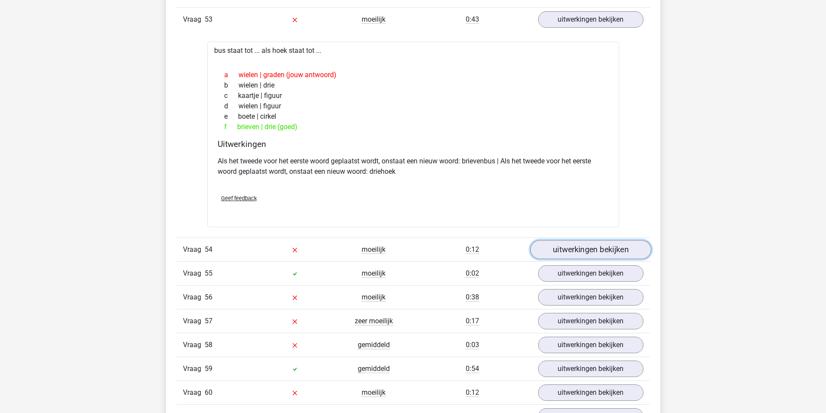
click at [614, 247] on link "uitwerkingen bekijken" at bounding box center [590, 249] width 121 height 19
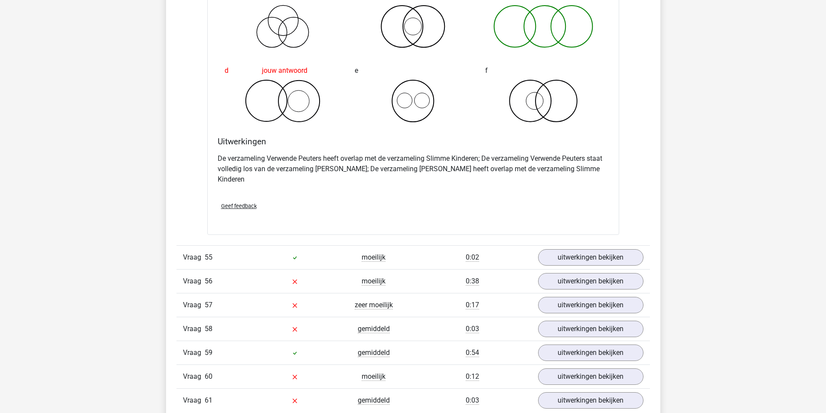
scroll to position [5257, 0]
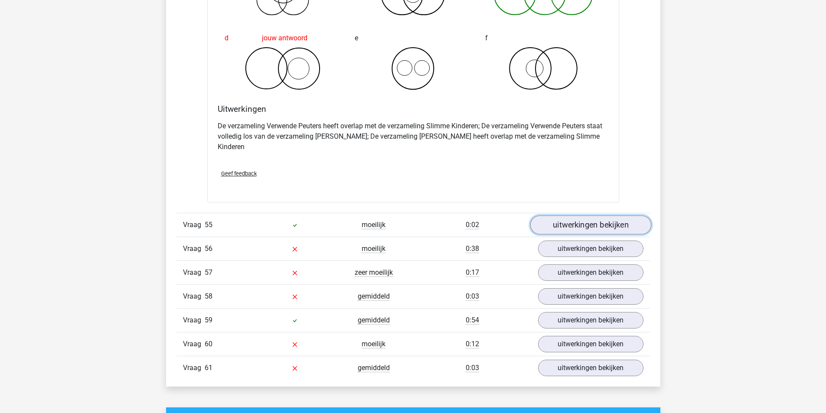
click at [578, 220] on link "uitwerkingen bekijken" at bounding box center [590, 225] width 121 height 19
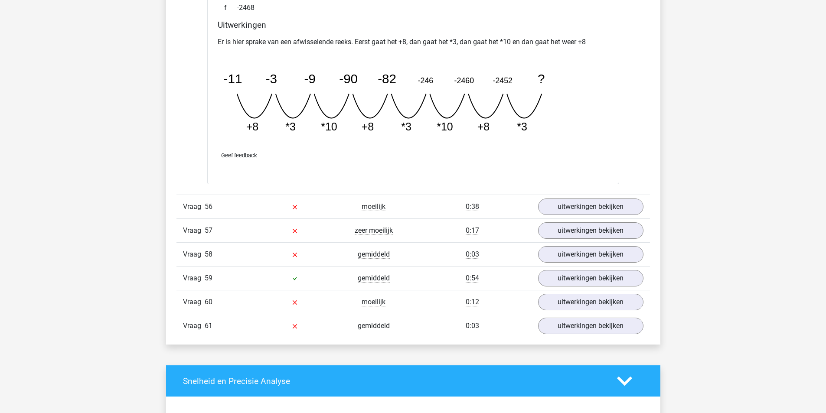
scroll to position [5691, 0]
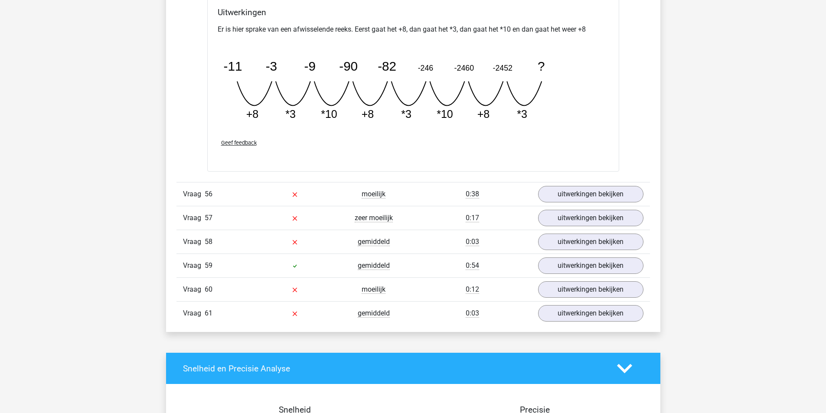
click at [574, 195] on div "Vraag 56 moeilijk 0:38 uitwerkingen bekijken" at bounding box center [412, 194] width 473 height 24
click at [576, 192] on div "Vraag 56 moeilijk 0:38 uitwerkingen bekijken" at bounding box center [412, 194] width 473 height 24
click at [577, 192] on link "uitwerkingen bekijken" at bounding box center [590, 194] width 121 height 19
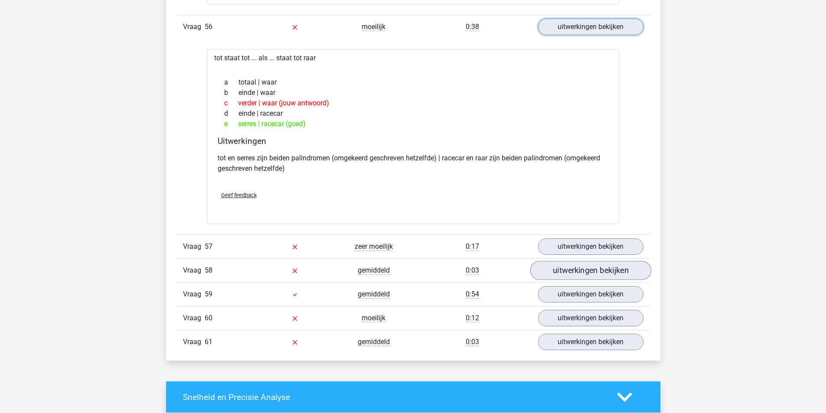
scroll to position [5864, 0]
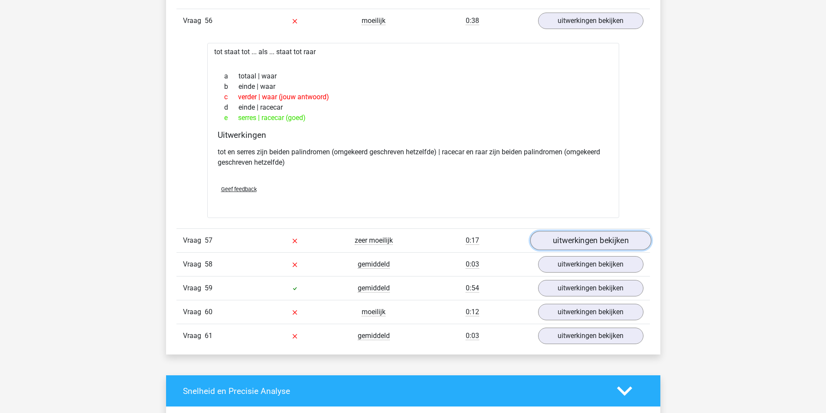
click at [568, 234] on link "uitwerkingen bekijken" at bounding box center [590, 240] width 121 height 19
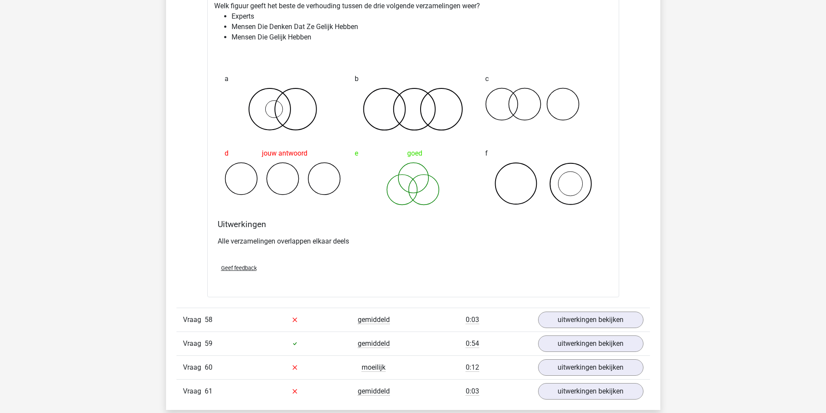
scroll to position [6168, 0]
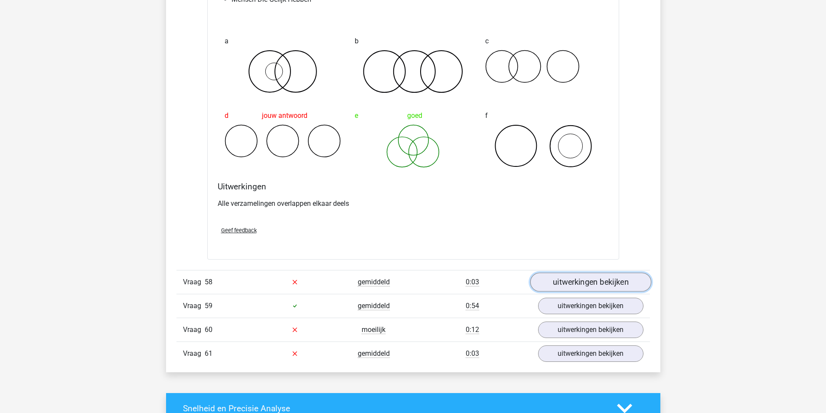
click at [586, 273] on link "uitwerkingen bekijken" at bounding box center [590, 282] width 121 height 19
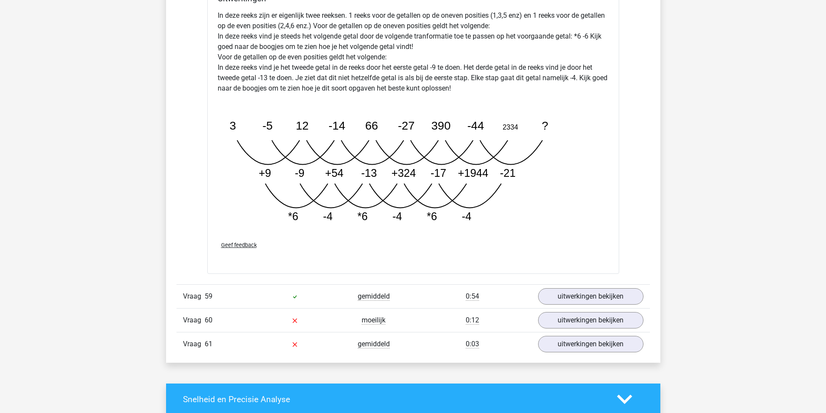
scroll to position [6688, 0]
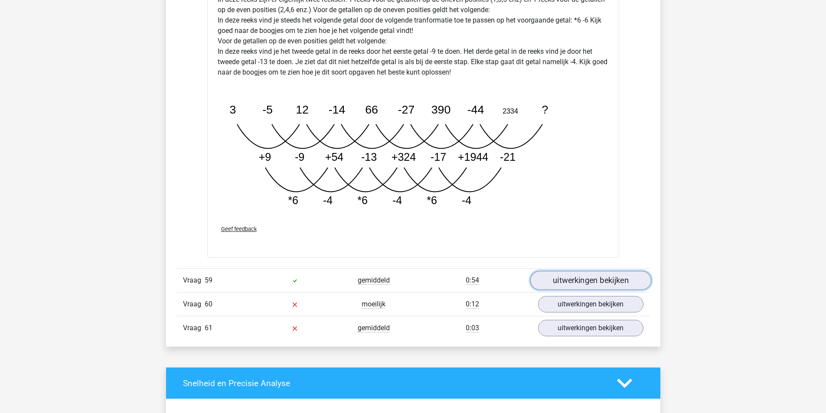
click at [549, 271] on link "uitwerkingen bekijken" at bounding box center [590, 280] width 121 height 19
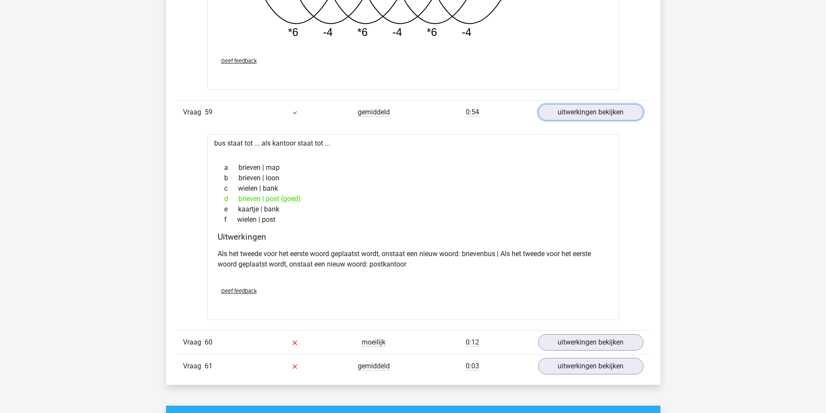
scroll to position [6861, 0]
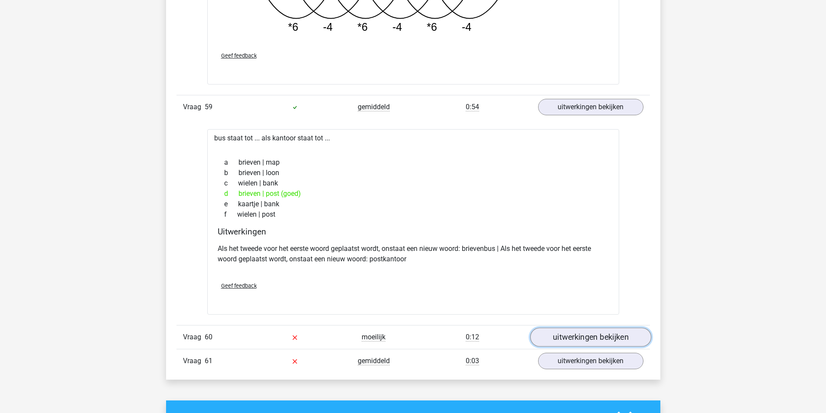
click at [576, 329] on link "uitwerkingen bekijken" at bounding box center [590, 337] width 121 height 19
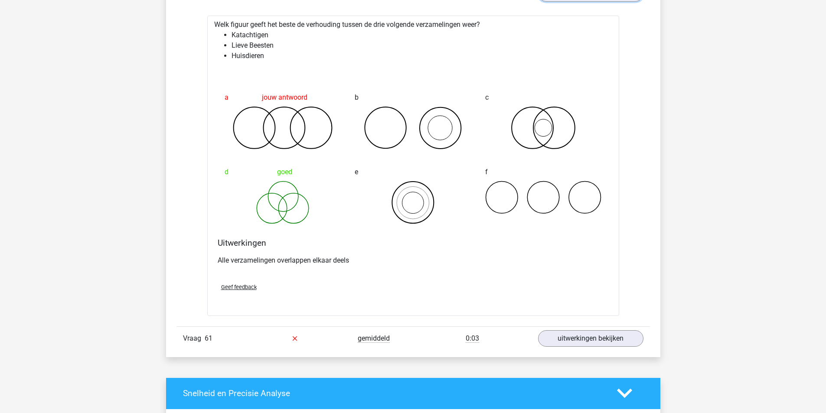
scroll to position [7208, 0]
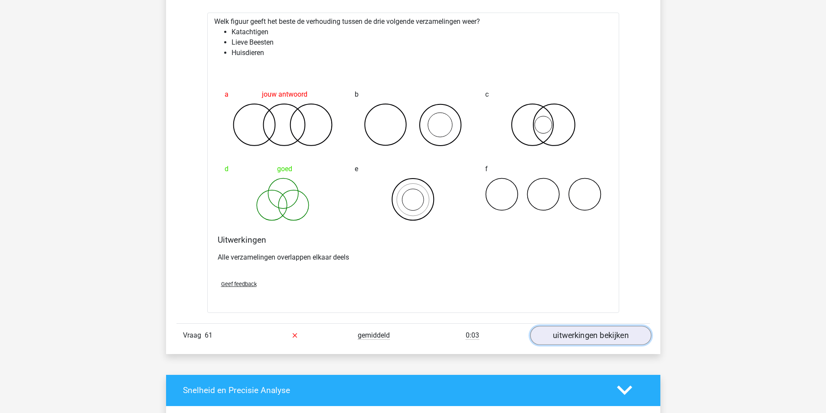
click at [574, 328] on link "uitwerkingen bekijken" at bounding box center [590, 335] width 121 height 19
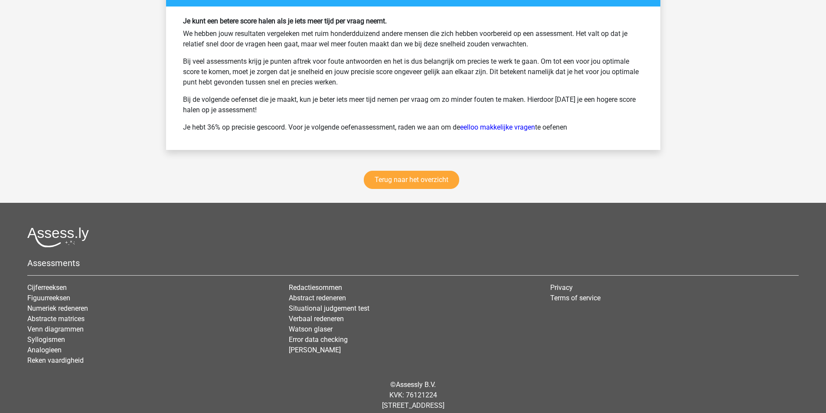
scroll to position [8335, 0]
